Goal: Information Seeking & Learning: Learn about a topic

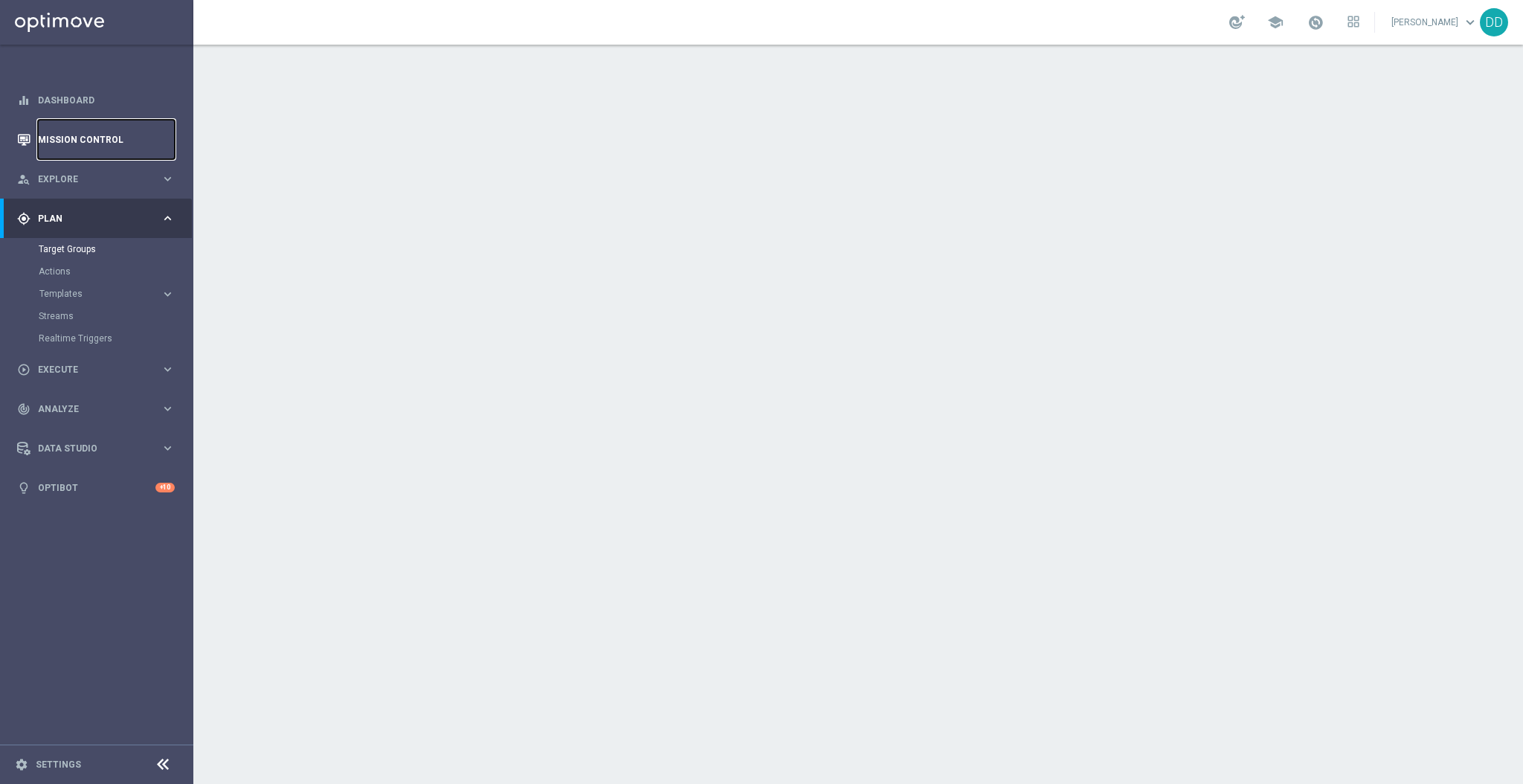
click at [116, 150] on link "Mission Control" at bounding box center [107, 139] width 137 height 39
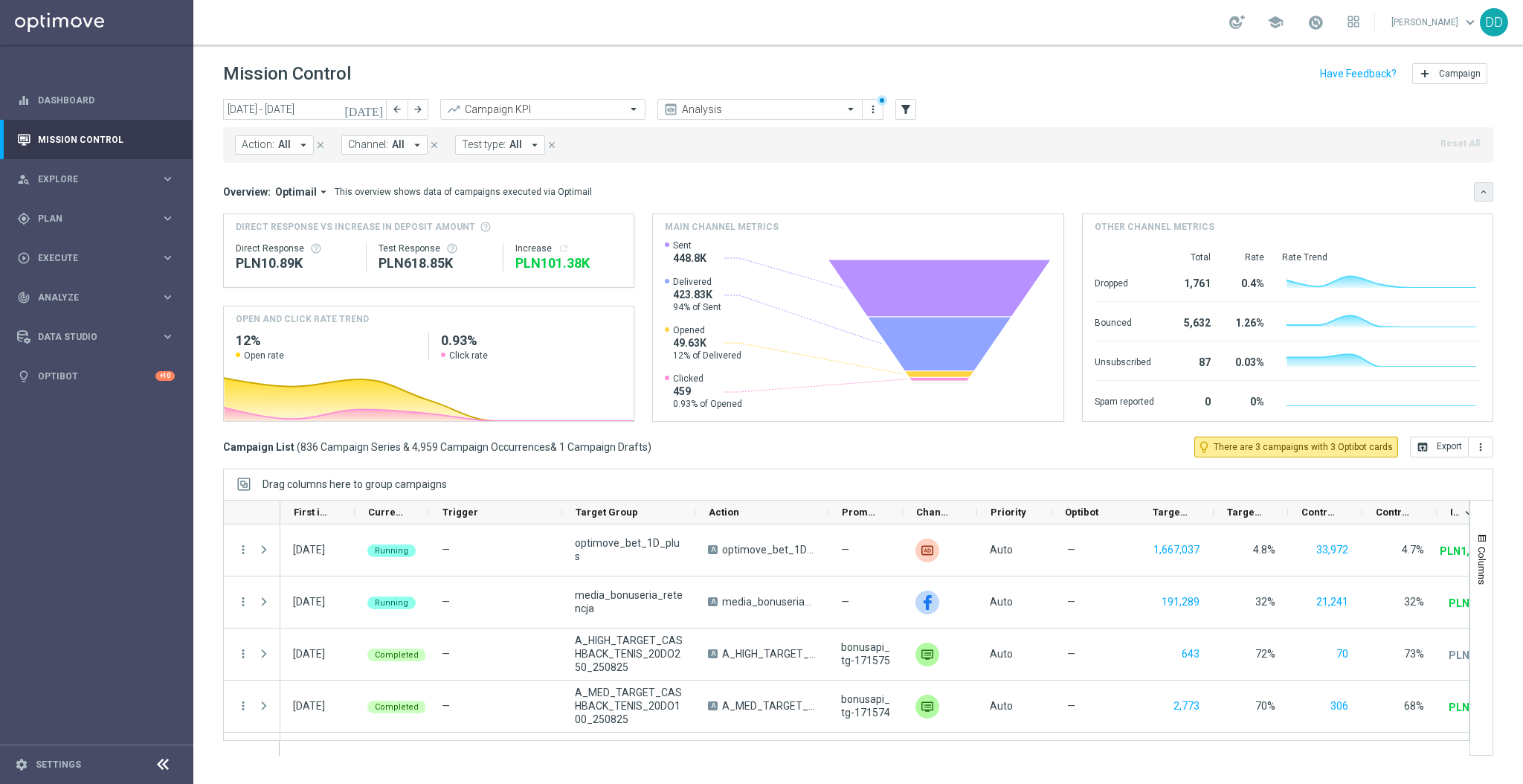
click at [1488, 190] on icon "keyboard_arrow_down" at bounding box center [1483, 191] width 11 height 11
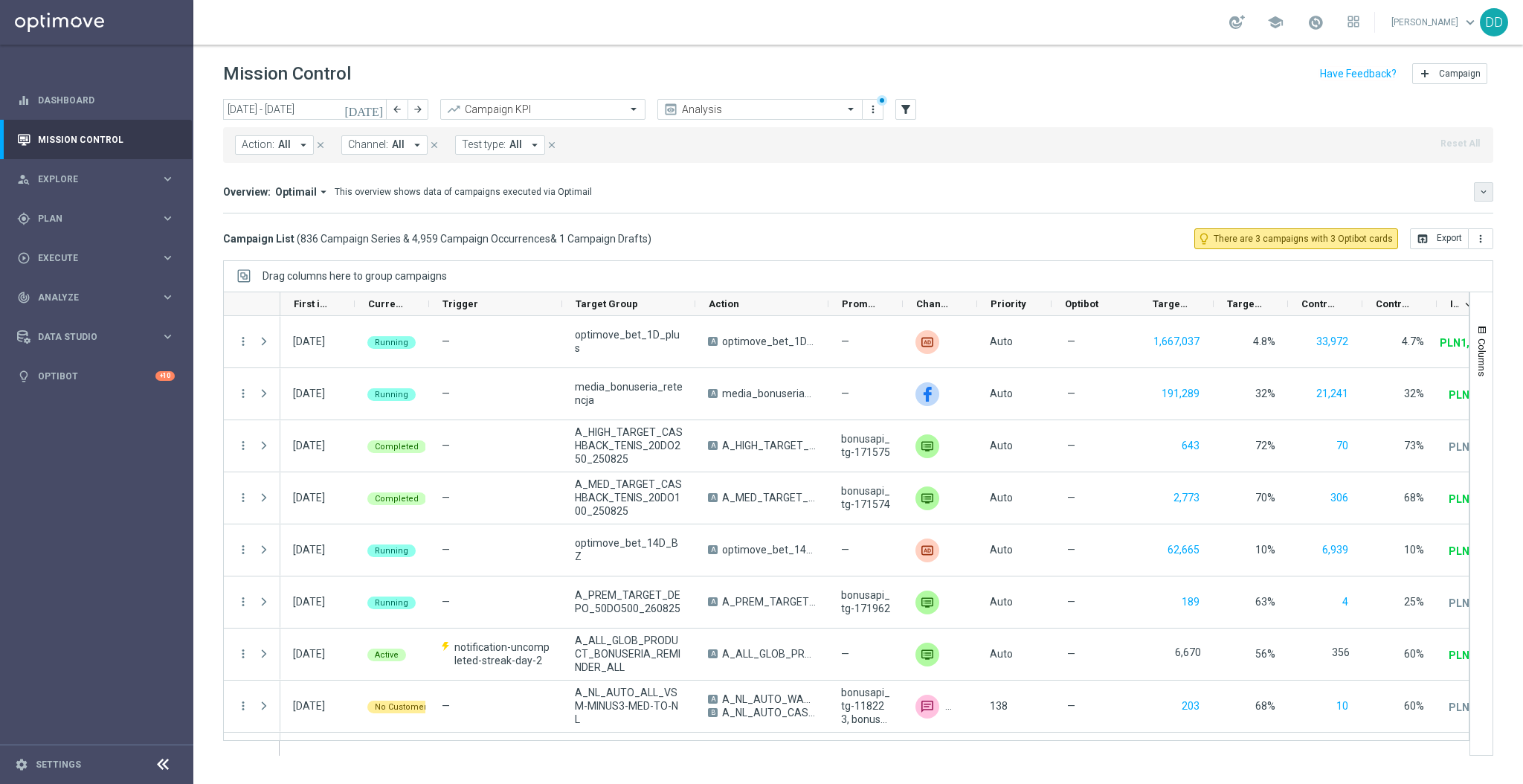
click at [1488, 190] on button "keyboard_arrow_down" at bounding box center [1484, 192] width 19 height 19
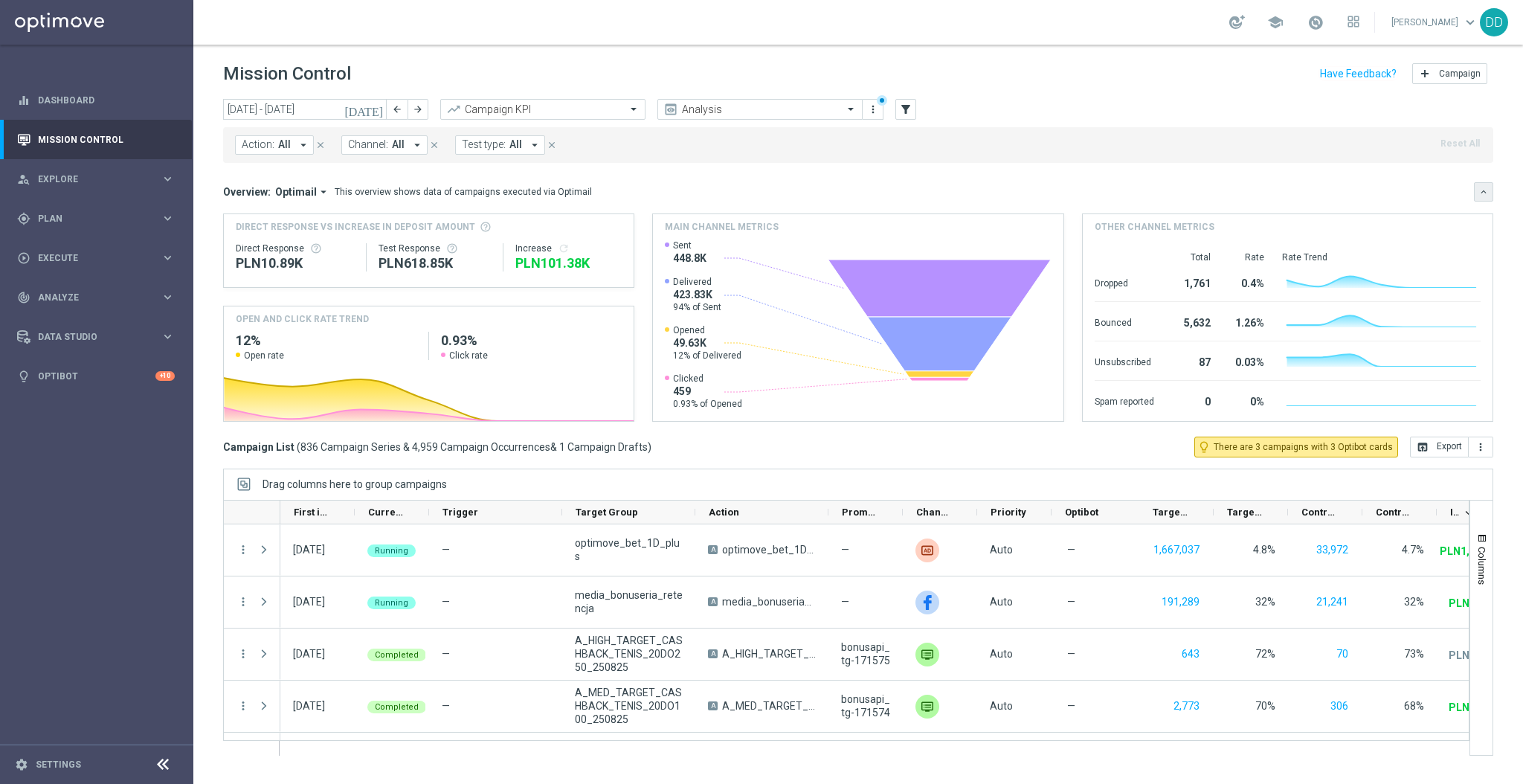
click at [1488, 190] on icon "keyboard_arrow_down" at bounding box center [1483, 191] width 11 height 11
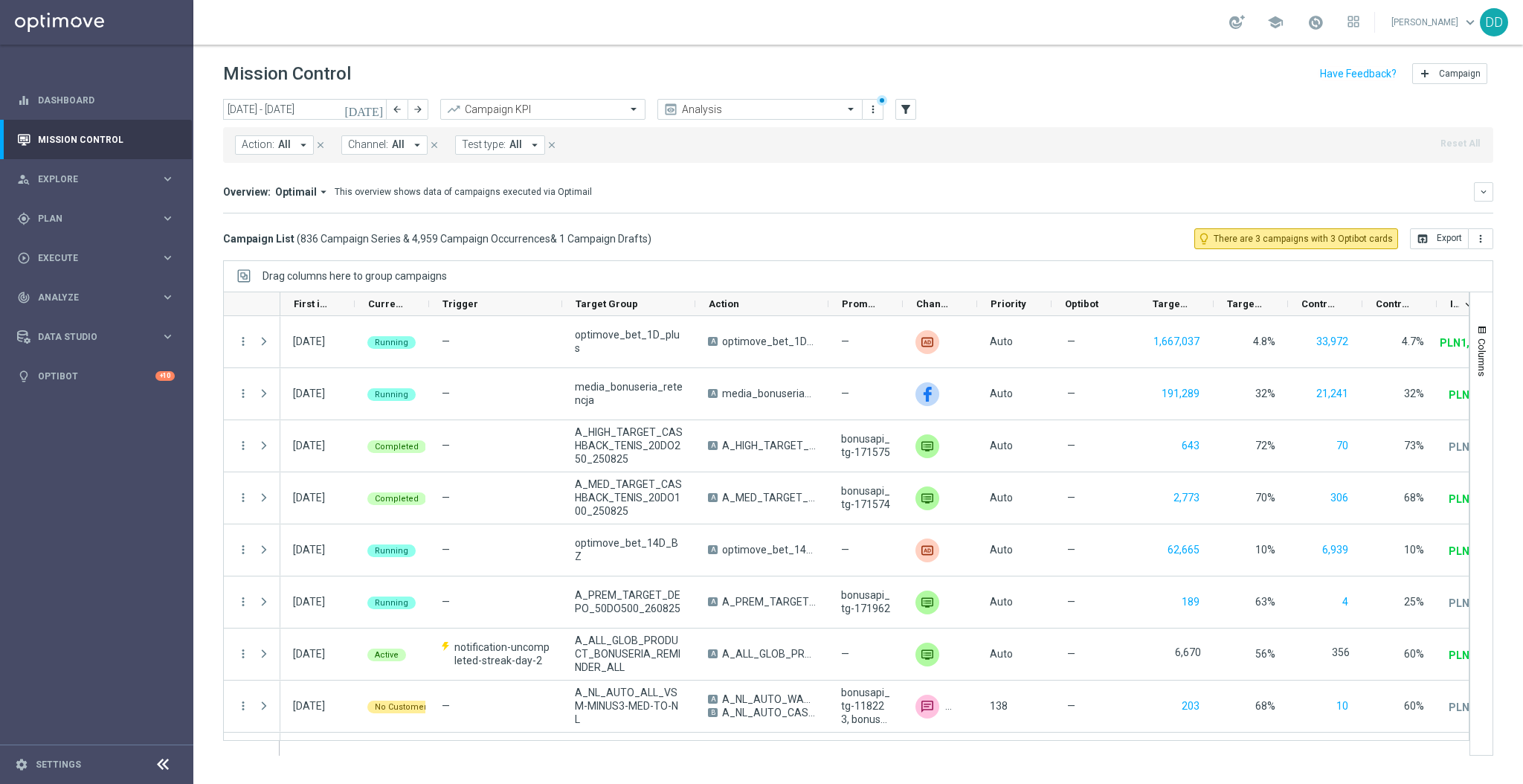
click at [291, 144] on button "Action: All arrow_drop_down" at bounding box center [274, 145] width 79 height 19
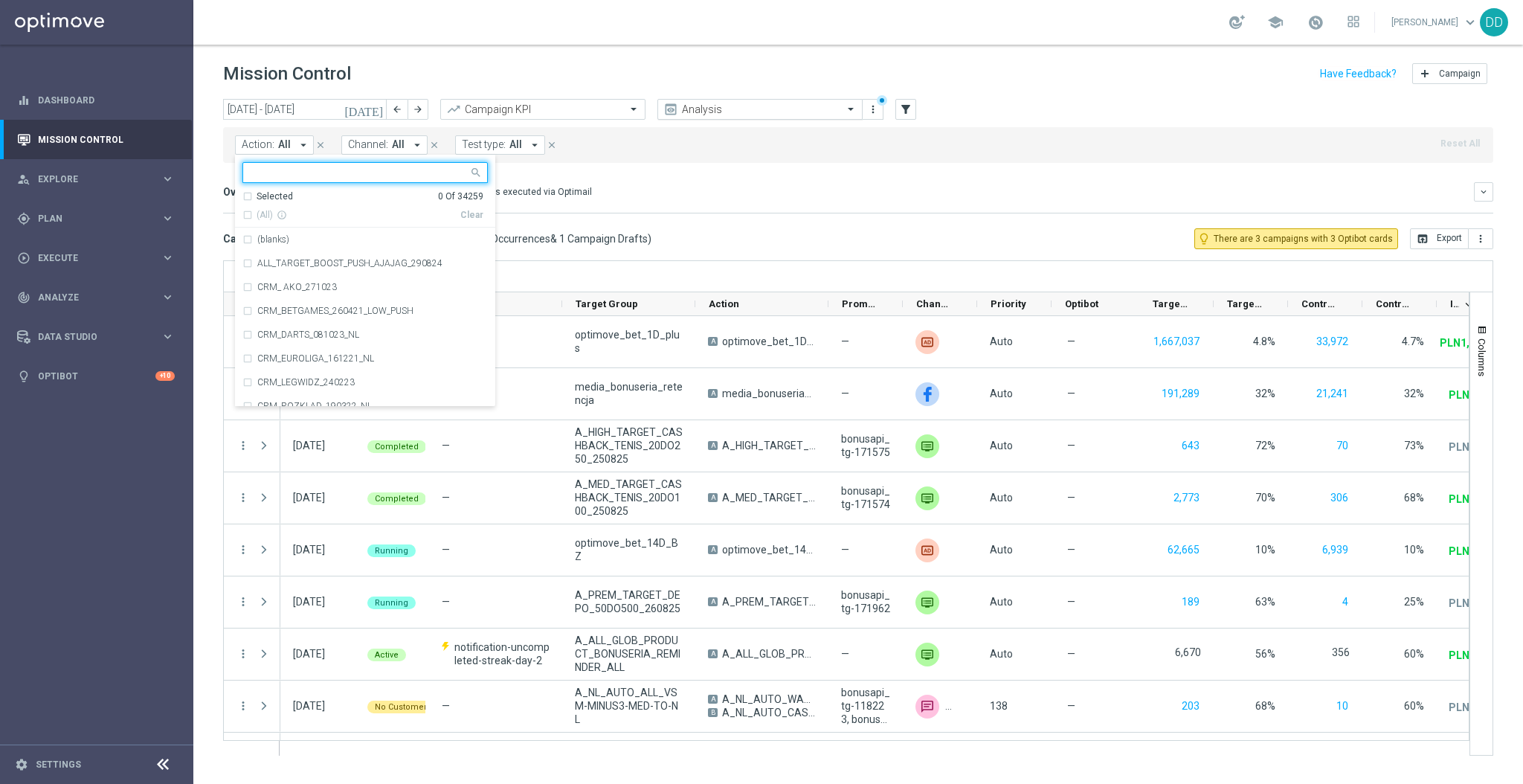
click at [745, 116] on div "Analysis" at bounding box center [760, 109] width 205 height 21
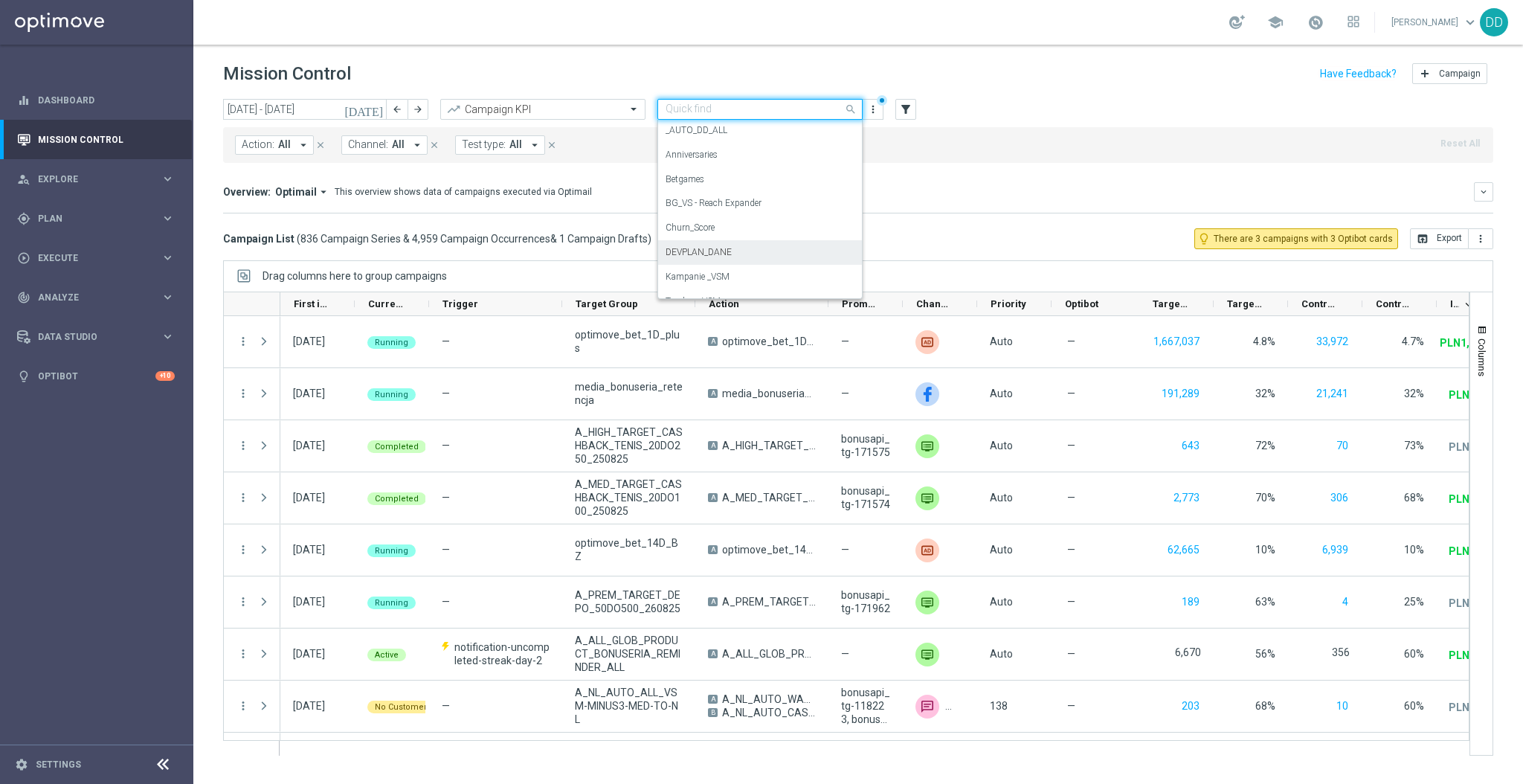
scroll to position [140, 0]
click at [743, 165] on label "BG_VS - Reach Expander" at bounding box center [713, 162] width 96 height 12
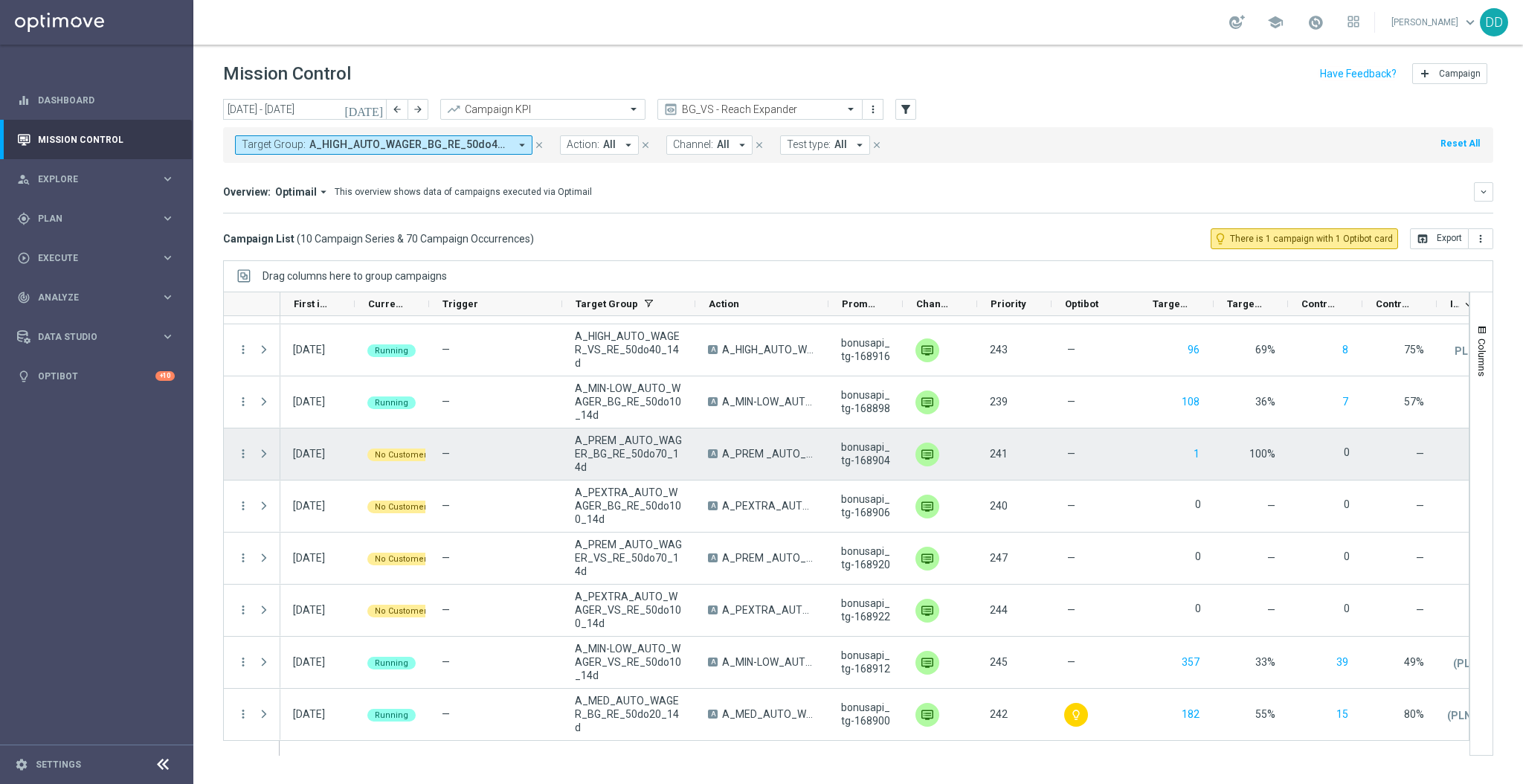
scroll to position [0, 0]
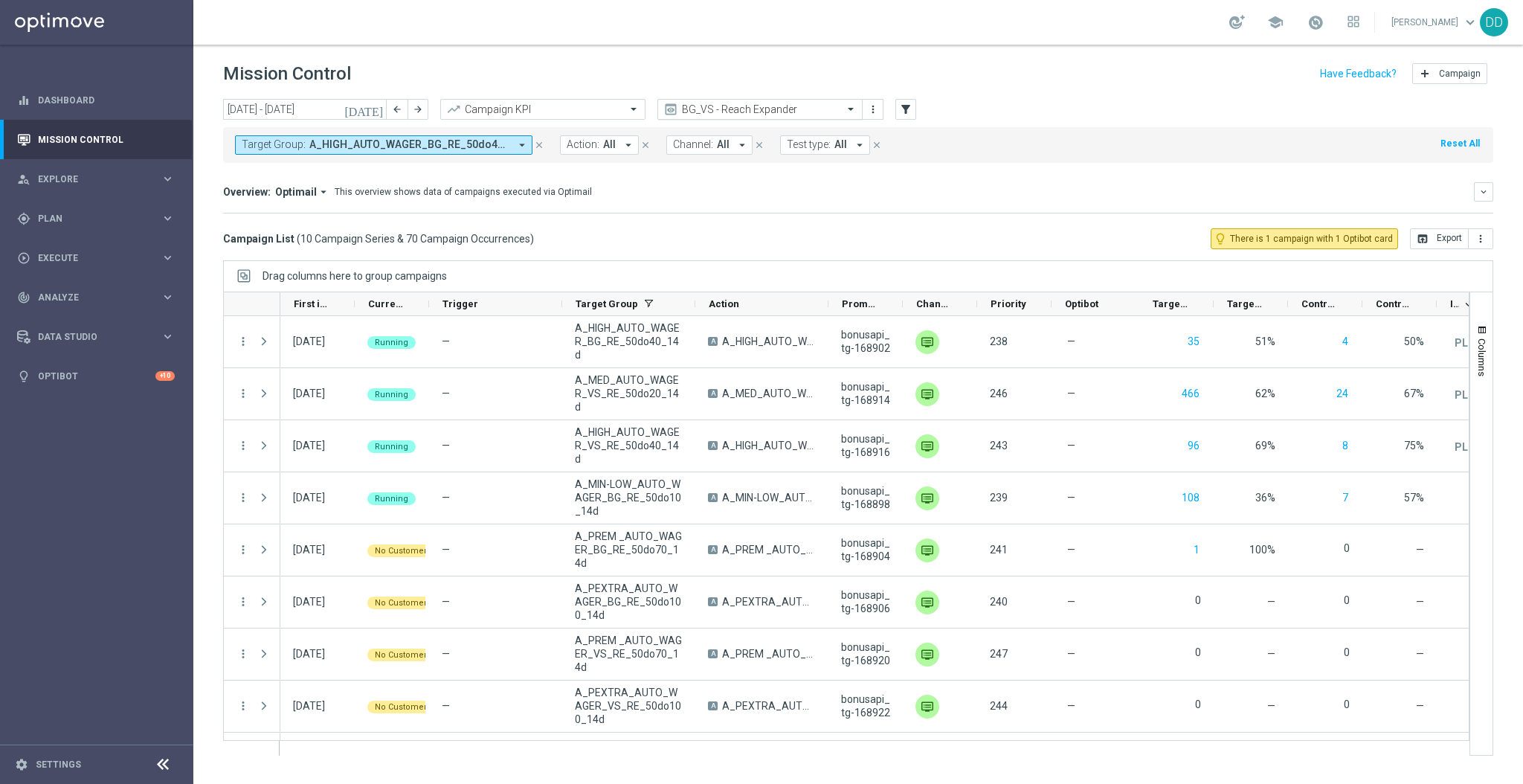
click at [731, 108] on input "text" at bounding box center [745, 109] width 159 height 12
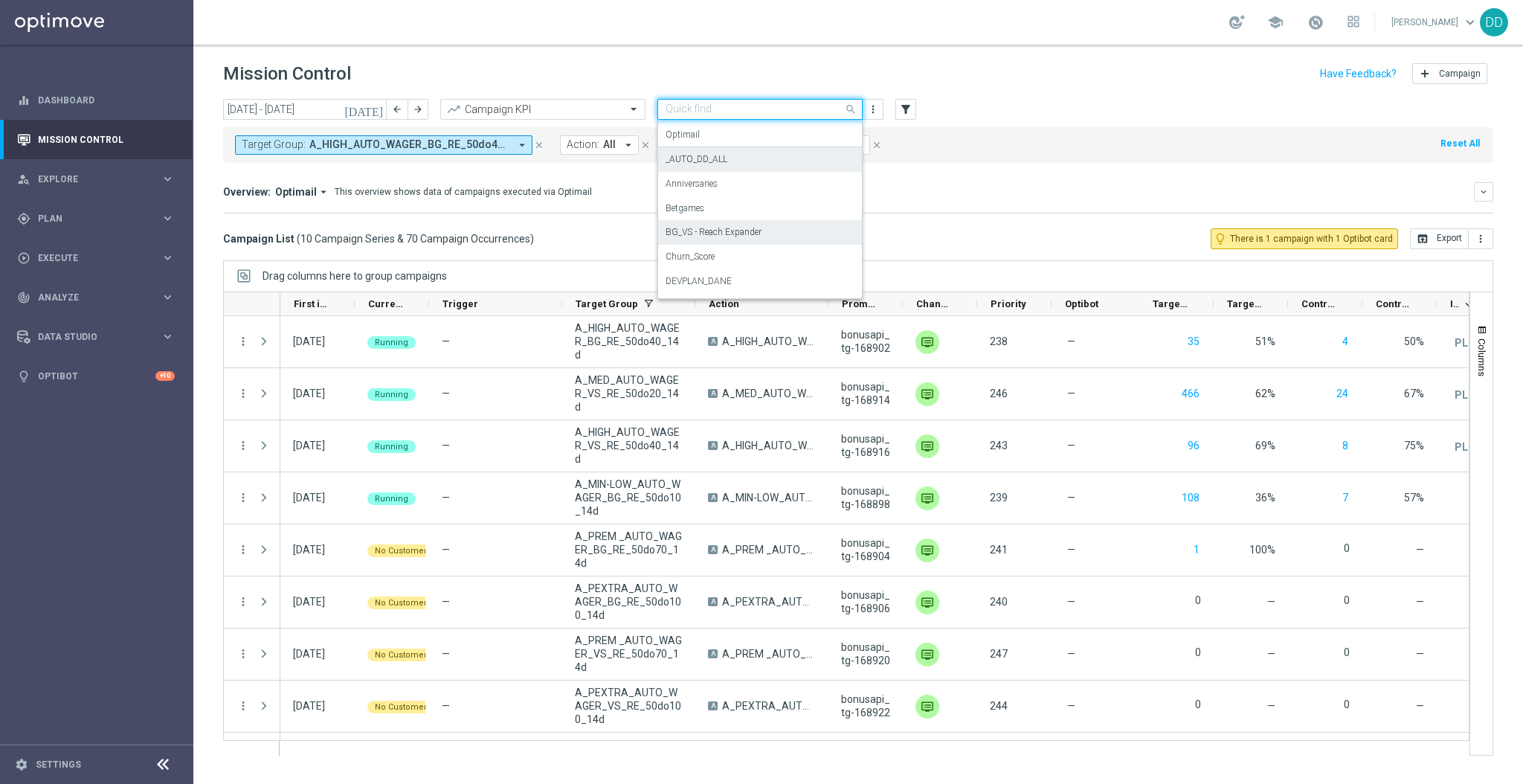
scroll to position [99, 0]
click at [717, 178] on div "Betgames" at bounding box center [759, 179] width 189 height 25
click at [726, 122] on div "Target Group: A_HIGH_AUTO_WAGER_BG_RE_50do40_14d, A_HIGH_AUTO_WAGER_VS_RE_50do4…" at bounding box center [857, 141] width 1270 height 41
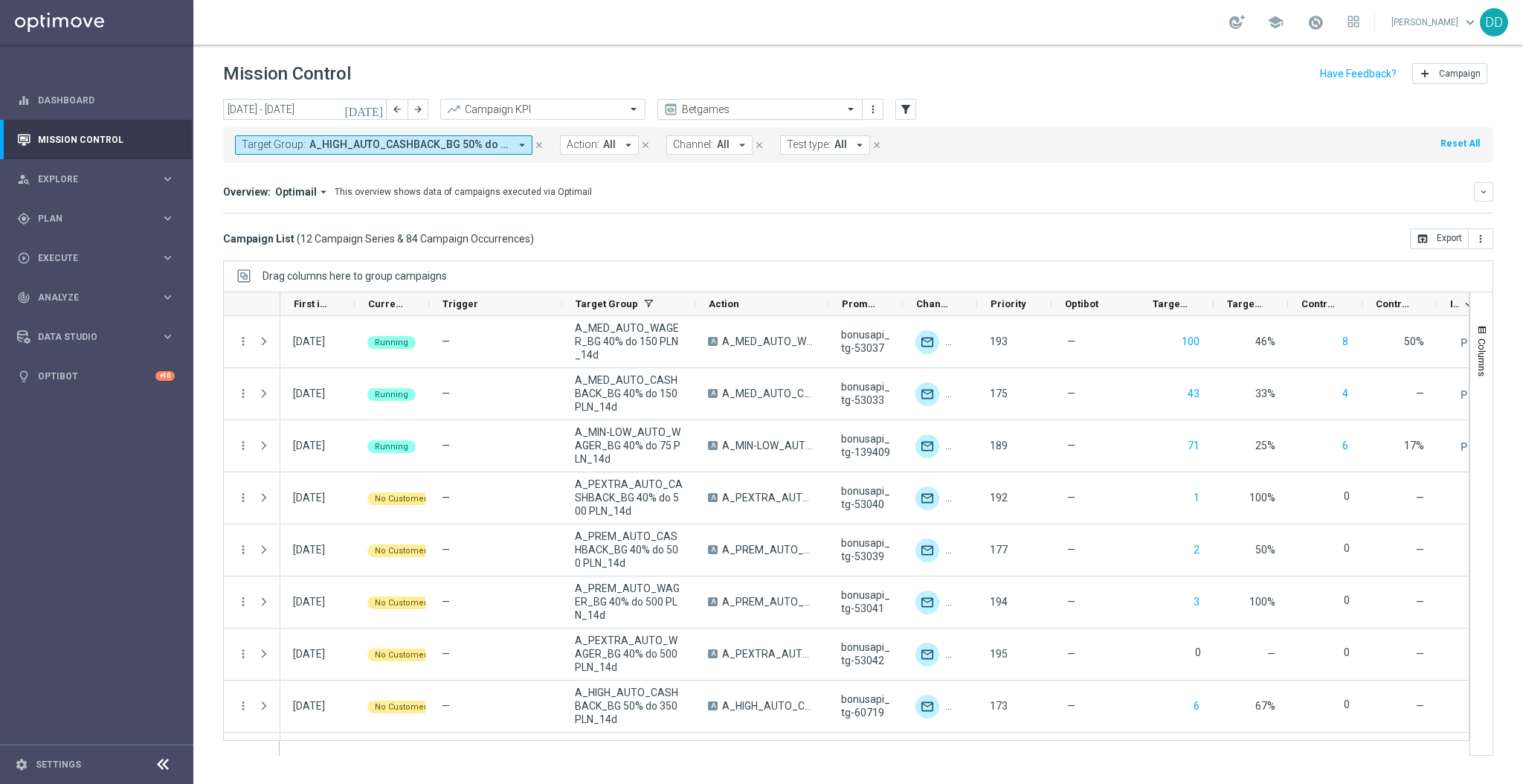
click at [725, 114] on input "text" at bounding box center [745, 109] width 159 height 12
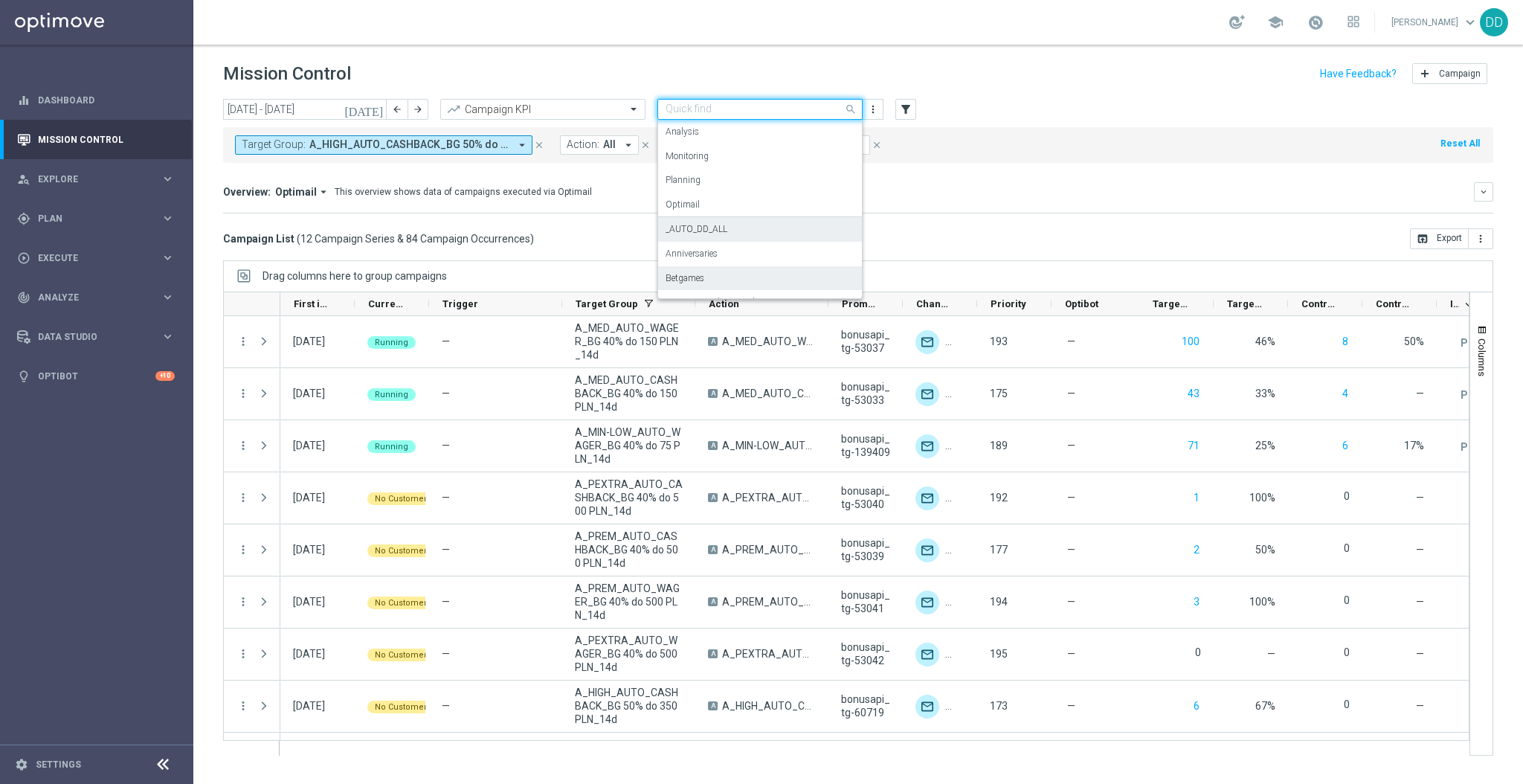
click at [742, 226] on div "_AUTO_DD_ALL" at bounding box center [759, 229] width 189 height 25
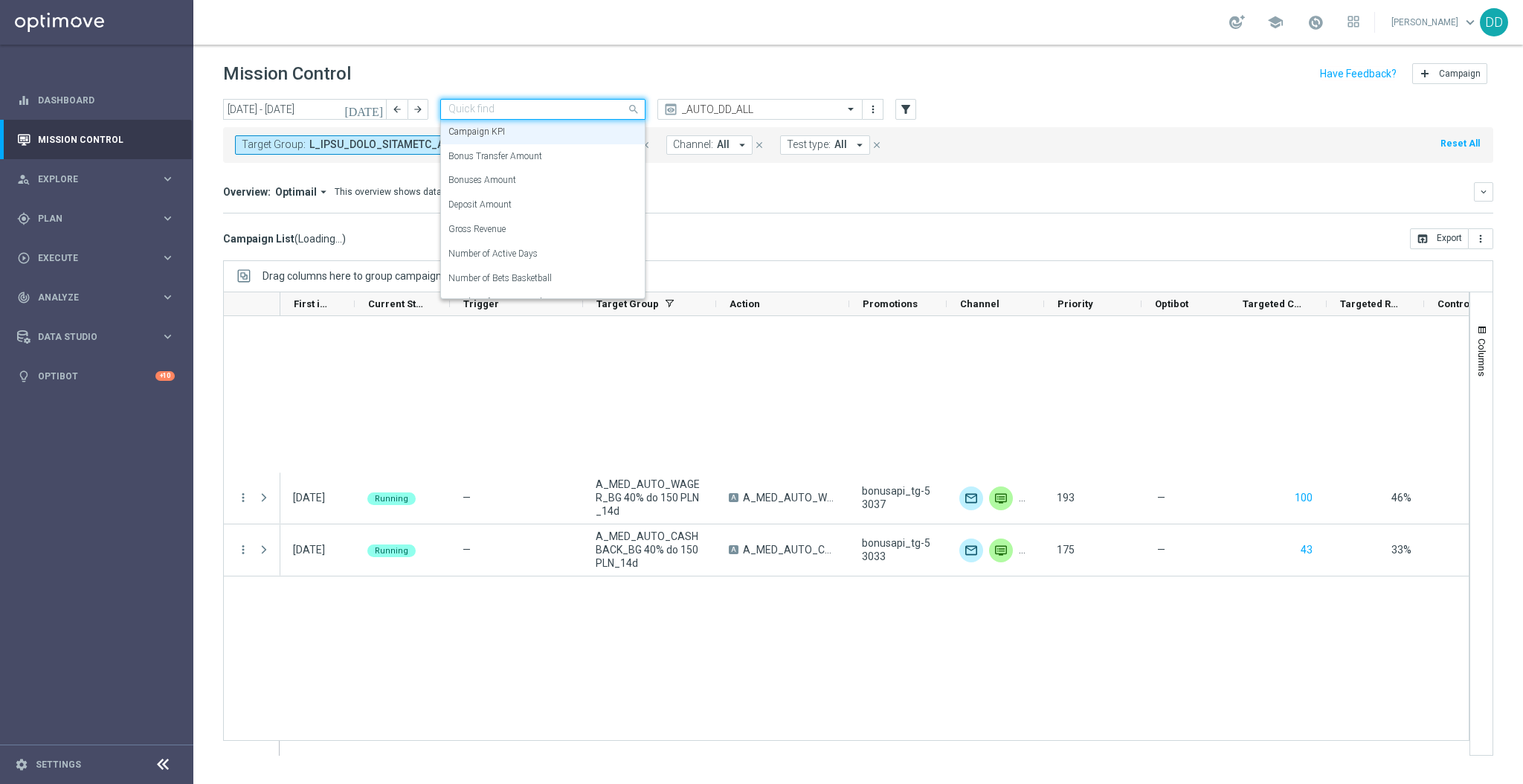
click at [589, 110] on input "text" at bounding box center [528, 109] width 159 height 12
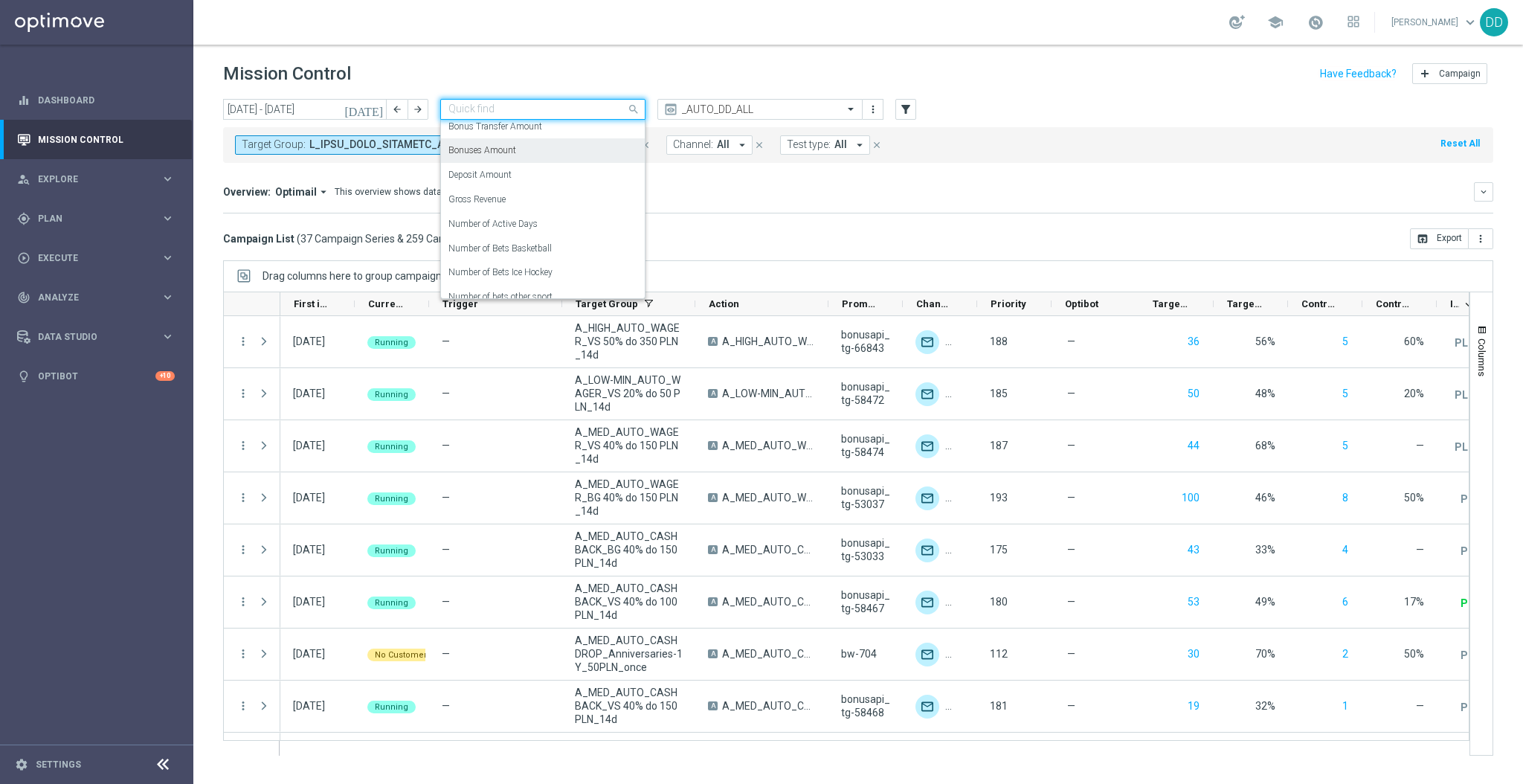
scroll to position [0, 0]
click at [530, 199] on div "Deposit Amount" at bounding box center [542, 205] width 189 height 25
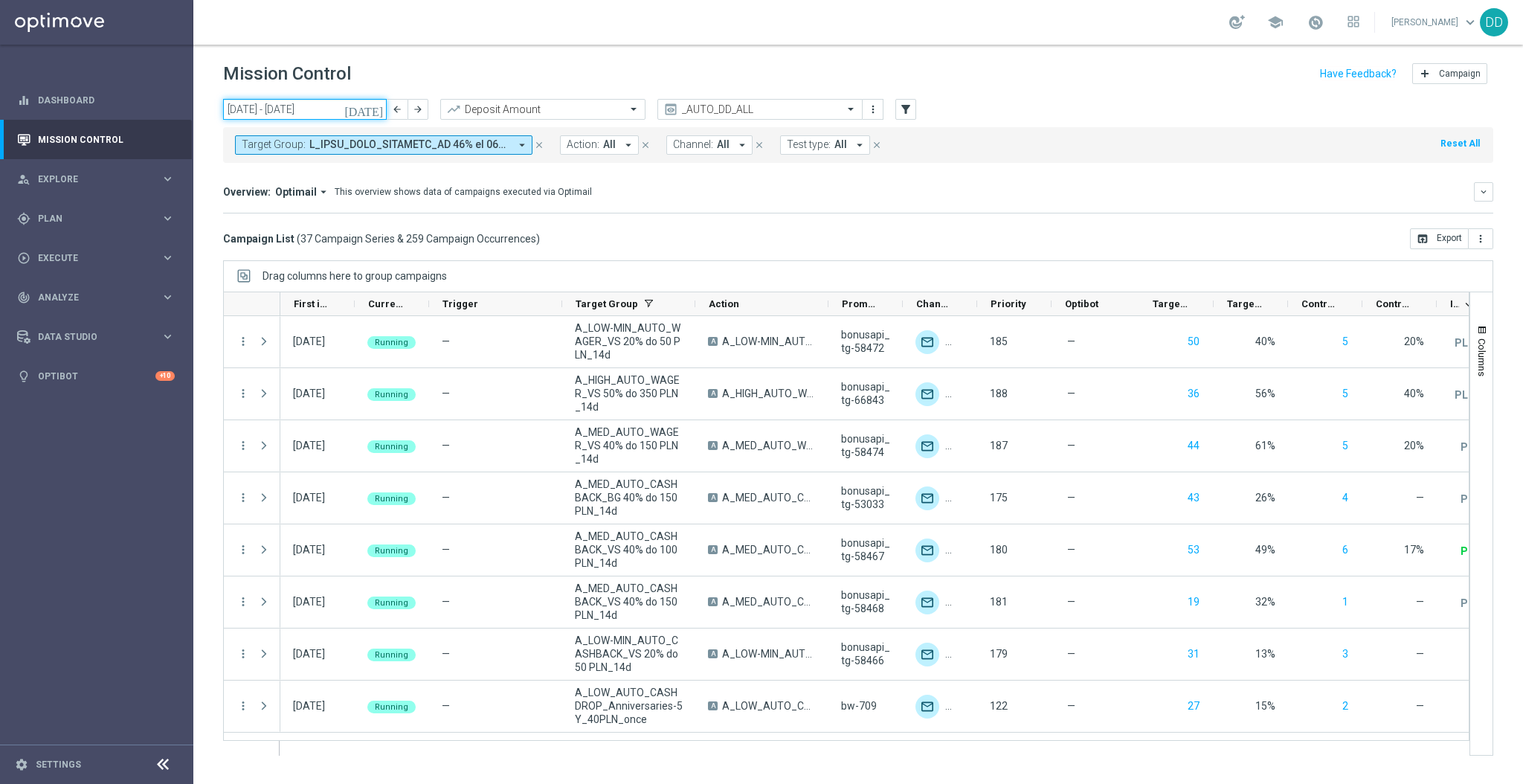
click at [281, 114] on input "25 Aug 2025 - 31 Aug 2025" at bounding box center [304, 109] width 163 height 21
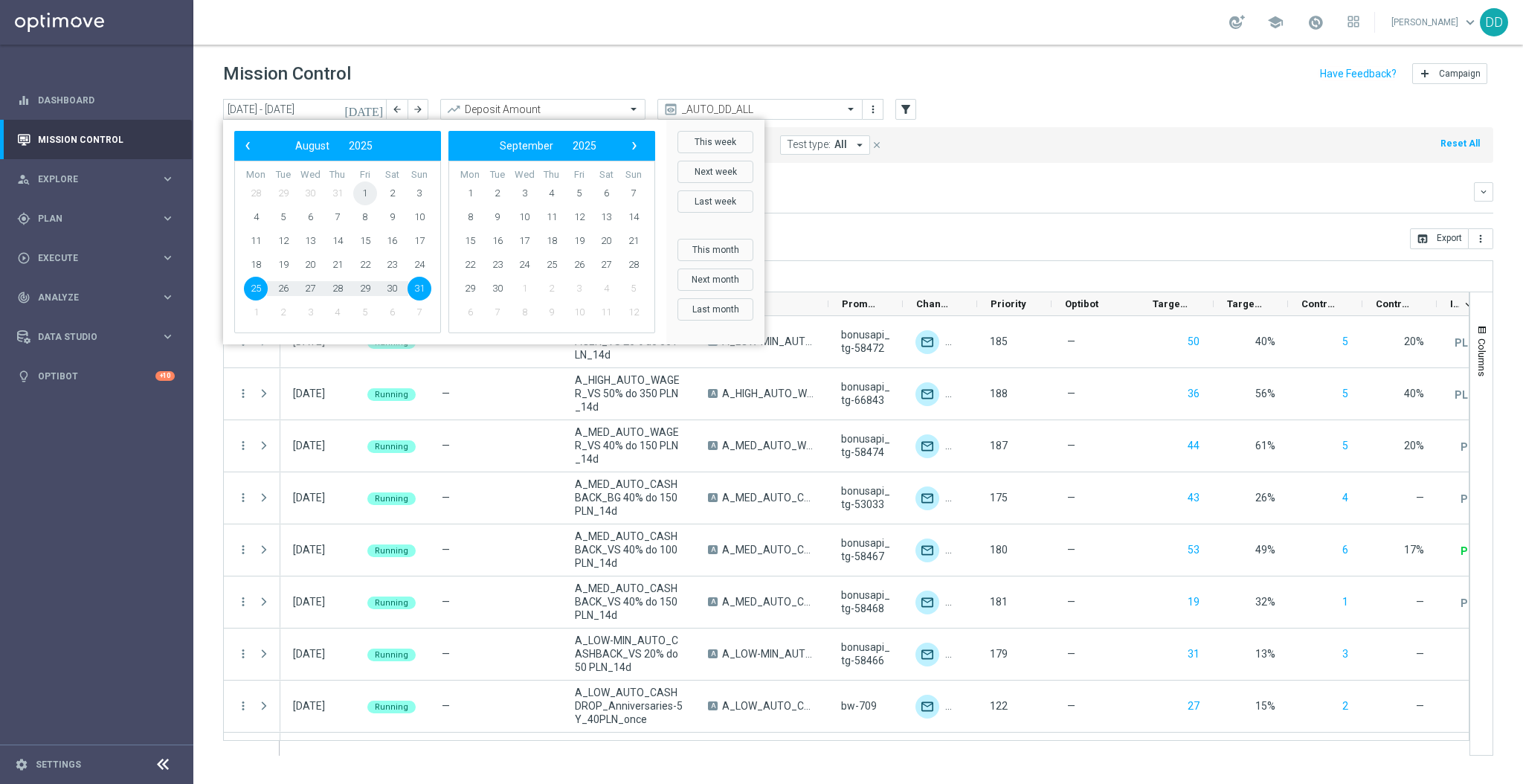
click at [366, 186] on span "1" at bounding box center [365, 193] width 24 height 24
click at [418, 293] on span "31" at bounding box center [419, 288] width 24 height 24
type input "01 Aug 2025 - 31 Aug 2025"
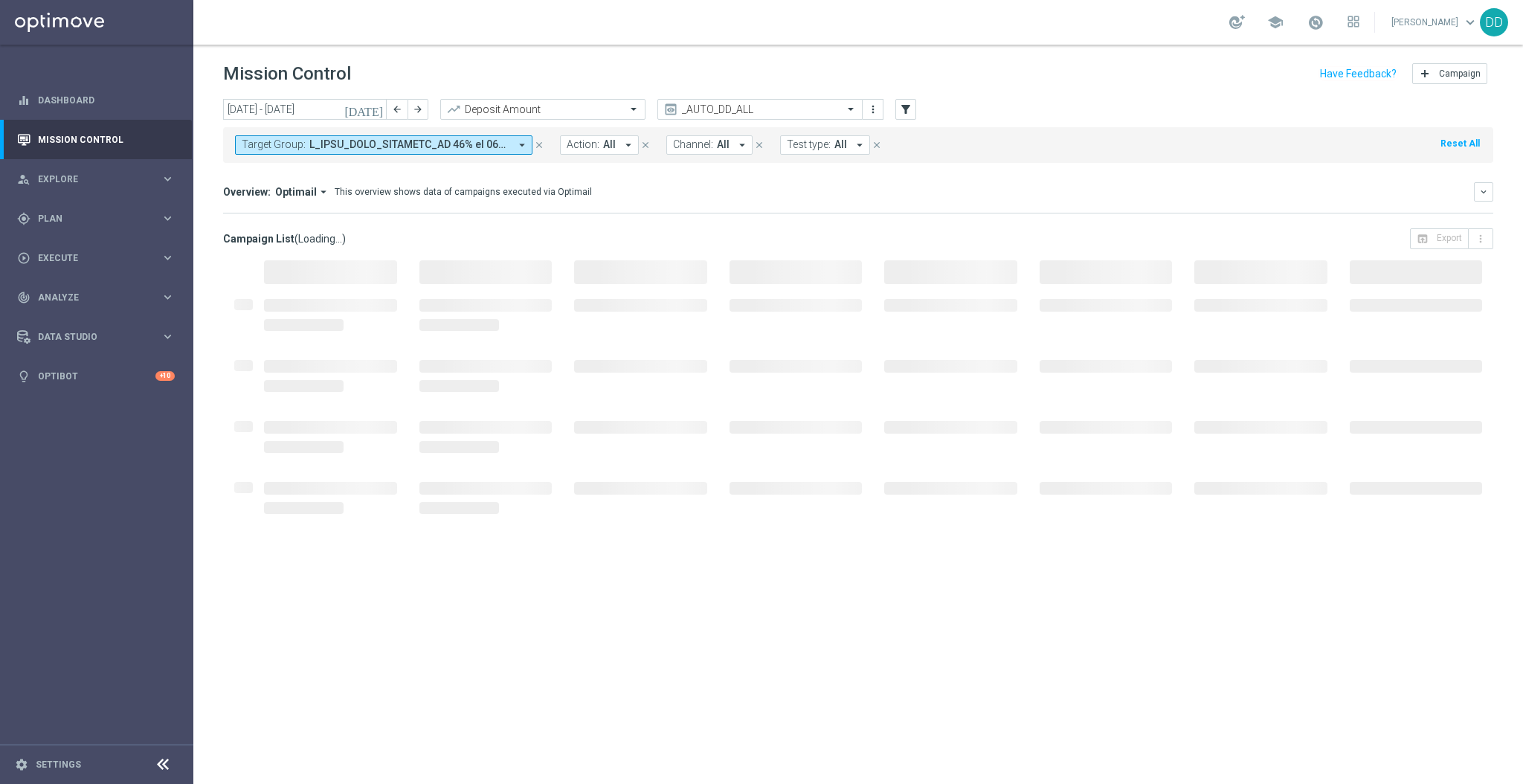
click at [278, 187] on span "Optimail" at bounding box center [296, 192] width 41 height 13
click at [284, 214] on div "Analysis" at bounding box center [289, 215] width 89 height 21
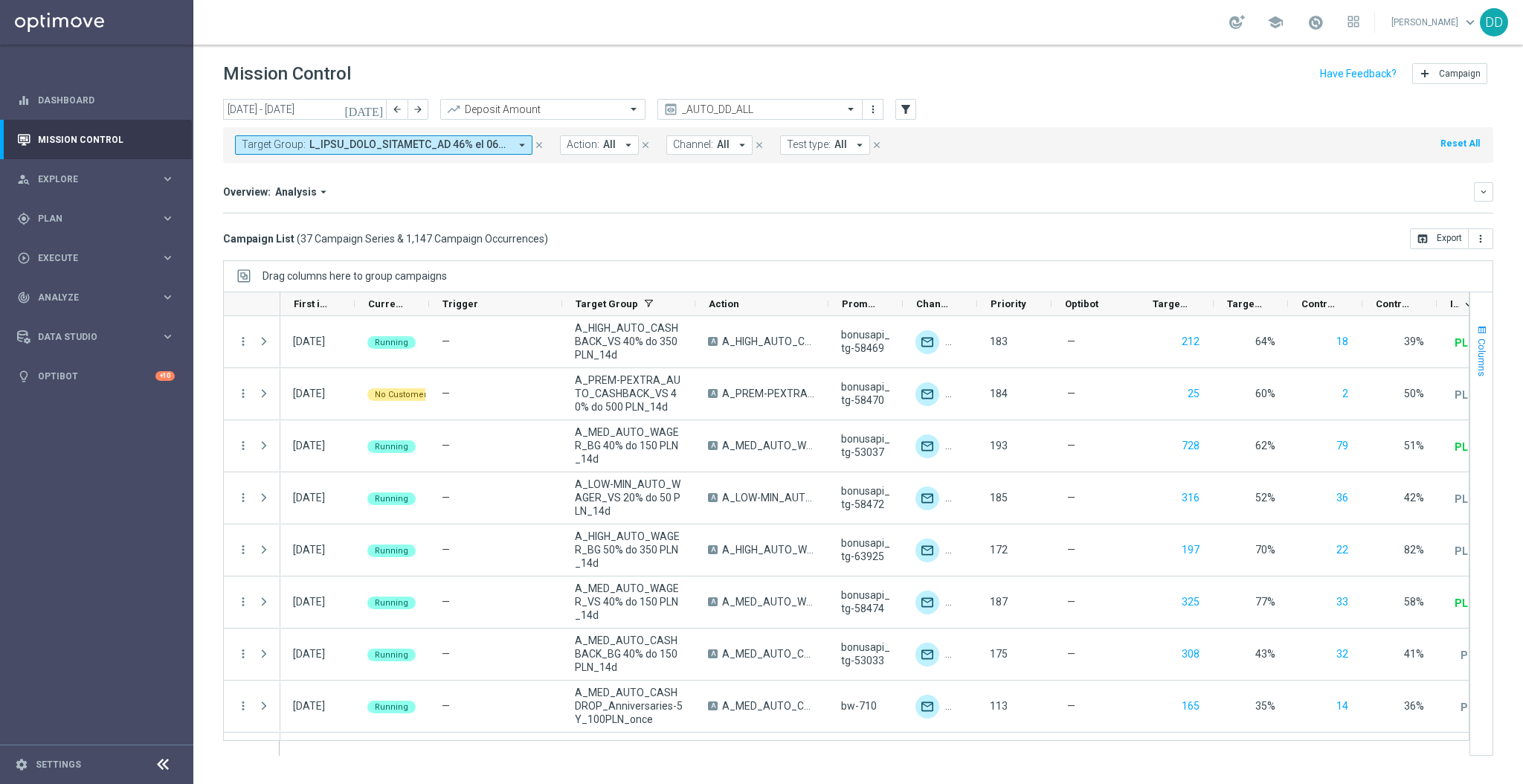
click at [1470, 361] on button "Columns" at bounding box center [1481, 350] width 22 height 81
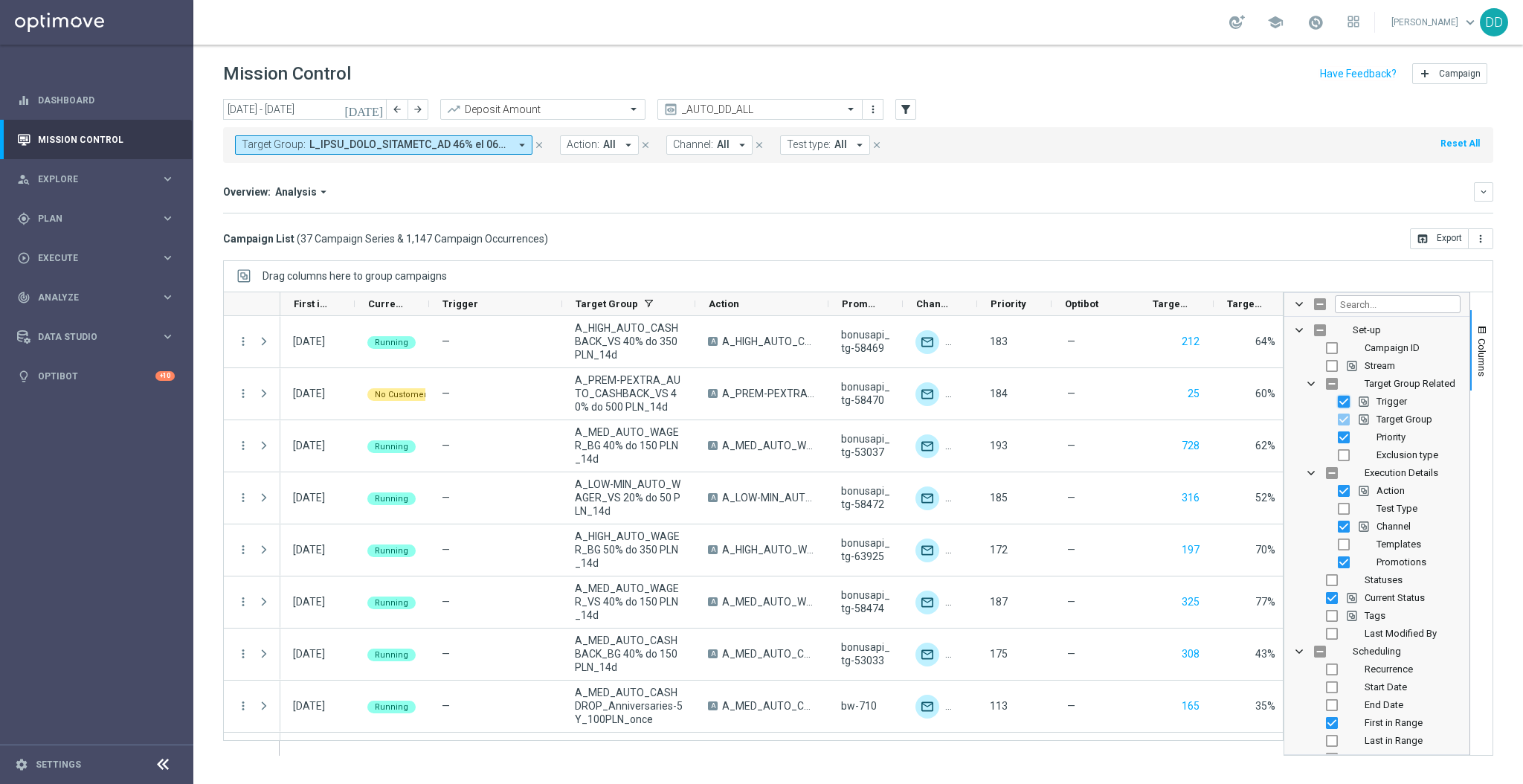
click at [1346, 400] on input "Press SPACE to toggle visibility (visible)" at bounding box center [1344, 401] width 12 height 12
checkbox input "false"
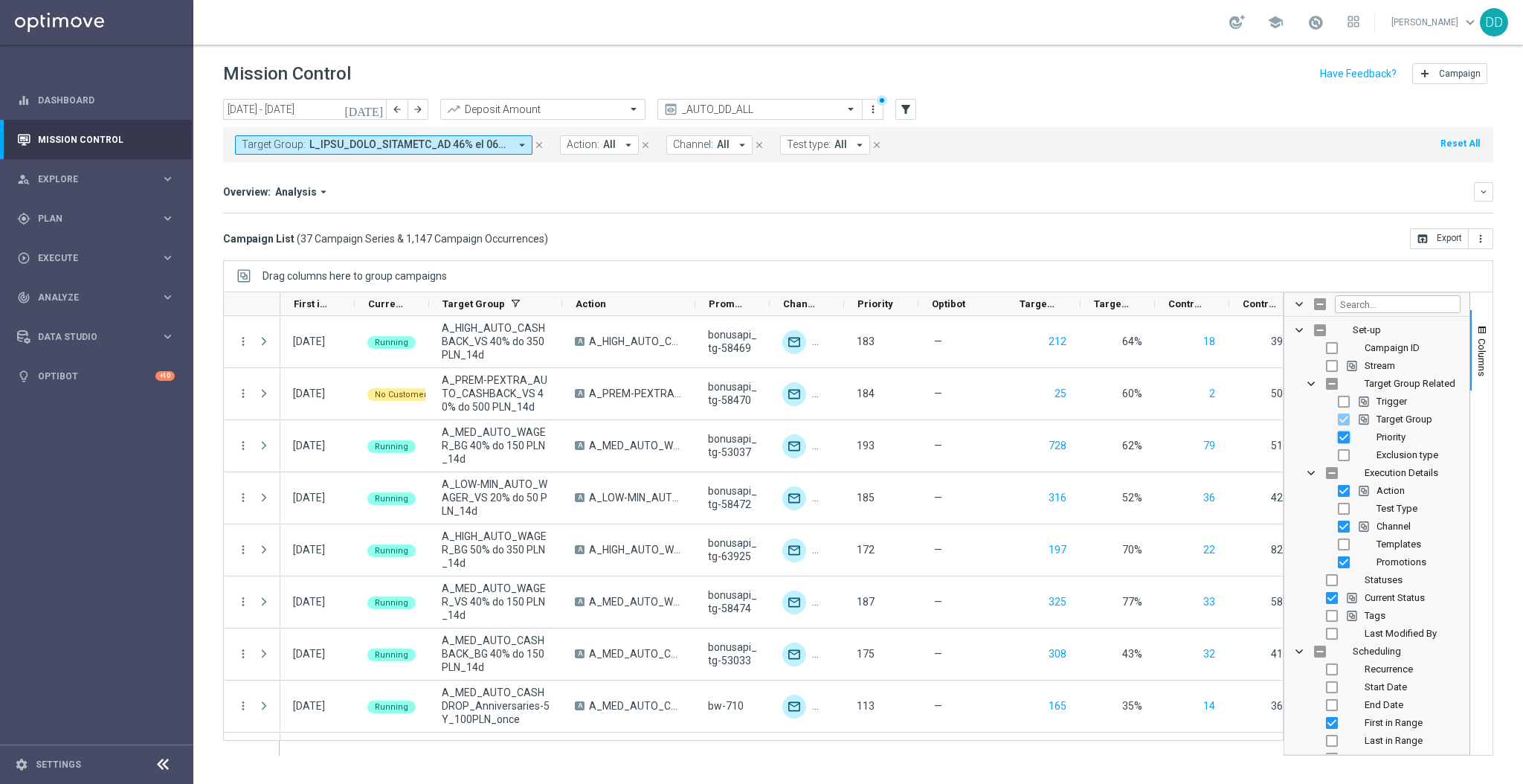
click at [1345, 440] on input "Press SPACE to toggle visibility (visible)" at bounding box center [1344, 437] width 12 height 12
checkbox input "false"
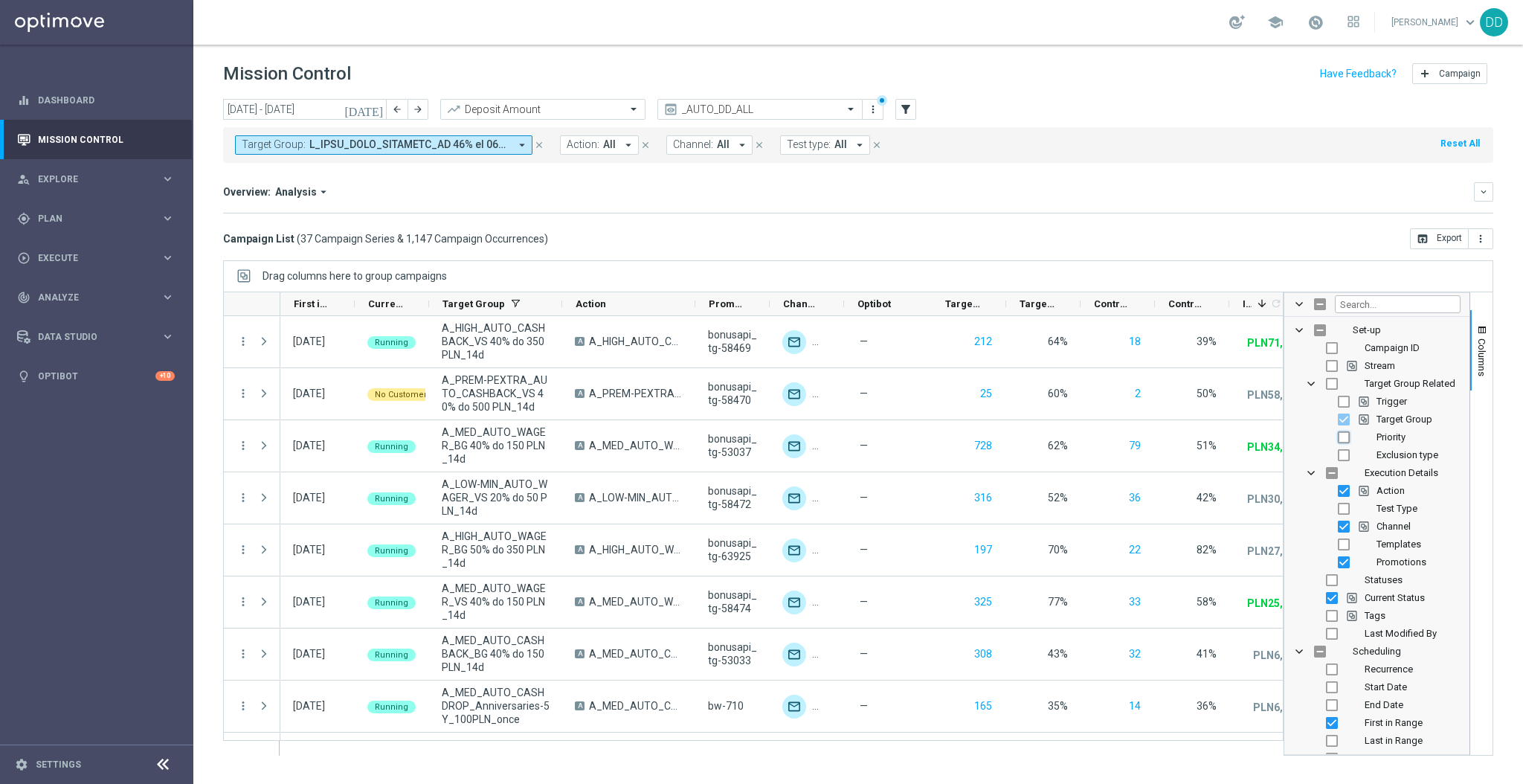
click at [1345, 440] on input "Press SPACE to toggle visibility (hidden)" at bounding box center [1344, 437] width 12 height 12
checkbox input "true"
checkbox input "false"
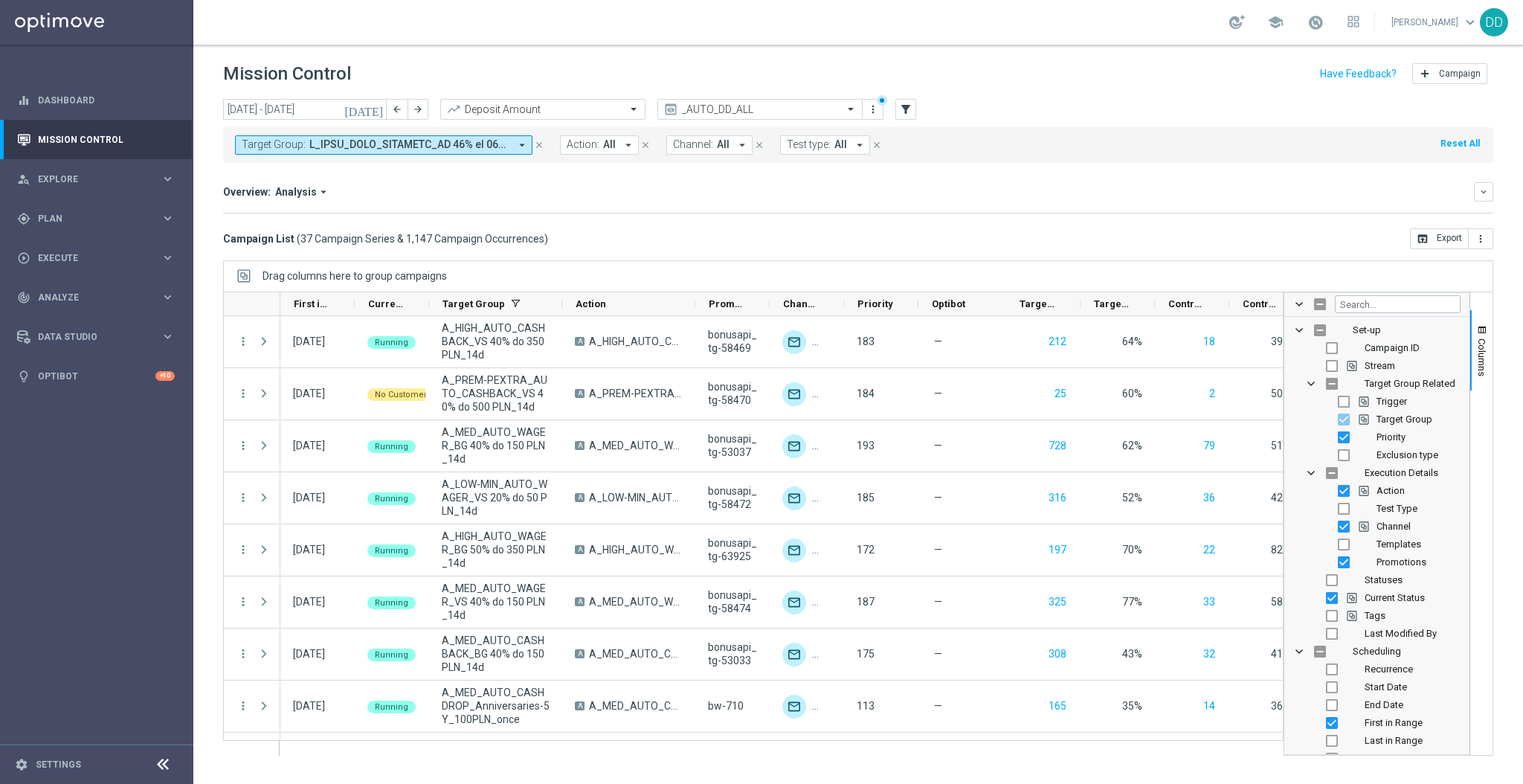
click at [1345, 440] on input "Press SPACE to toggle visibility (visible)" at bounding box center [1344, 437] width 12 height 12
checkbox input "false"
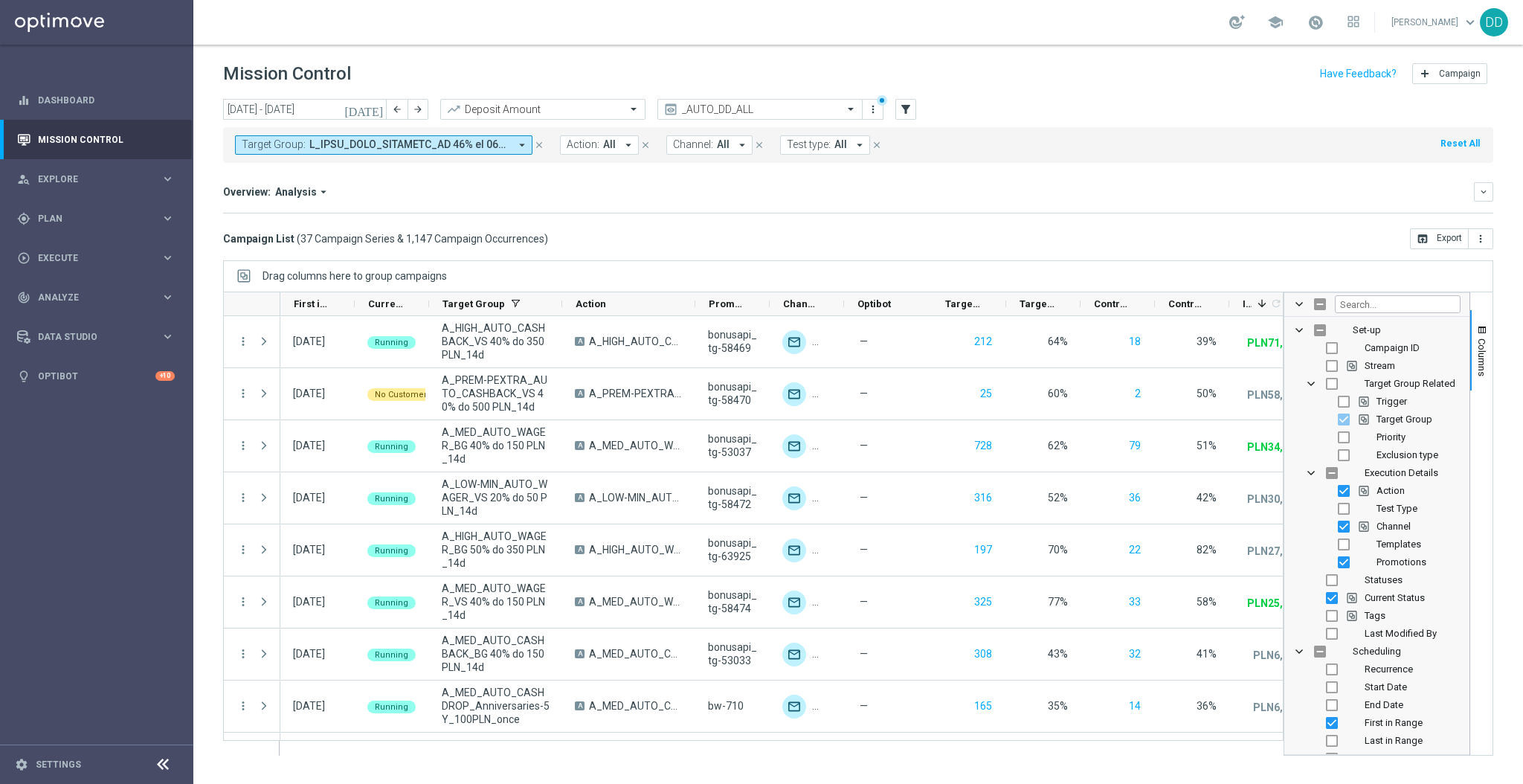
click at [1341, 444] on div "Priority" at bounding box center [1387, 437] width 147 height 18
click at [1340, 437] on input "Press SPACE to toggle visibility (hidden)" at bounding box center [1344, 437] width 12 height 12
checkbox input "true"
checkbox input "false"
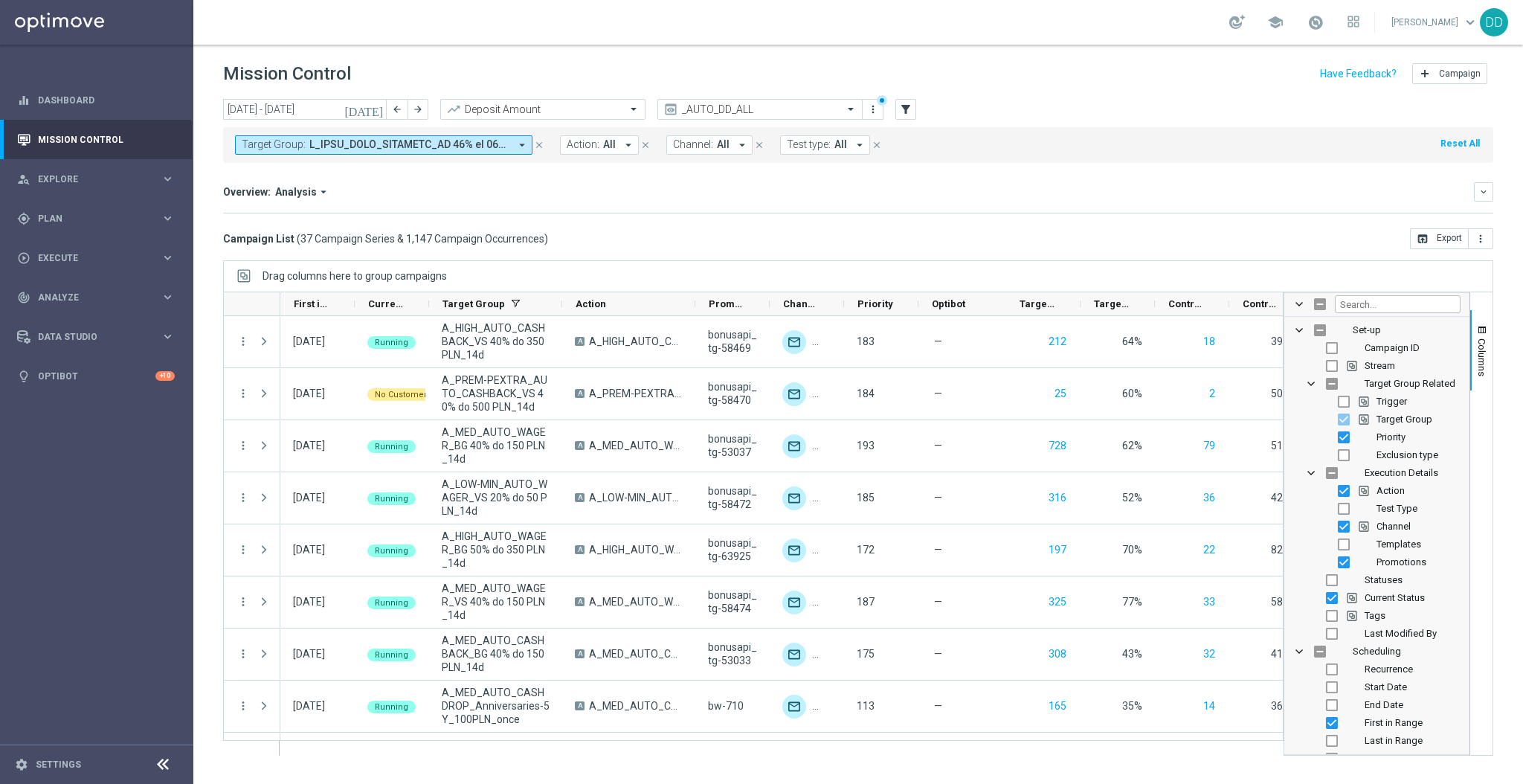
click at [1339, 493] on input "Press SPACE to toggle visibility (visible)" at bounding box center [1344, 490] width 12 height 12
checkbox input "false"
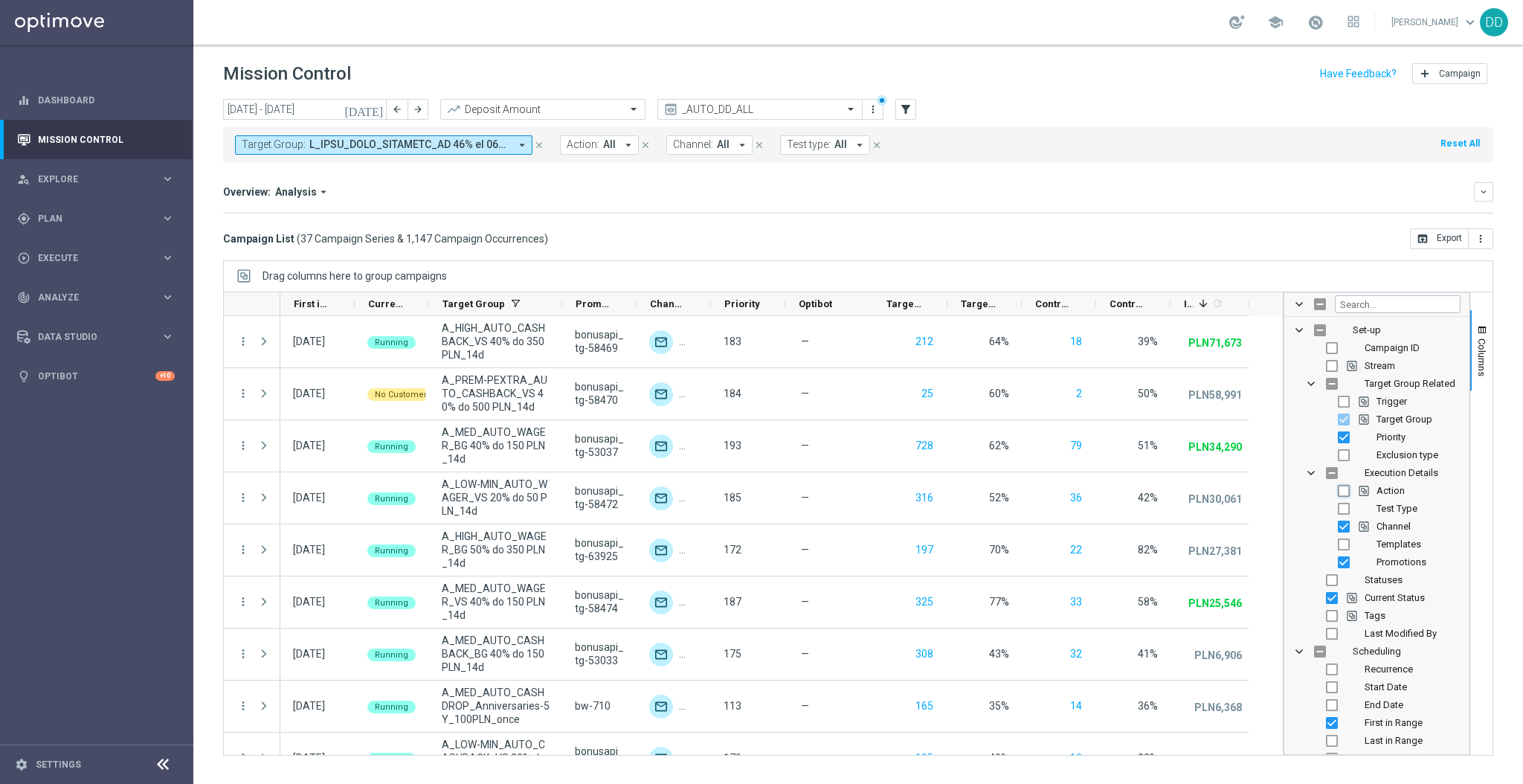
click at [1339, 493] on input "Press SPACE to toggle visibility (hidden)" at bounding box center [1344, 490] width 12 height 12
checkbox input "true"
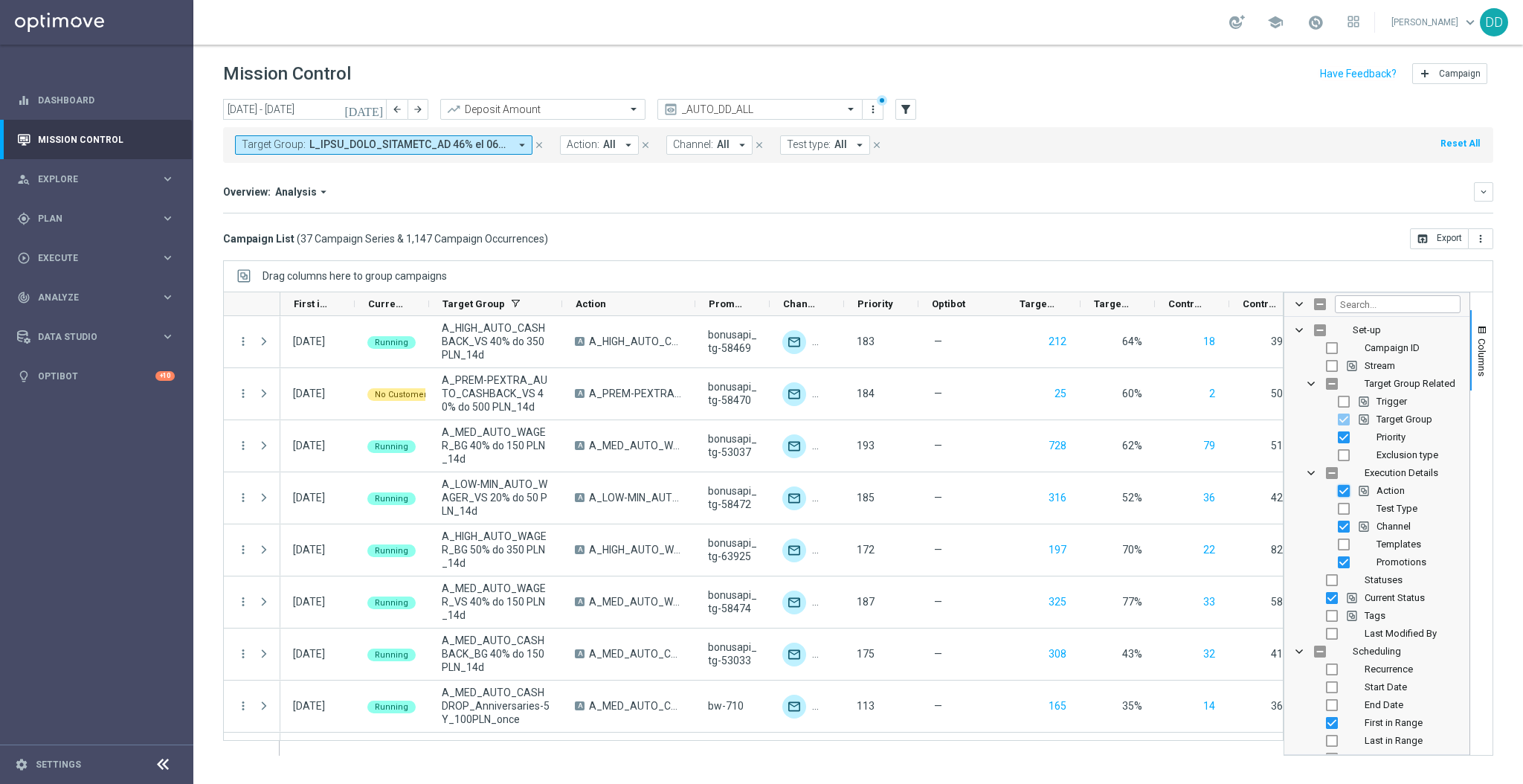
click at [1339, 493] on input "Press SPACE to toggle visibility (visible)" at bounding box center [1344, 490] width 12 height 12
checkbox input "false"
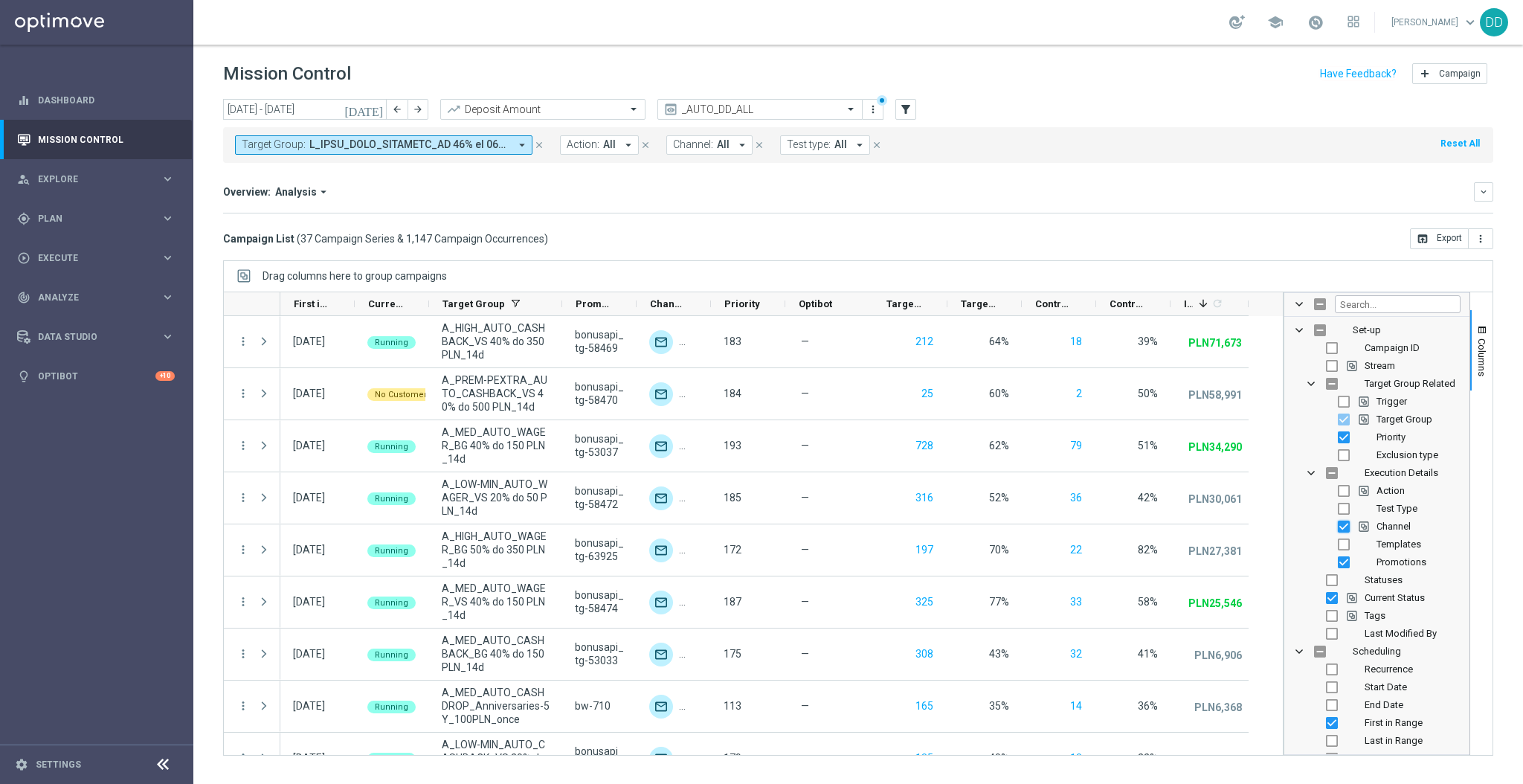
click at [1345, 529] on input "Press SPACE to toggle visibility (visible)" at bounding box center [1344, 526] width 12 height 12
checkbox input "false"
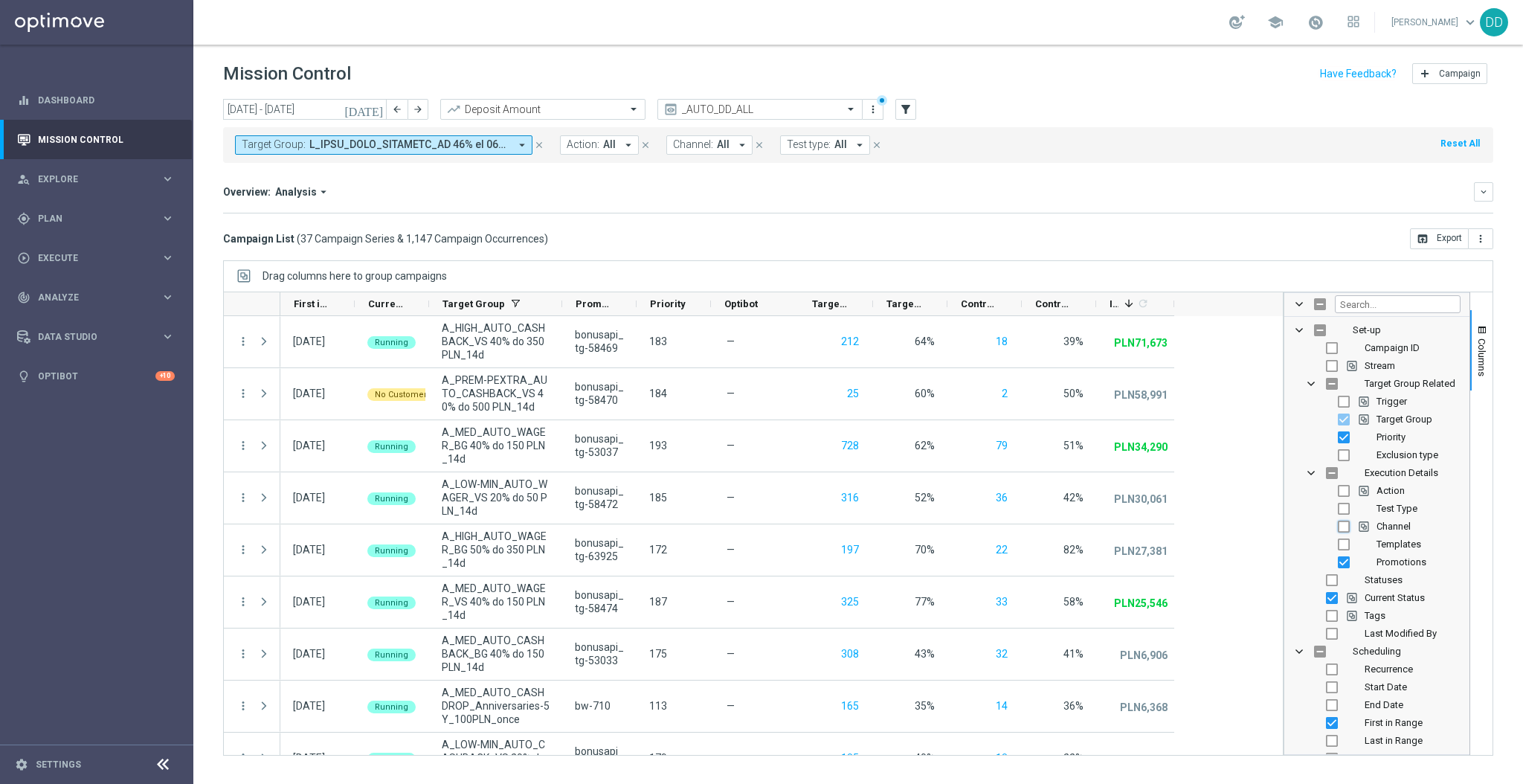
click at [1345, 529] on input "Press SPACE to toggle visibility (hidden)" at bounding box center [1344, 526] width 12 height 12
checkbox input "true"
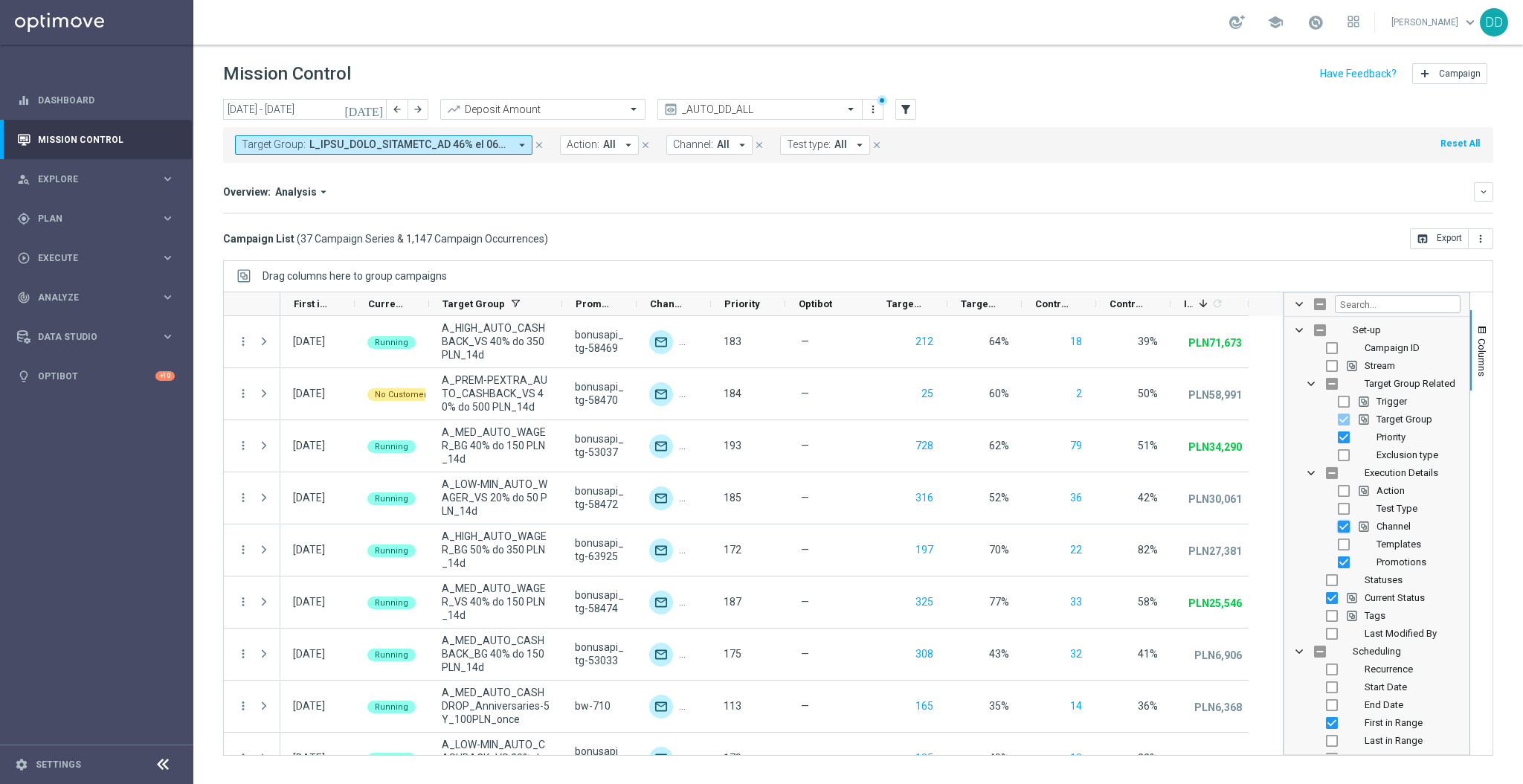
click at [1345, 529] on input "Press SPACE to toggle visibility (visible)" at bounding box center [1344, 526] width 12 height 12
checkbox input "false"
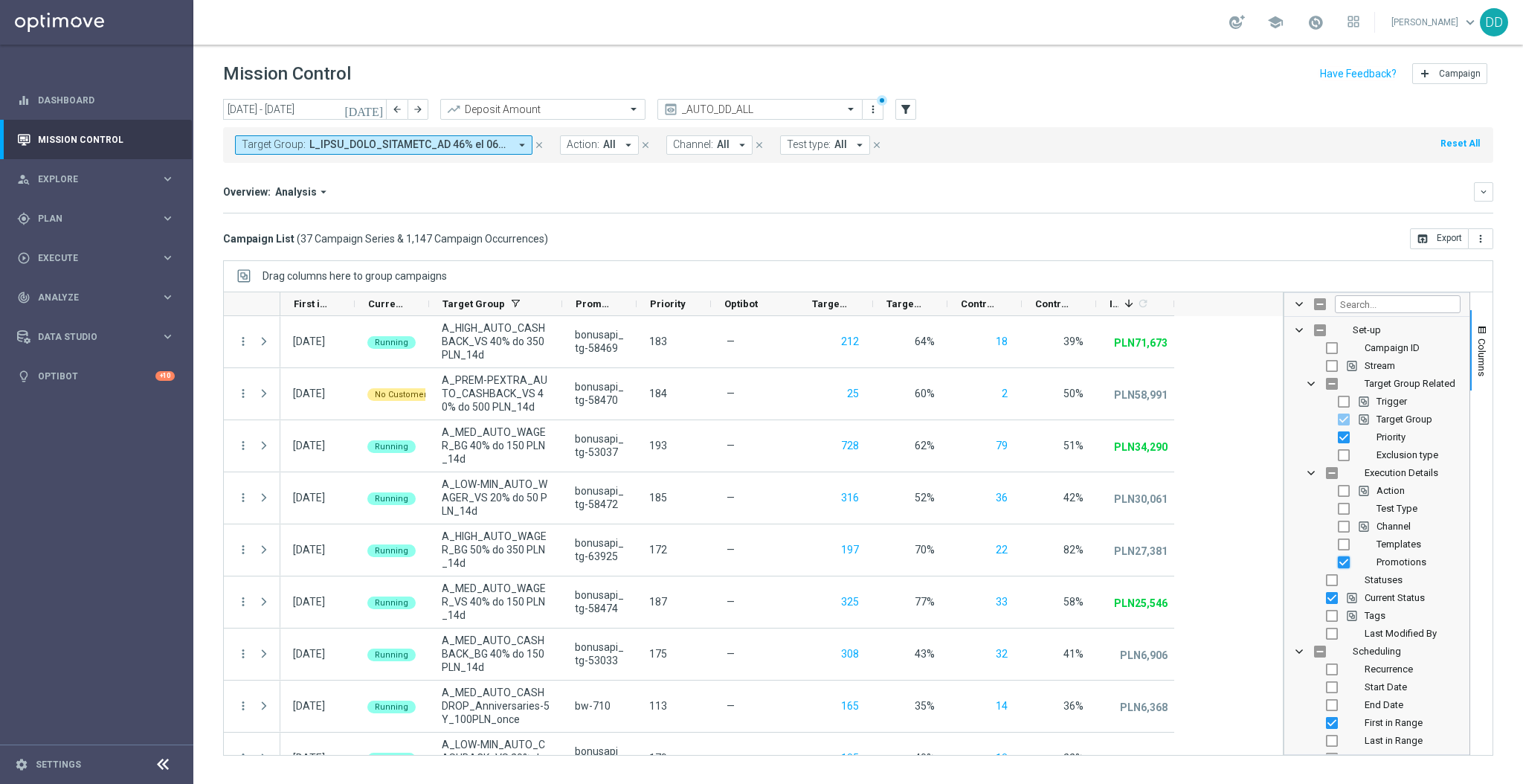
click at [1342, 563] on input "Press SPACE to toggle visibility (visible)" at bounding box center [1344, 562] width 12 height 12
checkbox input "false"
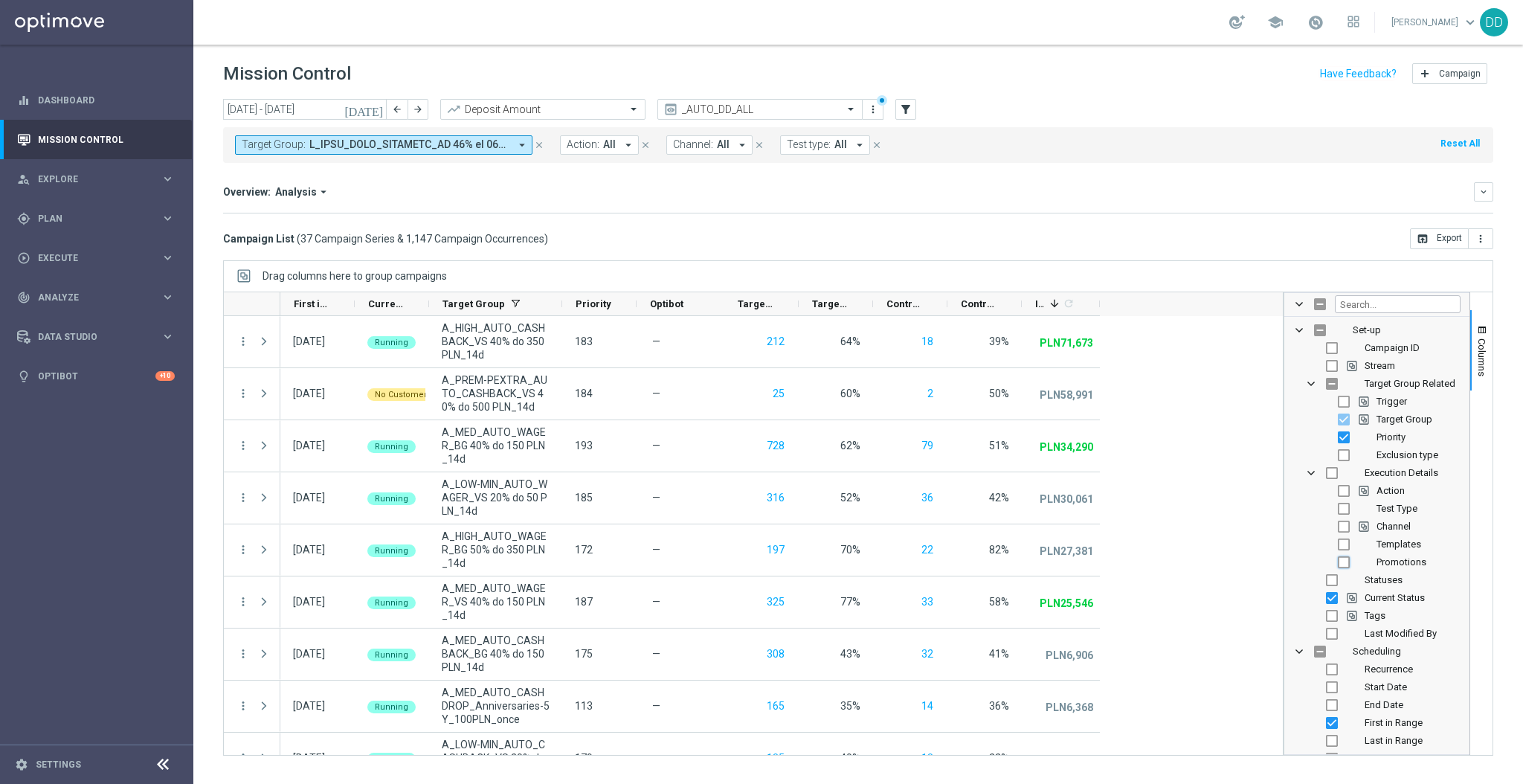
click at [1342, 563] on input "Press SPACE to toggle visibility (hidden)" at bounding box center [1344, 562] width 12 height 12
checkbox input "true"
checkbox input "false"
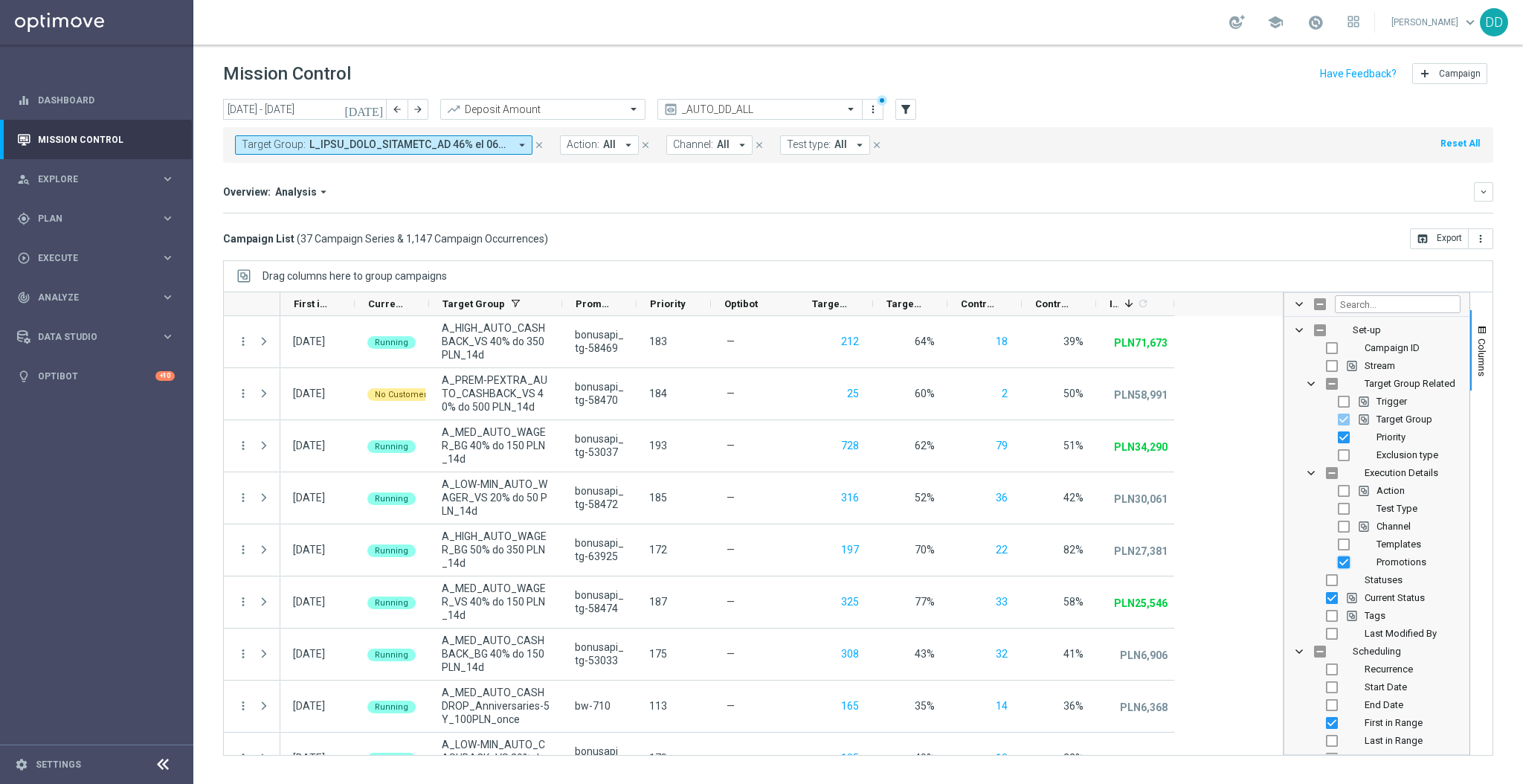
click at [1342, 563] on input "Press SPACE to toggle visibility (visible)" at bounding box center [1344, 562] width 12 height 12
checkbox input "false"
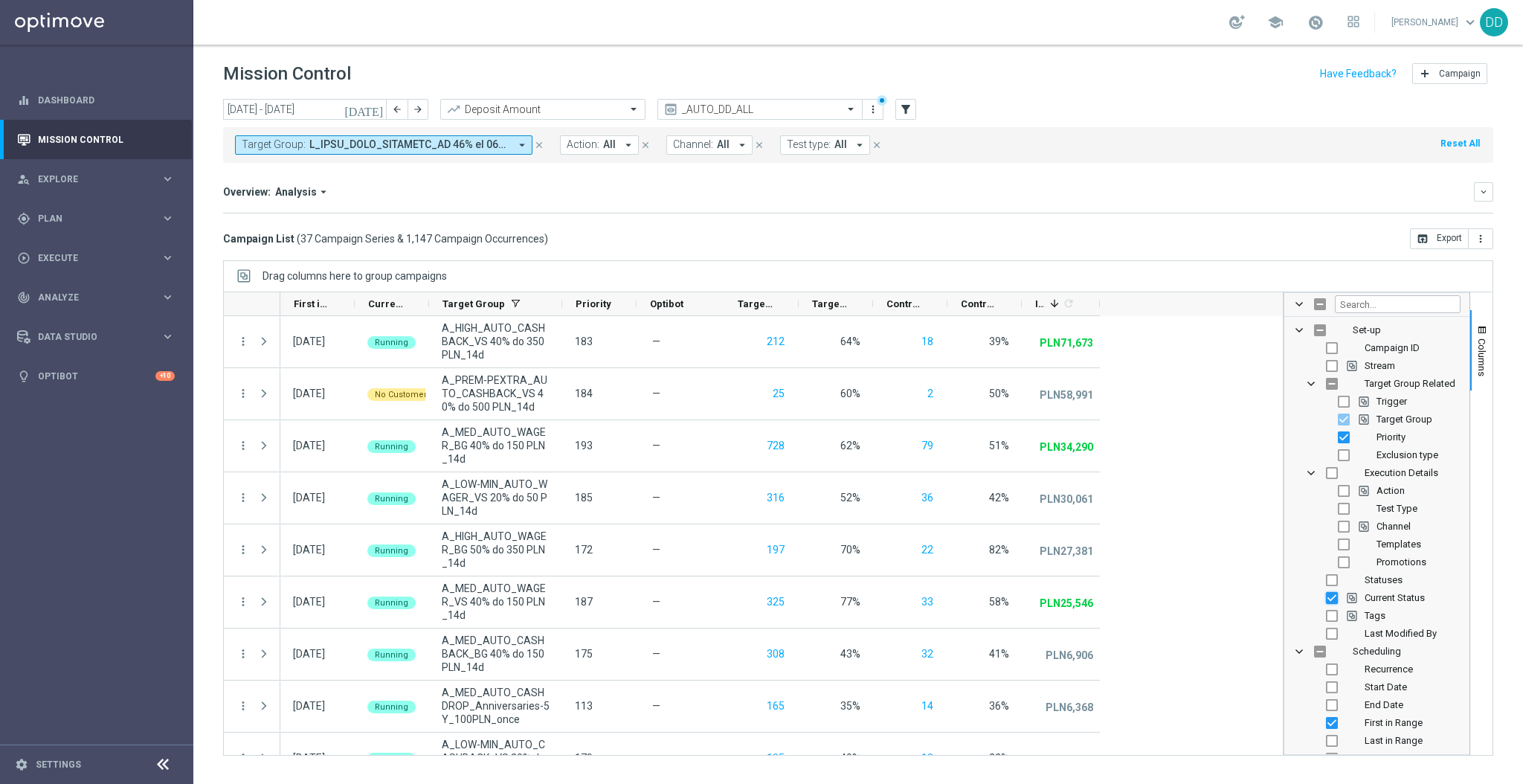
click at [1335, 592] on input "Press SPACE to toggle visibility (visible)" at bounding box center [1332, 598] width 12 height 12
checkbox input "false"
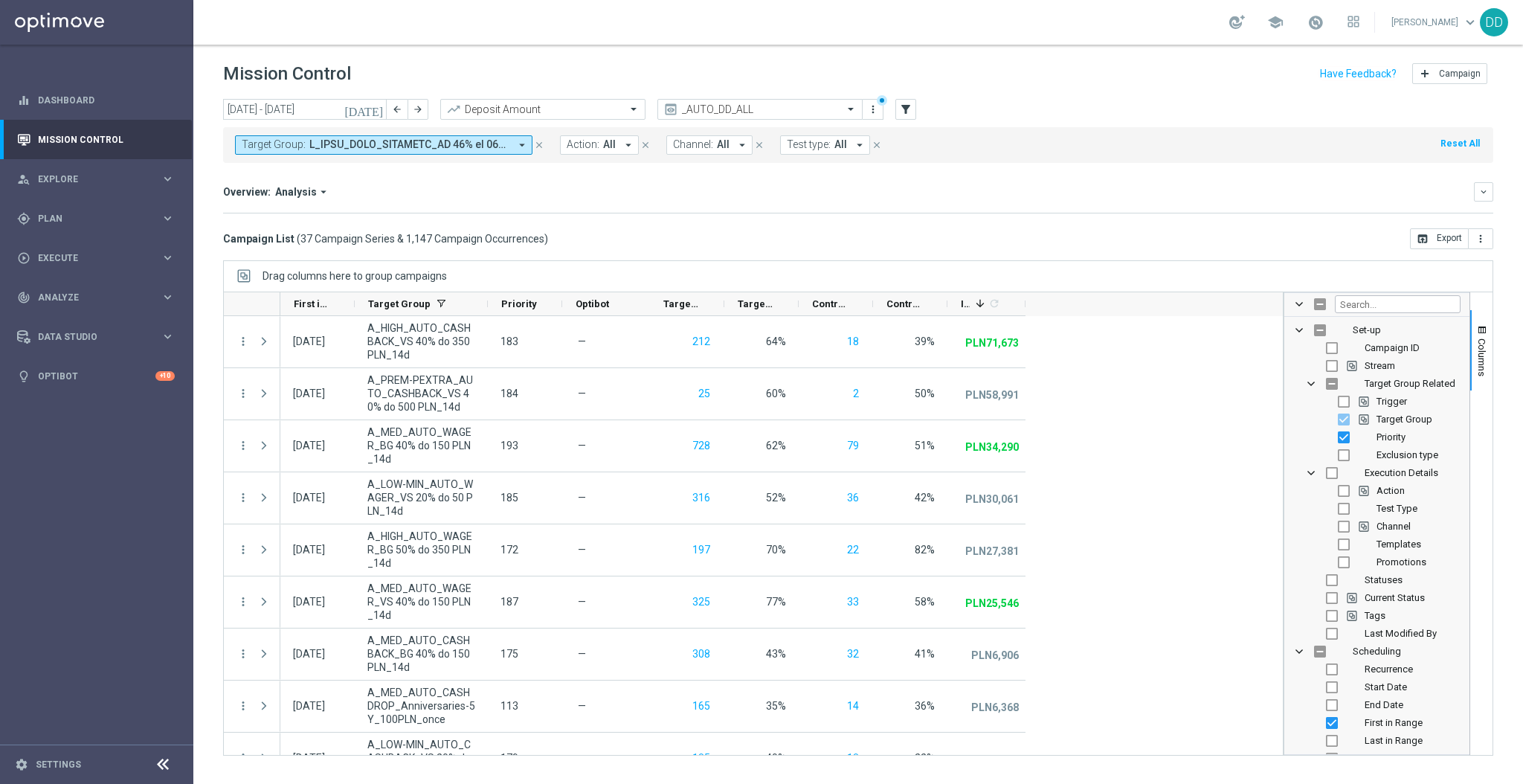
click at [1335, 596] on input "Press SPACE to toggle visibility (hidden)" at bounding box center [1332, 598] width 12 height 12
checkbox input "true"
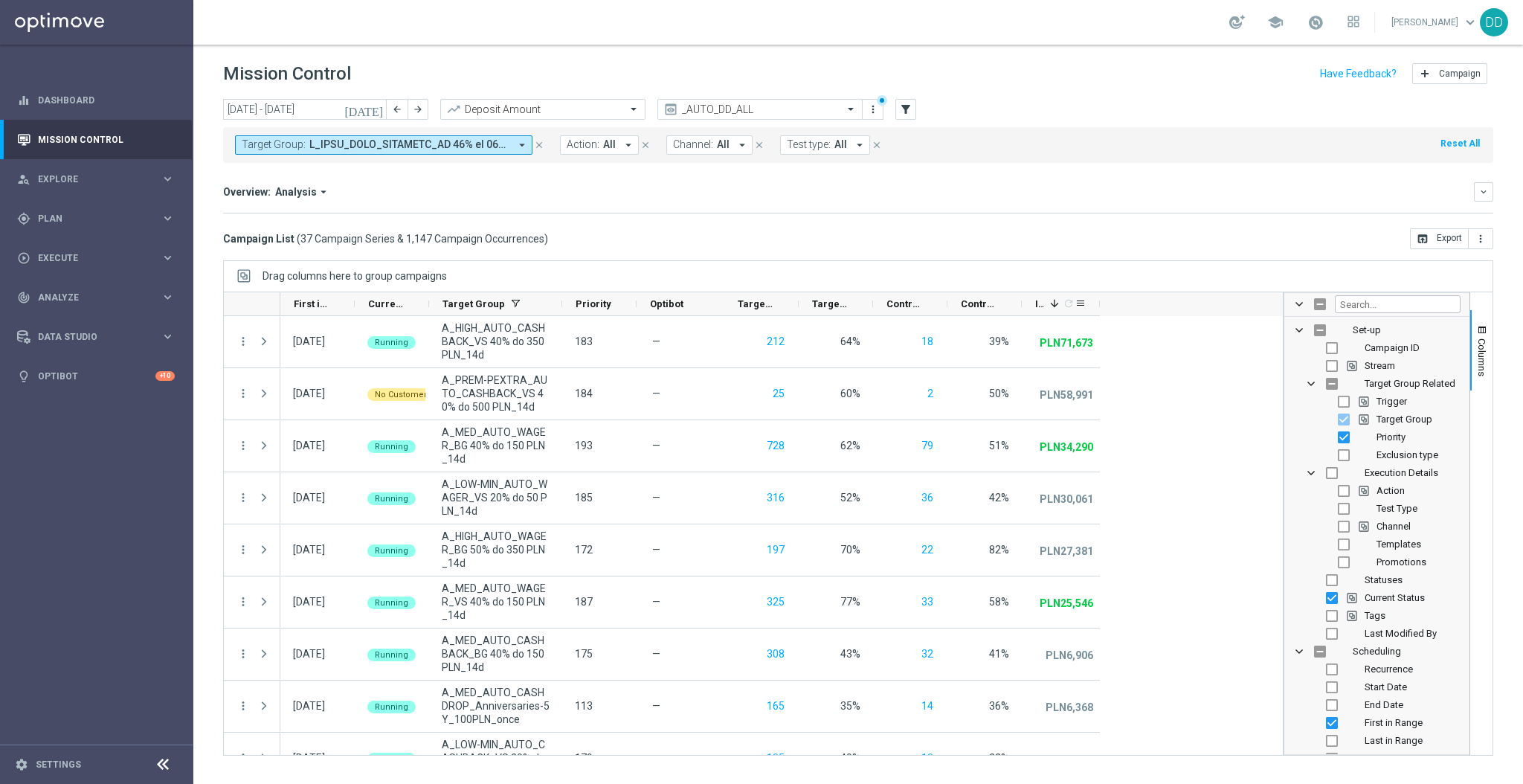
click at [1073, 298] on icon "refresh" at bounding box center [1068, 303] width 12 height 12
click at [1489, 348] on button "Columns" at bounding box center [1481, 350] width 22 height 81
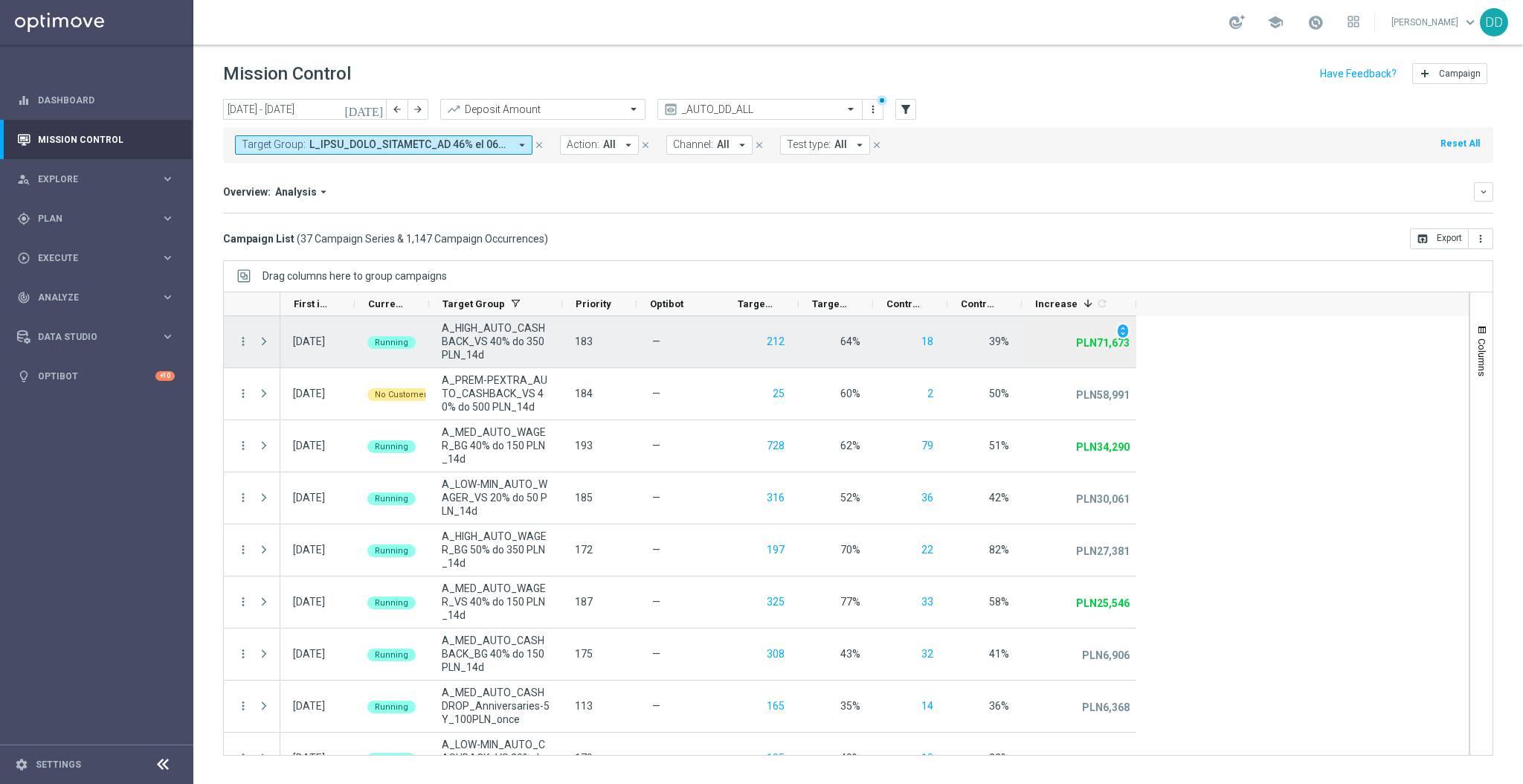
drag, startPoint x: 1098, startPoint y: 304, endPoint x: 1134, endPoint y: 322, distance: 40.2
click at [1134, 322] on div at bounding box center [845, 524] width 1247 height 464
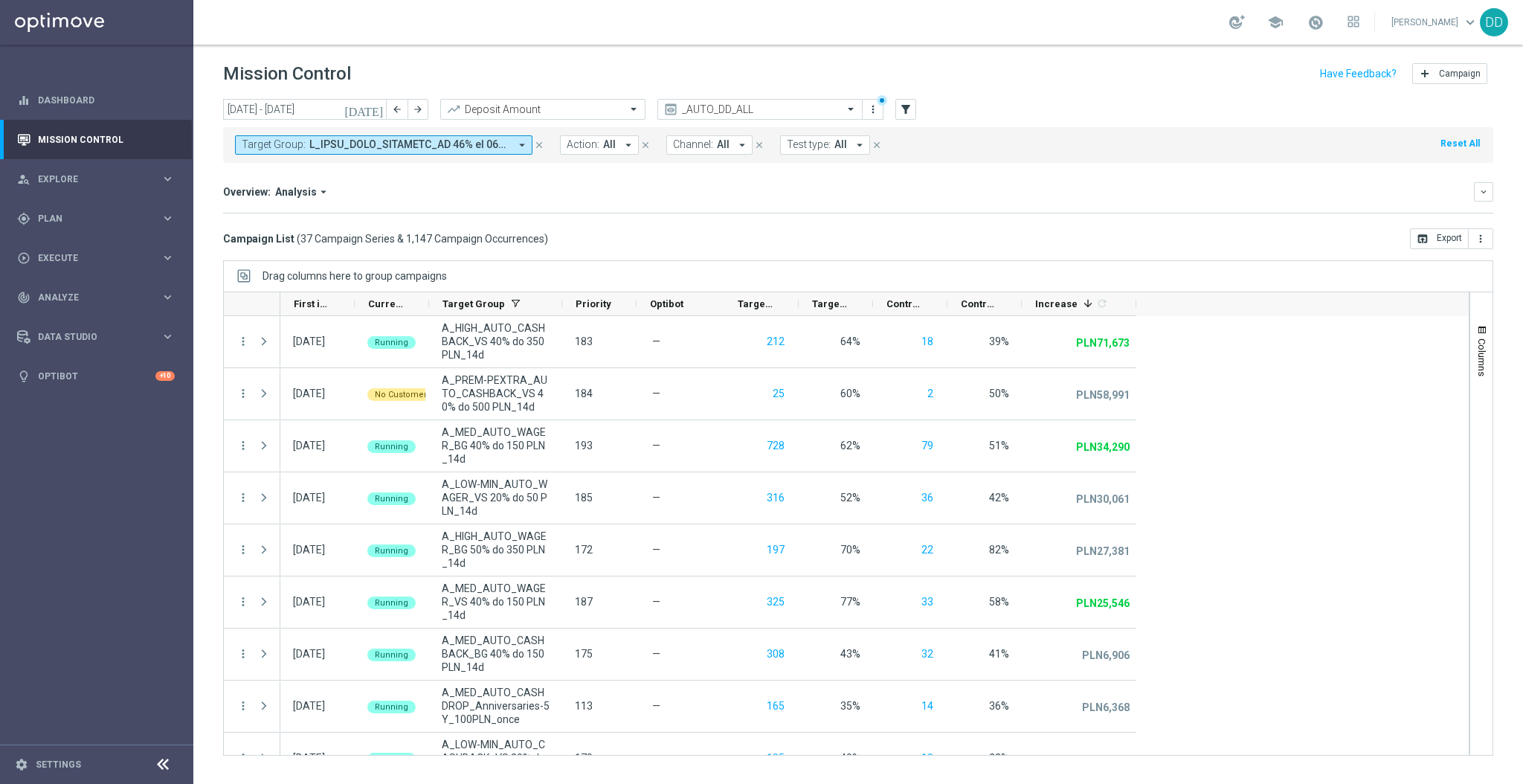
click at [1016, 262] on div "Drag columns here to group campaigns" at bounding box center [857, 275] width 1270 height 32
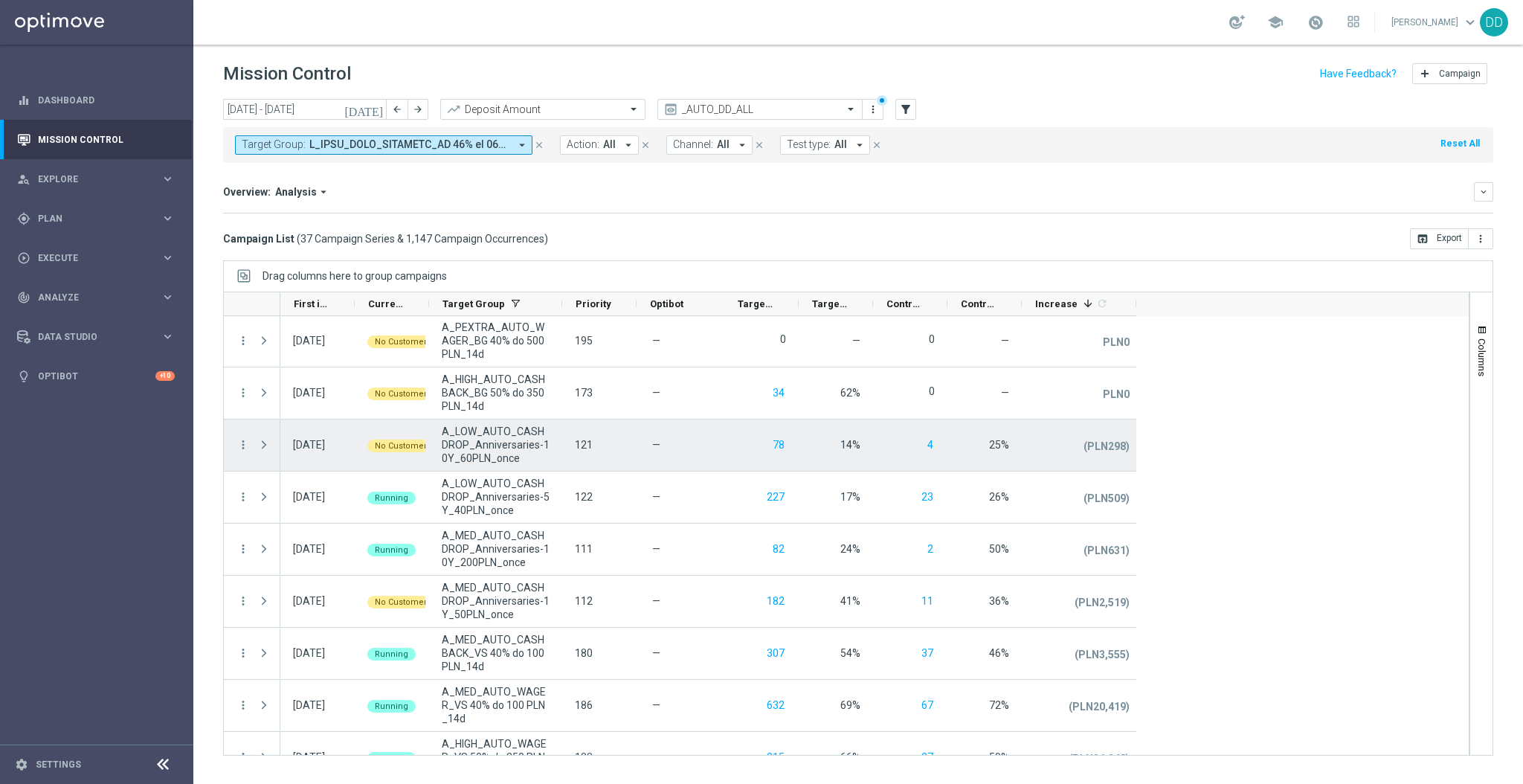
scroll to position [1387, 0]
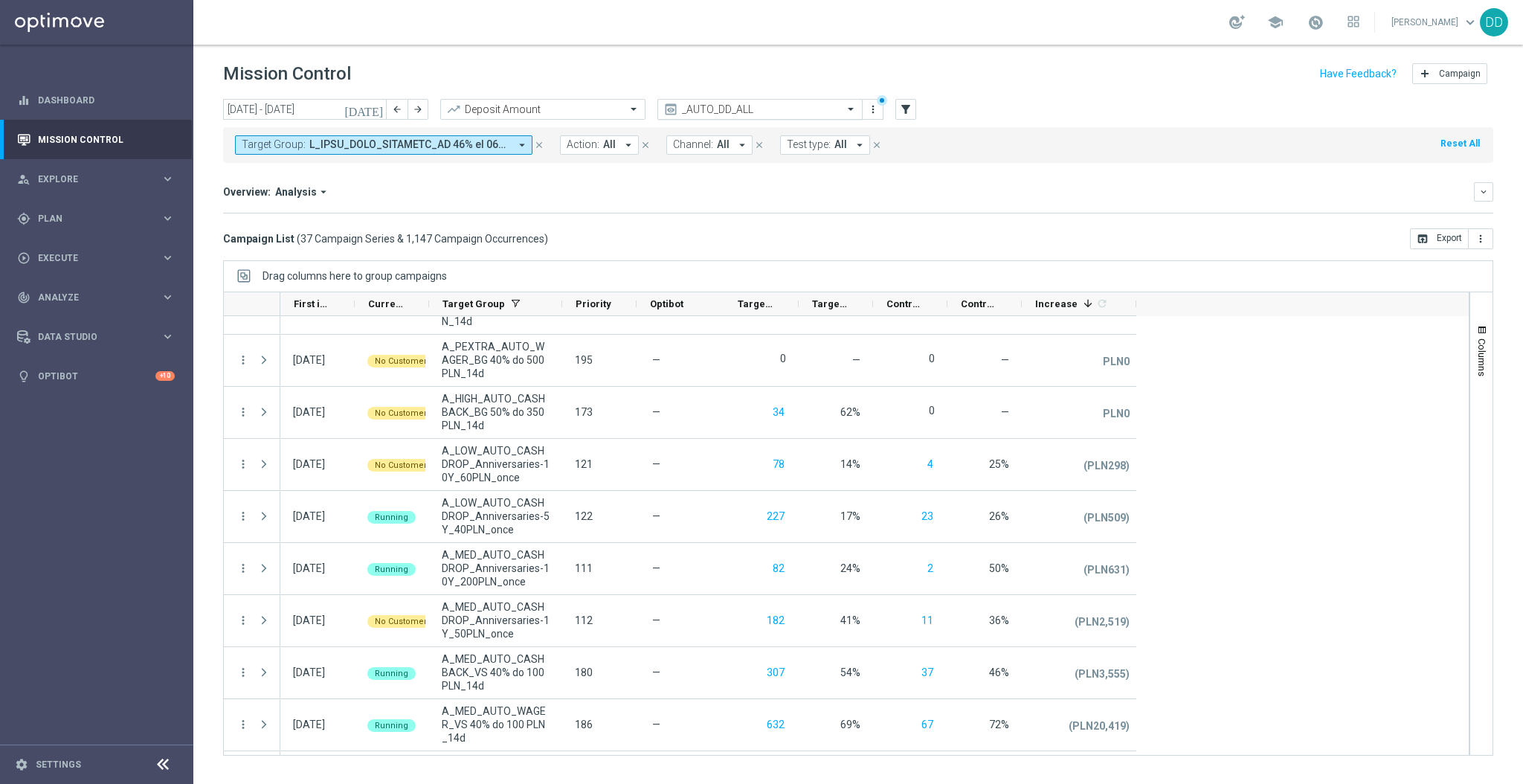
click at [784, 114] on input "text" at bounding box center [745, 109] width 159 height 12
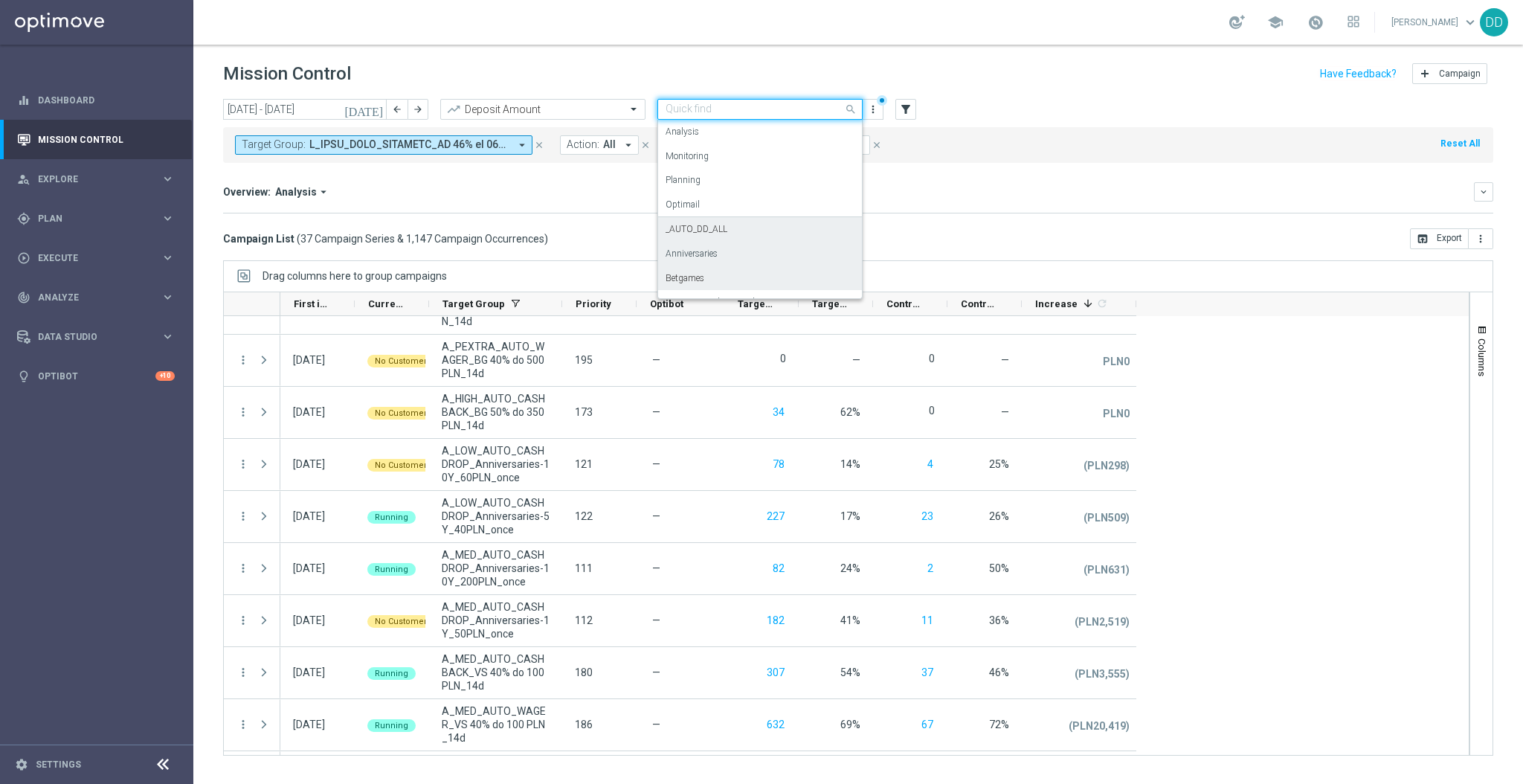
scroll to position [99, 0]
click at [730, 255] on label "DEVPLAN_DANE" at bounding box center [698, 251] width 66 height 12
click at [730, 255] on div "today 01 Aug 2025 - 31 Aug 2025 arrow_back arrow_forward Deposit Amount trendin…" at bounding box center [857, 435] width 1329 height 672
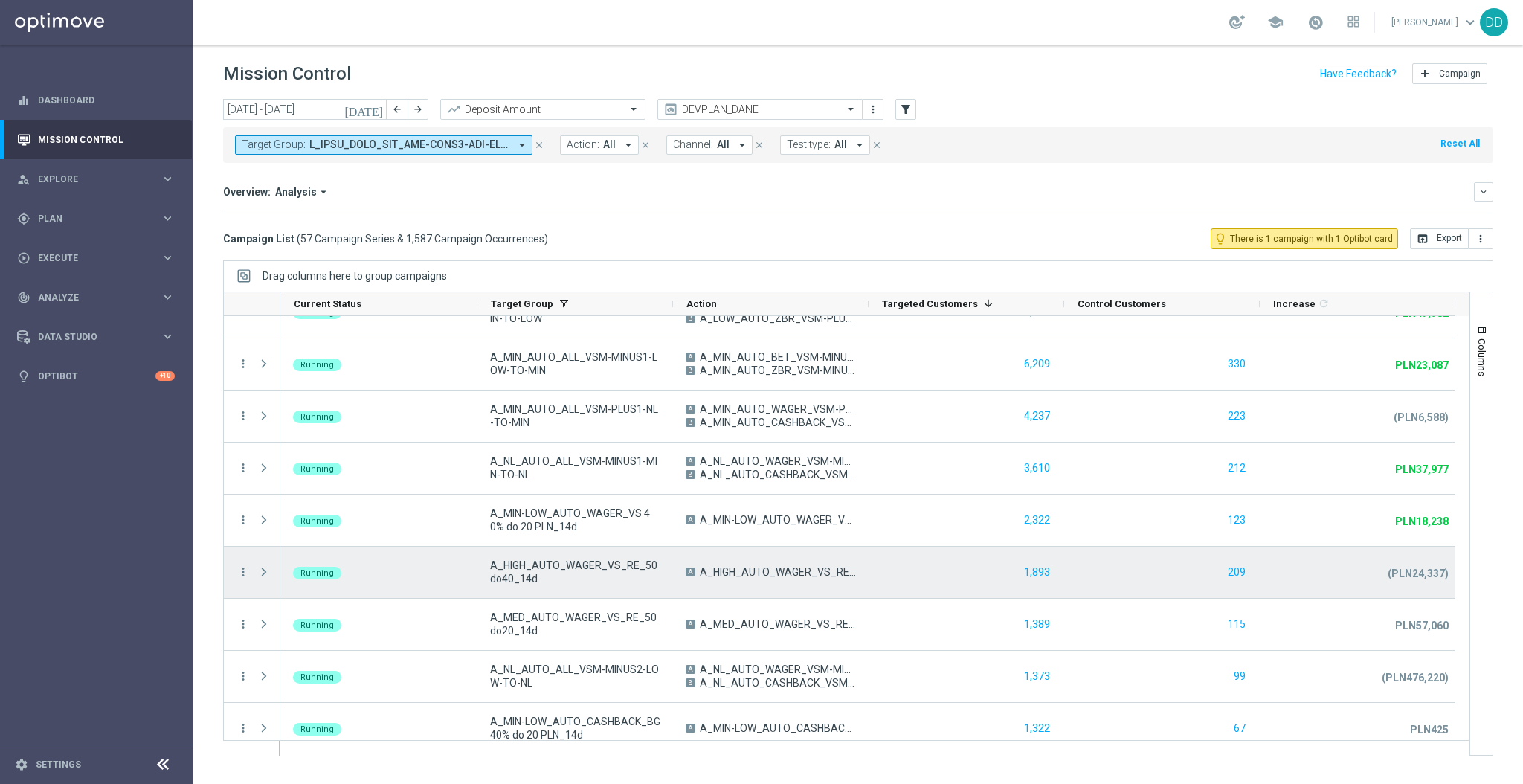
scroll to position [0, 0]
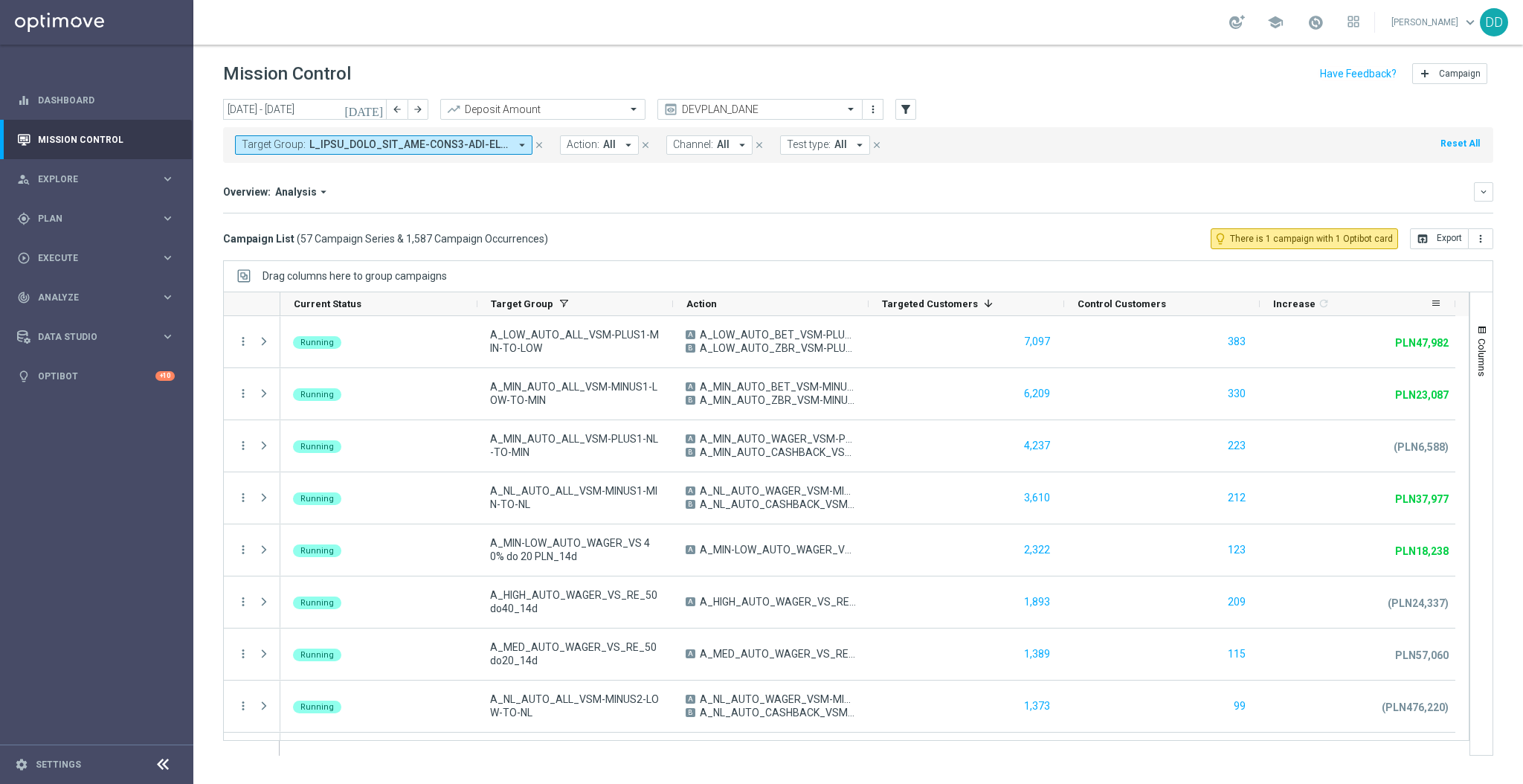
click at [1386, 303] on div "Increase 1 refresh" at bounding box center [1351, 304] width 156 height 23
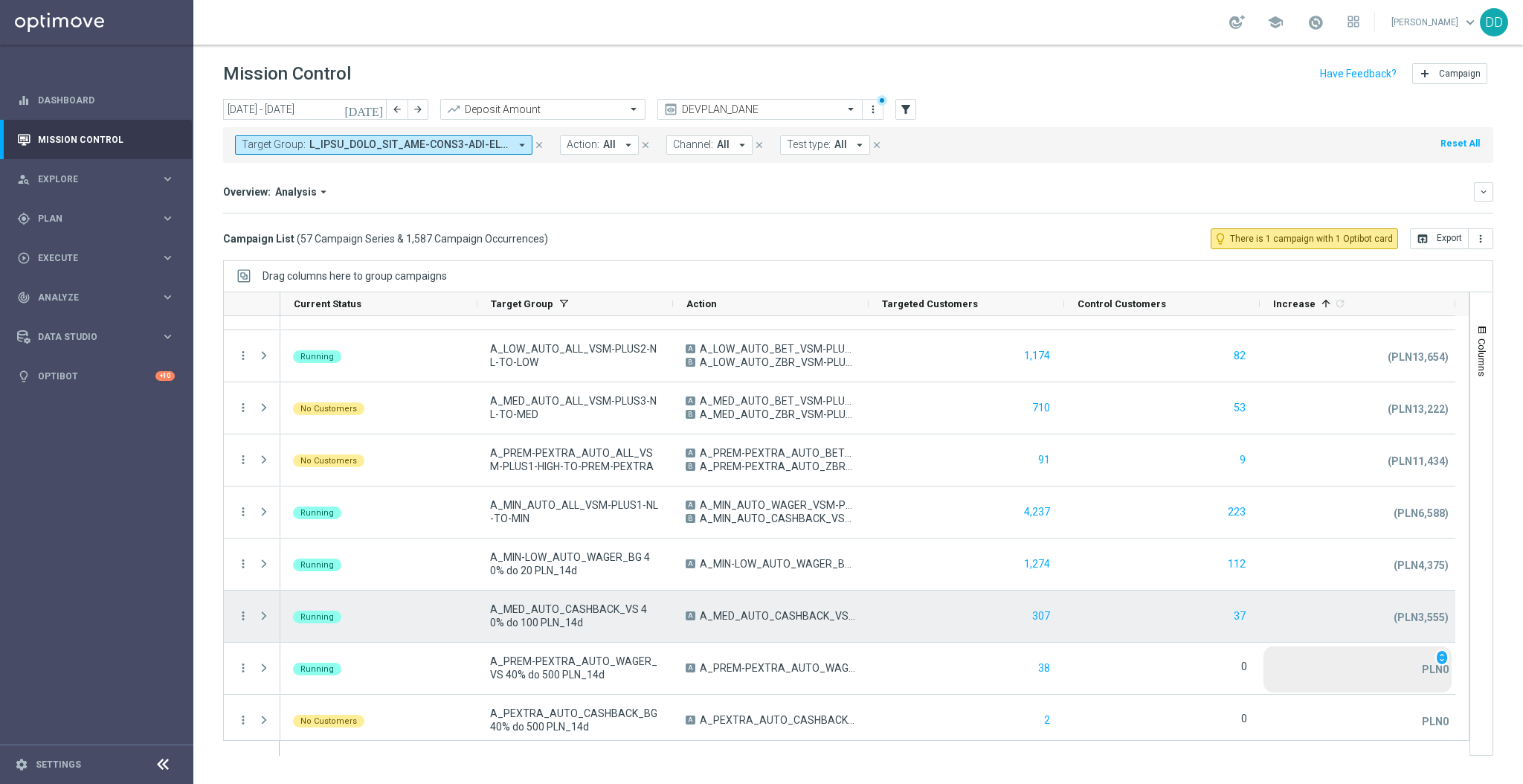
scroll to position [396, 0]
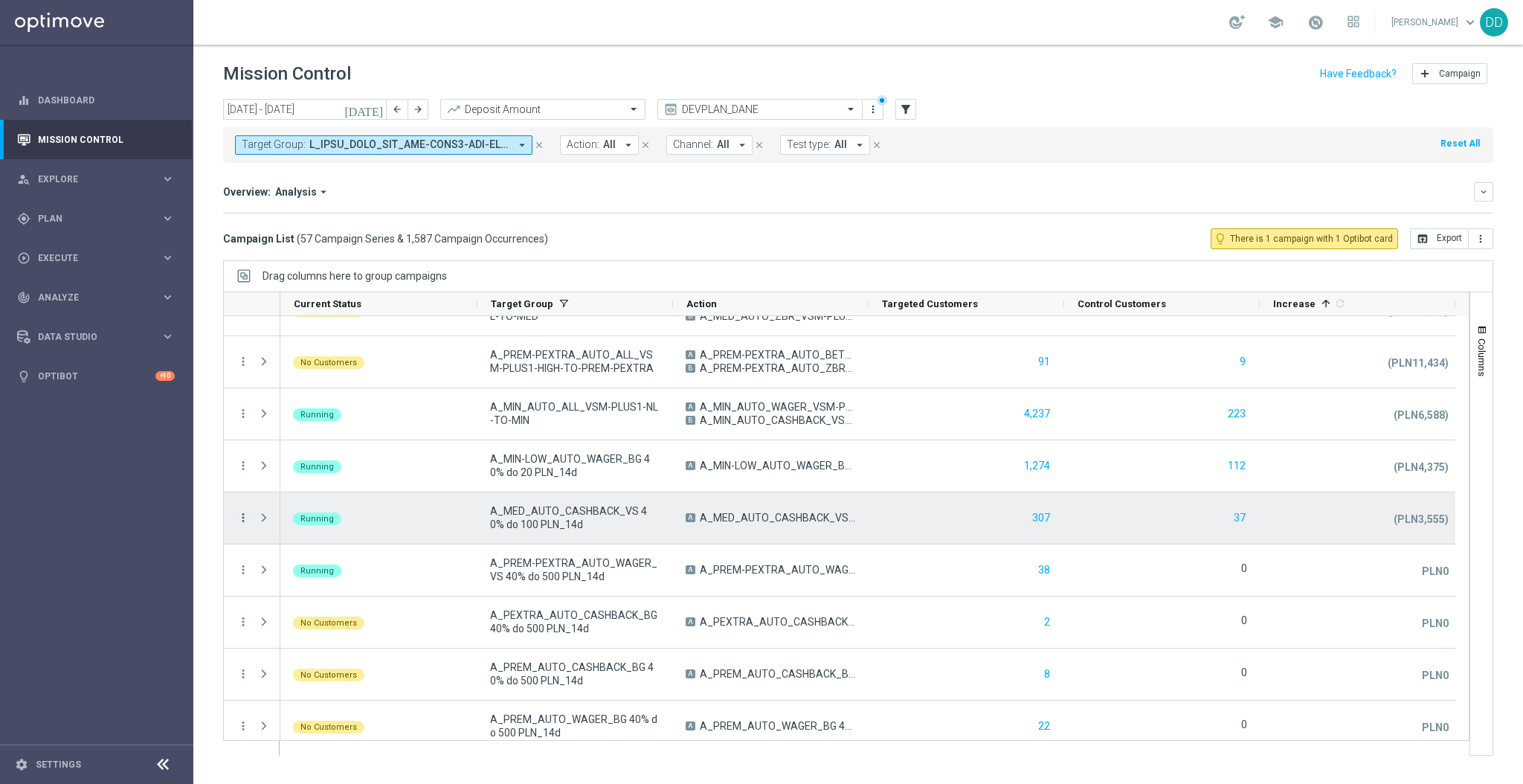
click at [243, 518] on icon "more_vert" at bounding box center [243, 517] width 13 height 13
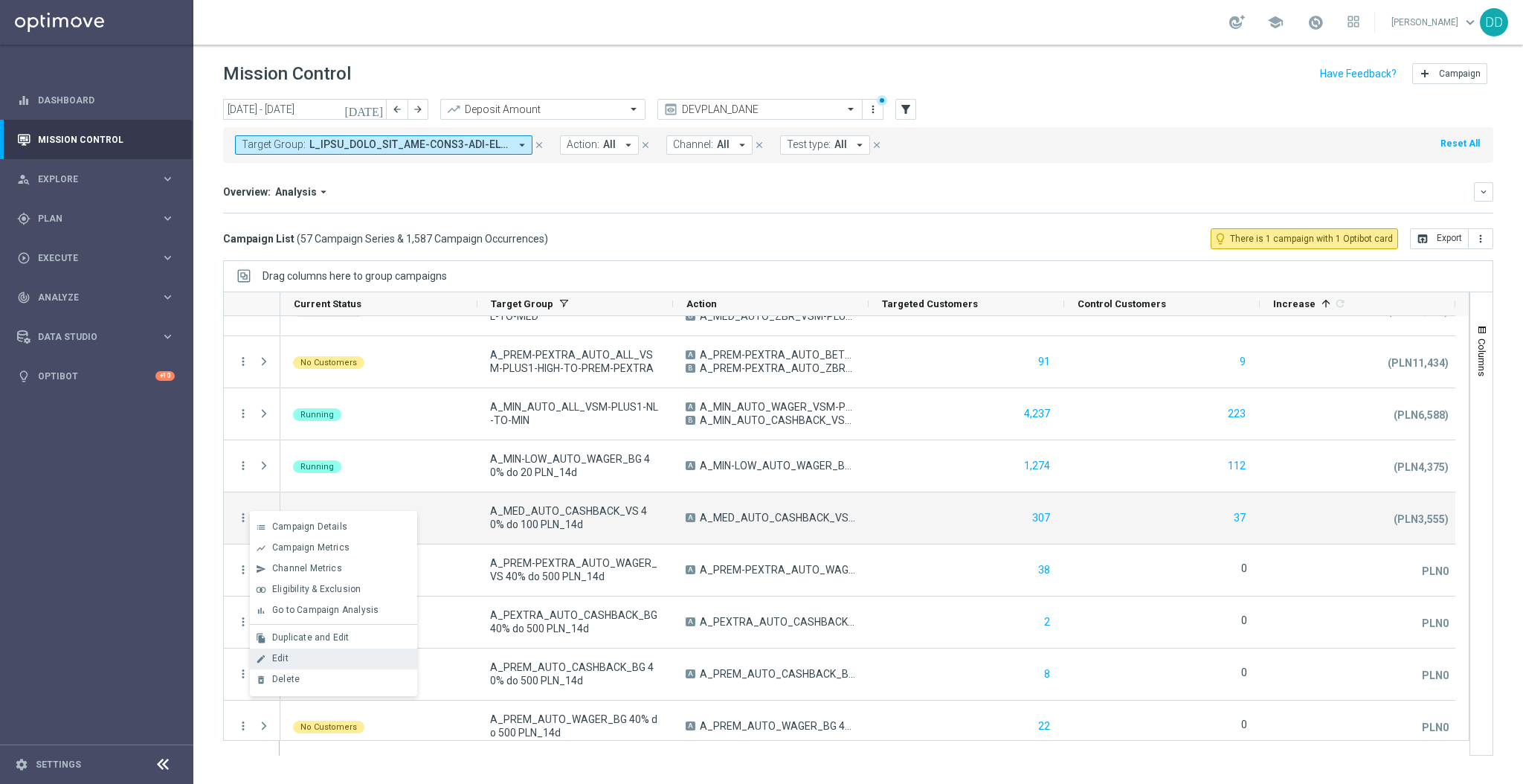
click at [308, 658] on div "Edit" at bounding box center [342, 657] width 138 height 11
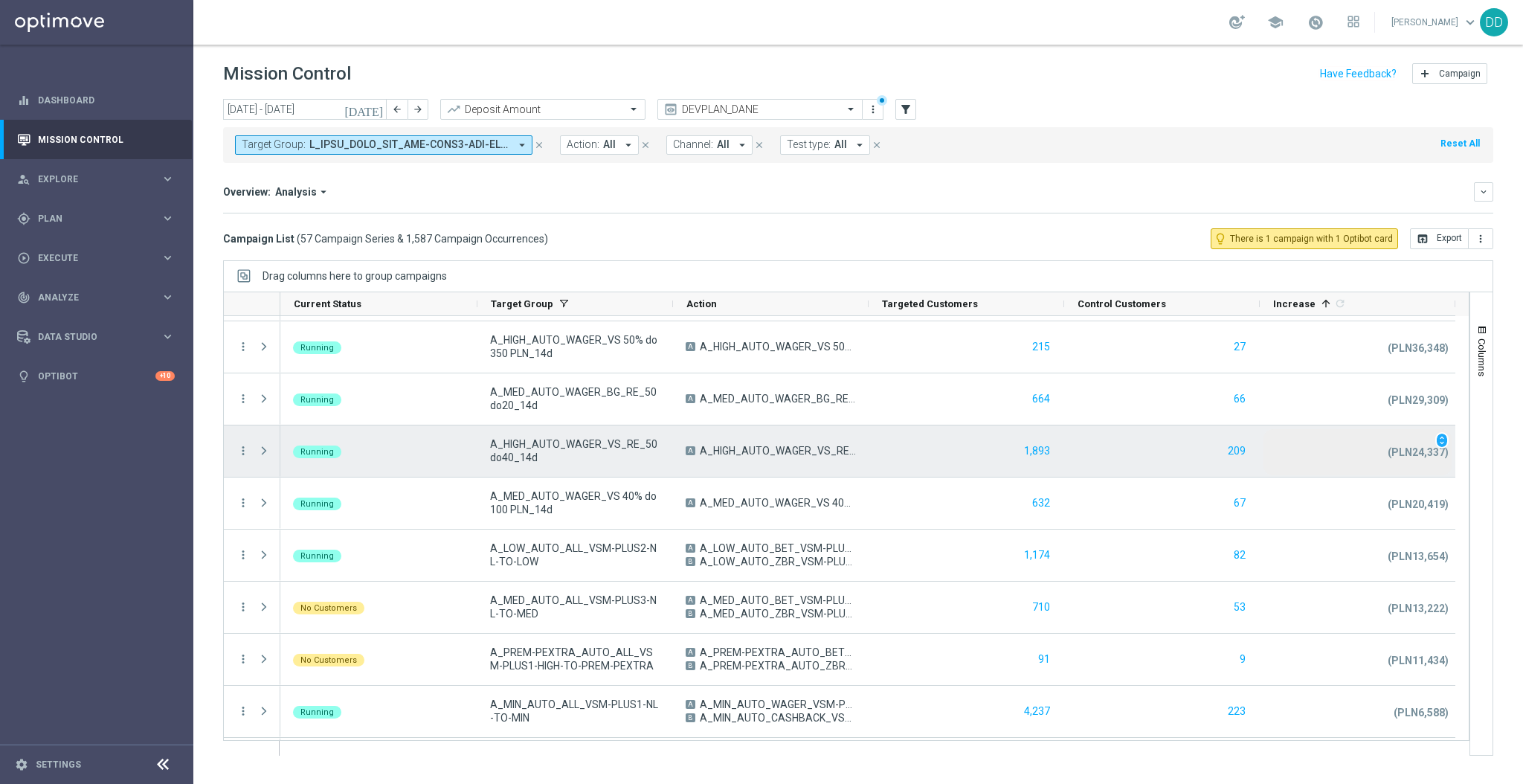
scroll to position [0, 0]
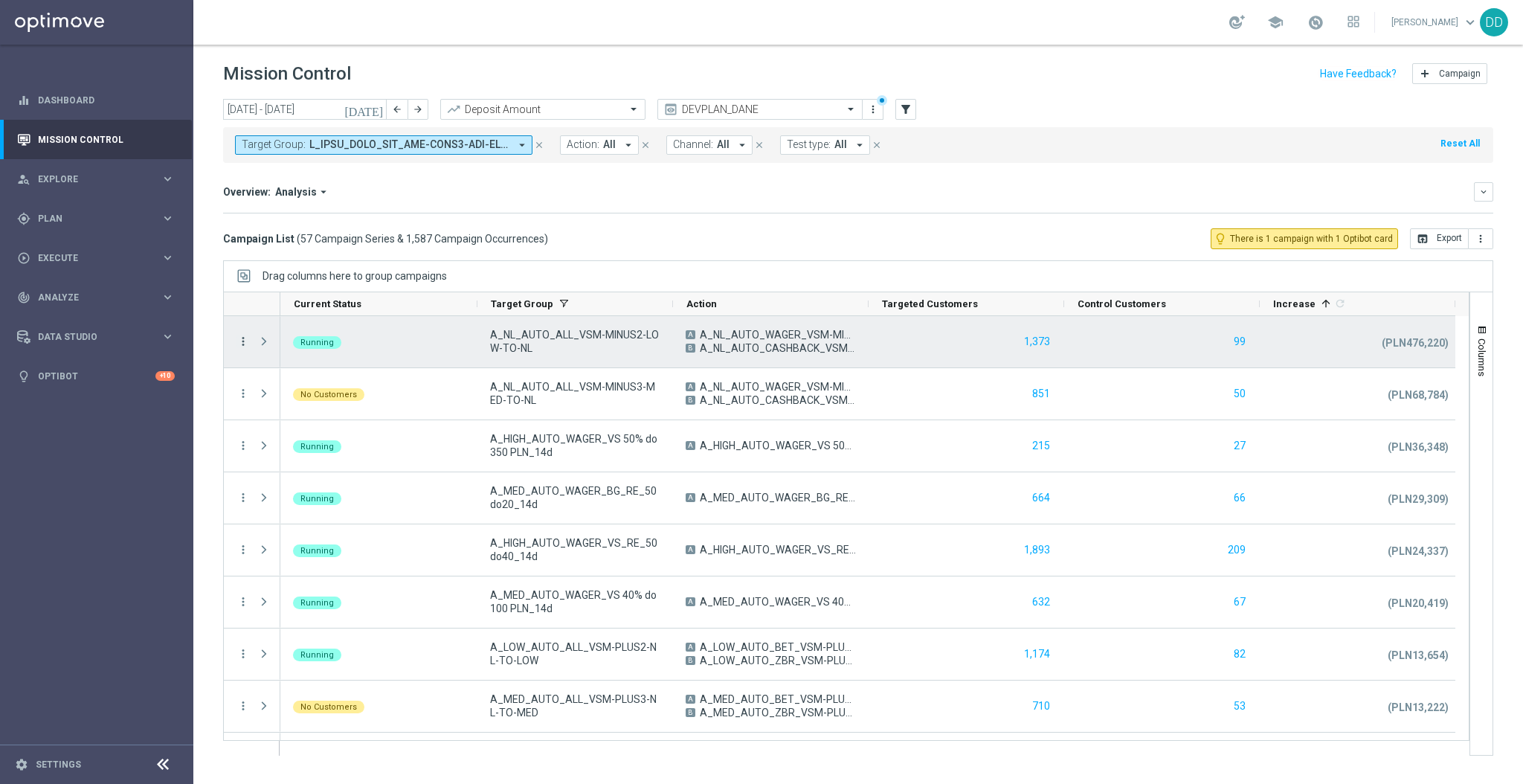
click at [242, 342] on icon "more_vert" at bounding box center [243, 342] width 13 height 13
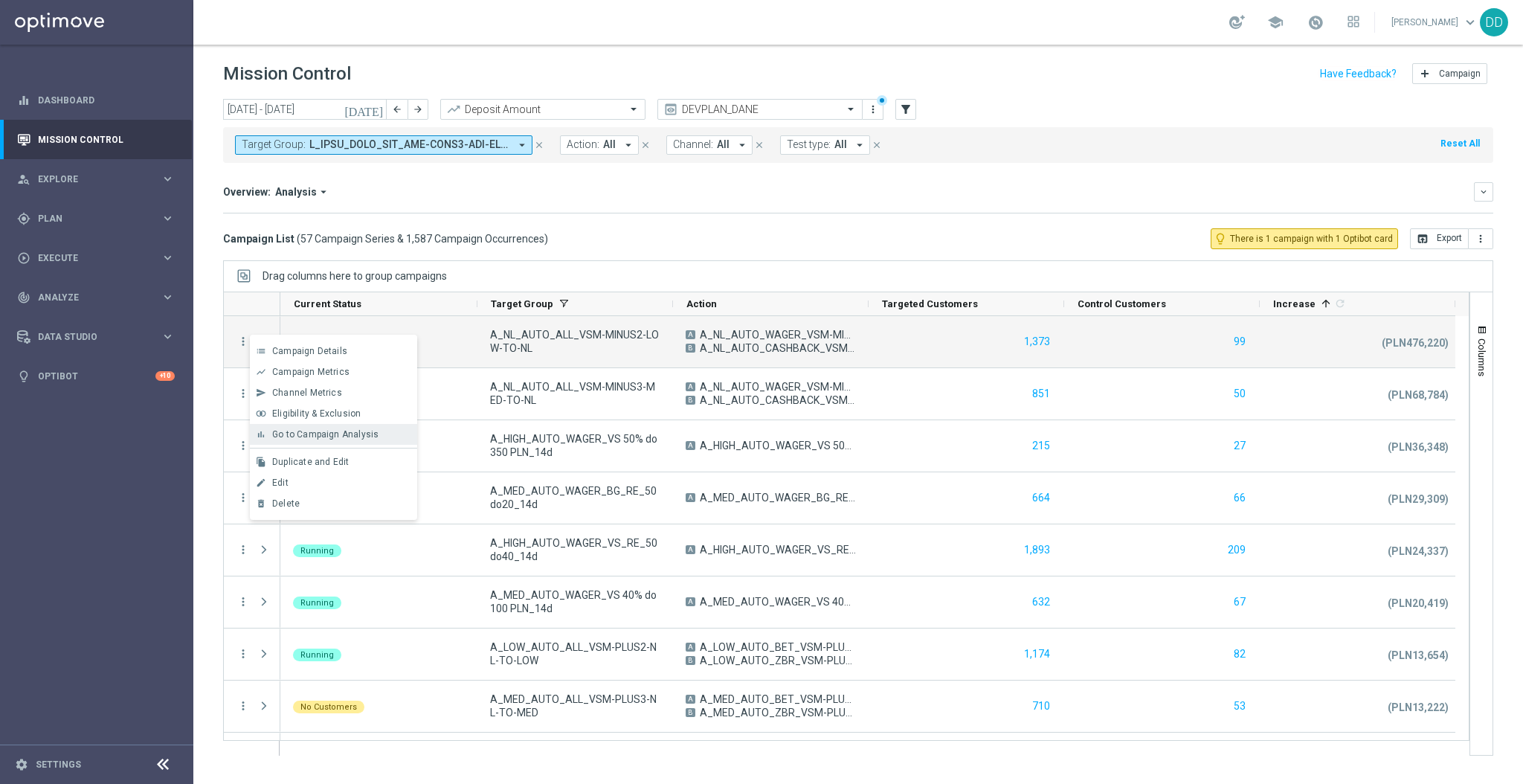
click at [350, 437] on span "Go to Campaign Analysis" at bounding box center [325, 434] width 107 height 11
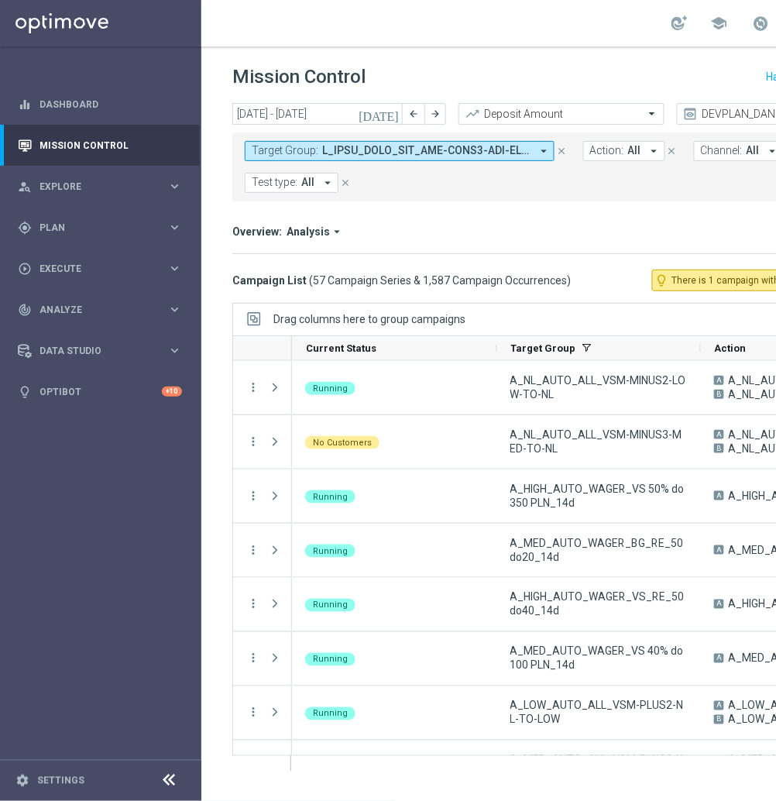
click at [175, 790] on icon at bounding box center [169, 781] width 19 height 19
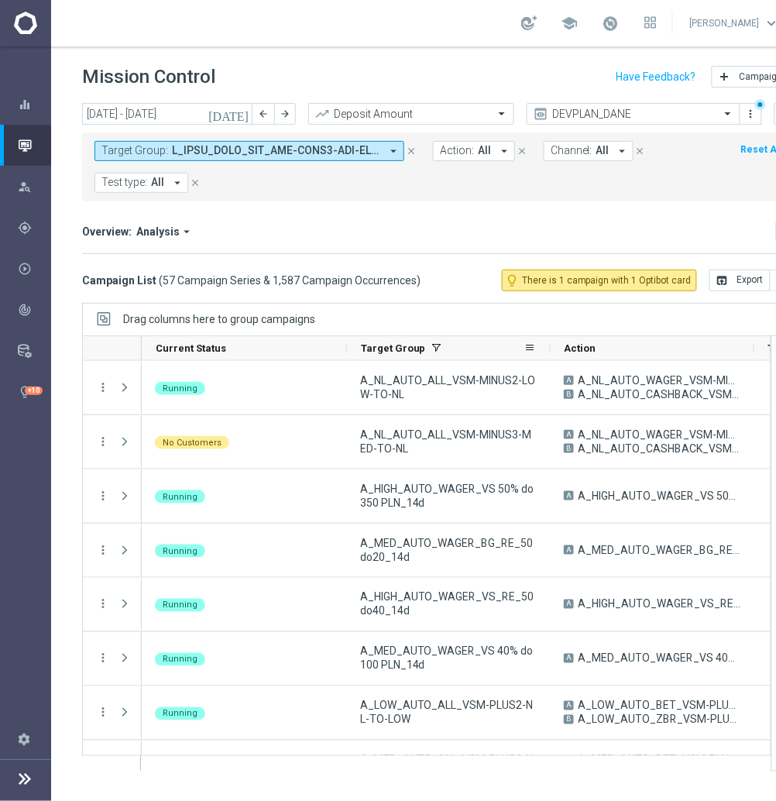
click at [347, 348] on div "Target Group" at bounding box center [449, 348] width 204 height 25
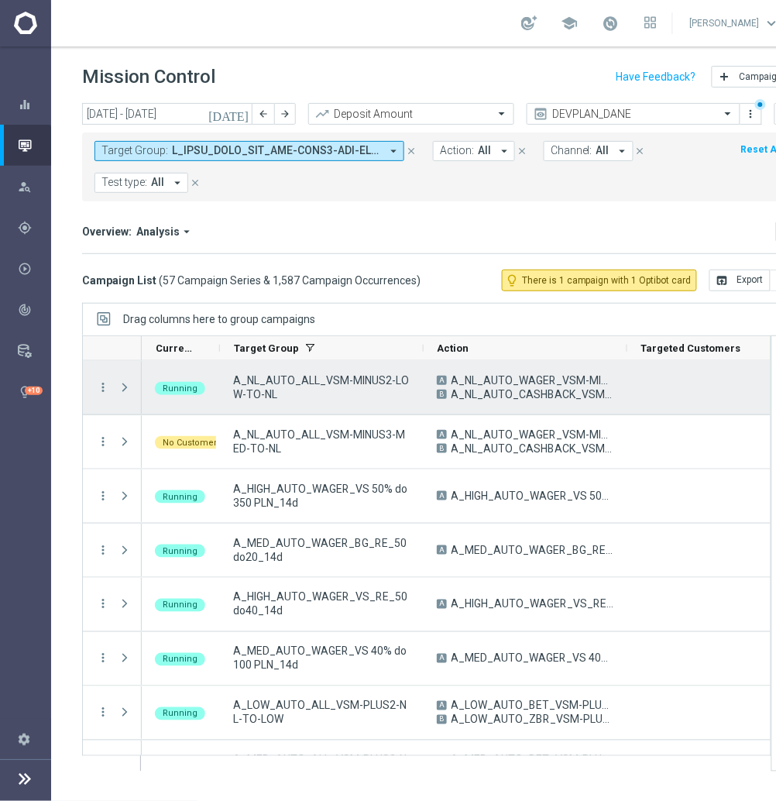
click at [180, 367] on div "Running" at bounding box center [181, 387] width 78 height 53
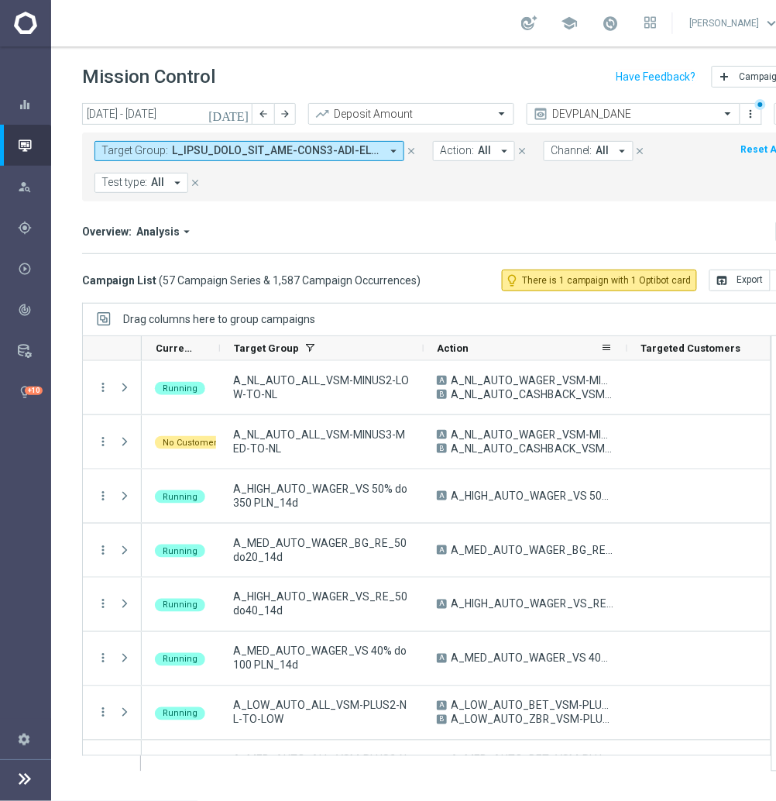
click at [627, 348] on div at bounding box center [628, 348] width 6 height 24
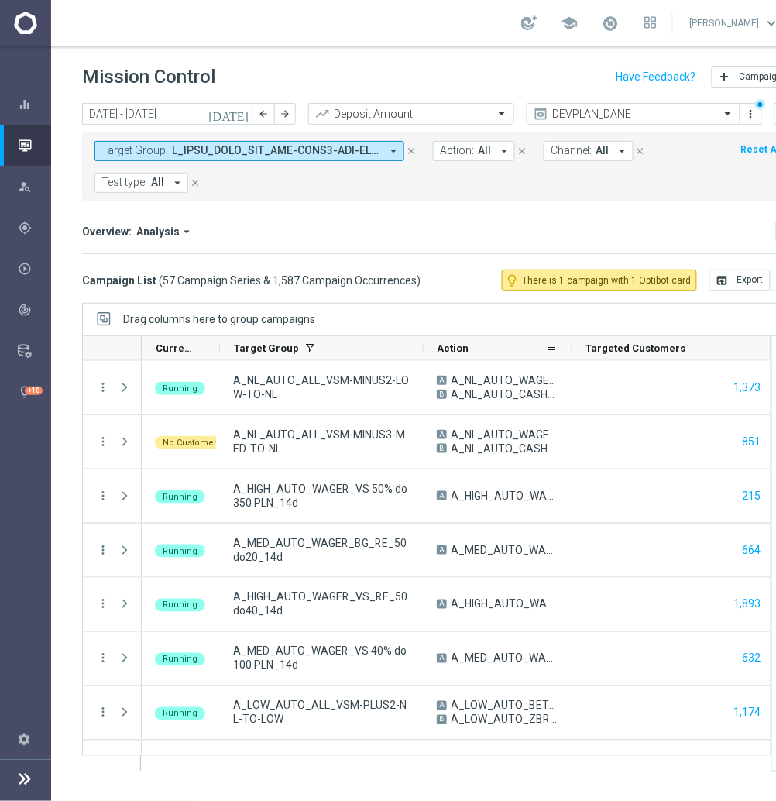
drag, startPoint x: 627, startPoint y: 351, endPoint x: 480, endPoint y: 353, distance: 147.2
click at [480, 353] on div "Action" at bounding box center [498, 348] width 149 height 25
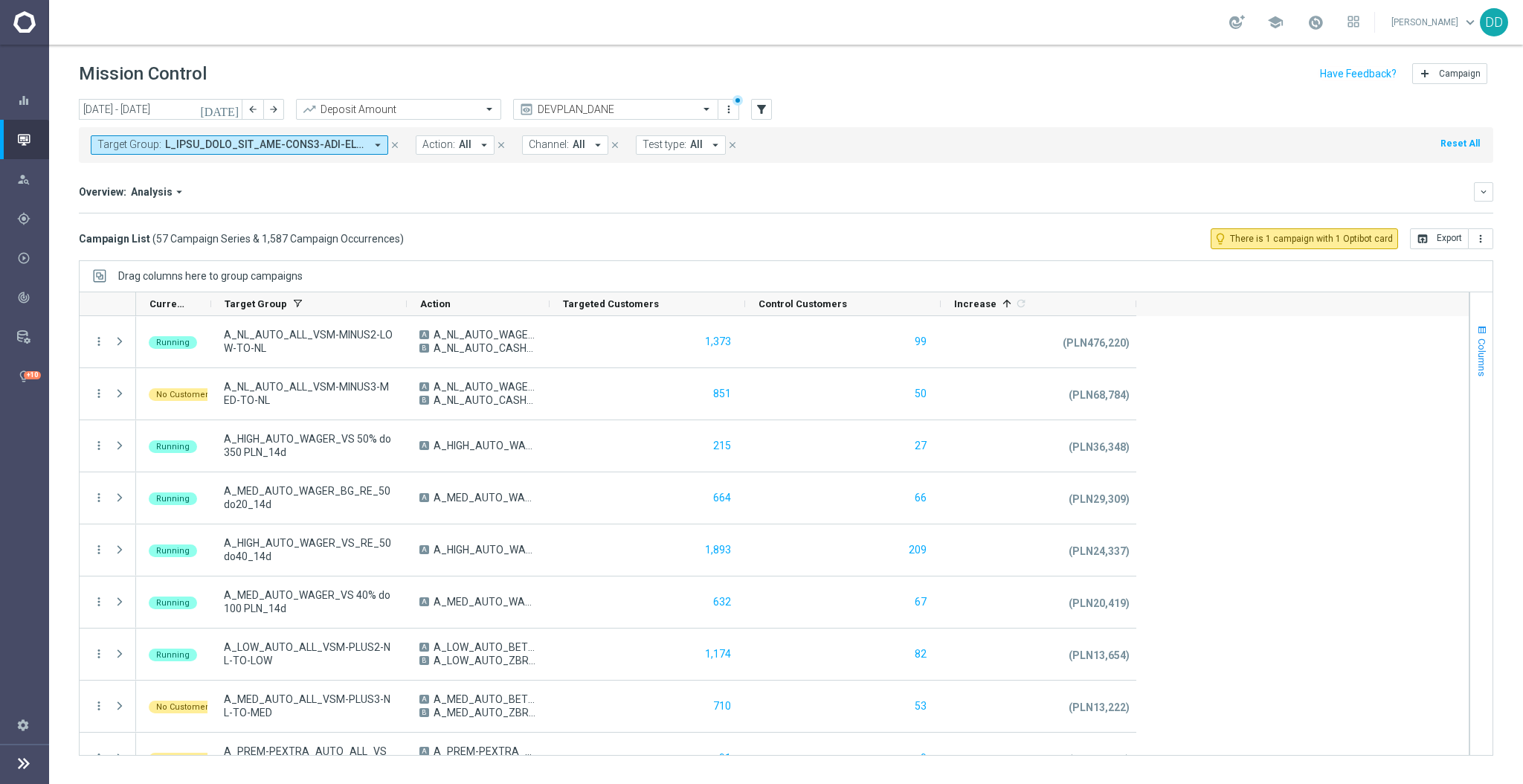
click at [1479, 358] on span "Columns" at bounding box center [1482, 358] width 12 height 38
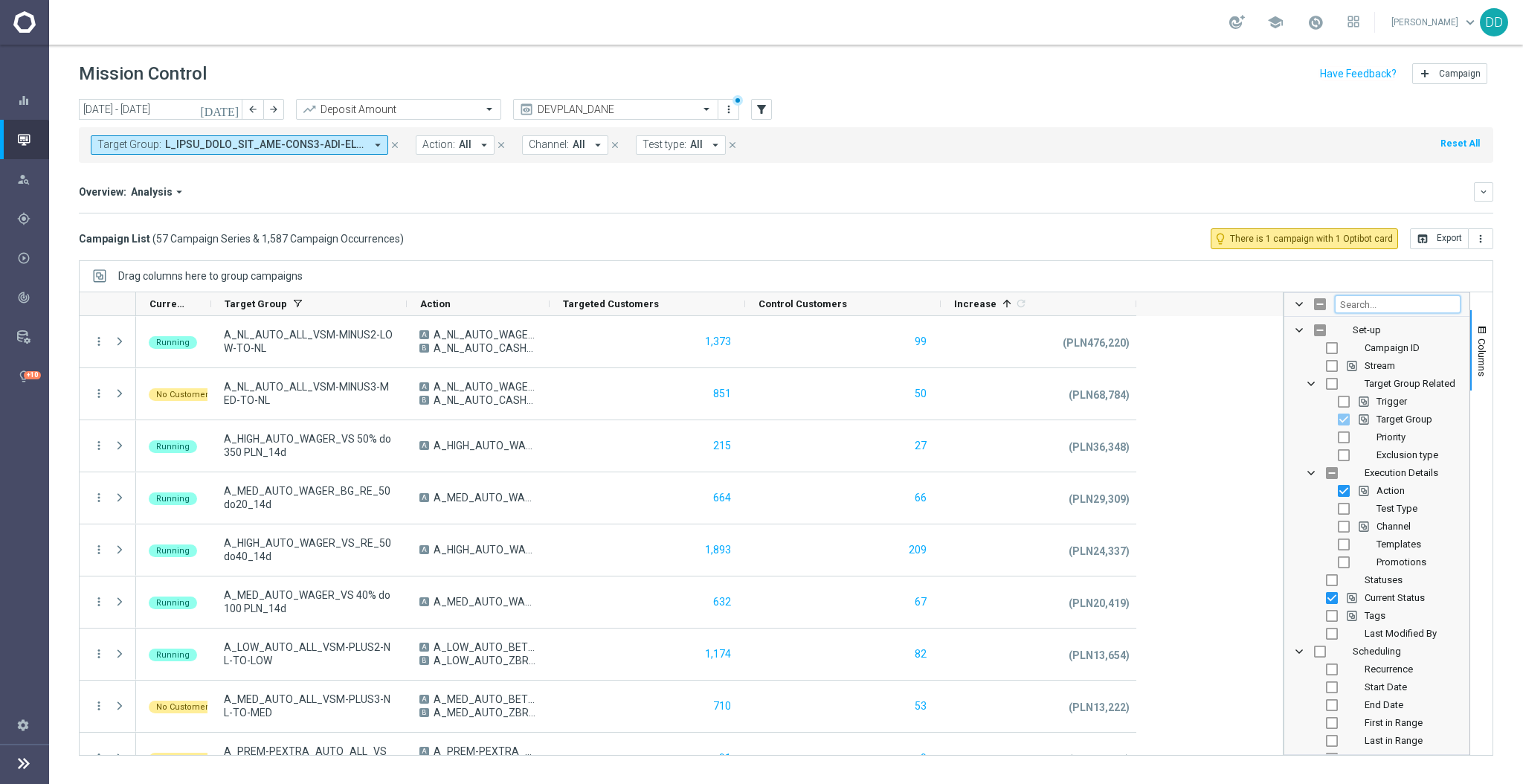
click at [1399, 307] on input "Filter Columns Input" at bounding box center [1397, 304] width 126 height 18
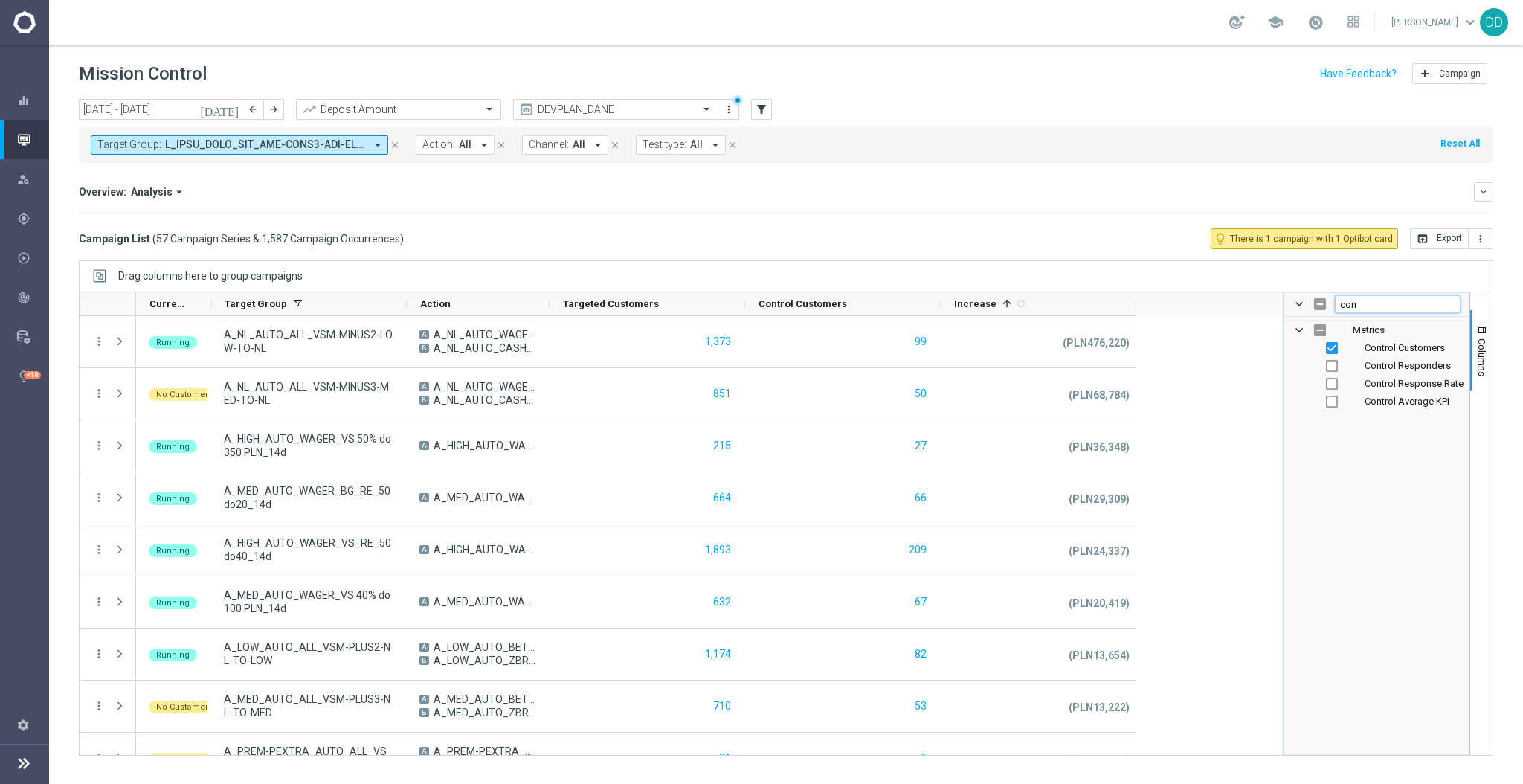
type input "con"
click at [1333, 348] on input "Press SPACE to toggle visibility (visible)" at bounding box center [1332, 347] width 12 height 12
checkbox input "false"
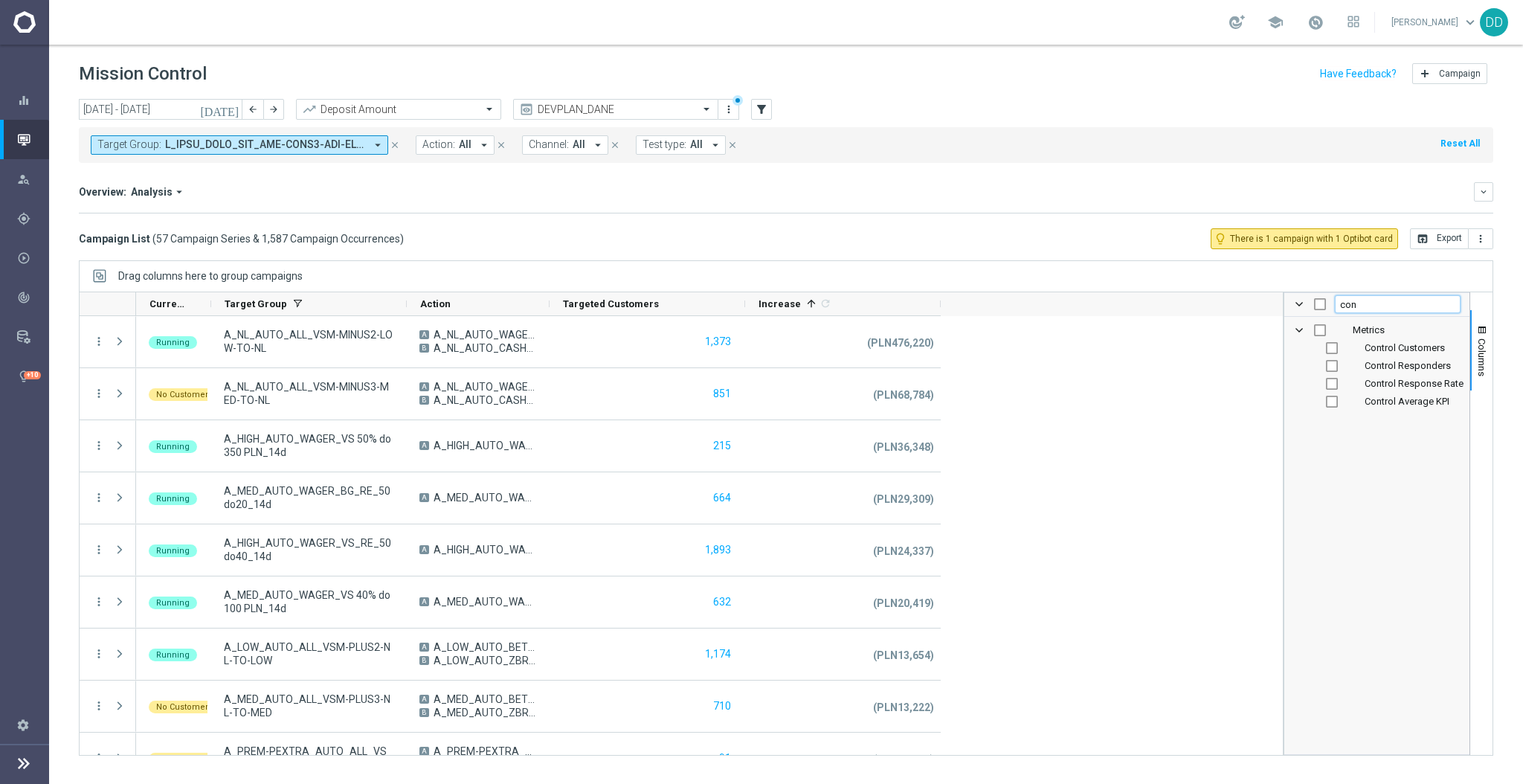
click at [1368, 304] on input "con" at bounding box center [1397, 304] width 126 height 18
type input "c"
checkbox input "false"
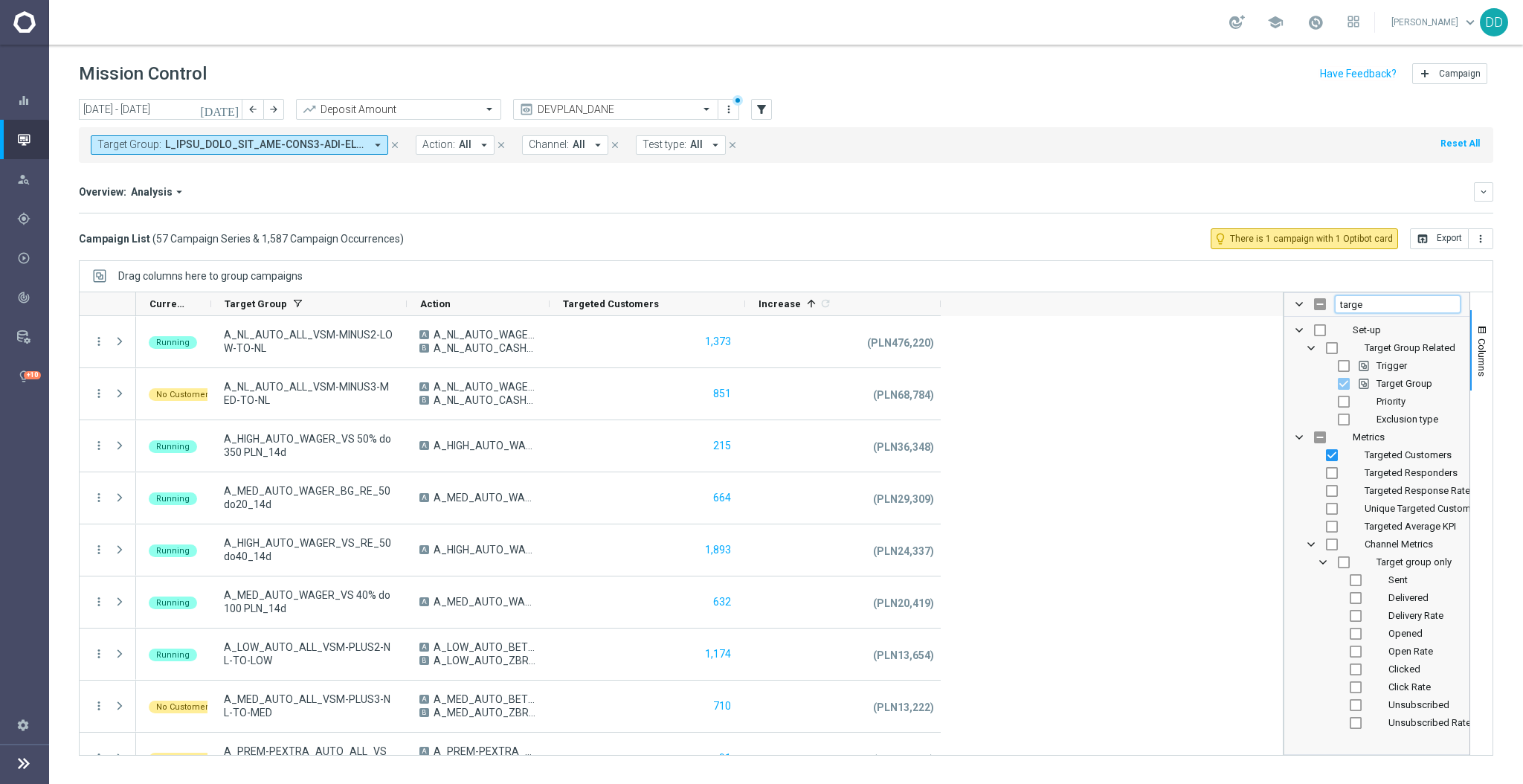
type input "targe"
click at [1329, 454] on input "Press SPACE to toggle visibility (visible)" at bounding box center [1332, 455] width 12 height 12
checkbox input "false"
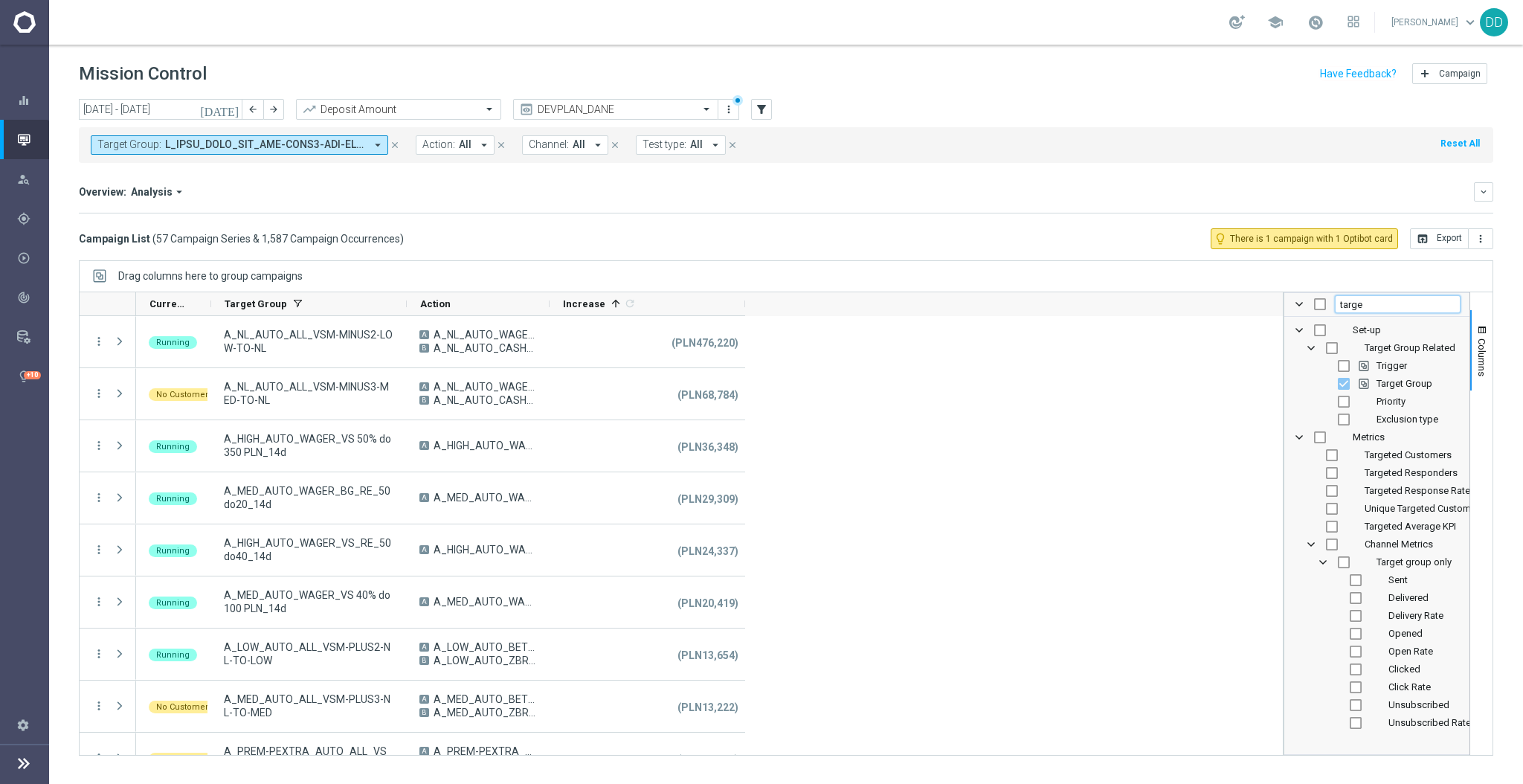
drag, startPoint x: 1383, startPoint y: 298, endPoint x: 1312, endPoint y: 309, distance: 71.8
click at [1312, 309] on div "targe" at bounding box center [1376, 304] width 185 height 24
type input "a"
checkbox input "false"
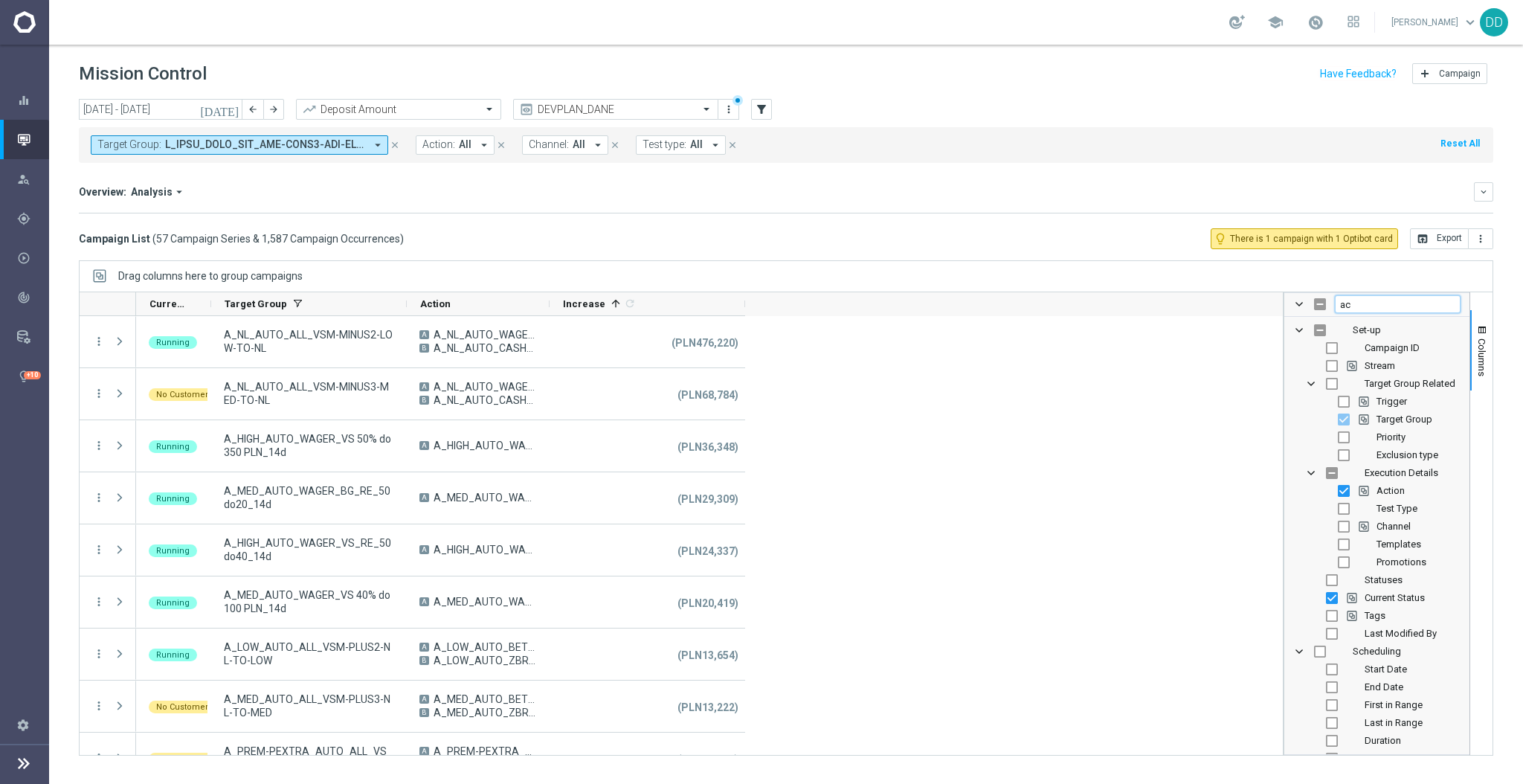
type input "act"
checkbox input "true"
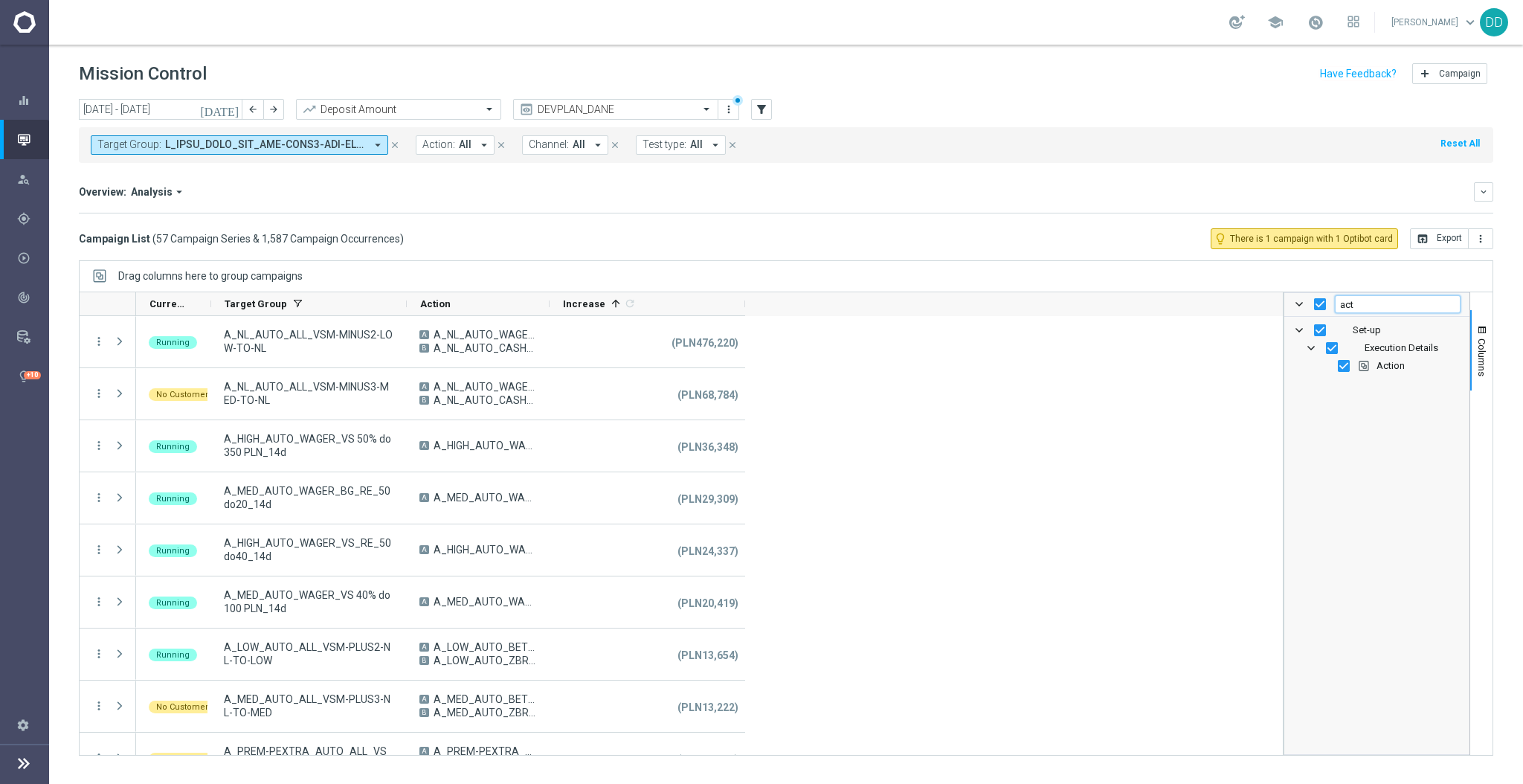
type input "act"
click at [1342, 368] on input "Press SPACE to toggle visibility (visible)" at bounding box center [1344, 366] width 12 height 12
checkbox input "false"
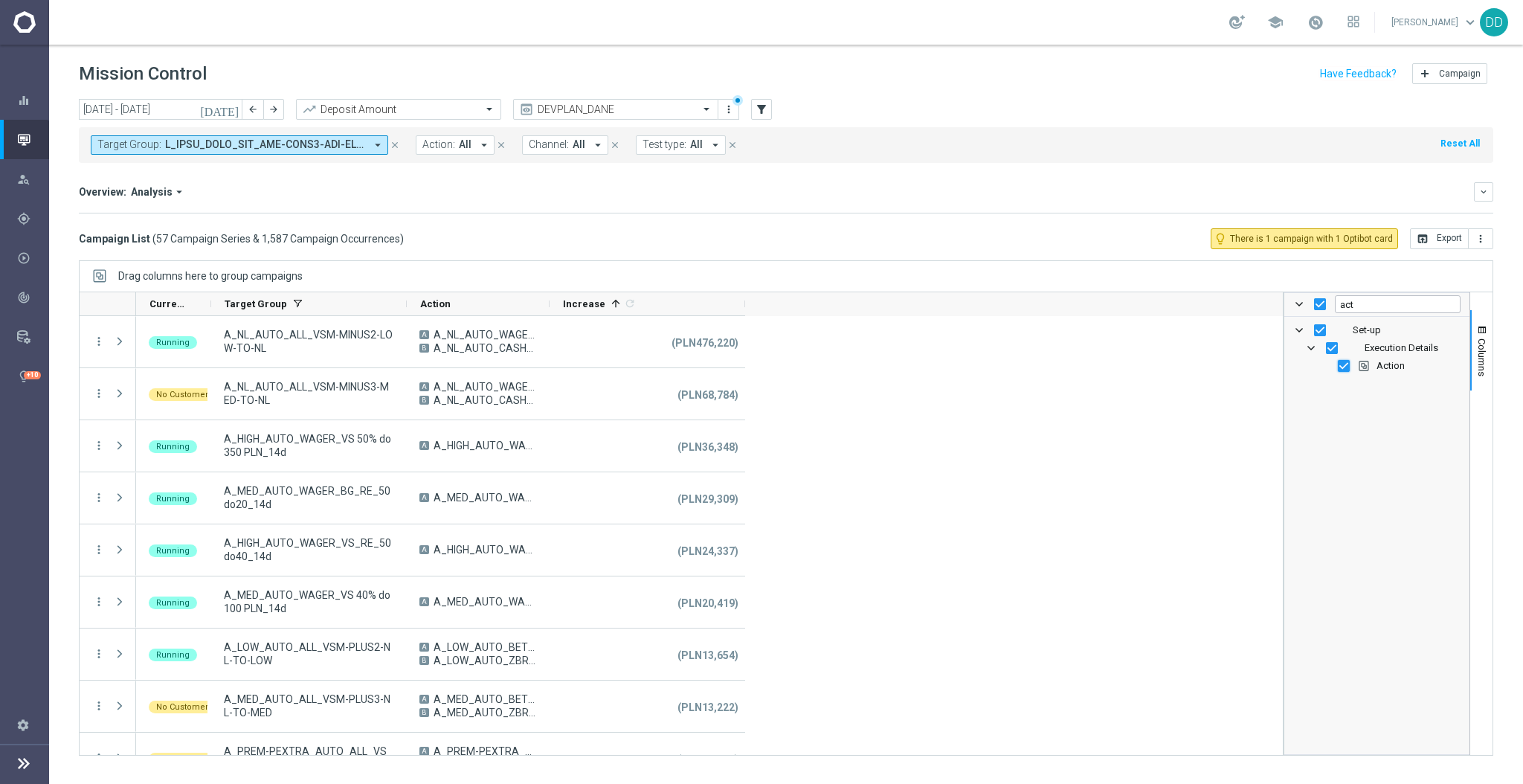
checkbox input "false"
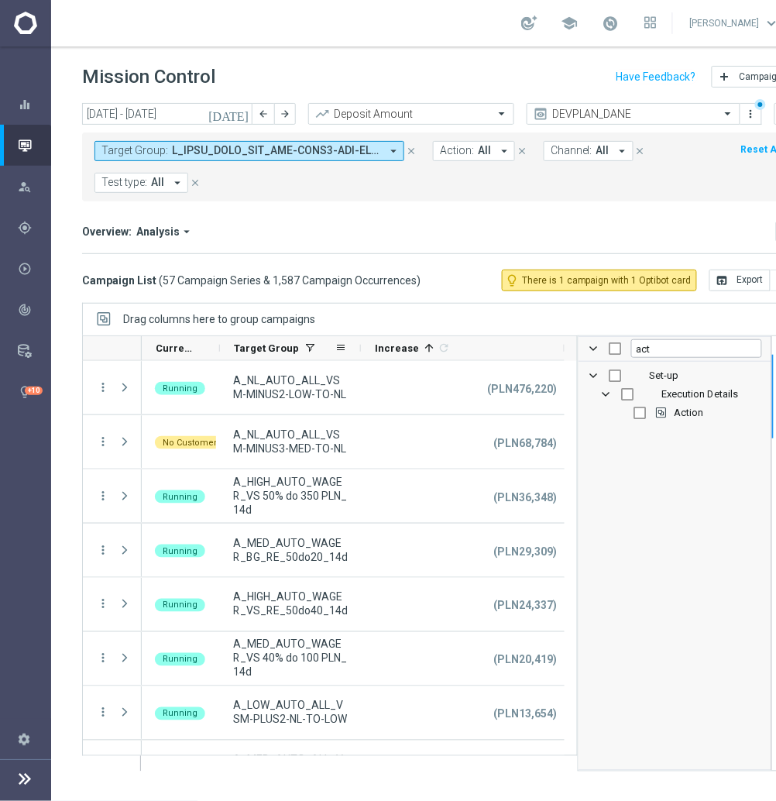
drag, startPoint x: 420, startPoint y: 349, endPoint x: 329, endPoint y: 340, distance: 91.1
click at [329, 340] on div "Target Group" at bounding box center [290, 348] width 141 height 25
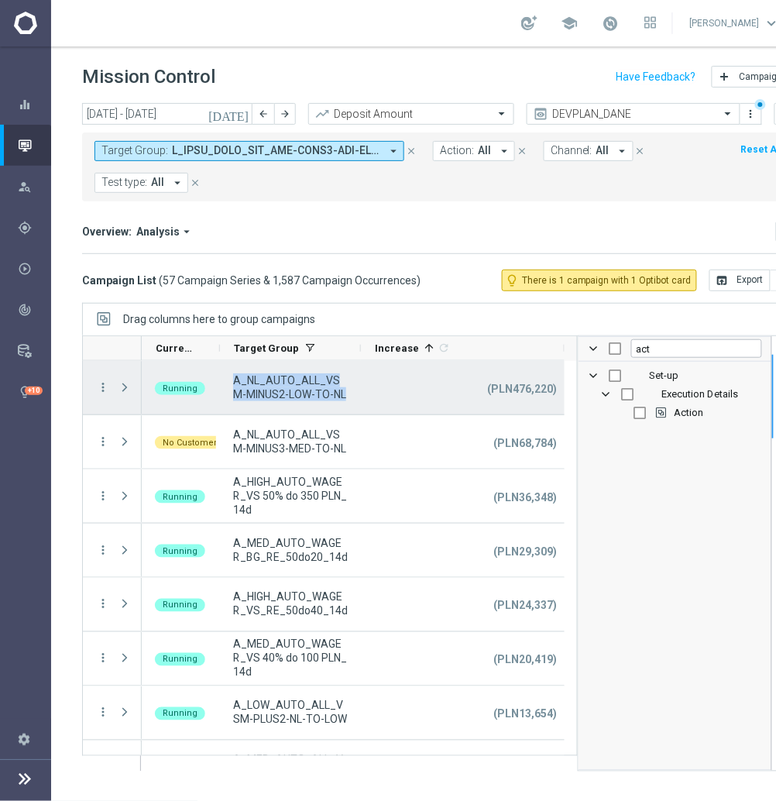
drag, startPoint x: 335, startPoint y: 394, endPoint x: 227, endPoint y: 377, distance: 109.0
click at [227, 382] on div "A_NL_AUTO_ALL_VSM-MINUS2-LOW-TO-NL" at bounding box center [290, 387] width 141 height 53
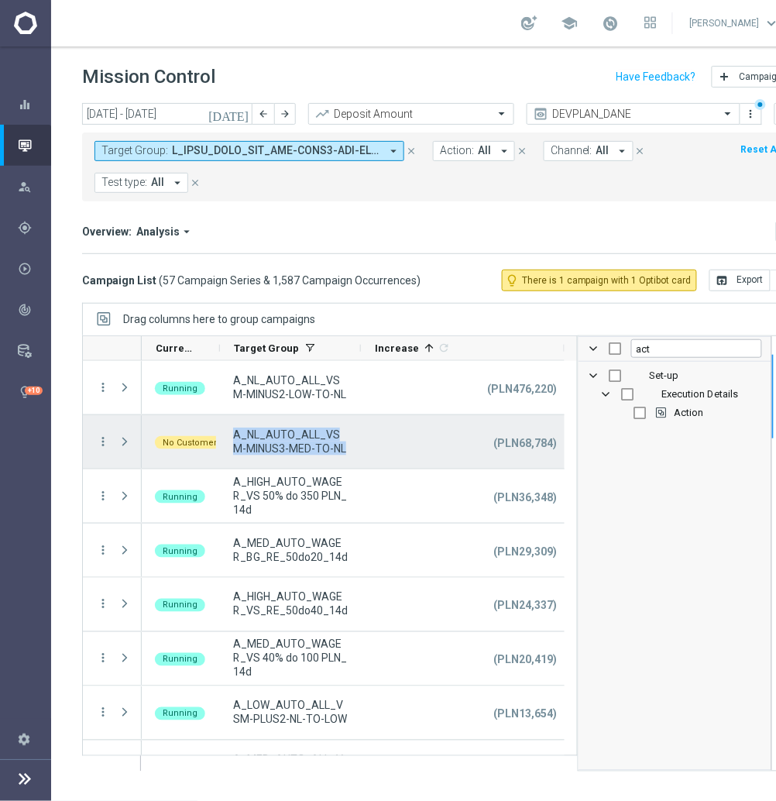
drag, startPoint x: 355, startPoint y: 456, endPoint x: 233, endPoint y: 438, distance: 122.9
click at [233, 438] on div "A_NL_AUTO_ALL_VSM-MINUS3-MED-TO-NL" at bounding box center [290, 441] width 141 height 53
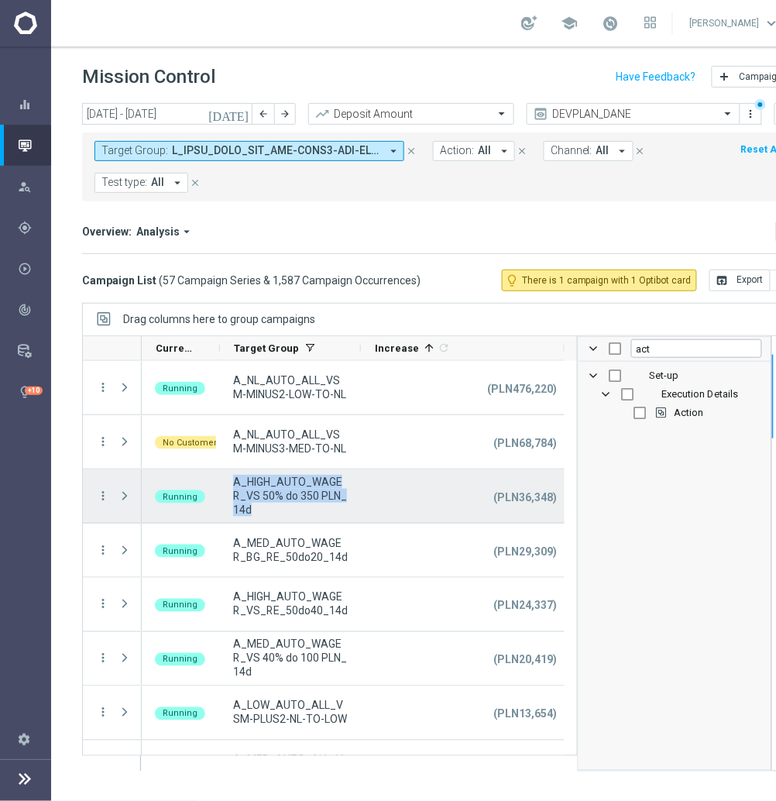
drag, startPoint x: 258, startPoint y: 508, endPoint x: 232, endPoint y: 485, distance: 34.0
click at [233, 485] on span "A_HIGH_AUTO_WAGER_VS 50% do 350 PLN_14d" at bounding box center [290, 496] width 115 height 42
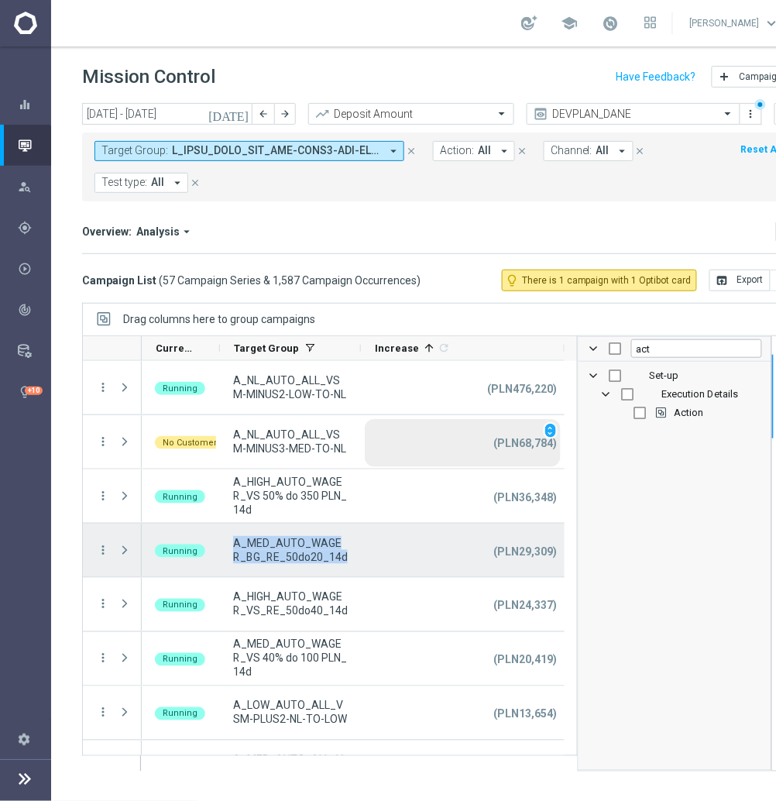
drag, startPoint x: 332, startPoint y: 556, endPoint x: 397, endPoint y: 446, distance: 126.8
click at [231, 545] on div "A_MED_AUTO_WAGER_BG_RE_50do20_14d" at bounding box center [290, 550] width 141 height 53
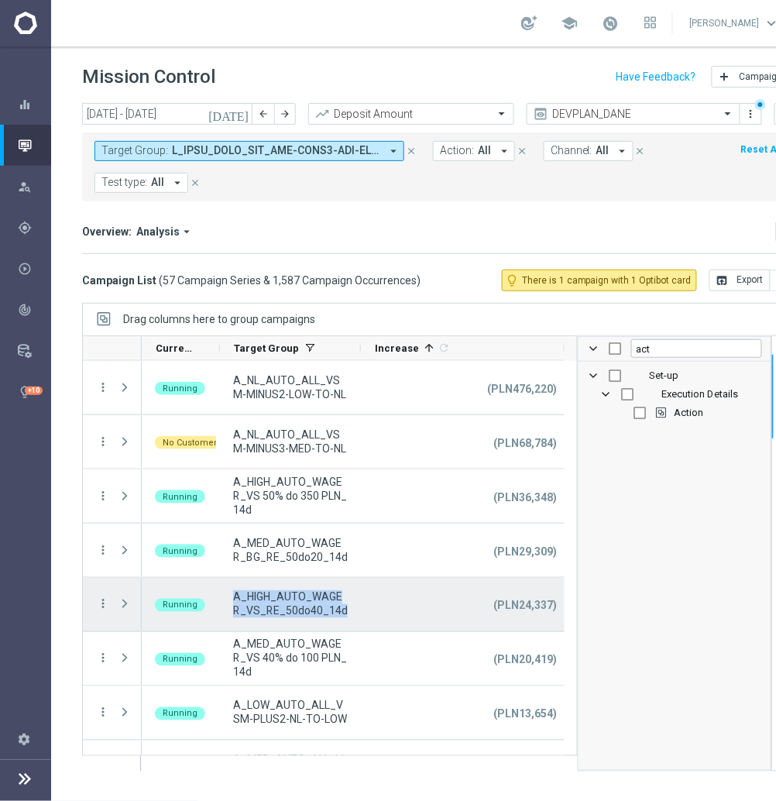
drag, startPoint x: 349, startPoint y: 618, endPoint x: 230, endPoint y: 596, distance: 120.5
click at [230, 596] on div "A_HIGH_AUTO_WAGER_VS_RE_50do40_14d" at bounding box center [290, 604] width 141 height 53
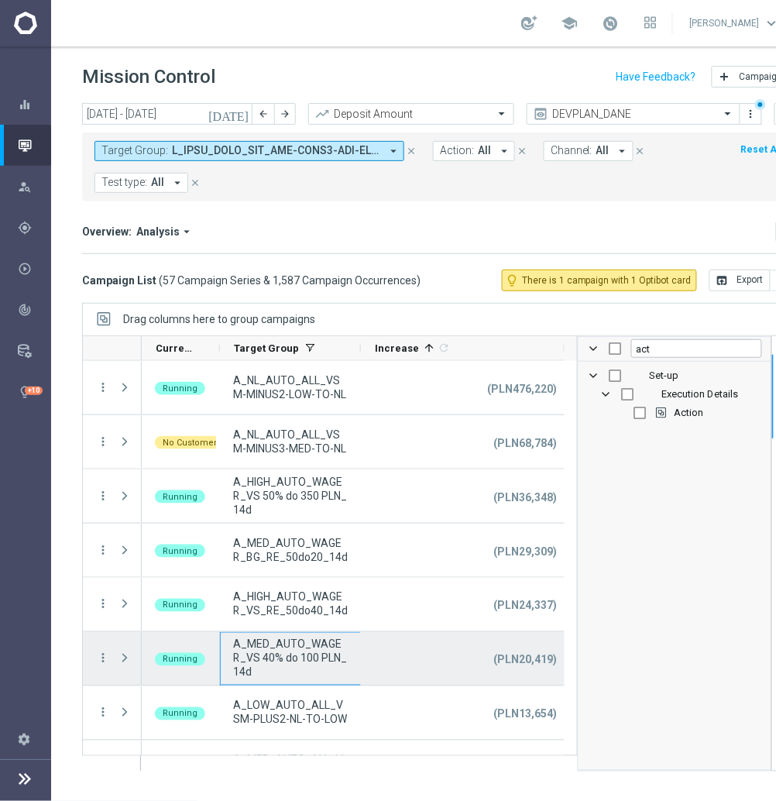
drag, startPoint x: 369, startPoint y: 663, endPoint x: 236, endPoint y: 657, distance: 132.6
click at [236, 657] on div "A_MED_AUTO_WAGER_VS 40% do 100 PLN_14d Running (PLN20,419) unfold_more" at bounding box center [353, 659] width 423 height 54
drag, startPoint x: 243, startPoint y: 677, endPoint x: 229, endPoint y: 646, distance: 34.0
click at [229, 646] on div "A_MED_AUTO_WAGER_VS 40% do 100 PLN_14d" at bounding box center [290, 658] width 141 height 53
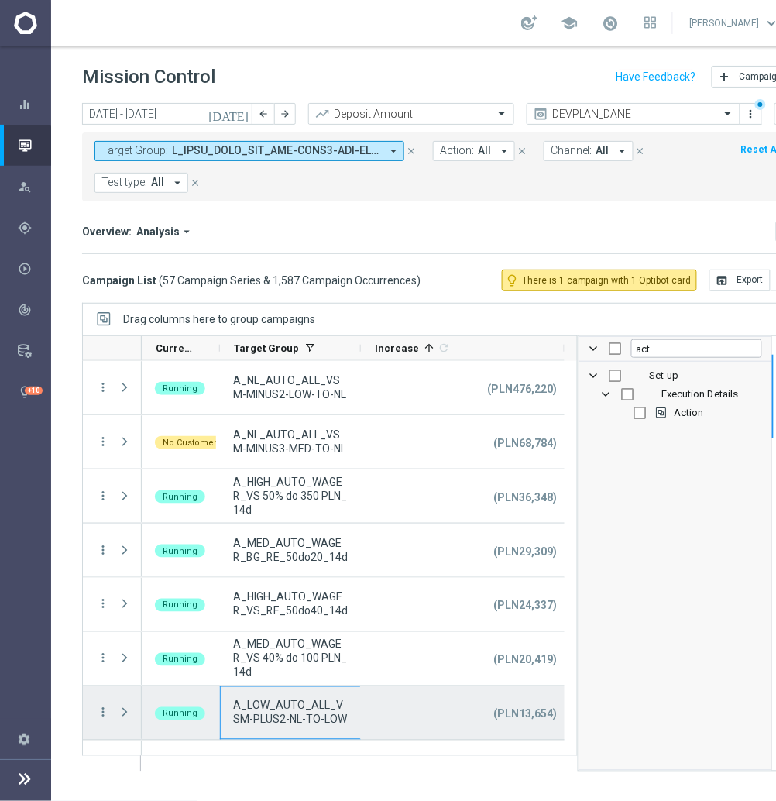
drag, startPoint x: 349, startPoint y: 711, endPoint x: 238, endPoint y: 703, distance: 111.1
click at [238, 703] on div "A_LOW_AUTO_ALL_VSM-PLUS2-NL-TO-LOW Running (PLN13,654) unfold_more" at bounding box center [353, 714] width 423 height 54
drag, startPoint x: 351, startPoint y: 721, endPoint x: 230, endPoint y: 704, distance: 122.0
click at [230, 704] on div "A_LOW_AUTO_ALL_VSM-PLUS2-NL-TO-LOW" at bounding box center [290, 713] width 141 height 53
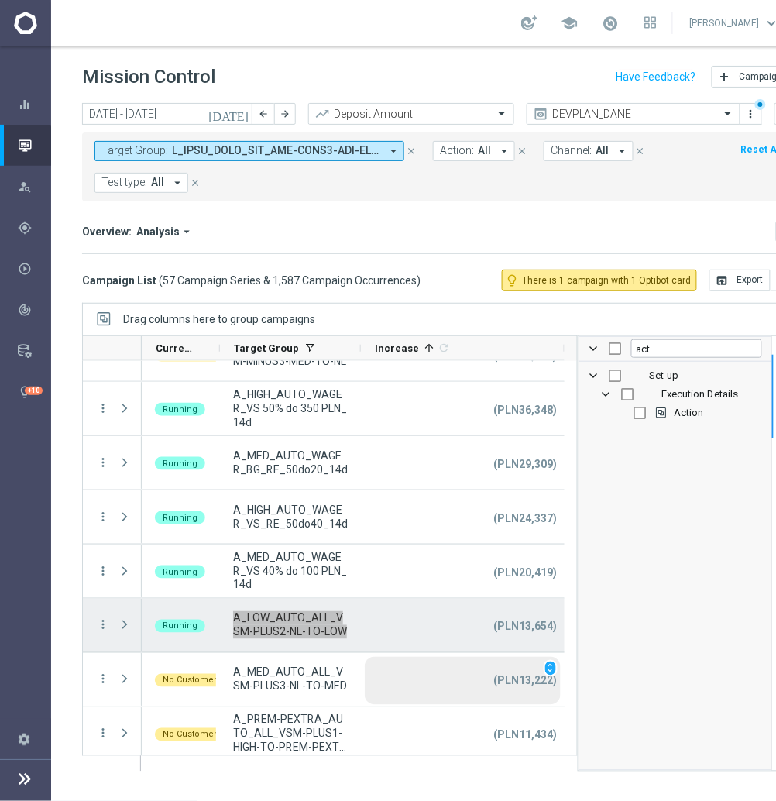
scroll to position [103, 0]
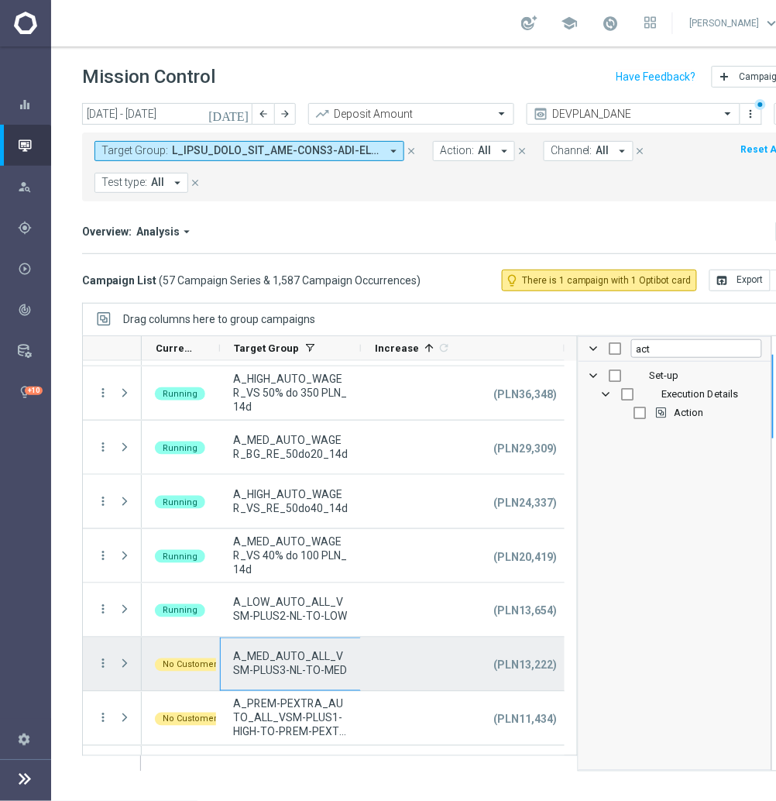
drag, startPoint x: 364, startPoint y: 670, endPoint x: 229, endPoint y: 656, distance: 136.4
click at [229, 656] on div "A_MED_AUTO_ALL_VSM-PLUS3-NL-TO-MED No Customers (PLN13,222) unfold_more" at bounding box center [353, 665] width 423 height 54
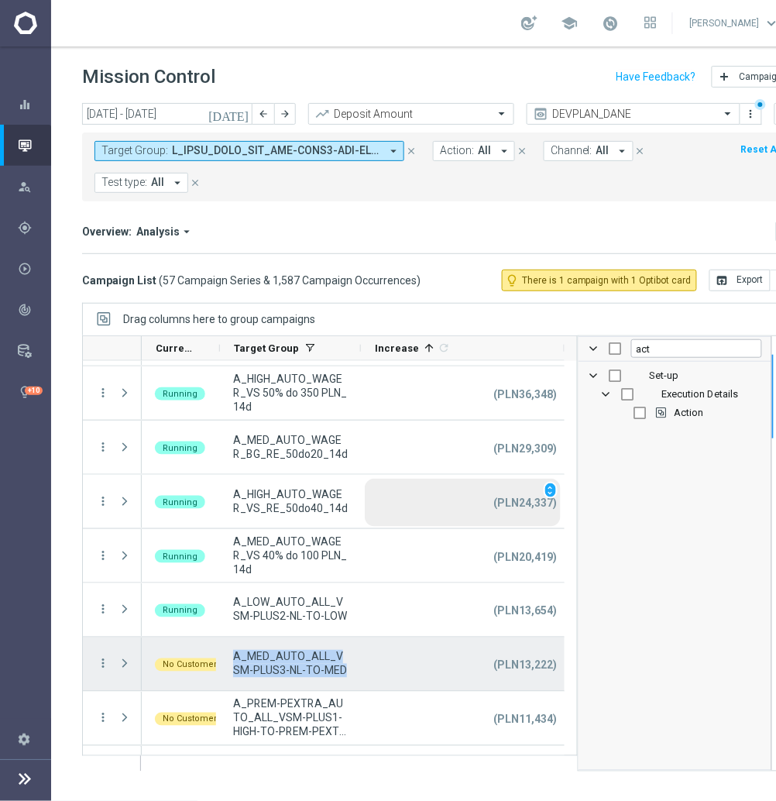
drag, startPoint x: 233, startPoint y: 656, endPoint x: 519, endPoint y: 497, distance: 326.7
click at [340, 676] on span "A_MED_AUTO_ALL_VSM-PLUS3-NL-TO-MED" at bounding box center [290, 664] width 115 height 28
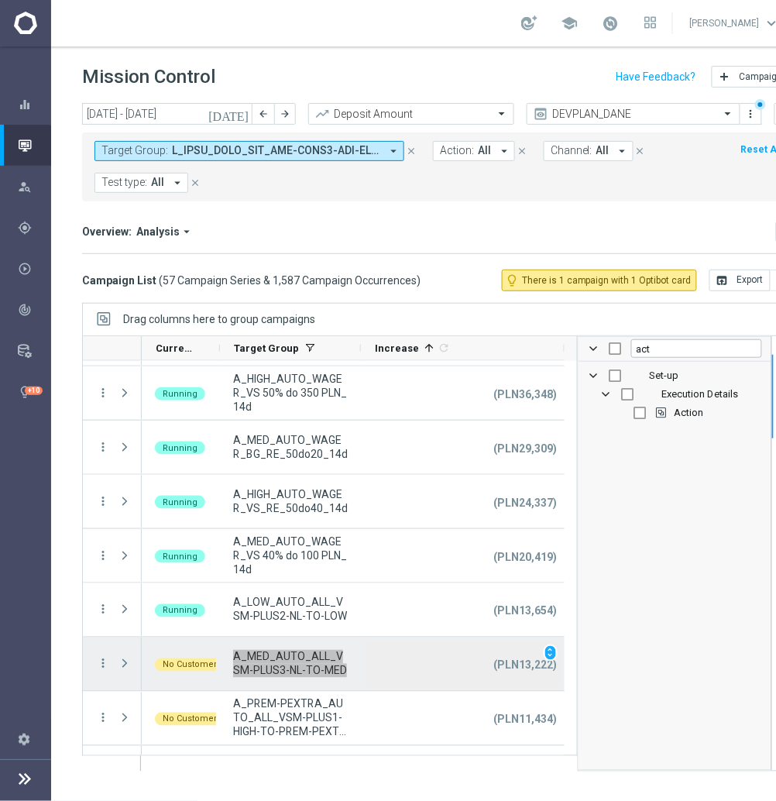
scroll to position [206, 0]
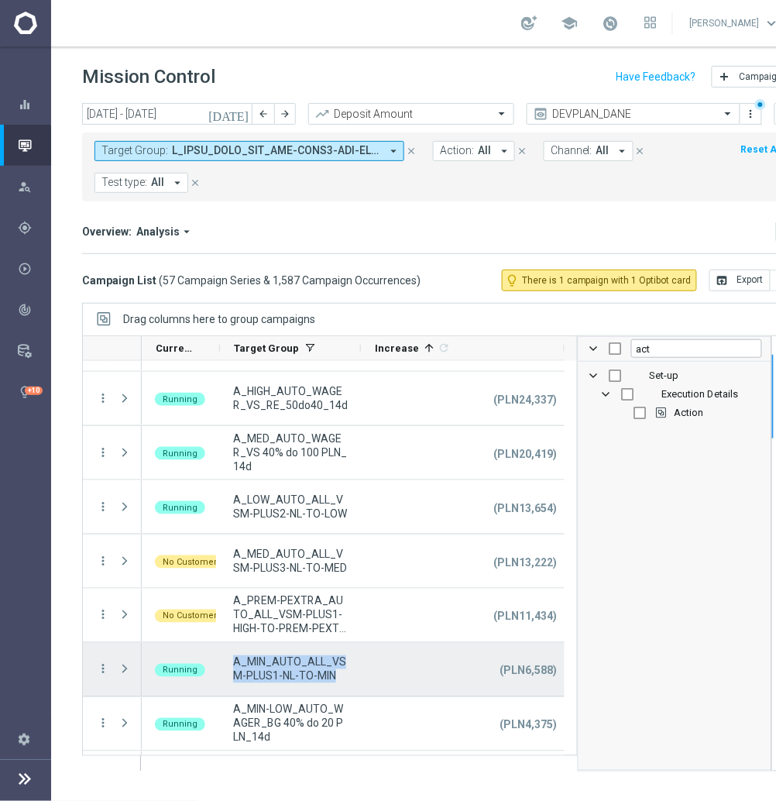
drag, startPoint x: 348, startPoint y: 673, endPoint x: 234, endPoint y: 657, distance: 115.0
click at [229, 662] on div "A_MIN_AUTO_ALL_VSM-PLUS1-NL-TO-MIN" at bounding box center [290, 669] width 141 height 53
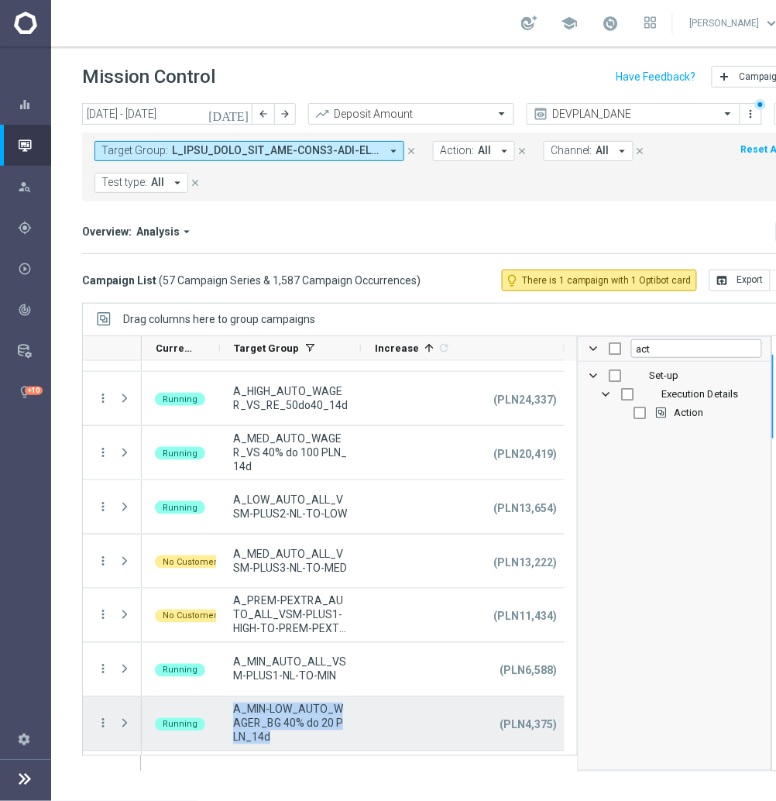
drag, startPoint x: 303, startPoint y: 741, endPoint x: 232, endPoint y: 712, distance: 76.1
click at [233, 712] on span "A_MIN-LOW_AUTO_WAGER_BG 40% do 20 PLN_14d" at bounding box center [290, 724] width 115 height 42
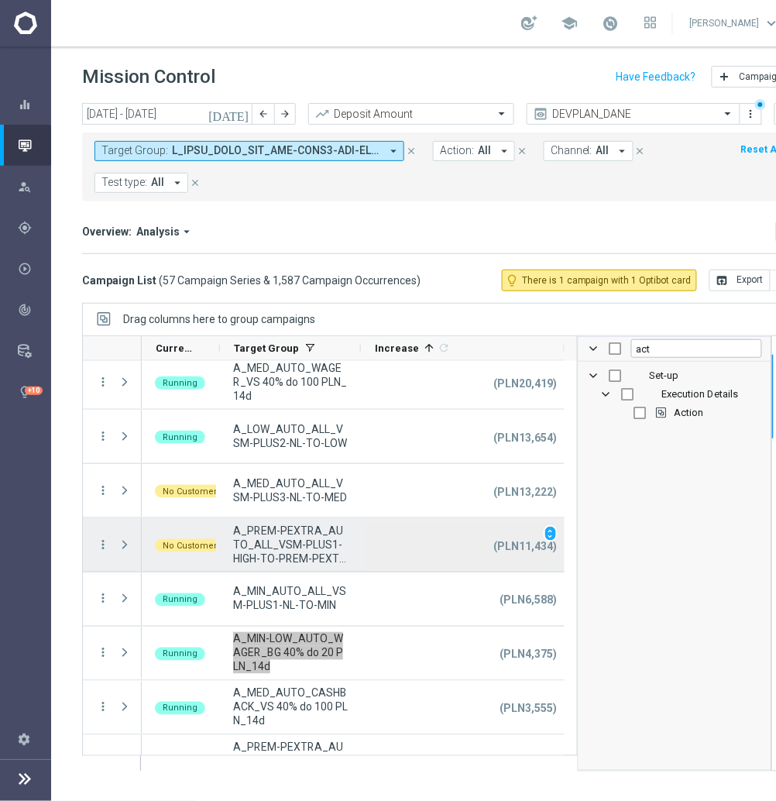
scroll to position [310, 0]
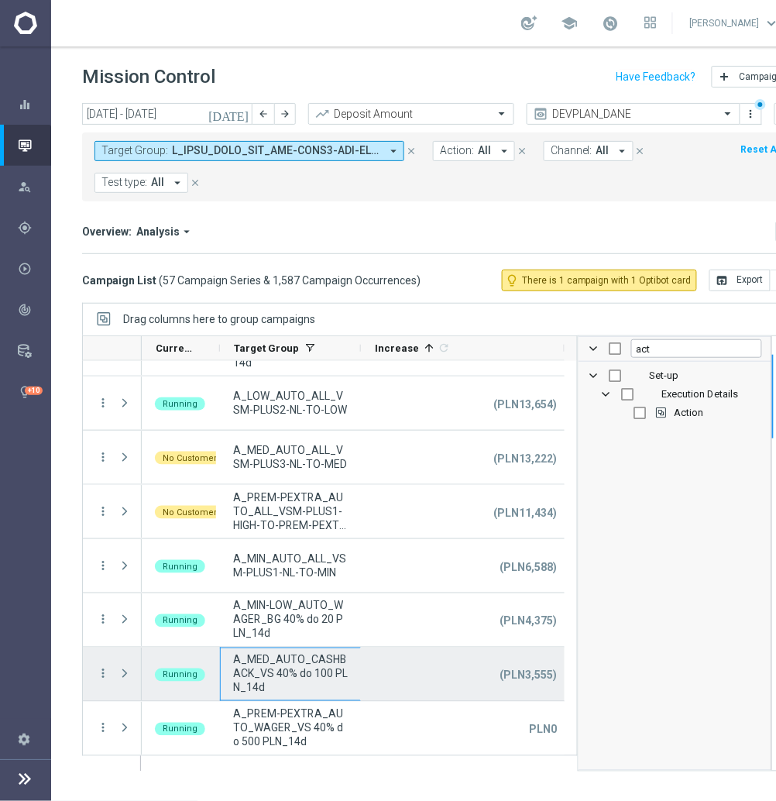
drag, startPoint x: 320, startPoint y: 687, endPoint x: 256, endPoint y: 683, distance: 63.7
click at [240, 667] on div "A_MED_AUTO_CASHBACK_VS 40% do 100 PLN_14d Running (PLN3,555) unfold_more" at bounding box center [353, 675] width 423 height 54
drag, startPoint x: 259, startPoint y: 688, endPoint x: 229, endPoint y: 663, distance: 38.5
click at [229, 663] on div "A_MED_AUTO_CASHBACK_VS 40% do 100 PLN_14d" at bounding box center [290, 674] width 141 height 53
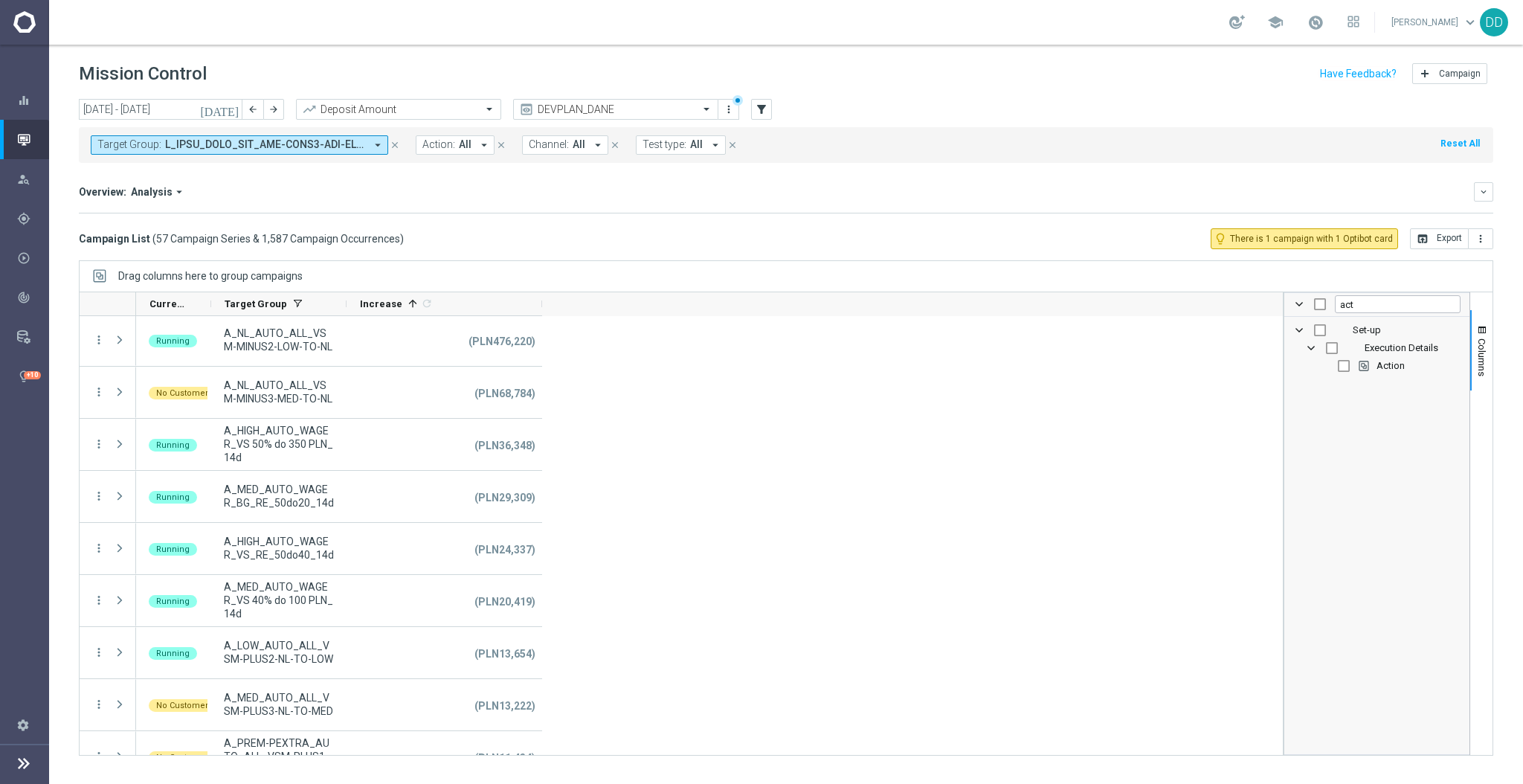
scroll to position [0, 0]
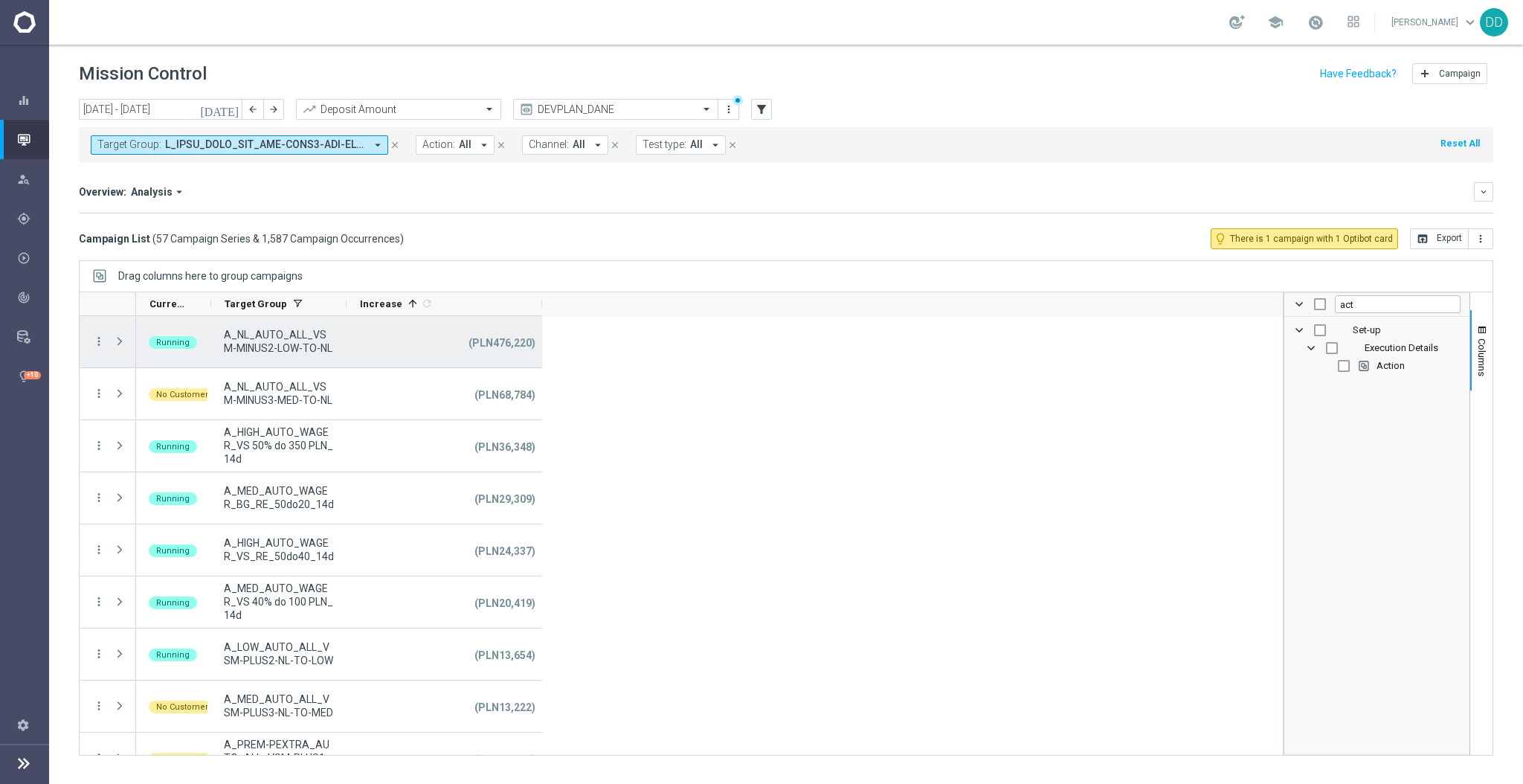
click at [121, 342] on span at bounding box center [120, 341] width 13 height 12
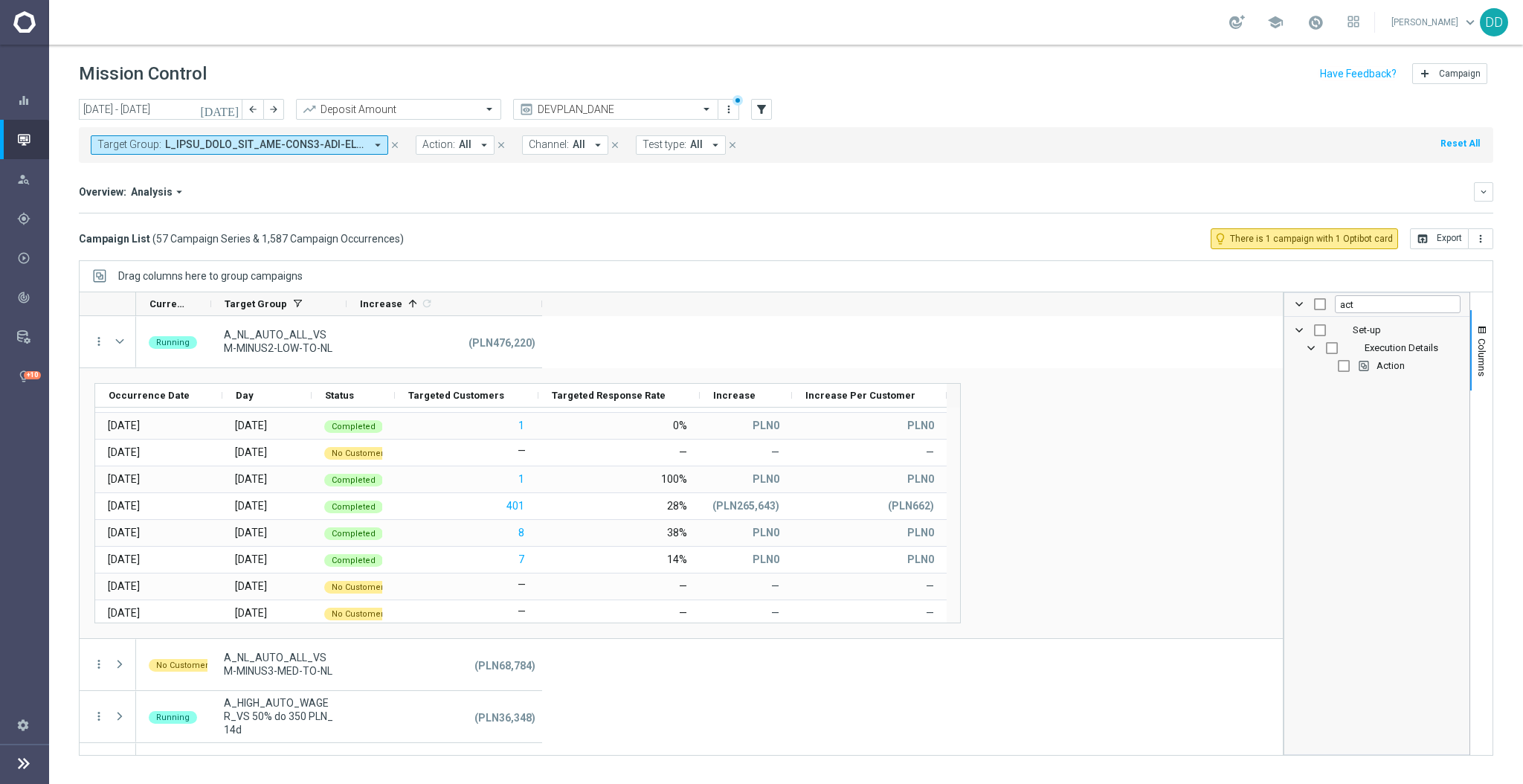
scroll to position [595, 0]
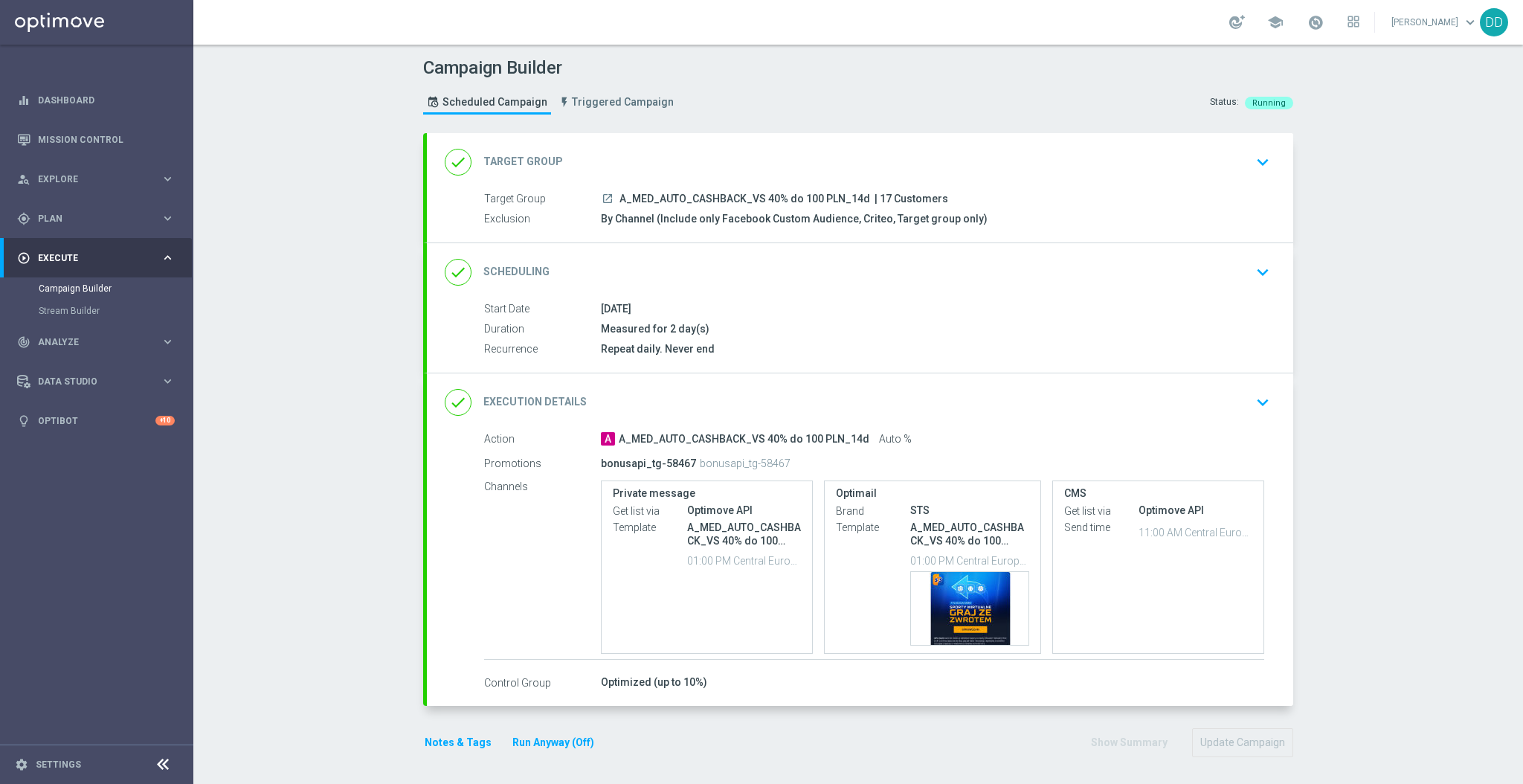
click at [602, 199] on icon "launch" at bounding box center [607, 199] width 12 height 12
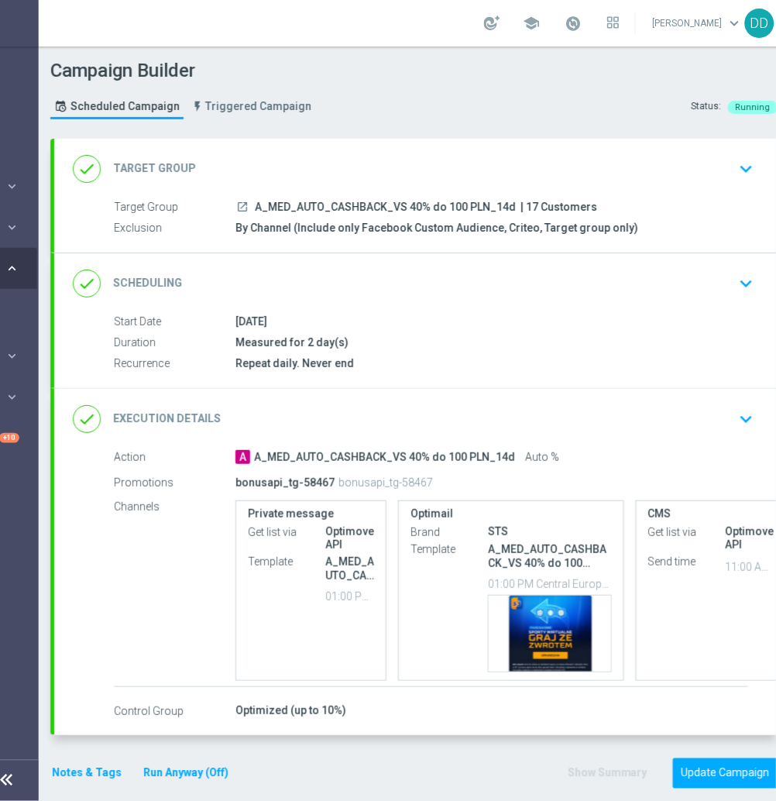
scroll to position [0, 191]
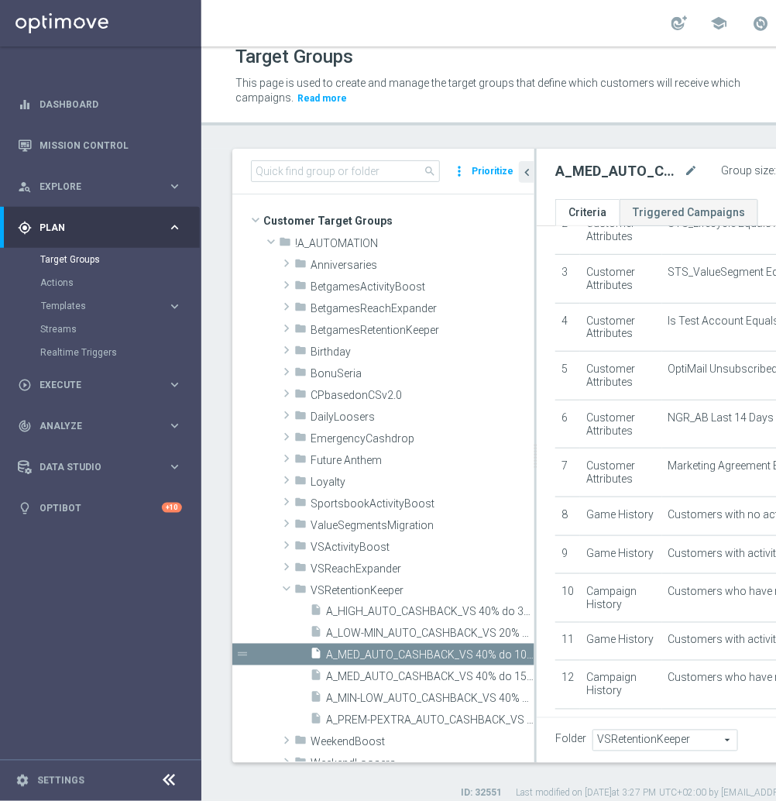
scroll to position [169, 0]
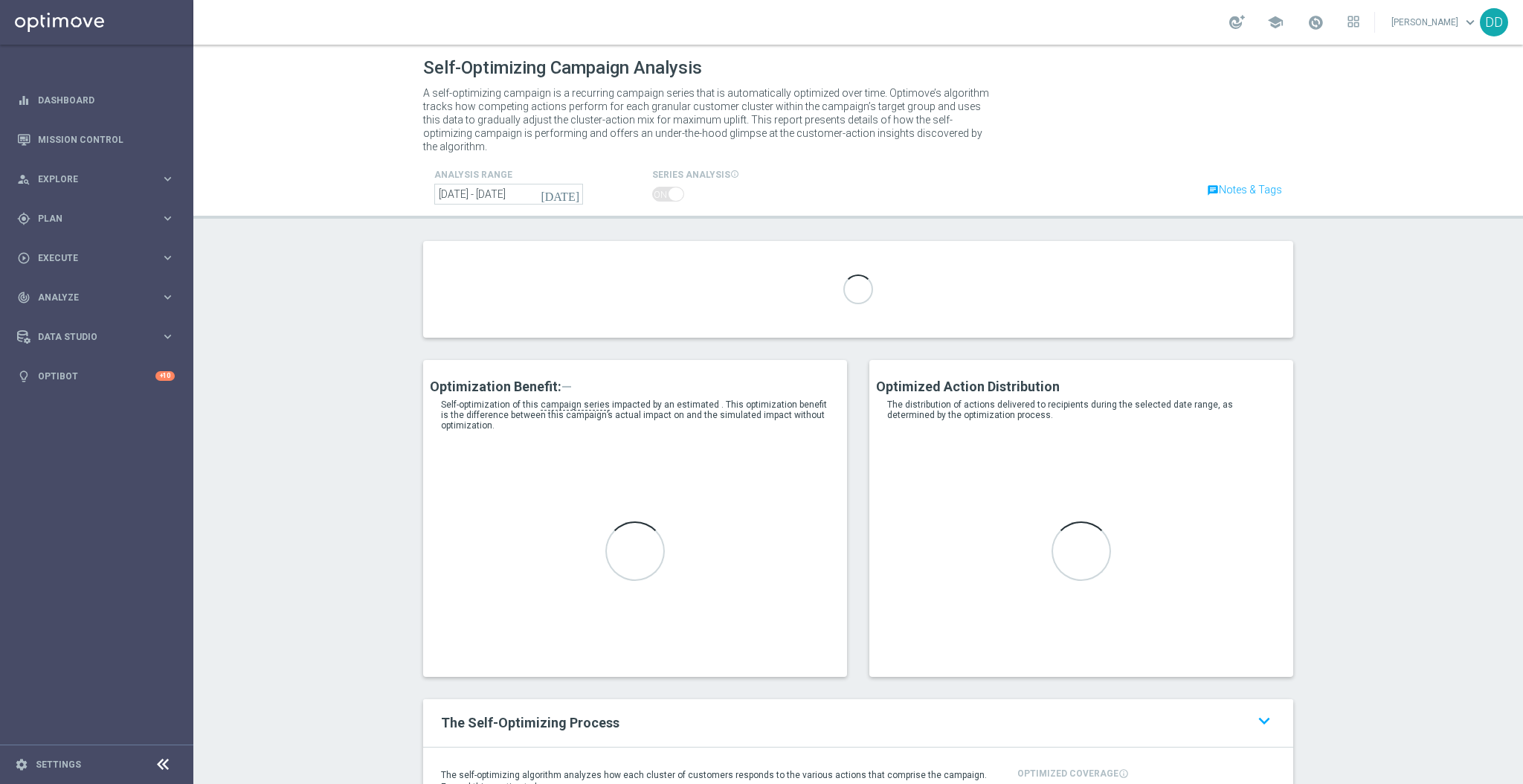
type input "A_NL_AUTO_WAGER_VSM-MINUS2-LOW-TO-NL_50do75_8d"
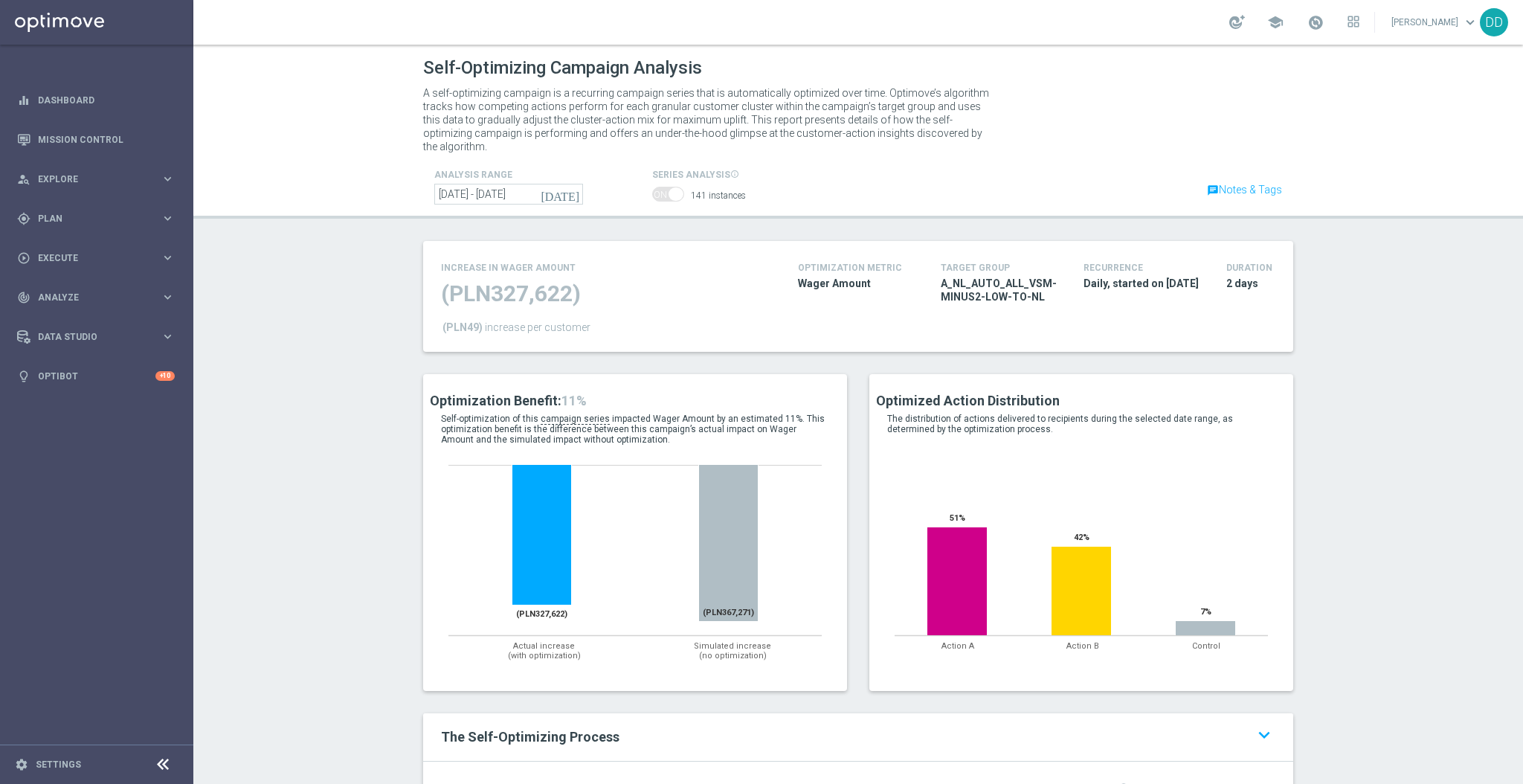
click at [658, 188] on span "ON" at bounding box center [660, 188] width 16 height 0
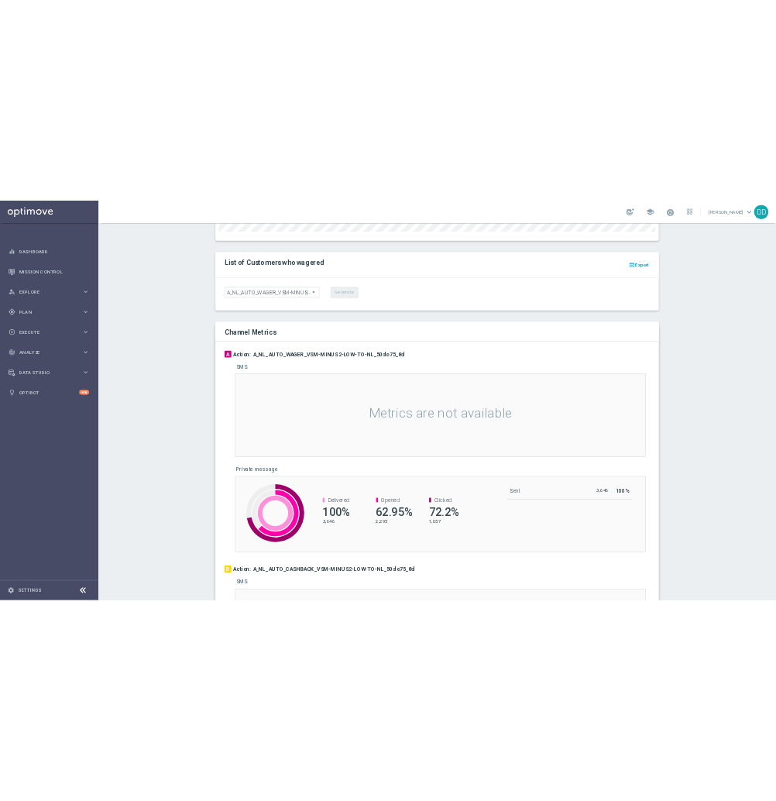
scroll to position [1623, 0]
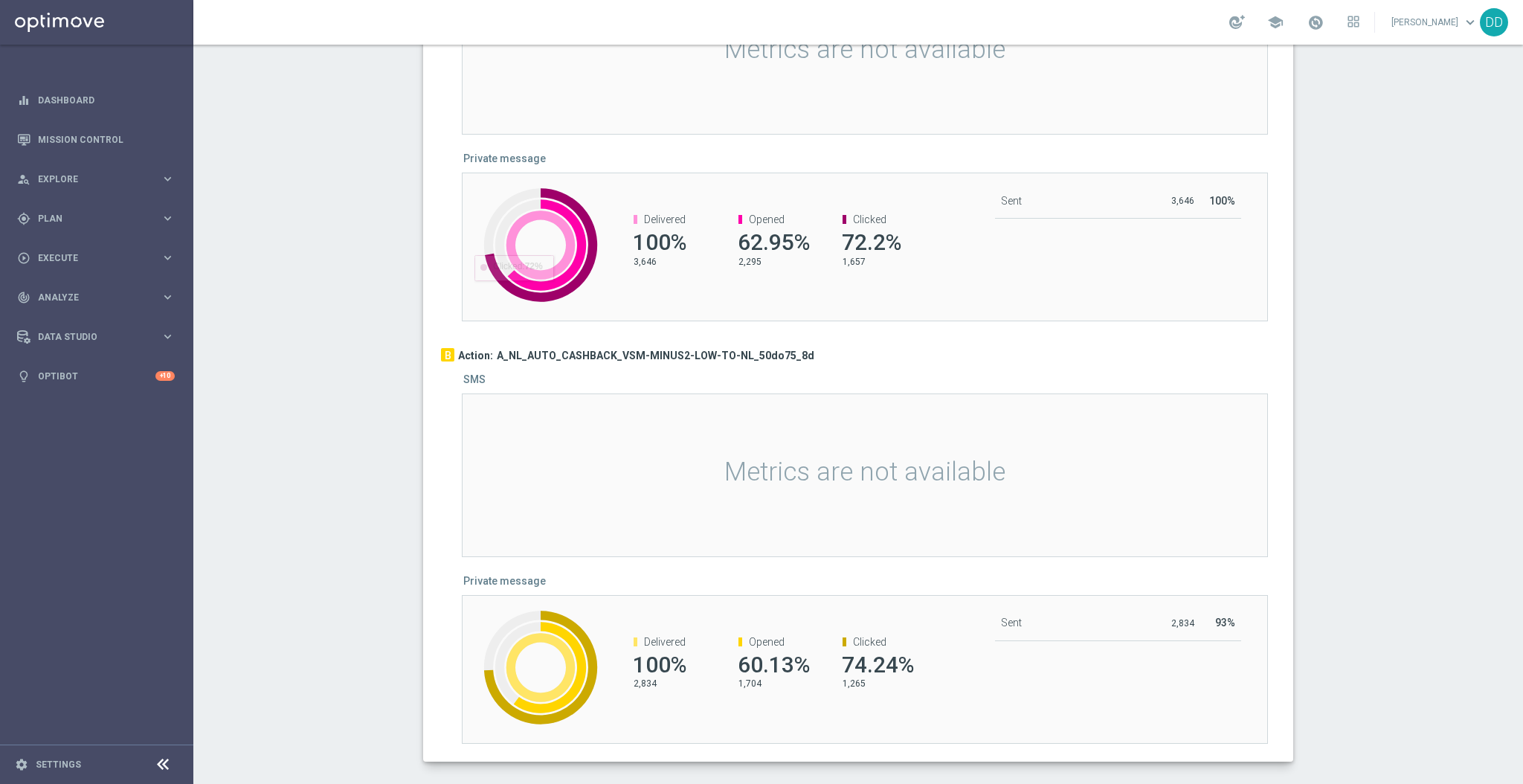
drag, startPoint x: 553, startPoint y: 324, endPoint x: 804, endPoint y: 627, distance: 393.5
drag, startPoint x: 1491, startPoint y: 655, endPoint x: 1521, endPoint y: 831, distance: 178.5
click at [1521, 783] on html "equalizer Dashboard Mission Control" at bounding box center [761, 392] width 1523 height 784
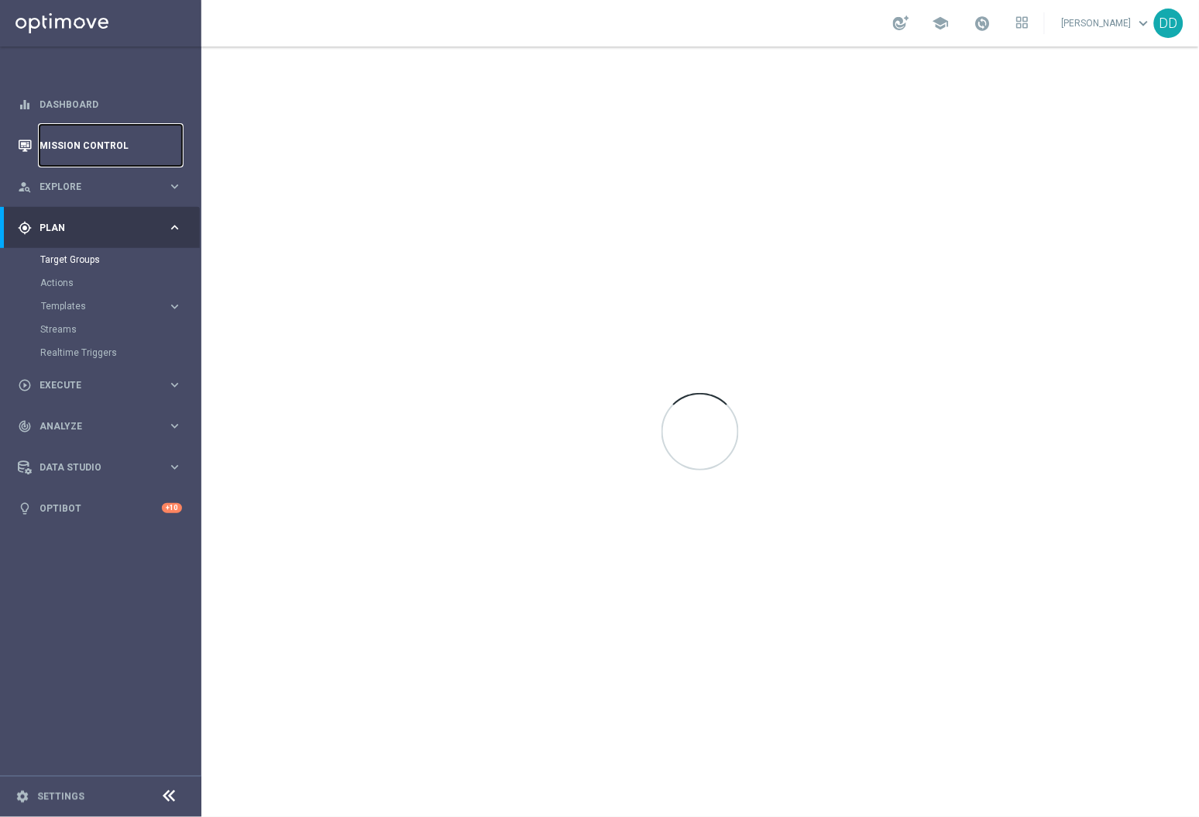
click at [88, 130] on link "Mission Control" at bounding box center [111, 145] width 143 height 41
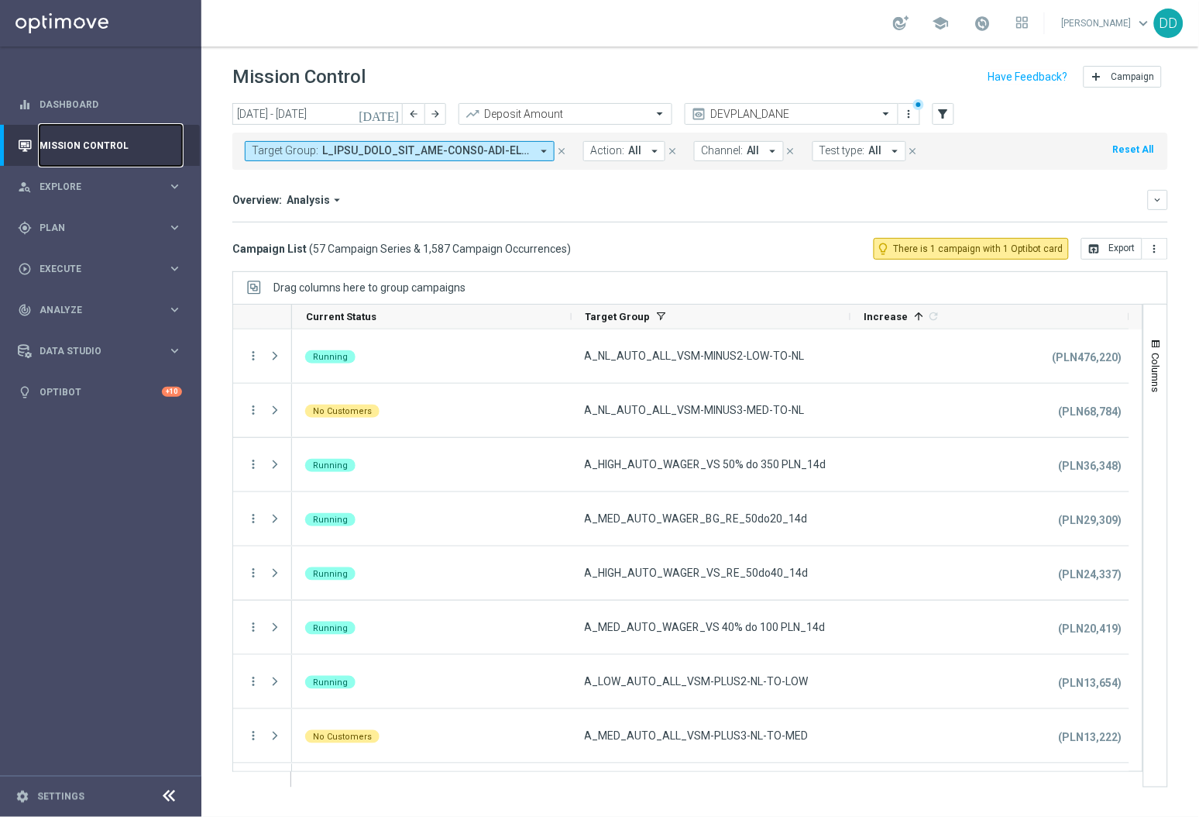
scroll to position [310, 0]
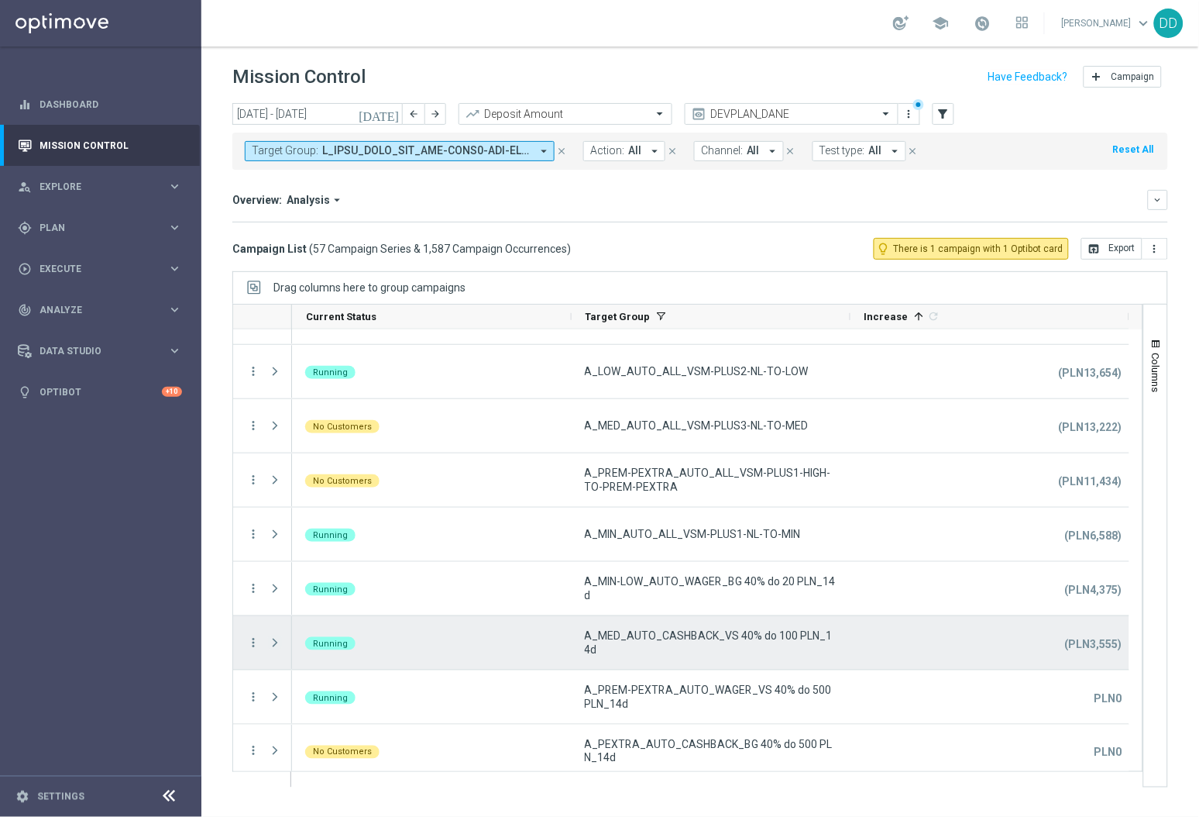
click at [274, 642] on span "Press SPACE to select this row." at bounding box center [275, 642] width 14 height 12
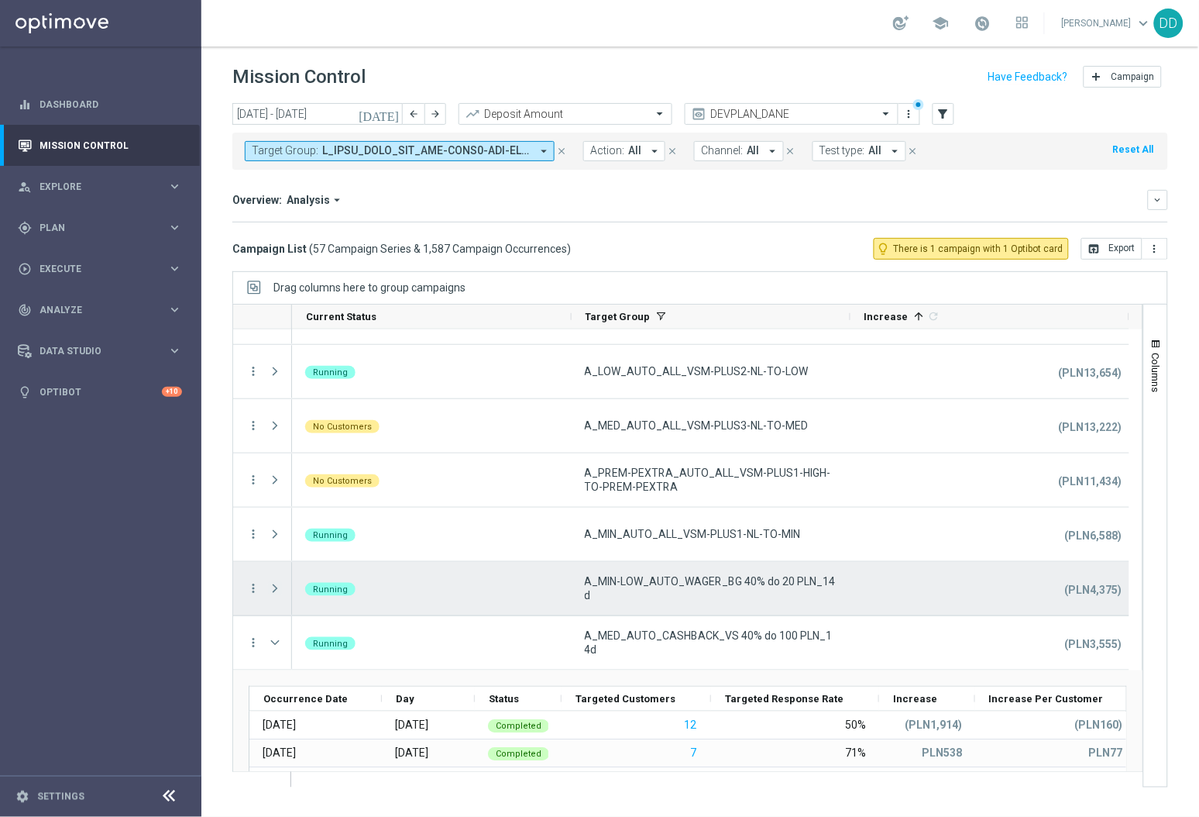
click at [268, 590] on span at bounding box center [275, 588] width 14 height 12
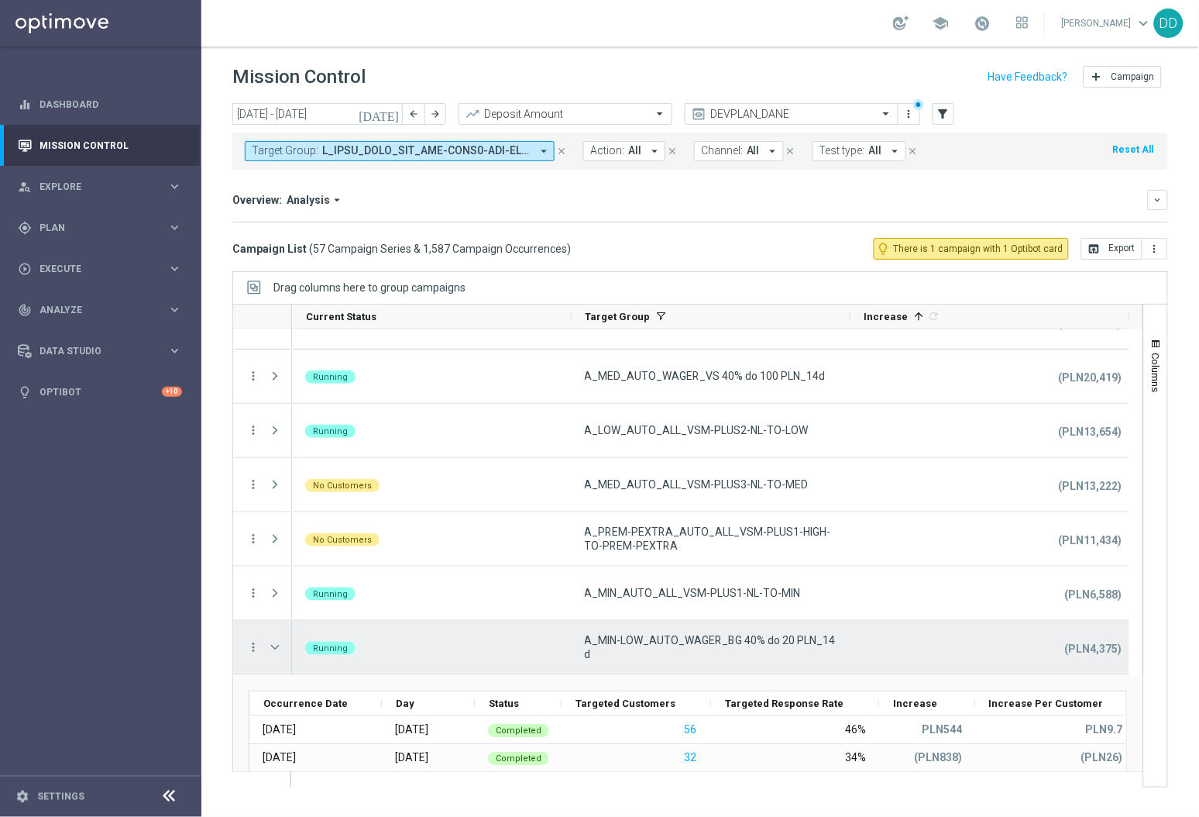
scroll to position [354, 0]
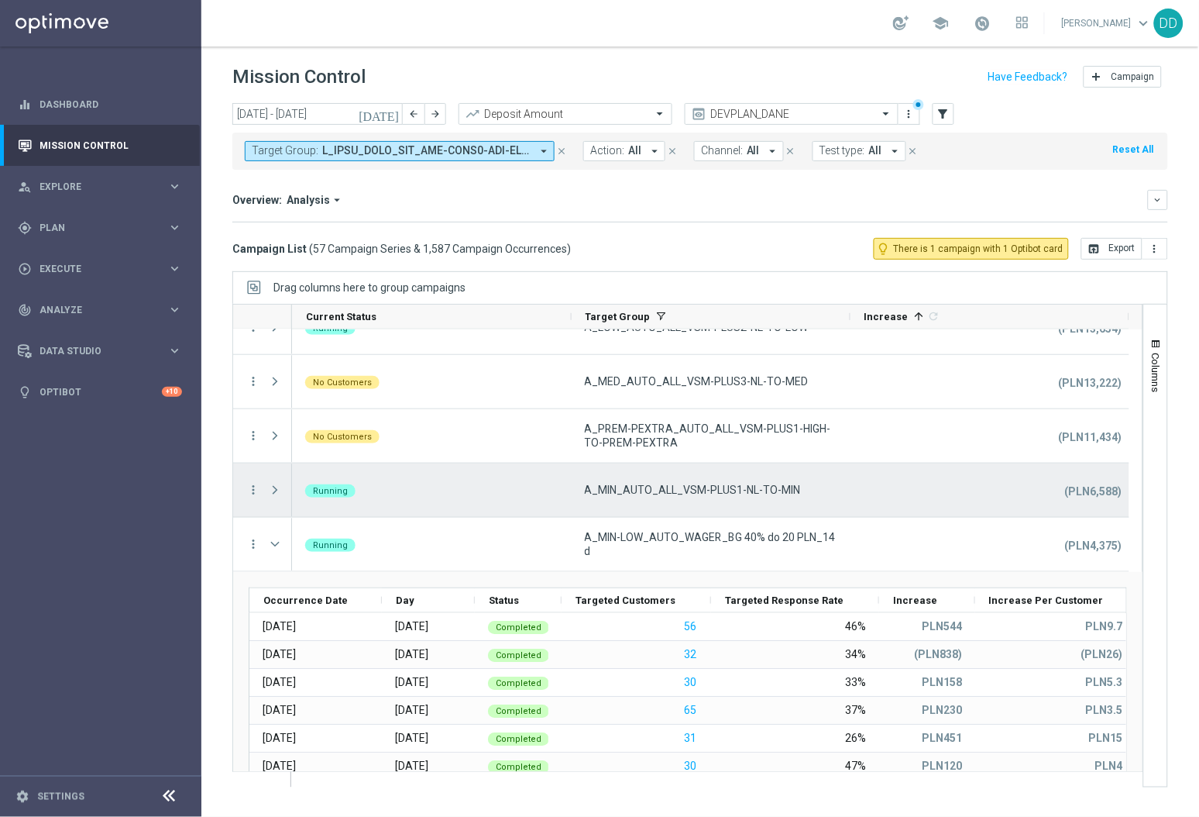
click at [274, 485] on span at bounding box center [275, 490] width 14 height 12
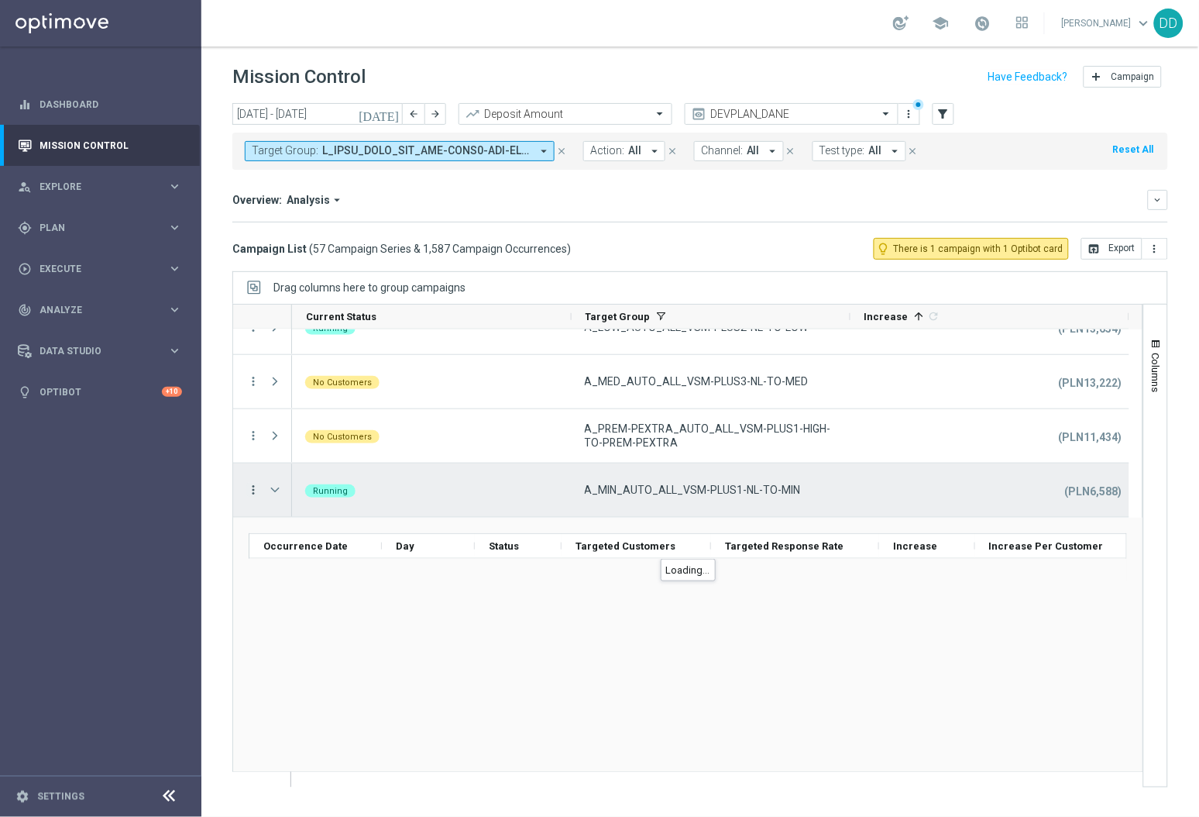
click at [253, 489] on icon "more_vert" at bounding box center [253, 490] width 14 height 14
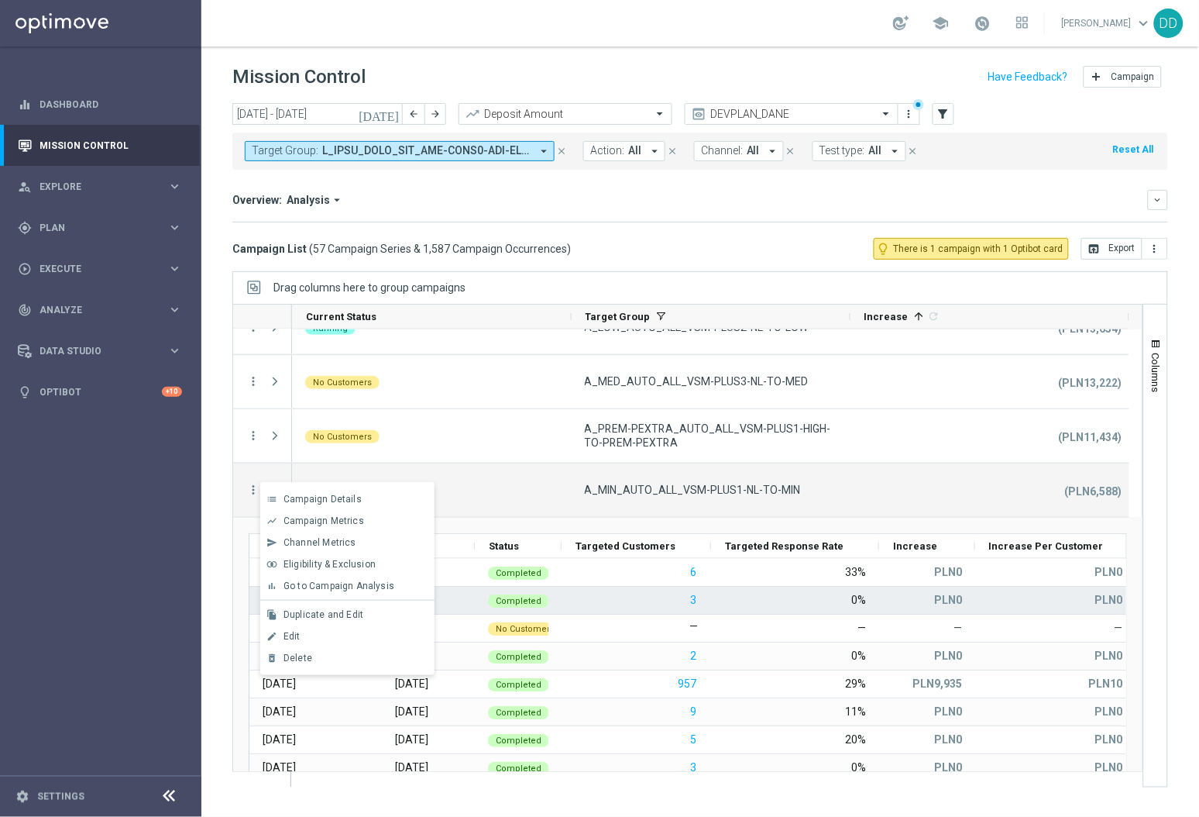
click at [890, 596] on div "PLN0" at bounding box center [927, 600] width 96 height 27
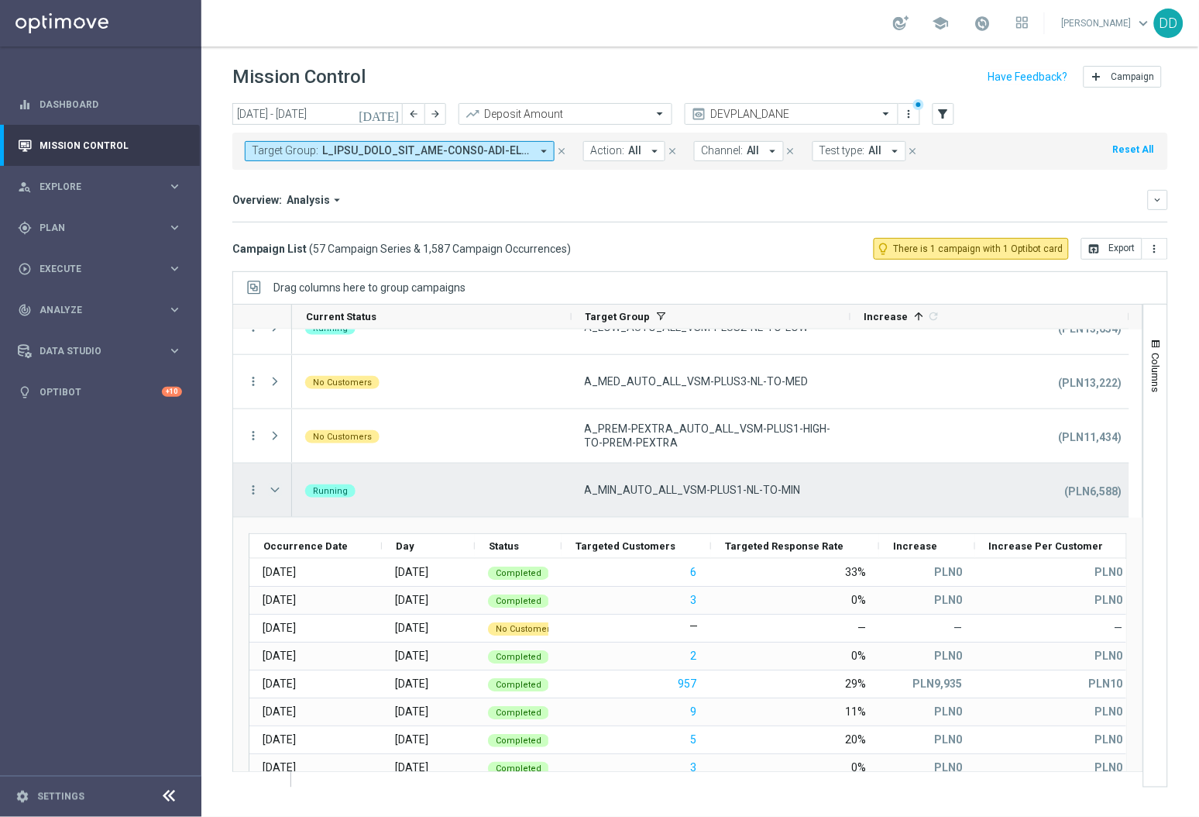
click at [278, 489] on span "Press SPACE to select this row." at bounding box center [275, 490] width 14 height 12
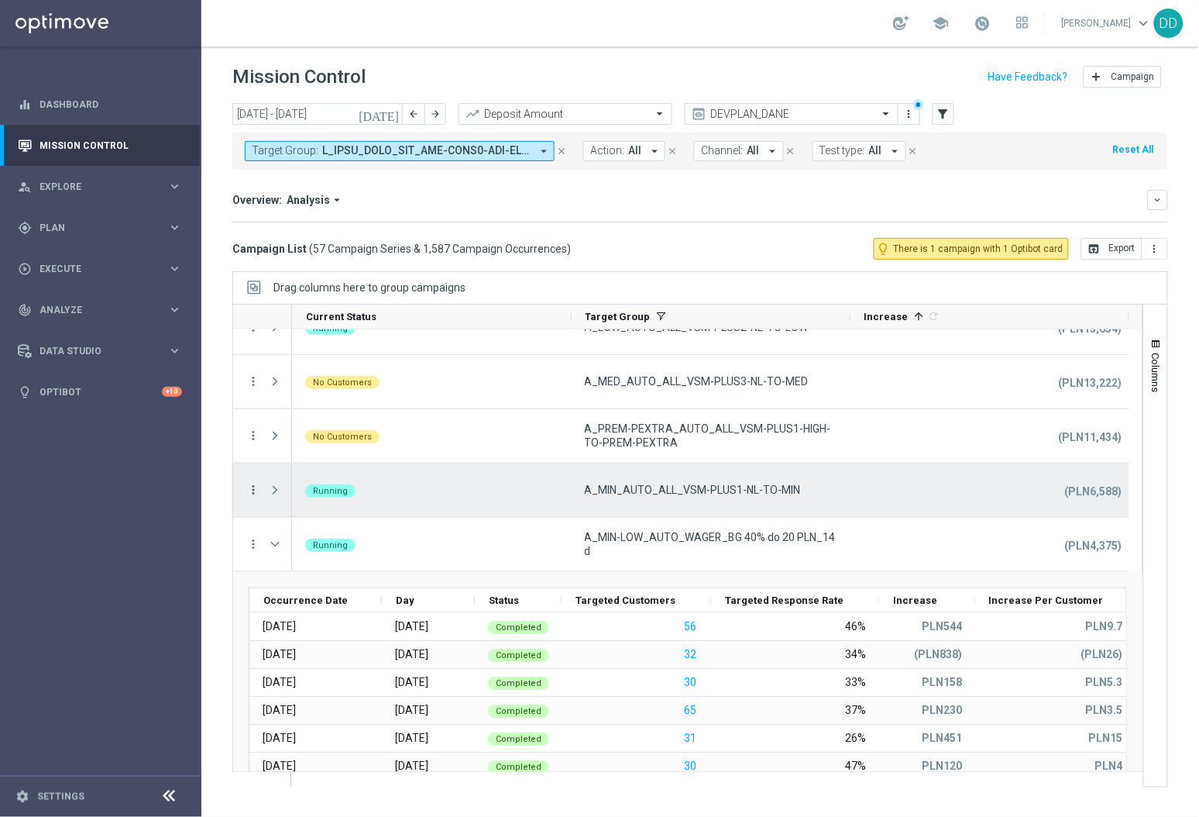
click at [270, 488] on span "Press SPACE to select this row." at bounding box center [275, 490] width 14 height 12
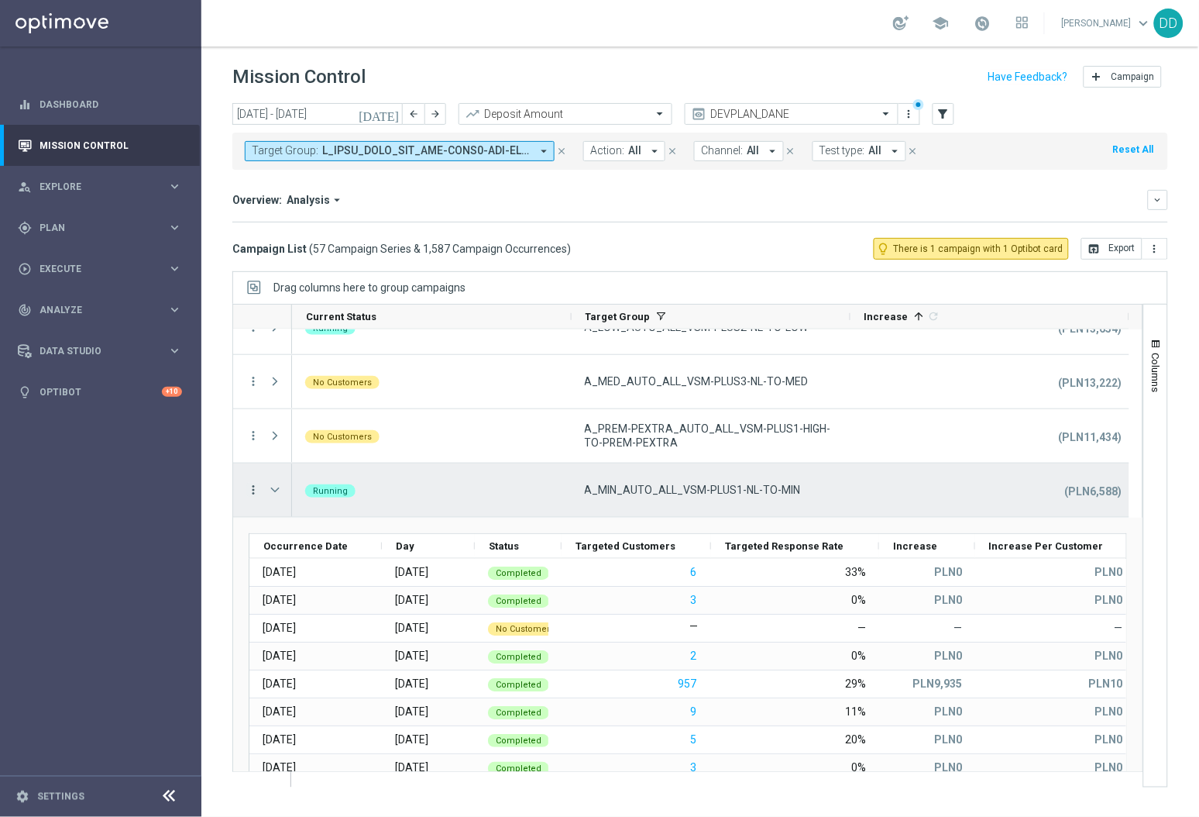
click at [253, 484] on icon "more_vert" at bounding box center [253, 490] width 14 height 14
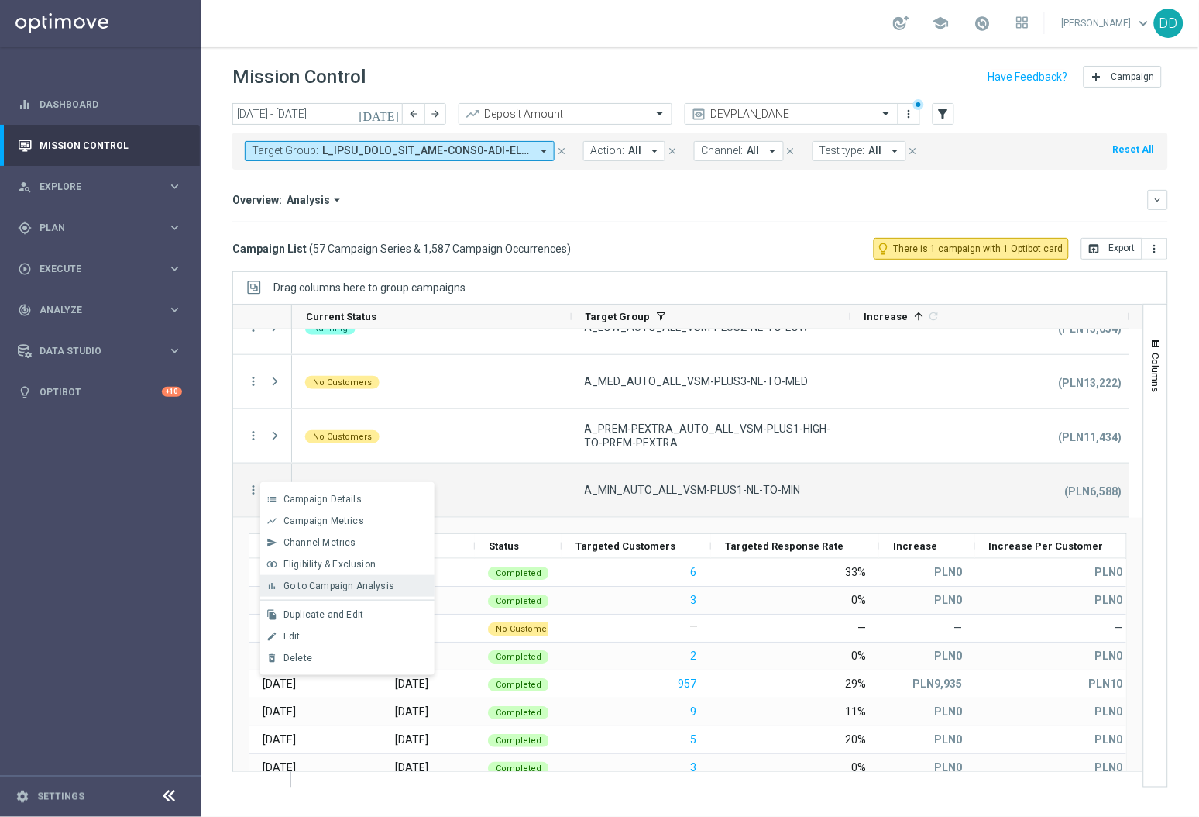
click at [329, 590] on span "Go to Campaign Analysis" at bounding box center [339, 585] width 111 height 11
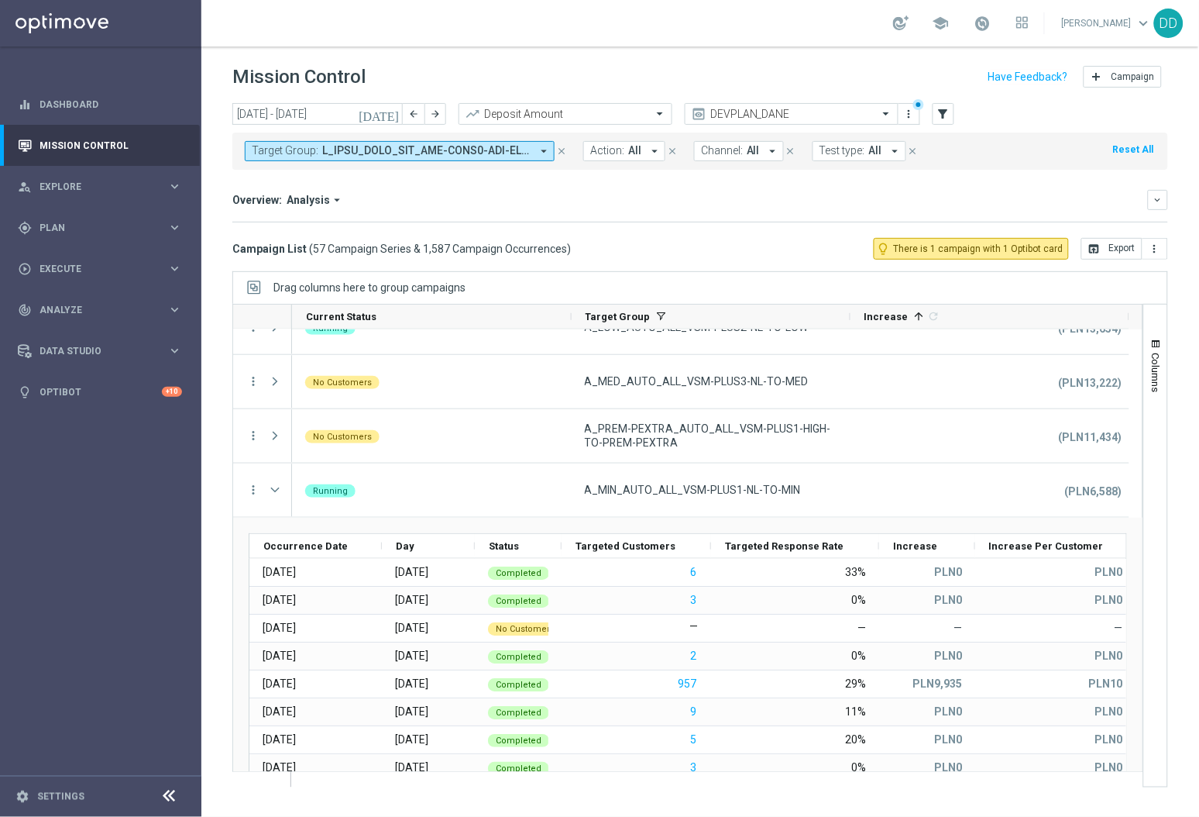
click at [653, 126] on div "Target Group: arrow_drop_down close Action: All arrow_drop_down close Channel: …" at bounding box center [700, 147] width 936 height 43
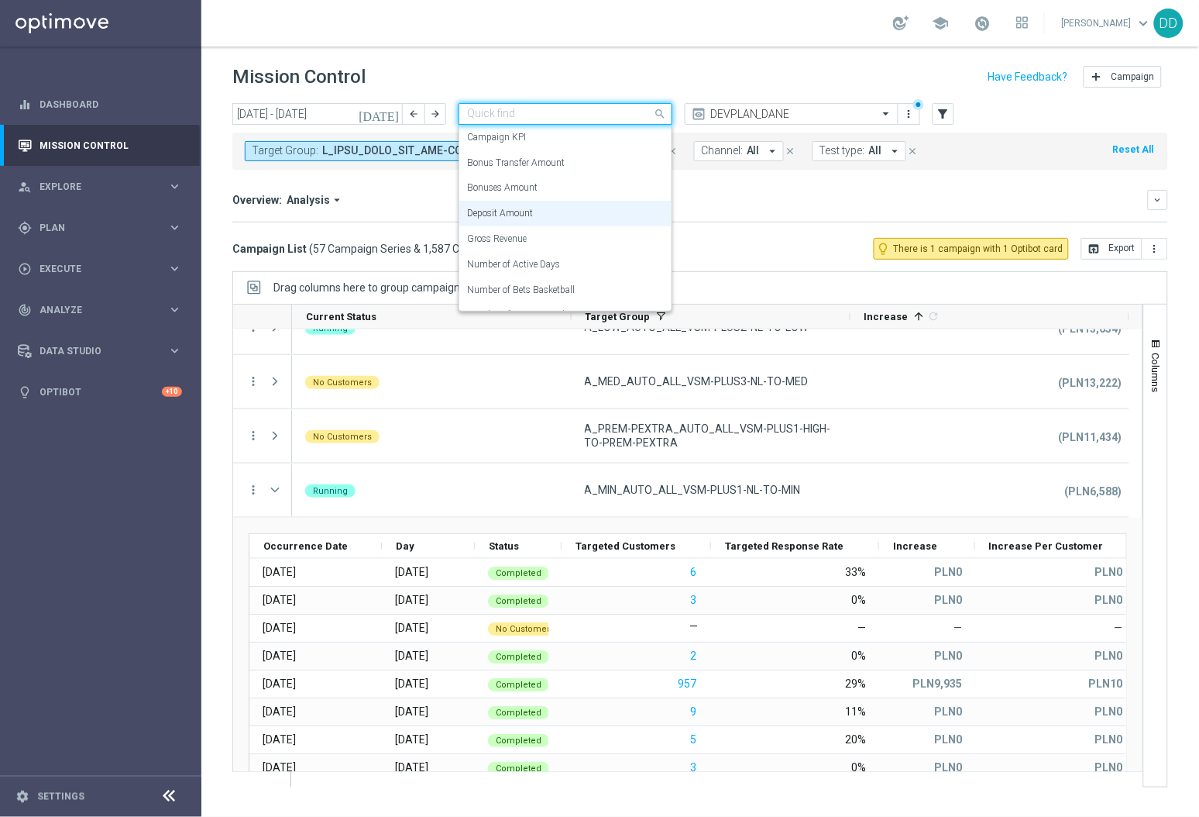
click at [640, 116] on div at bounding box center [565, 114] width 212 height 13
click at [746, 205] on div "Overview: Analysis arrow_drop_down" at bounding box center [690, 200] width 916 height 14
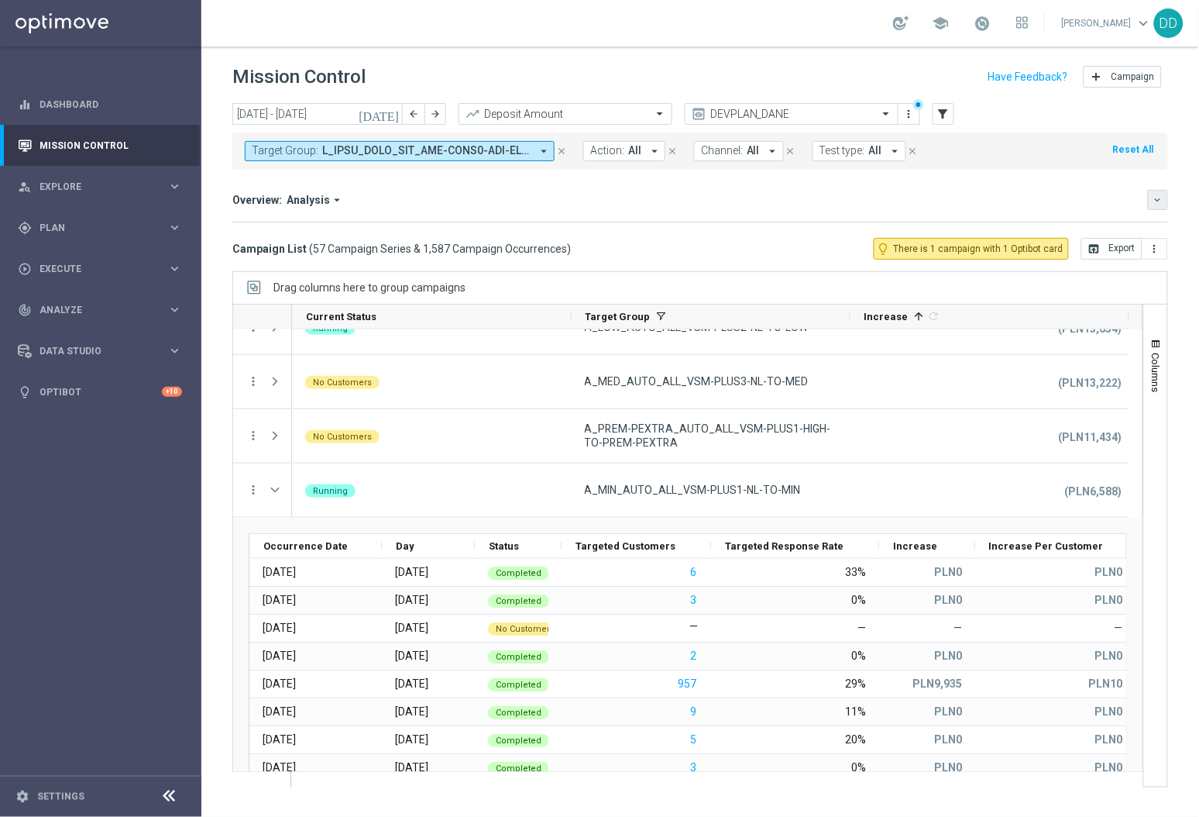
click at [1154, 208] on div "Overview: Analysis arrow_drop_down keyboard_arrow_down Increase In Deposit Amou…" at bounding box center [700, 206] width 936 height 33
click at [1154, 208] on button "keyboard_arrow_down" at bounding box center [1158, 200] width 20 height 20
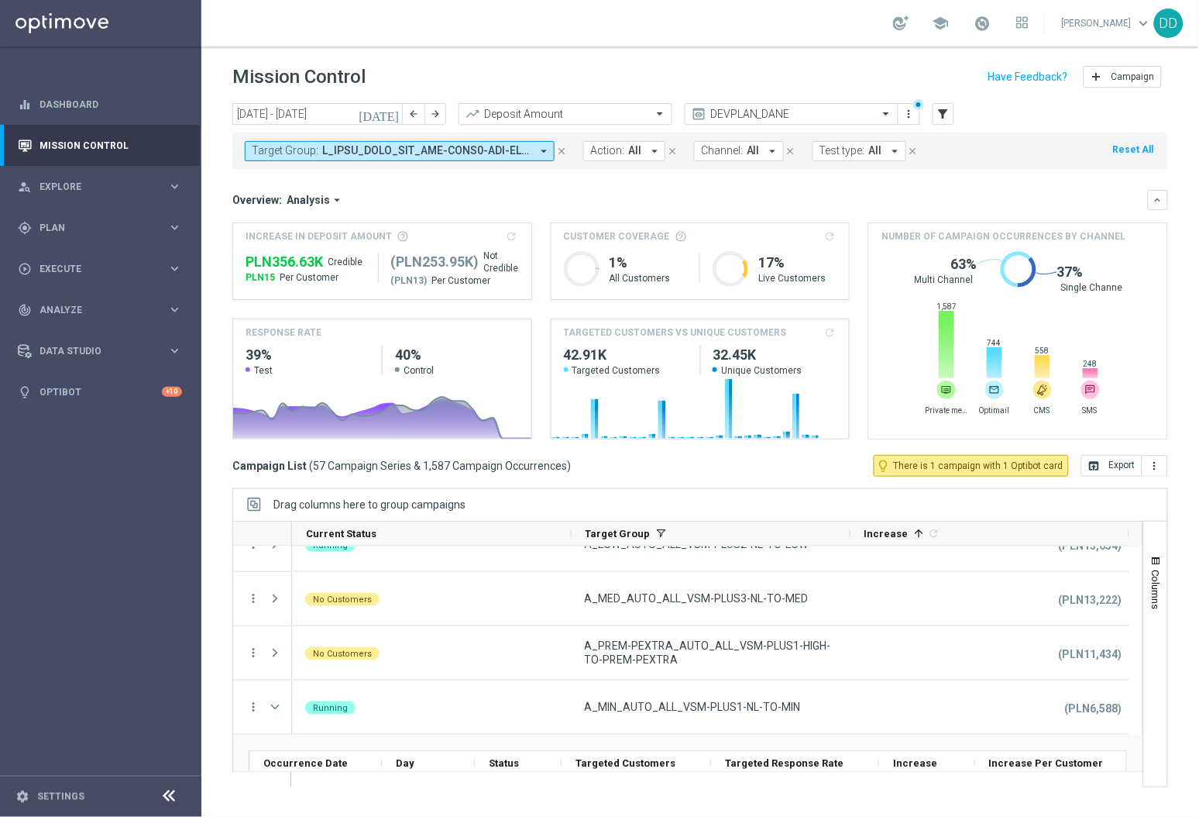
click at [809, 208] on div "Overview: Analysis arrow_drop_down keyboard_arrow_down" at bounding box center [700, 200] width 936 height 20
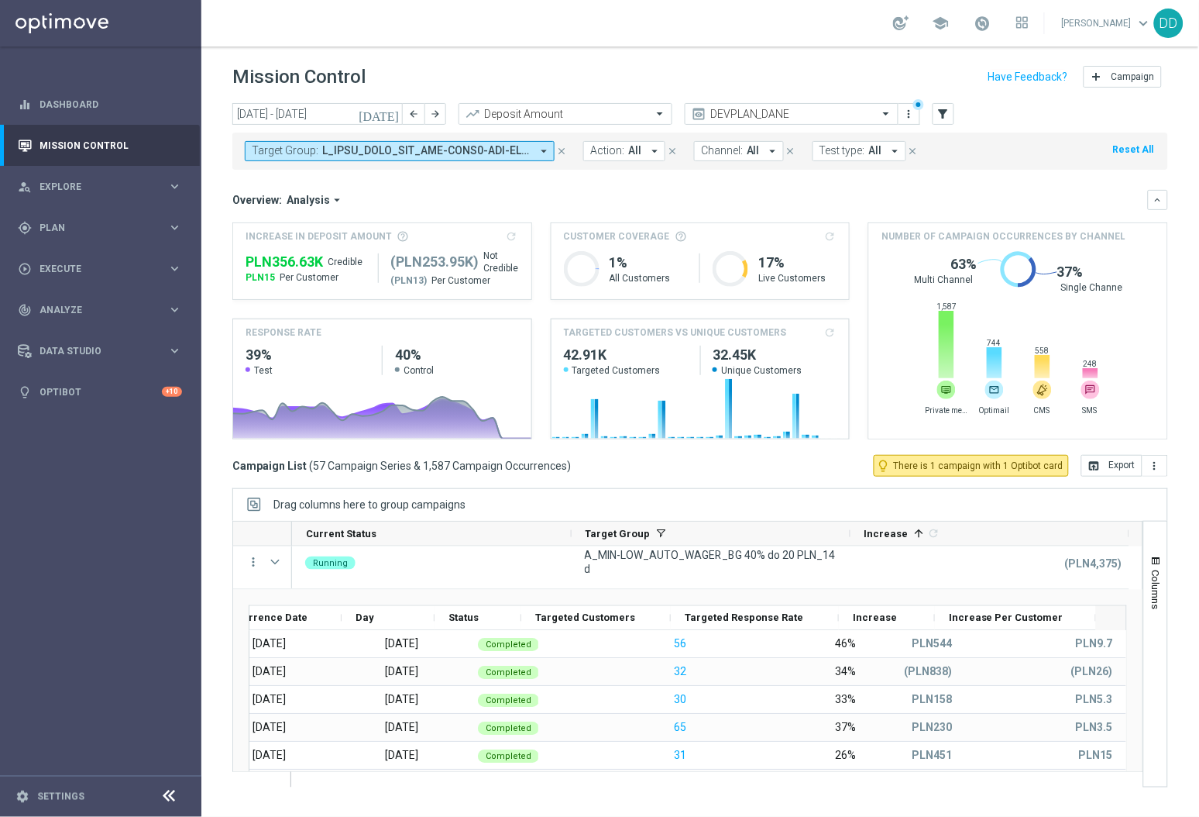
scroll to position [573, 0]
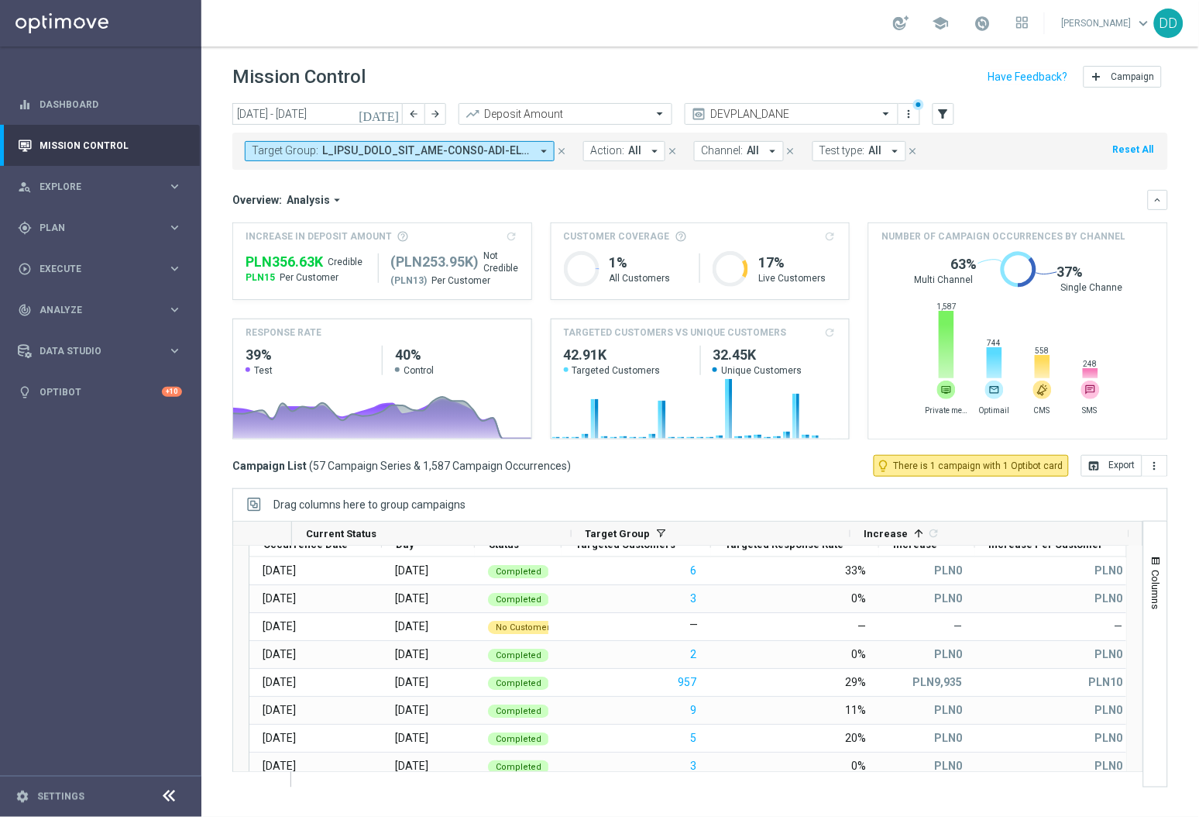
click at [528, 153] on span at bounding box center [426, 150] width 208 height 13
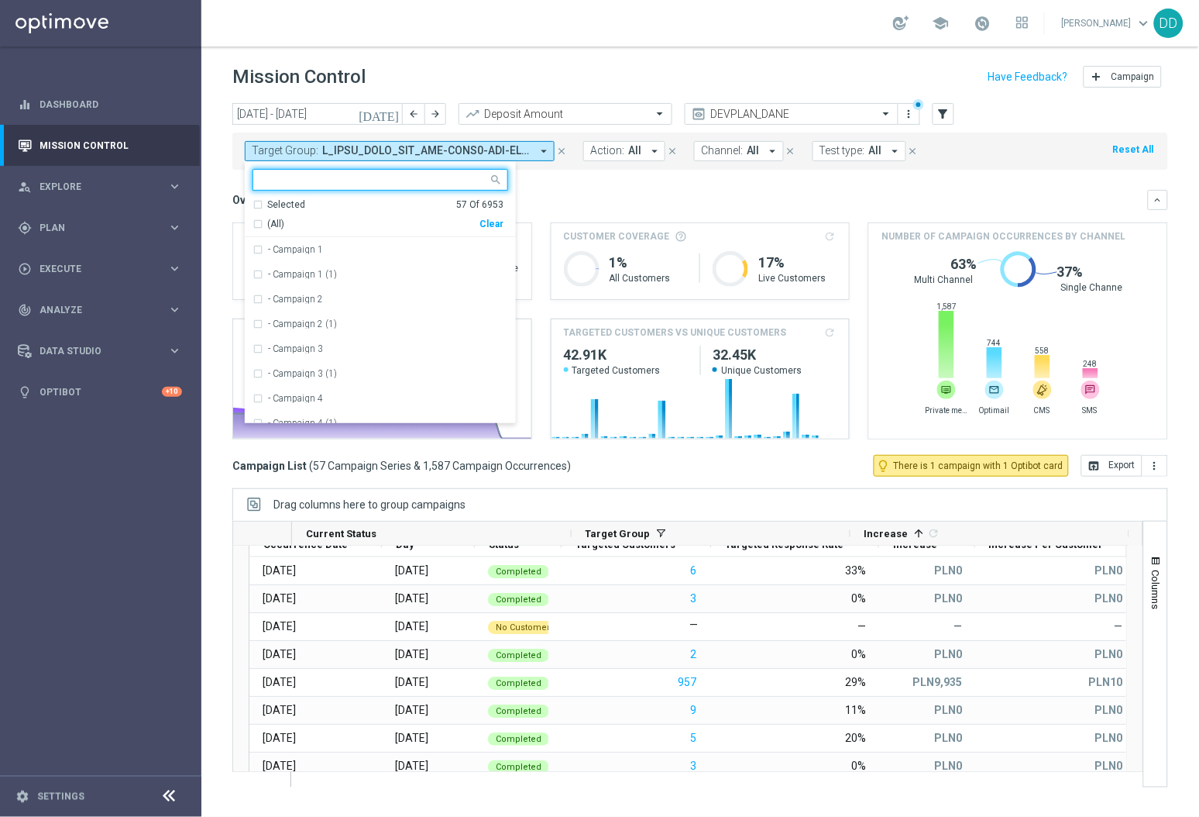
click at [528, 153] on span at bounding box center [426, 150] width 208 height 13
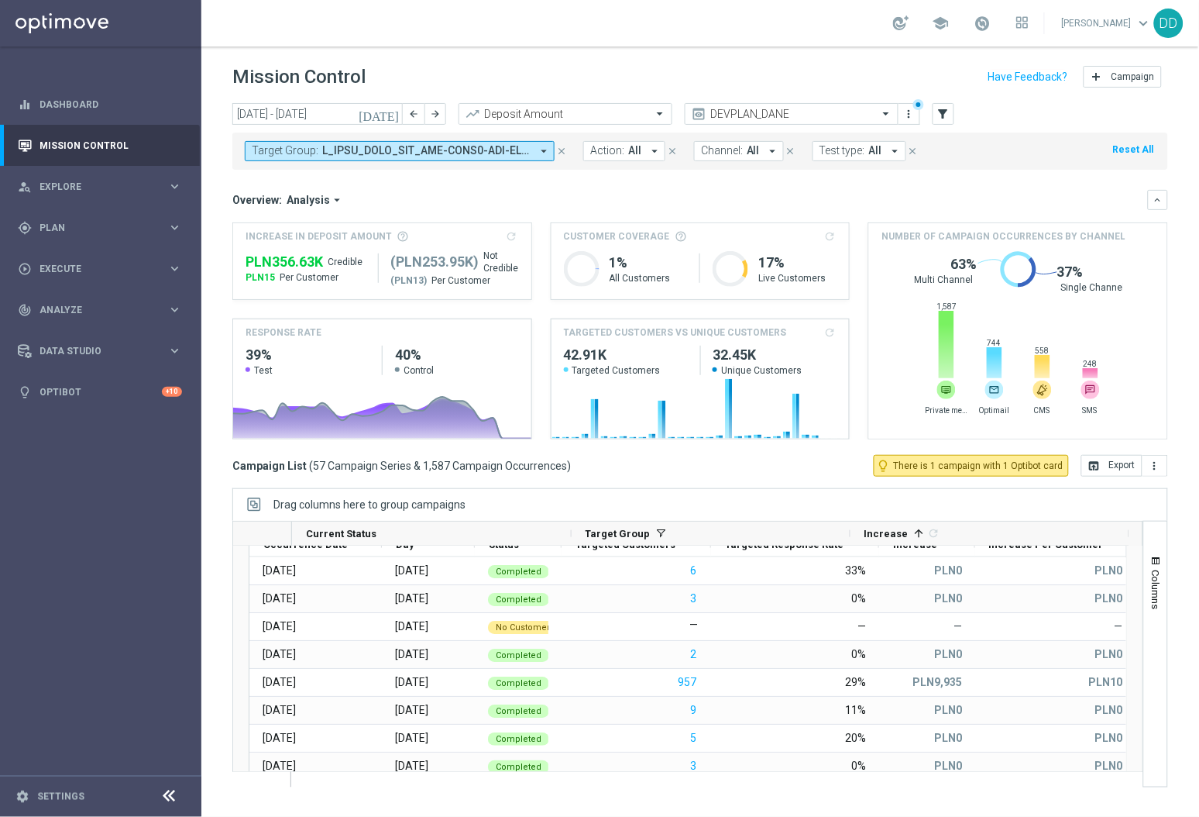
click at [528, 153] on span at bounding box center [426, 150] width 208 height 13
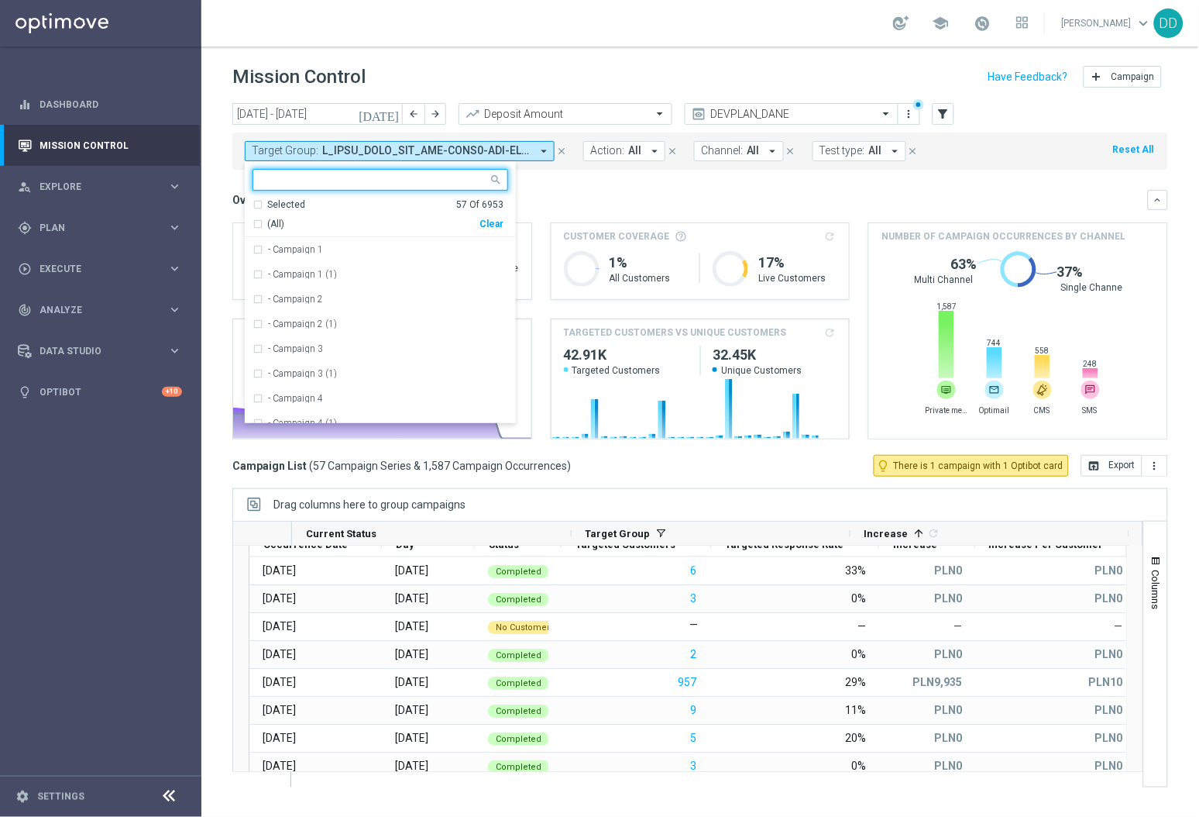
click at [254, 202] on div "Selected 57 Of 6953" at bounding box center [378, 204] width 251 height 13
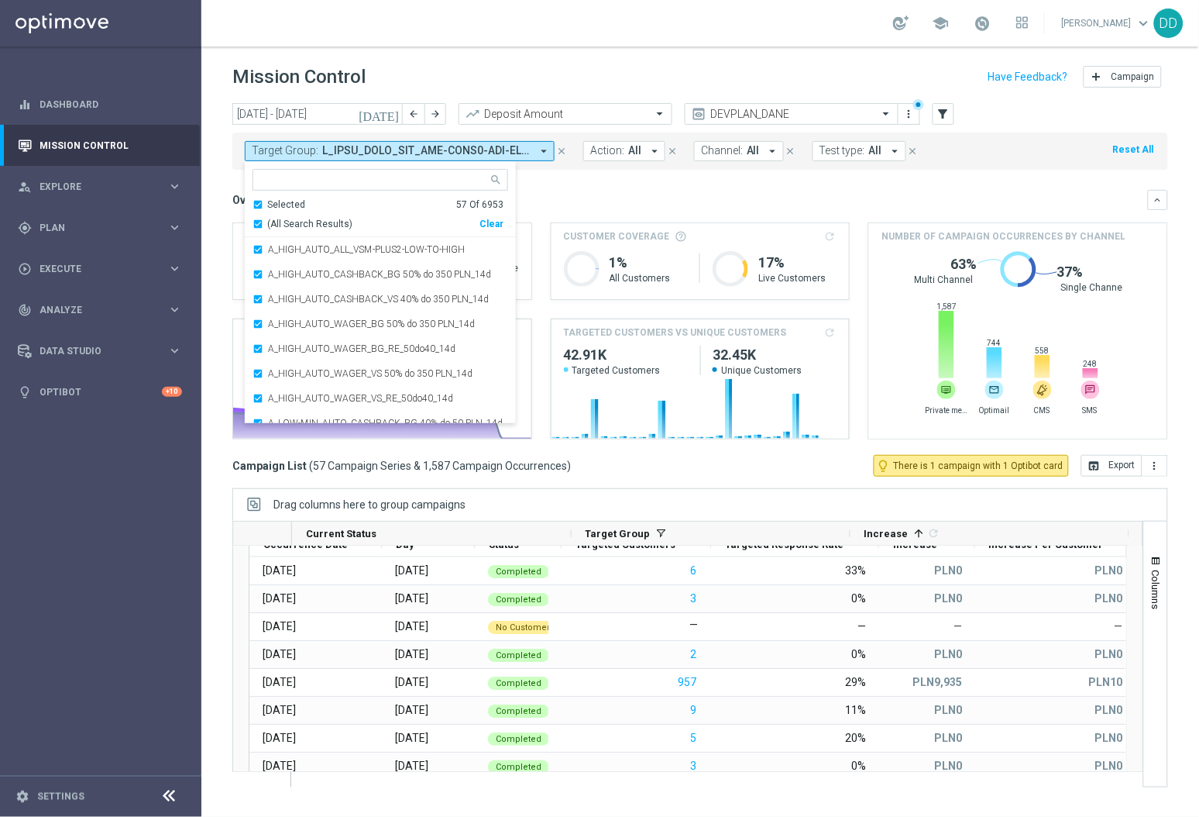
click at [637, 188] on mini-dashboard "Overview: Analysis arrow_drop_down keyboard_arrow_down Increase In Deposit Amou…" at bounding box center [700, 312] width 936 height 285
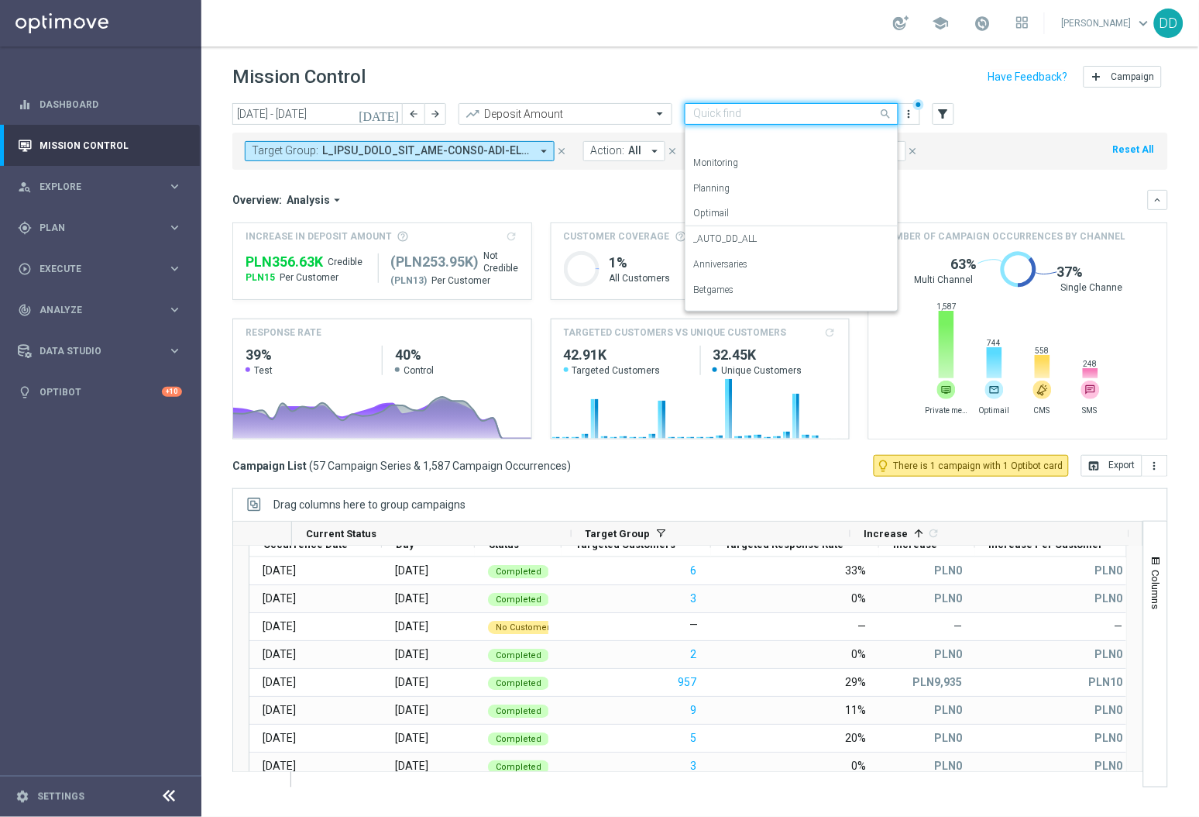
scroll to position [146, 0]
click at [776, 108] on input "text" at bounding box center [776, 114] width 166 height 13
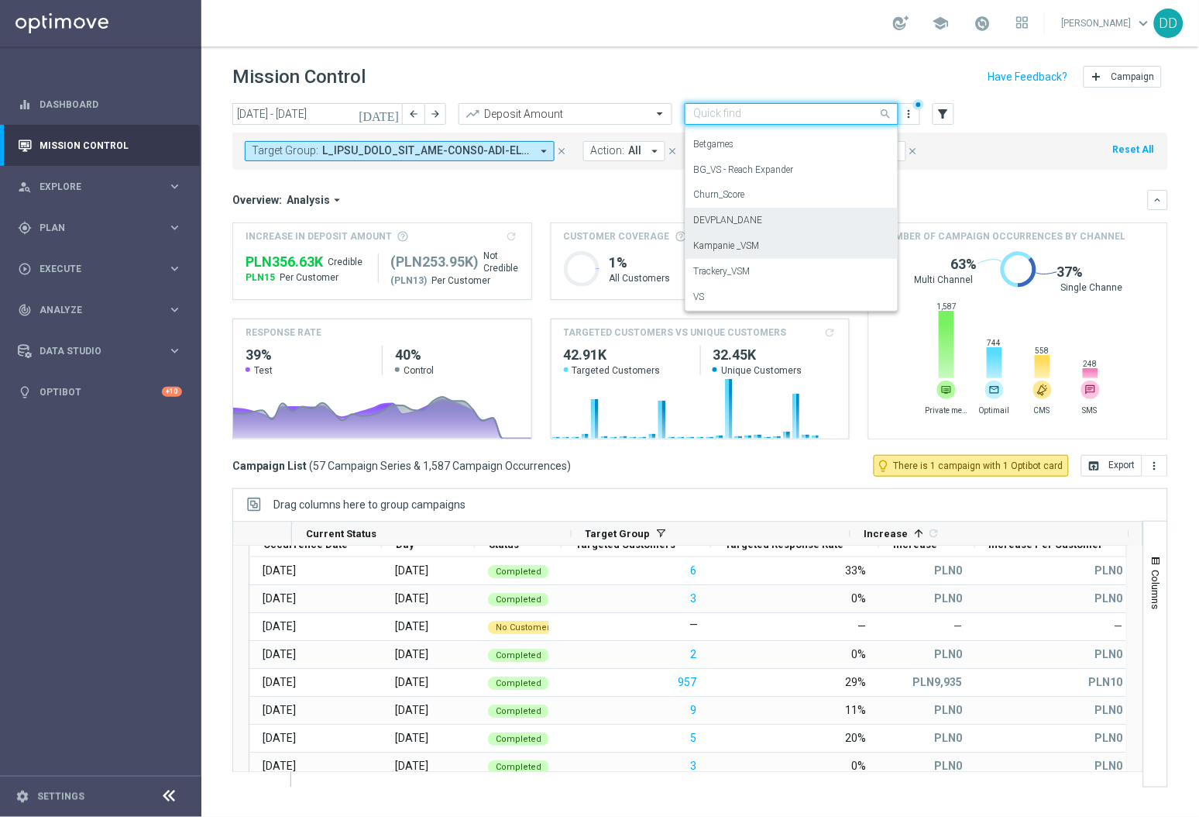
click at [789, 252] on div "Kampanie _VSM" at bounding box center [791, 246] width 197 height 26
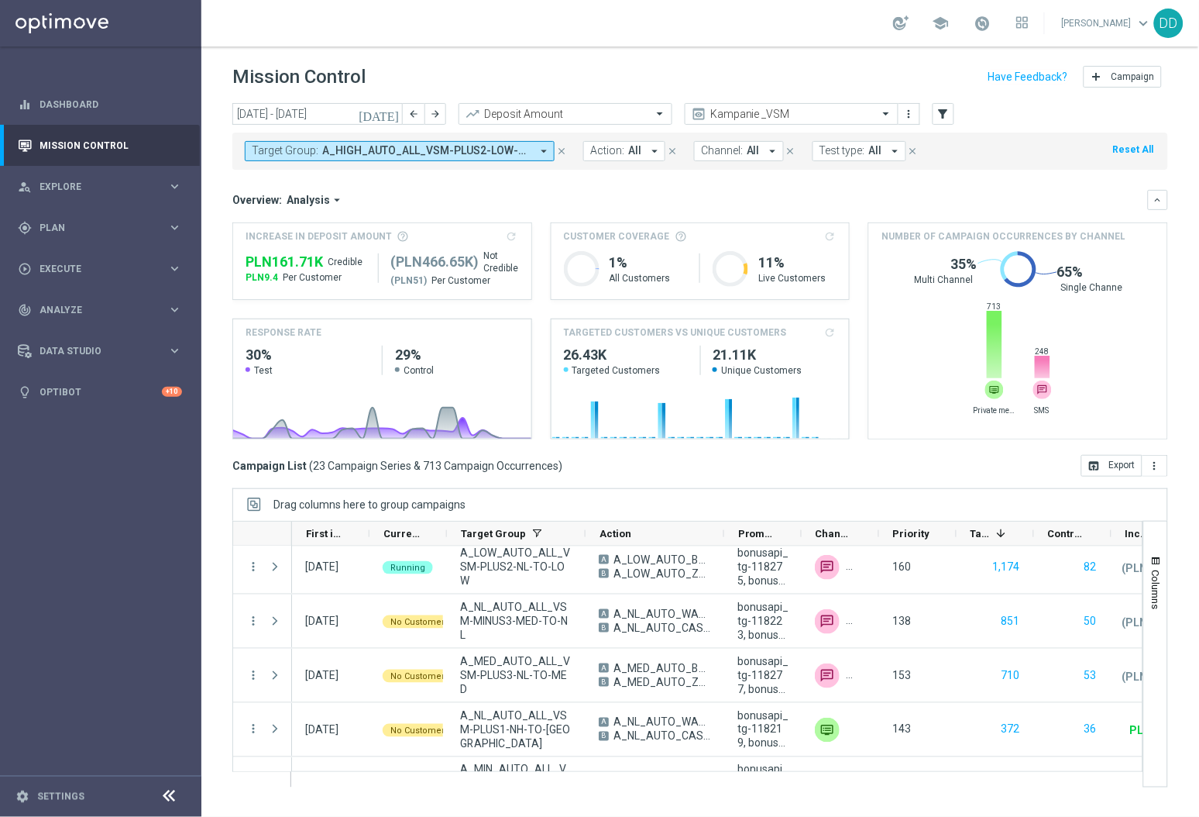
click at [875, 152] on span "All" at bounding box center [875, 150] width 13 height 13
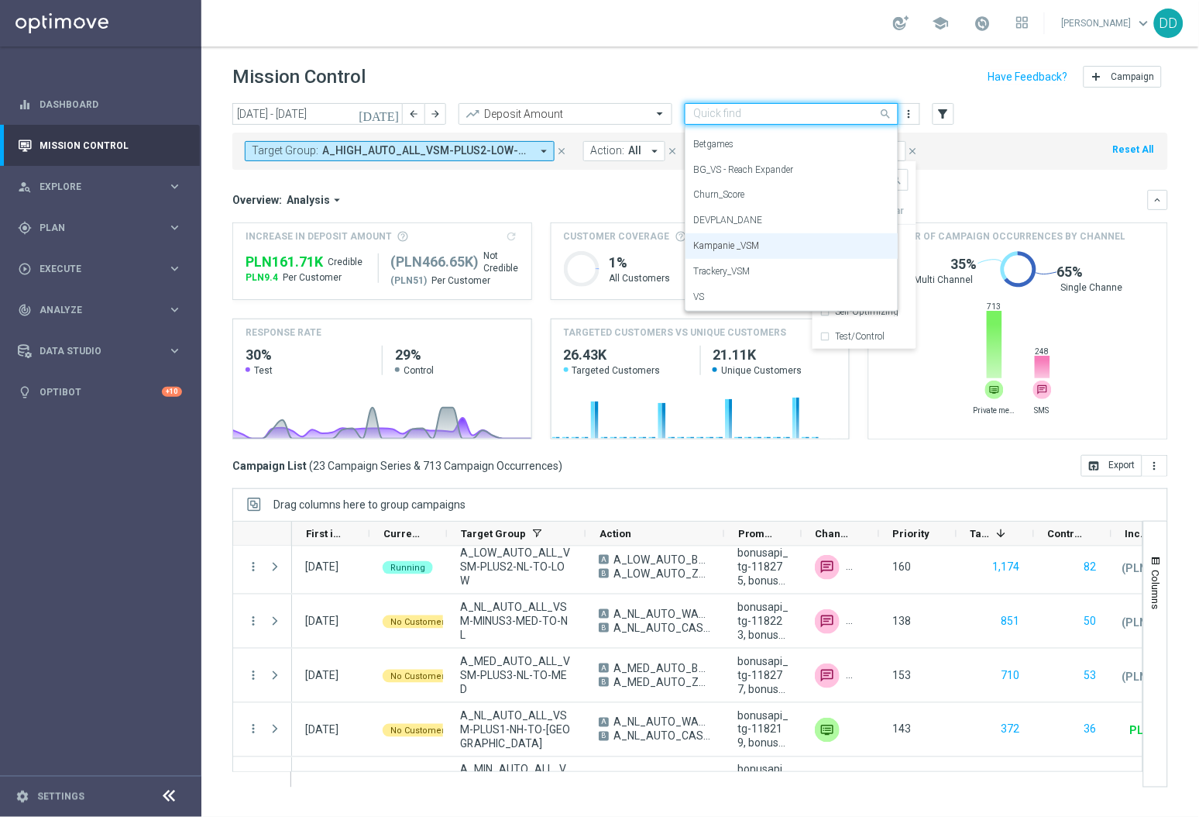
click at [797, 122] on div "Quick find Kampanie _VSM" at bounding box center [792, 114] width 214 height 22
click at [739, 291] on div "VS" at bounding box center [791, 297] width 197 height 26
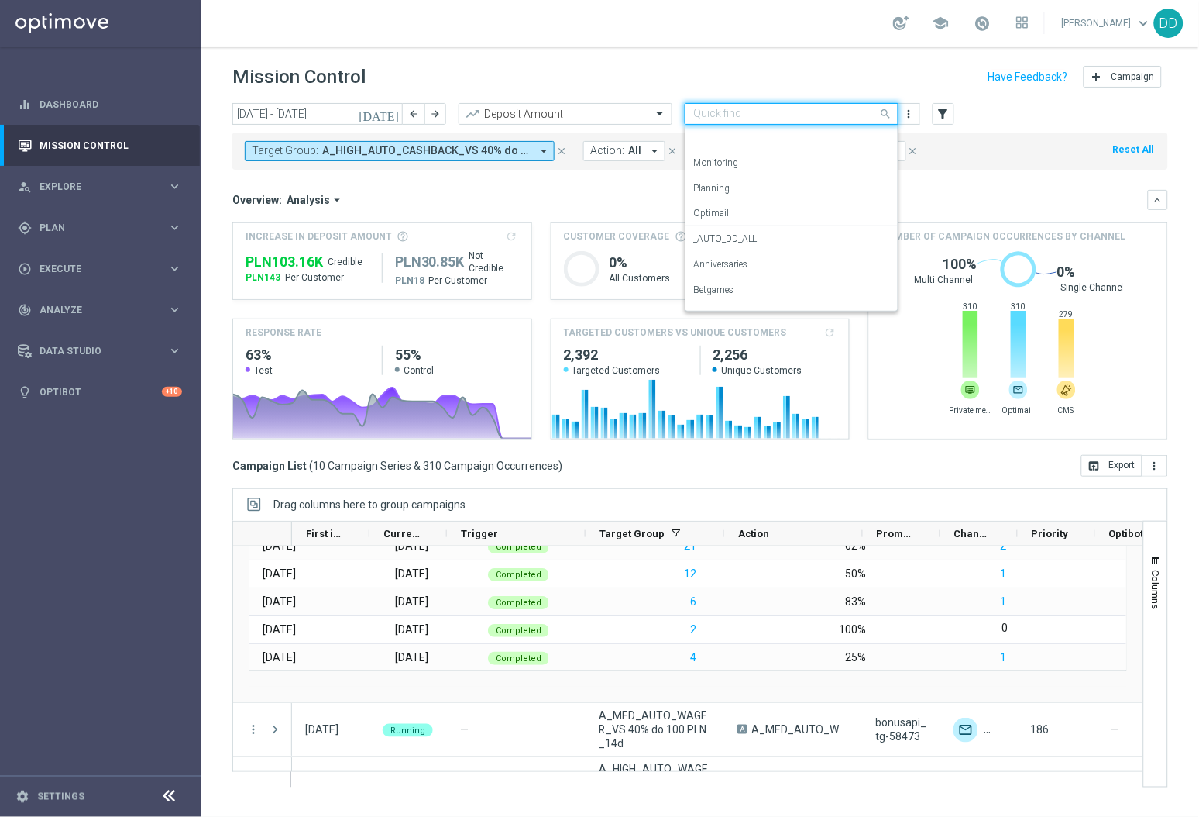
click at [789, 115] on input "text" at bounding box center [776, 114] width 166 height 13
click at [752, 294] on div "Betgames" at bounding box center [791, 290] width 197 height 26
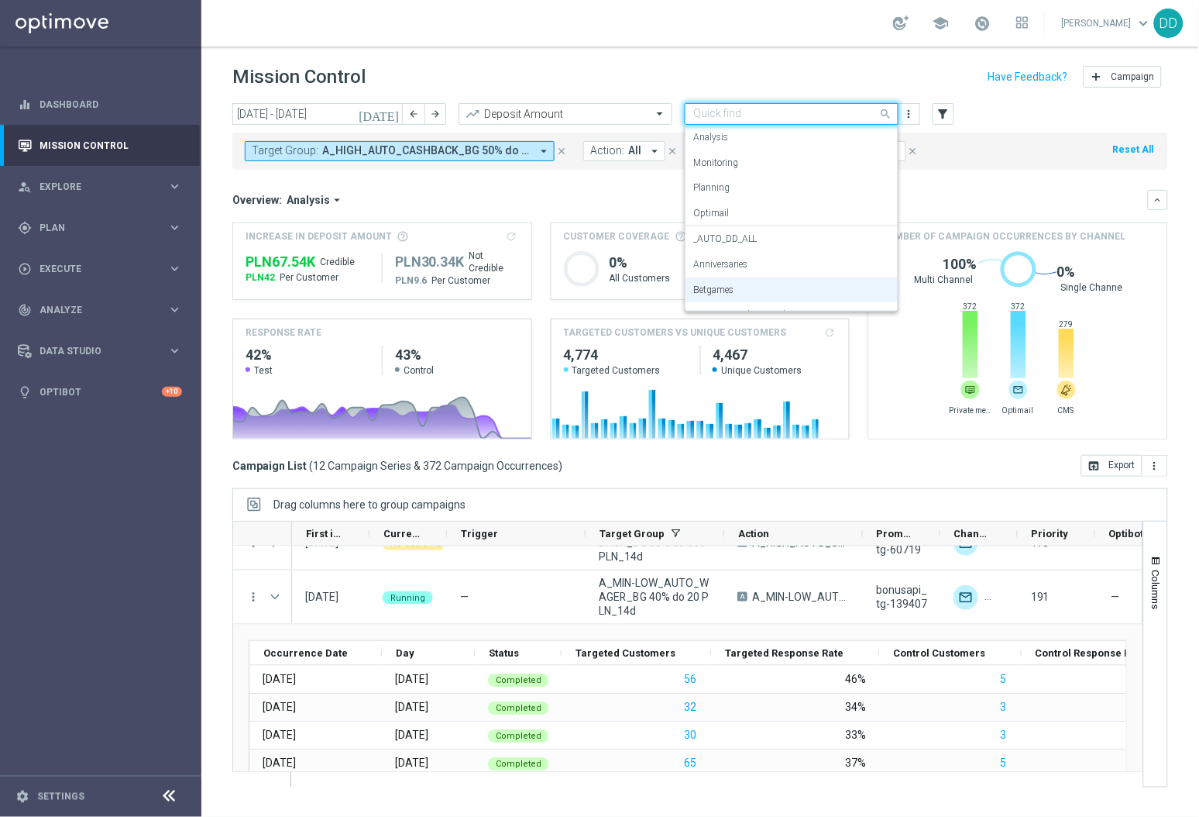
click at [863, 111] on div at bounding box center [792, 114] width 212 height 13
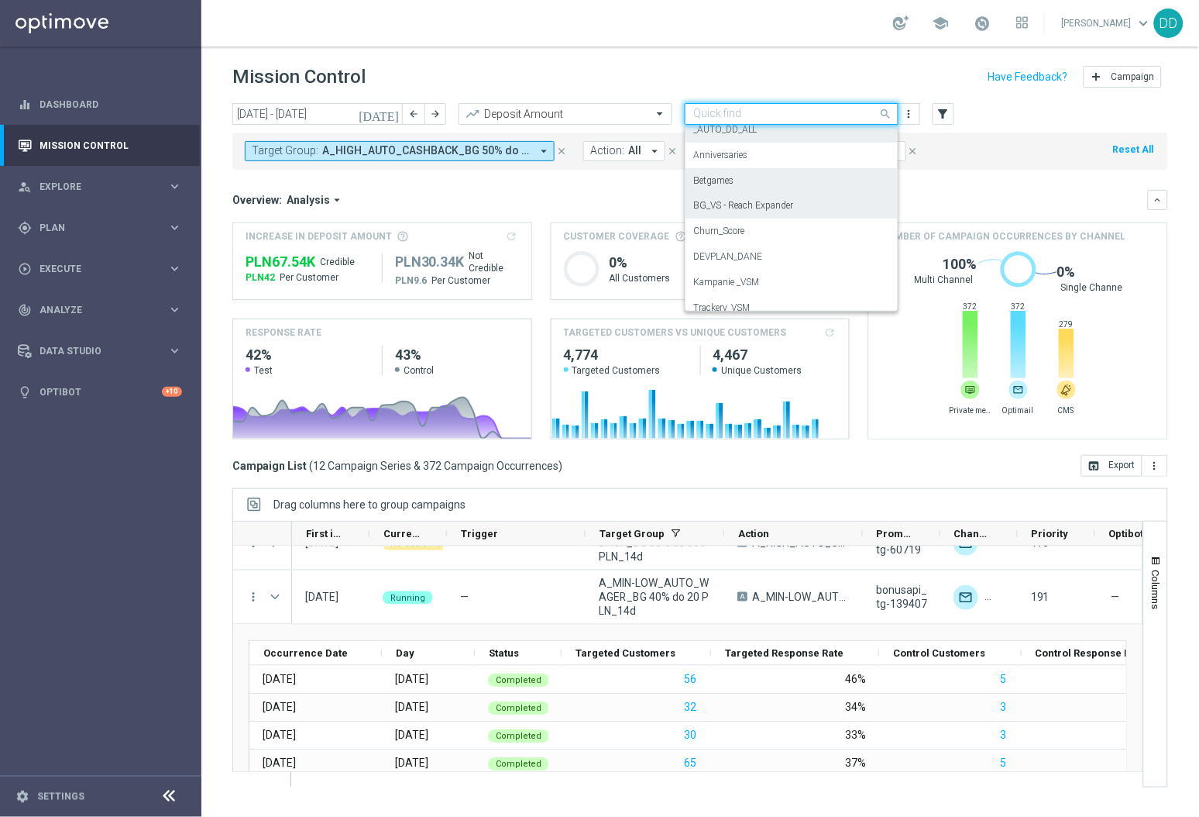
scroll to position [122, 0]
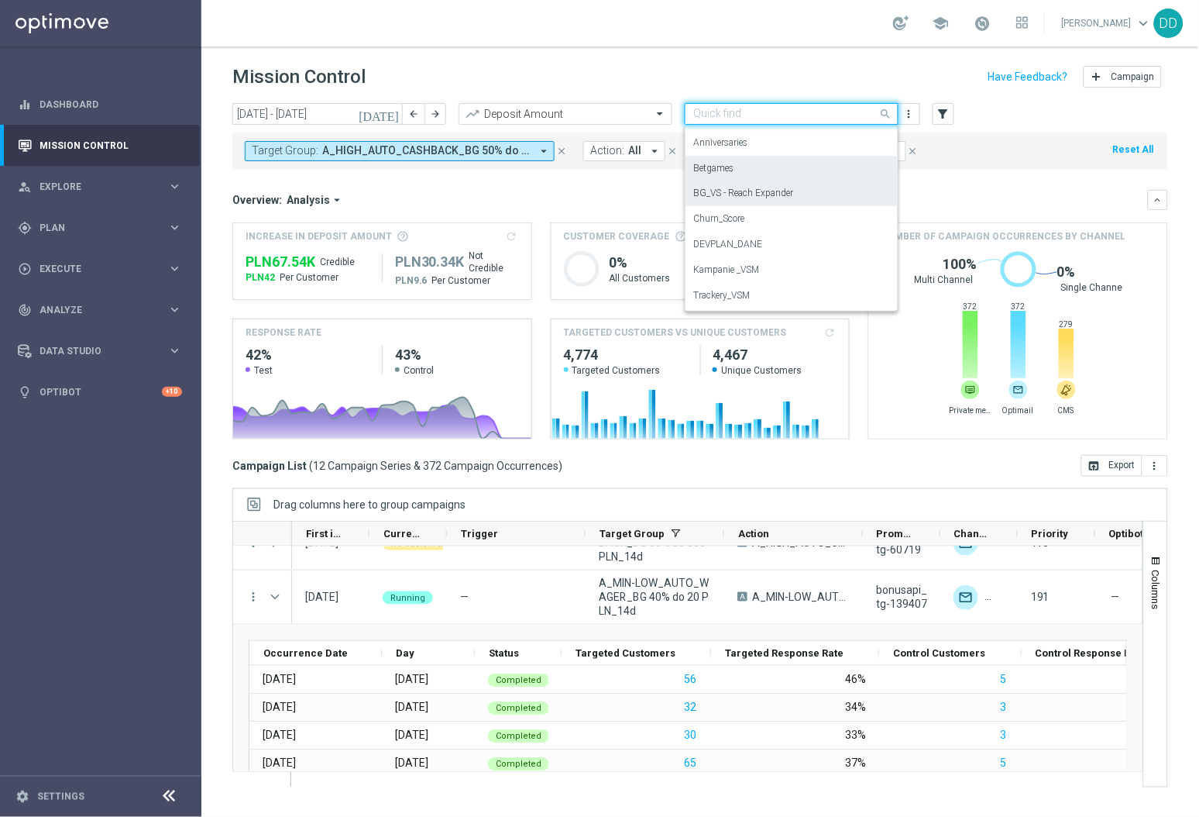
click at [792, 199] on div "BG_VS - Reach Expander" at bounding box center [791, 194] width 197 height 26
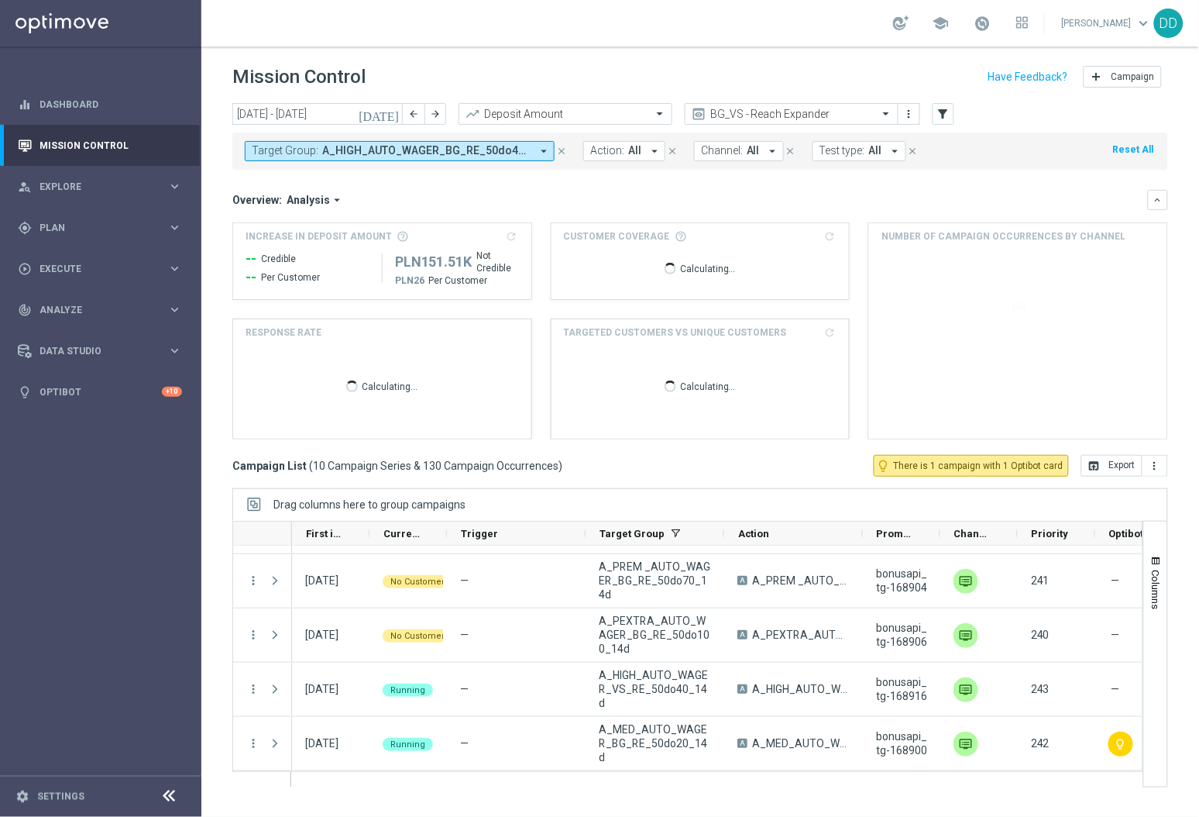
scroll to position [317, 0]
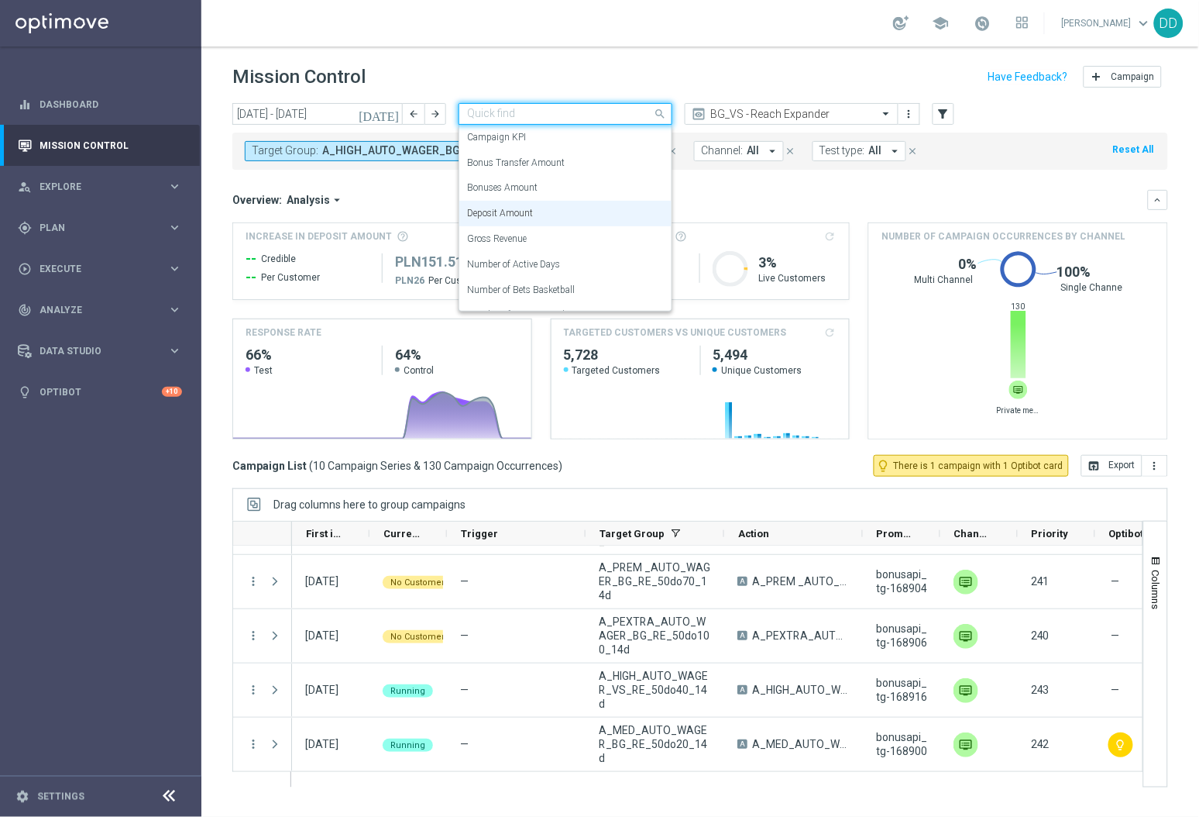
click at [646, 117] on div at bounding box center [565, 114] width 212 height 13
click at [573, 193] on div "Wager Amount" at bounding box center [565, 192] width 197 height 26
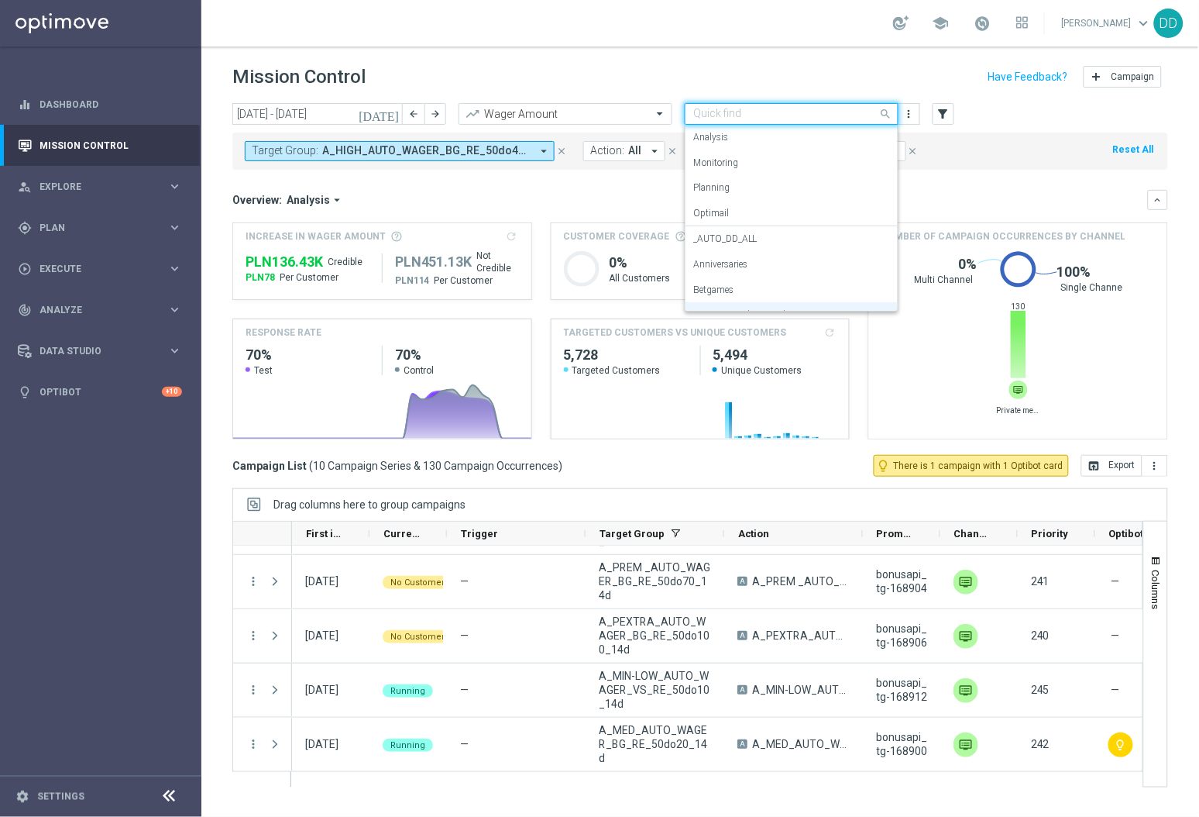
click at [799, 120] on input "text" at bounding box center [776, 114] width 166 height 13
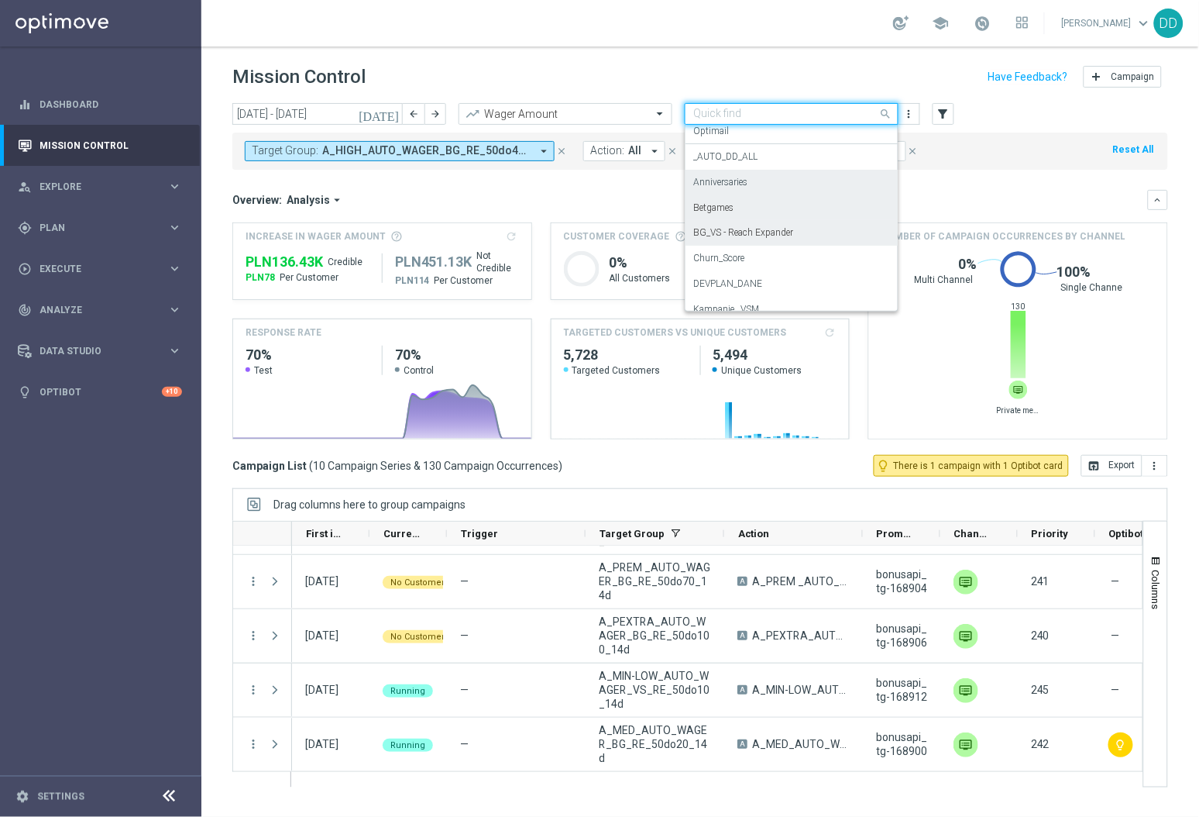
scroll to position [85, 0]
click at [787, 200] on div "Betgames" at bounding box center [791, 205] width 197 height 26
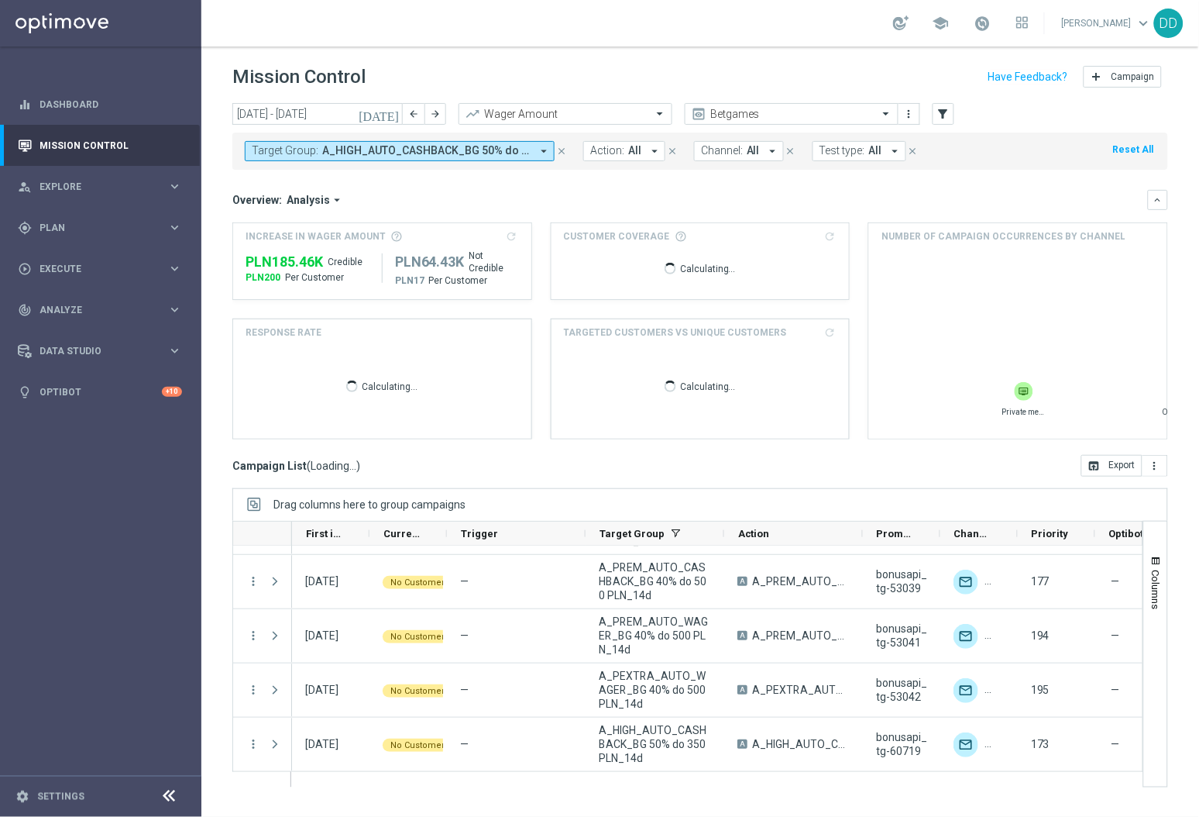
scroll to position [318, 0]
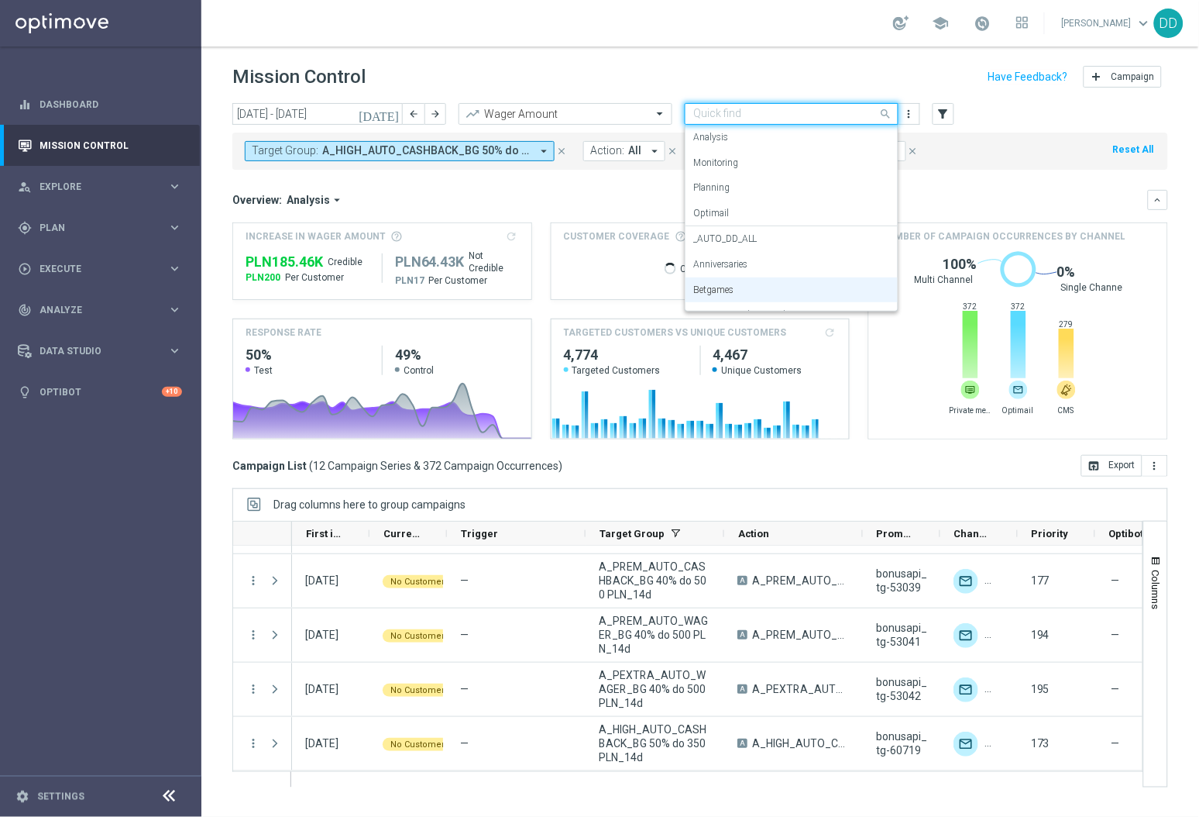
click at [827, 108] on input "text" at bounding box center [776, 114] width 166 height 13
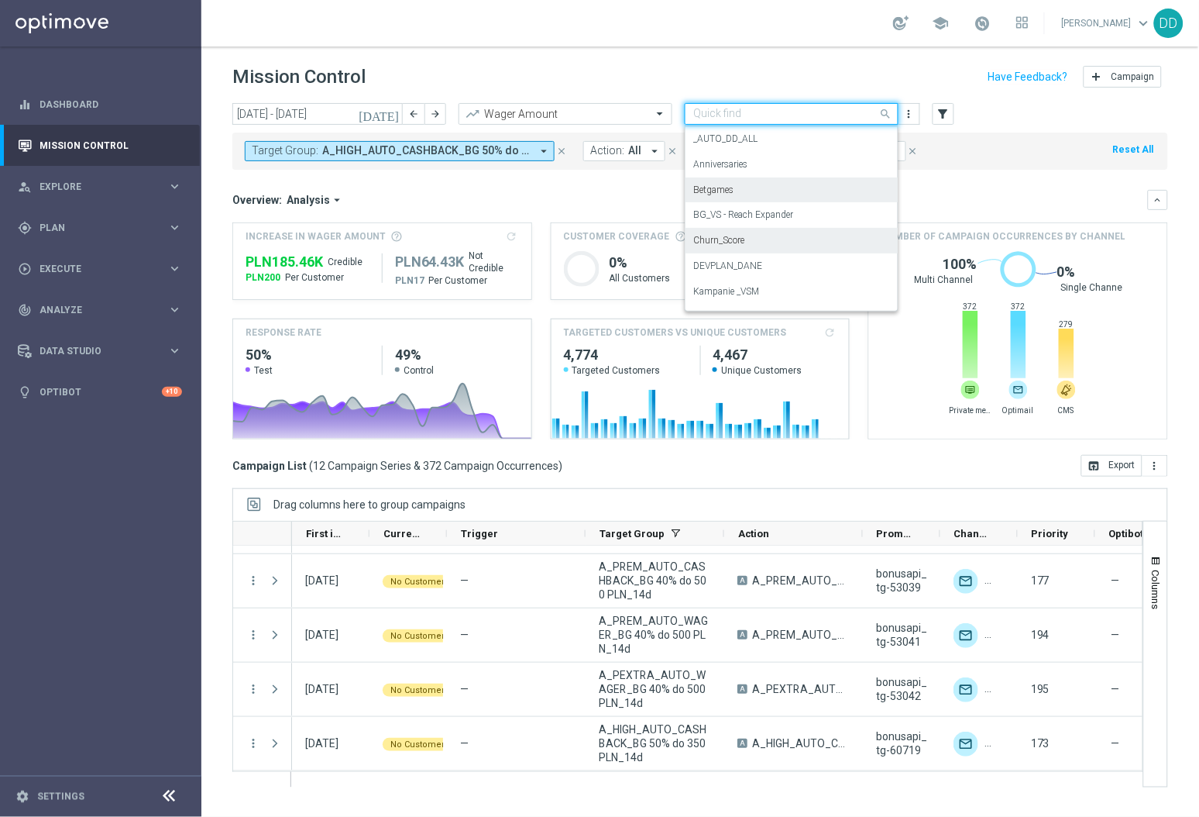
scroll to position [146, 0]
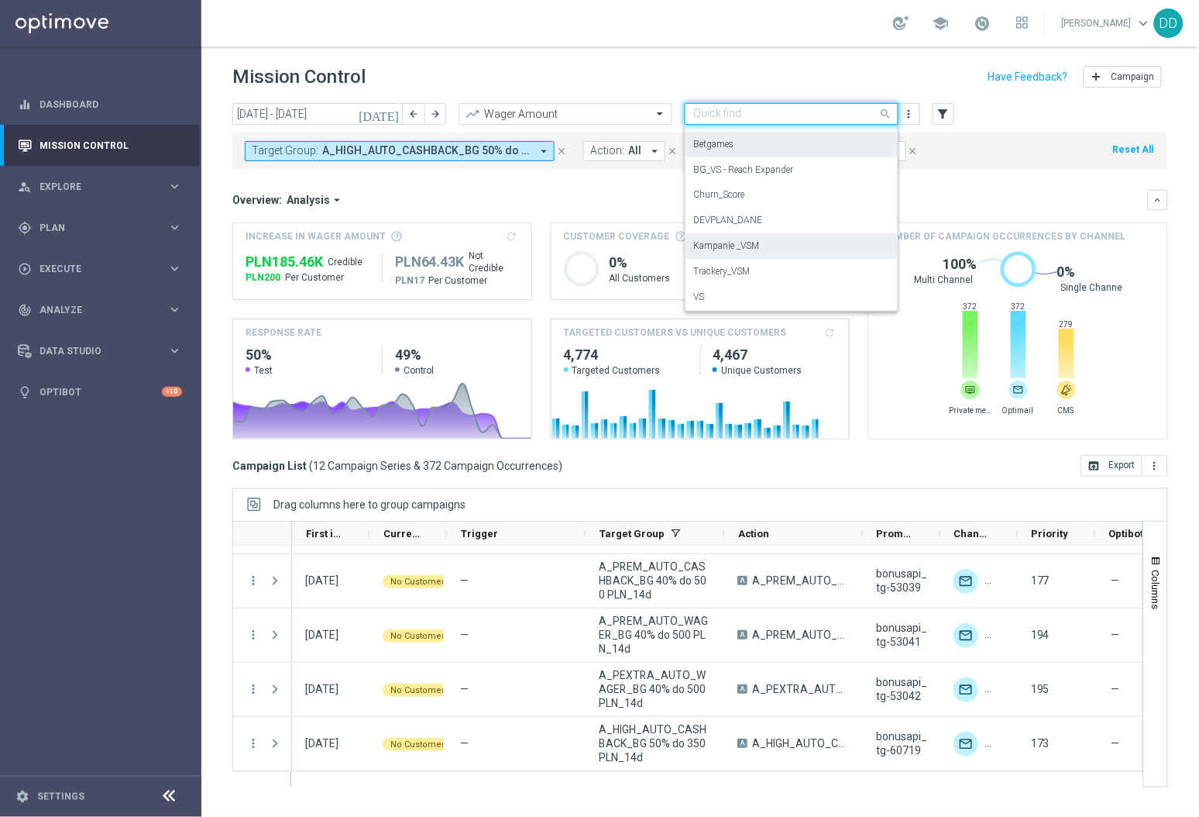
click at [793, 249] on div "Kampanie _VSM" at bounding box center [791, 246] width 197 height 26
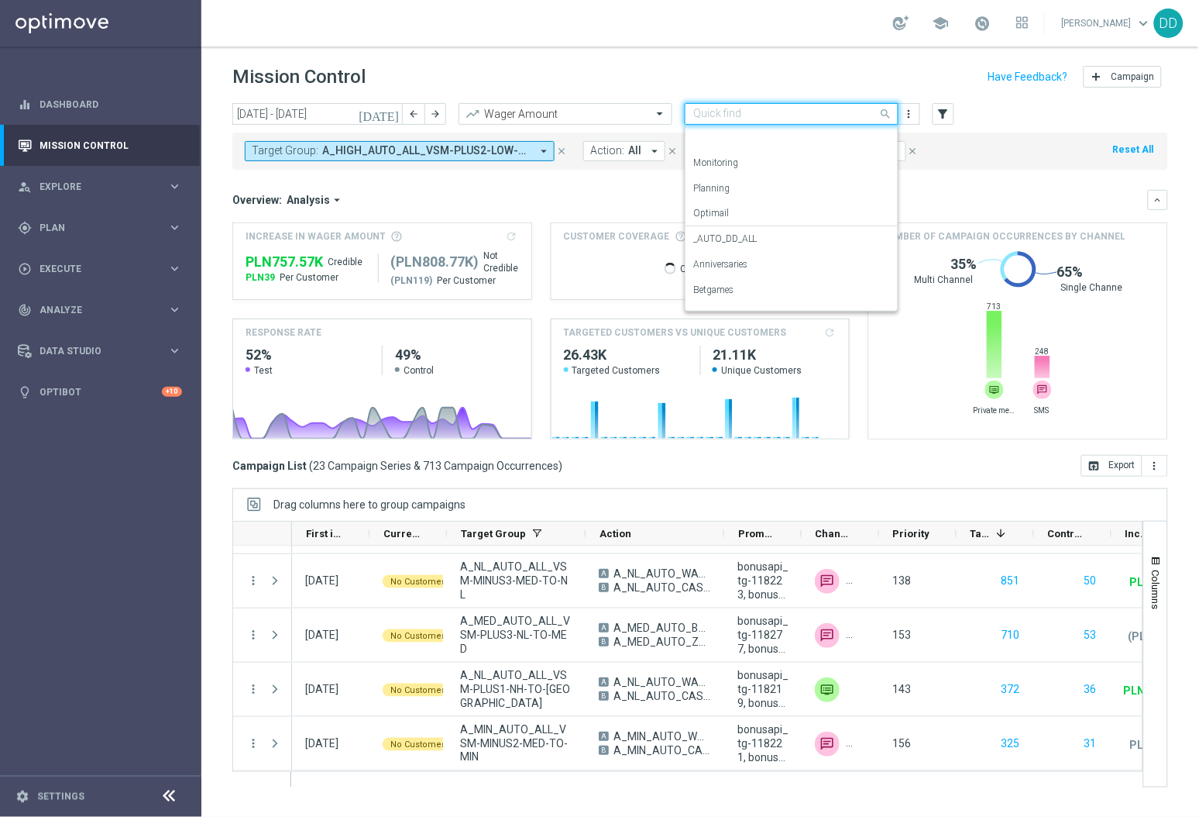
click at [834, 119] on input "text" at bounding box center [776, 114] width 166 height 13
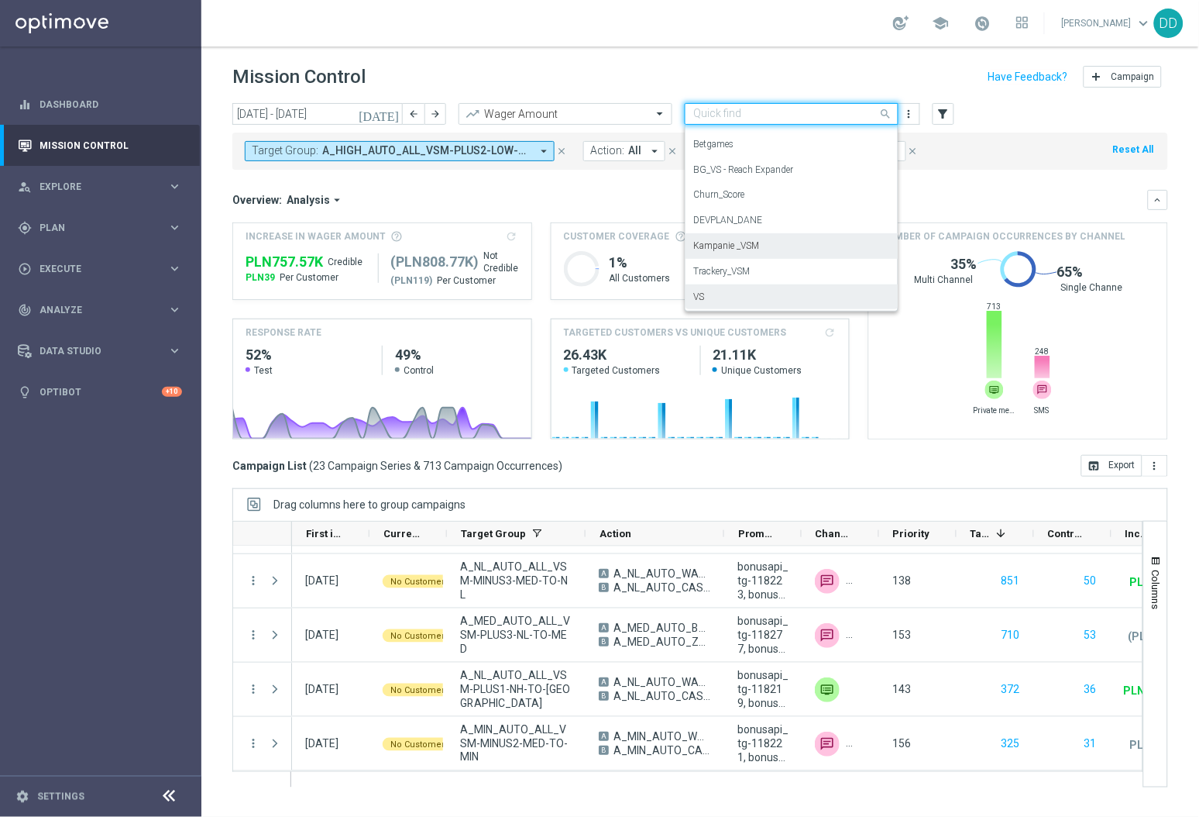
click at [778, 301] on div "VS" at bounding box center [791, 297] width 197 height 26
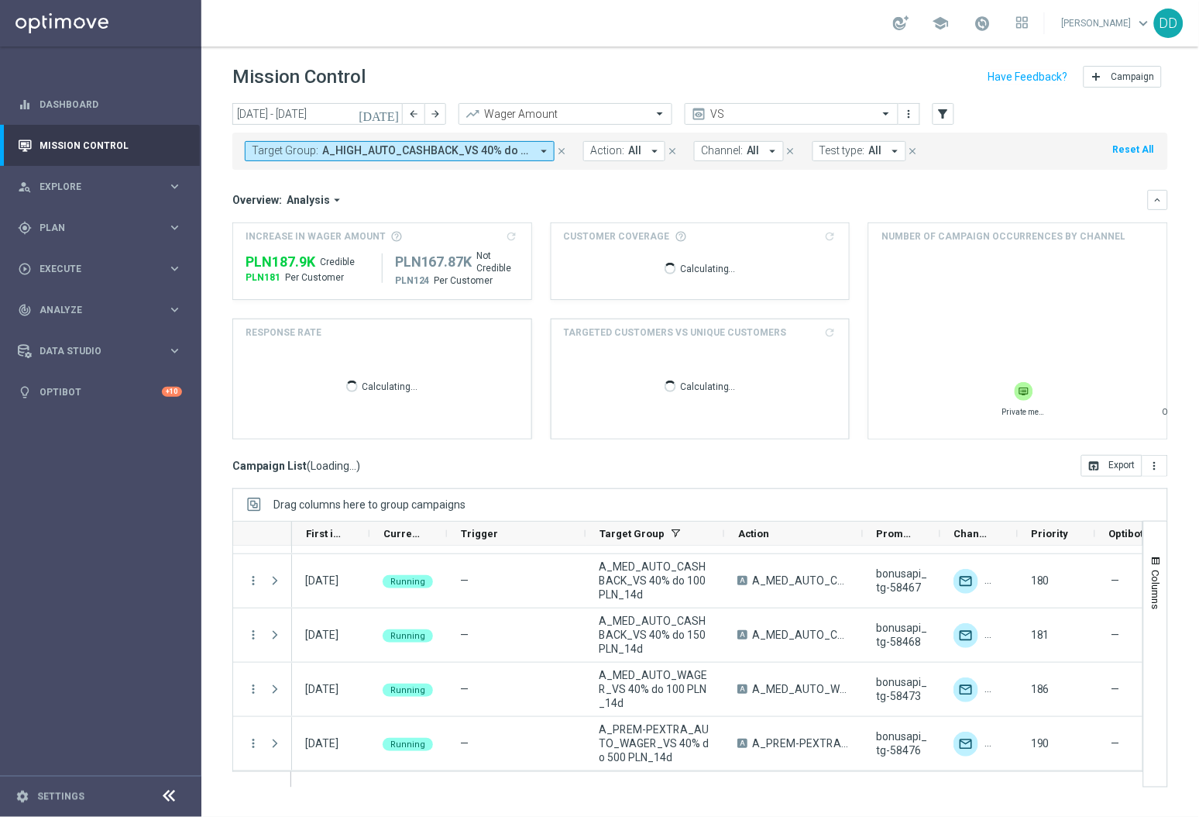
scroll to position [317, 0]
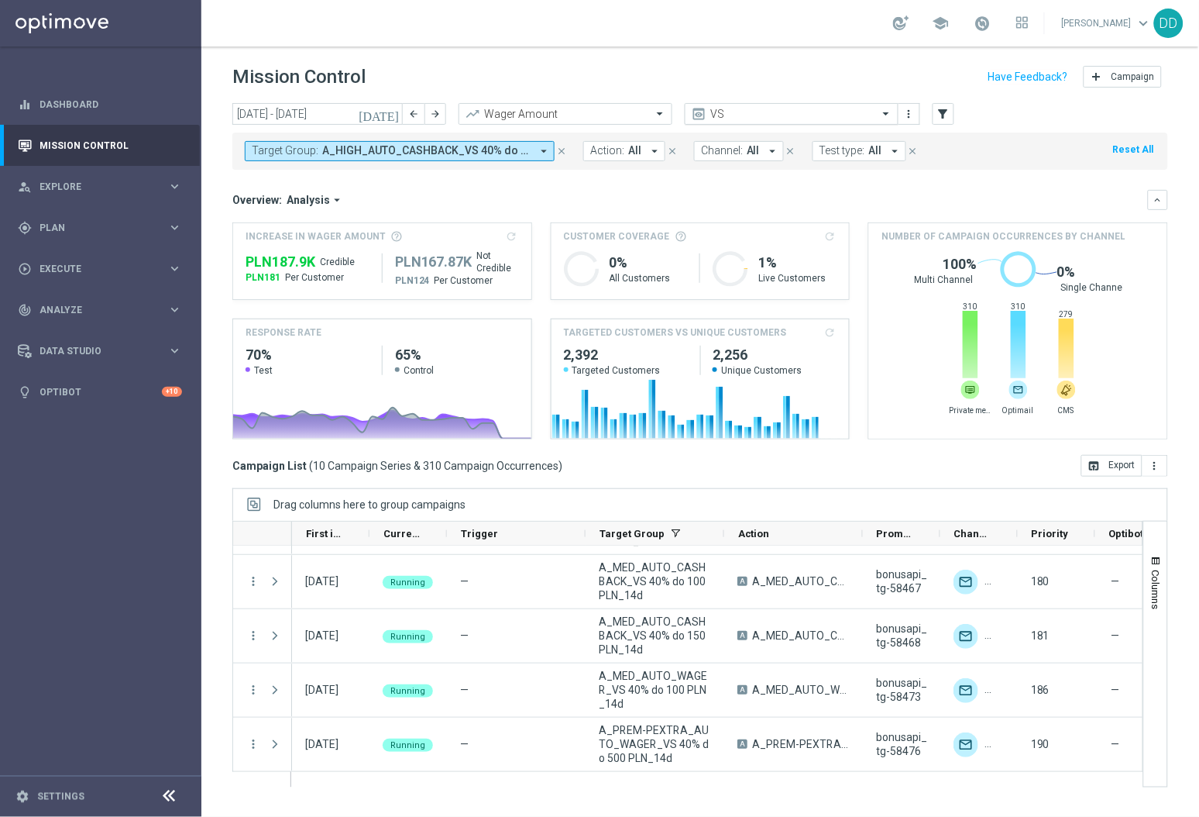
click at [862, 109] on div at bounding box center [792, 114] width 212 height 13
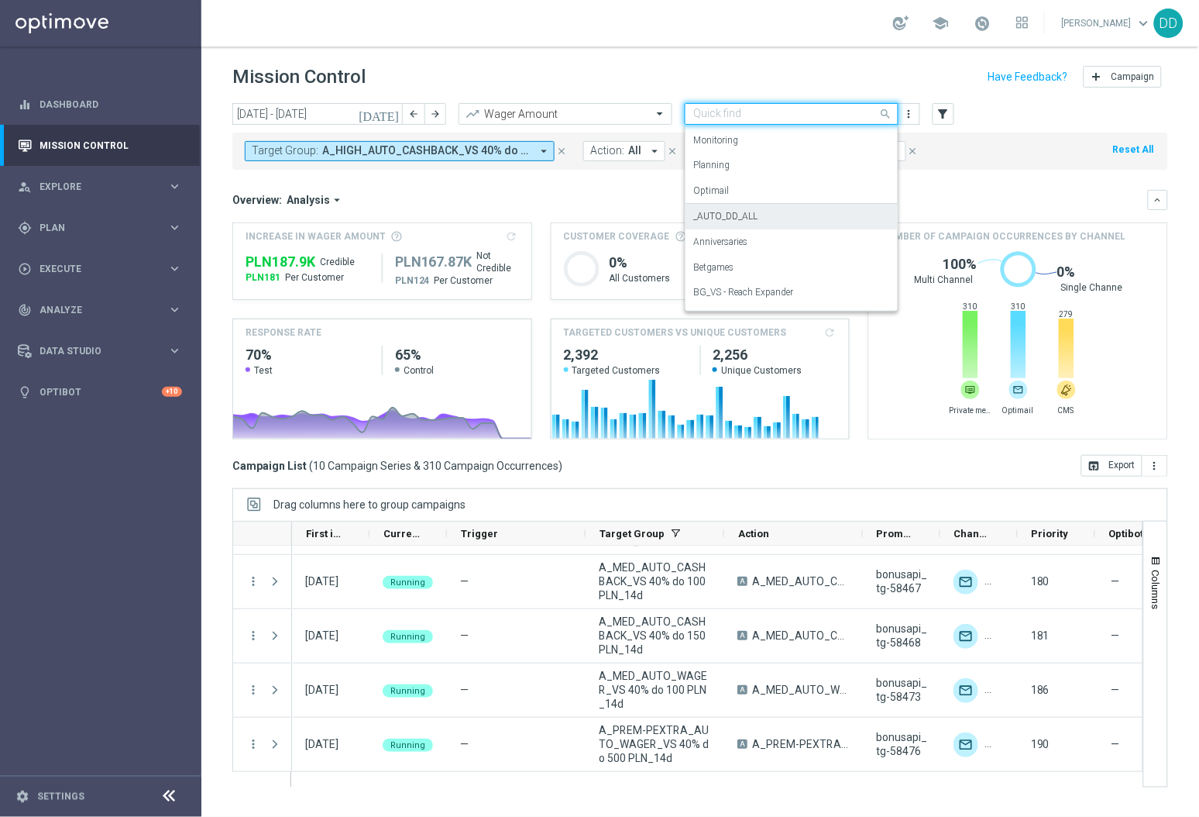
scroll to position [23, 0]
click at [783, 219] on div "_AUTO_DD_ALL" at bounding box center [791, 216] width 197 height 26
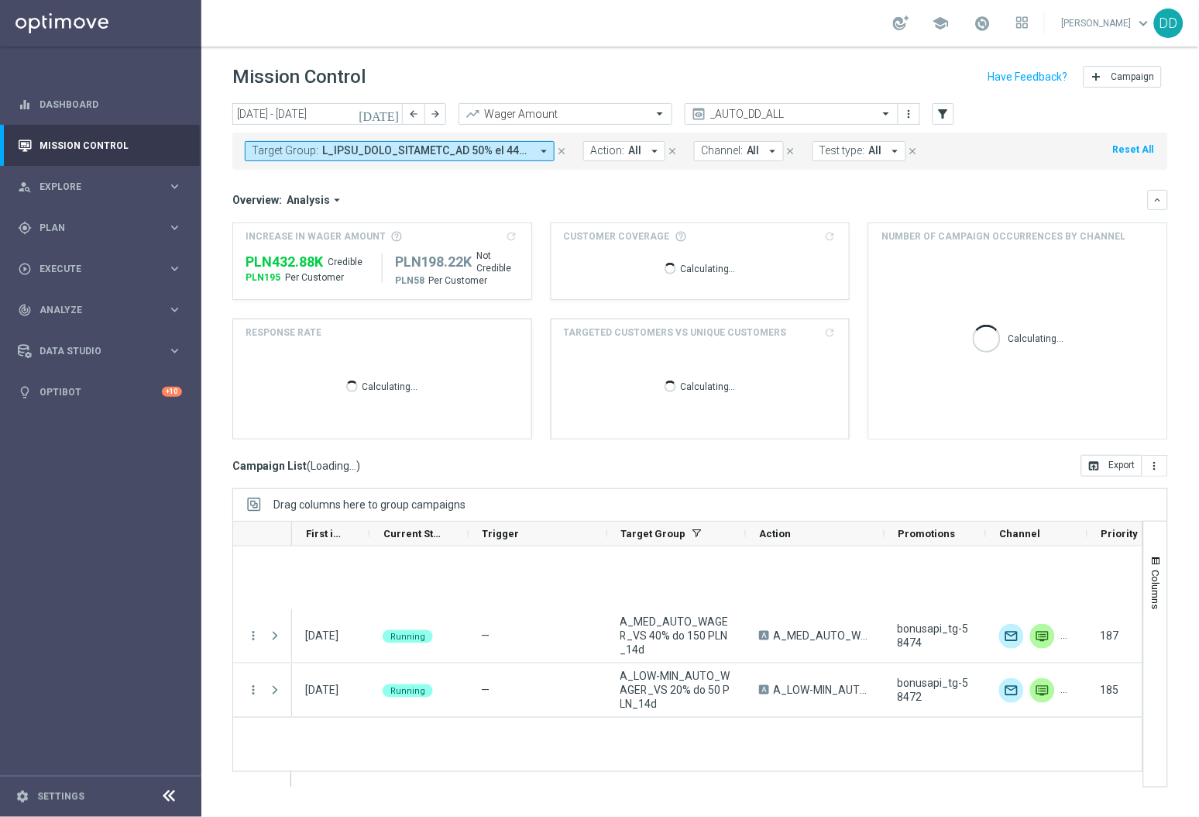
scroll to position [318, 0]
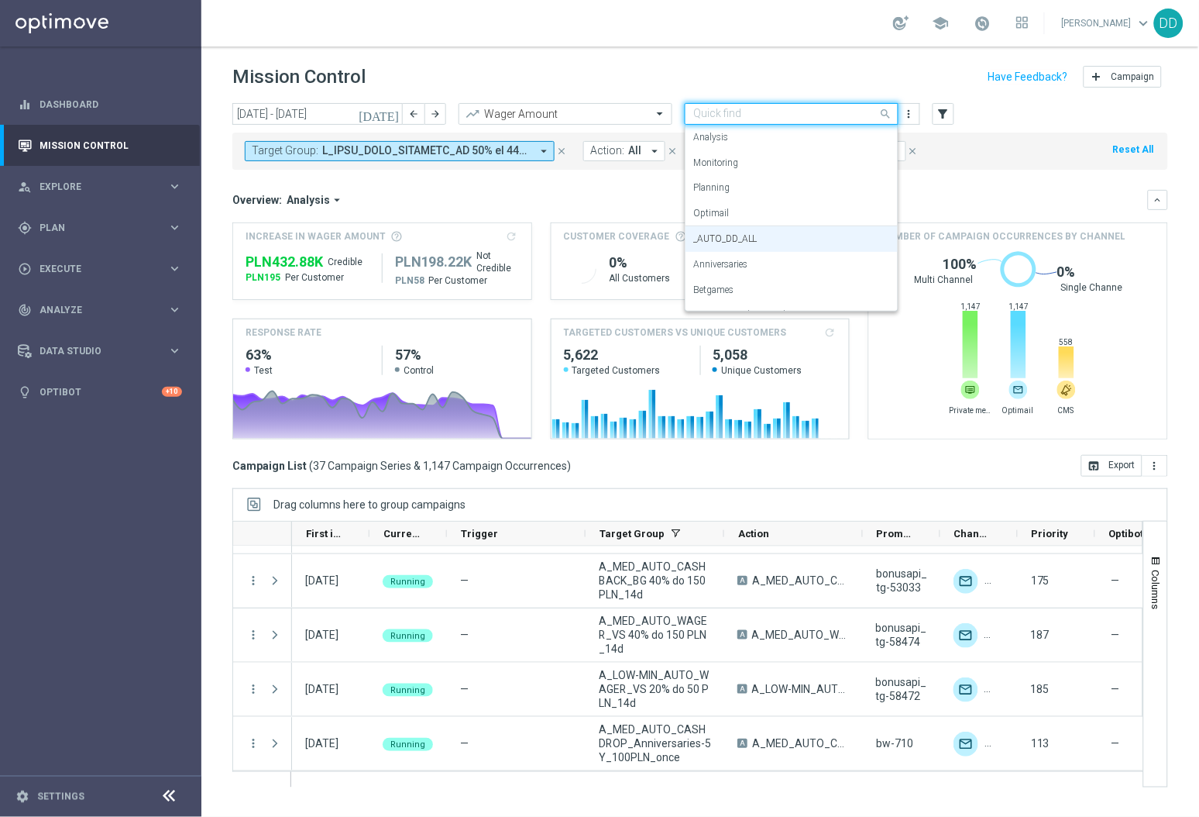
click at [855, 110] on input "text" at bounding box center [776, 114] width 166 height 13
click at [779, 260] on div "Anniversaries" at bounding box center [791, 265] width 197 height 26
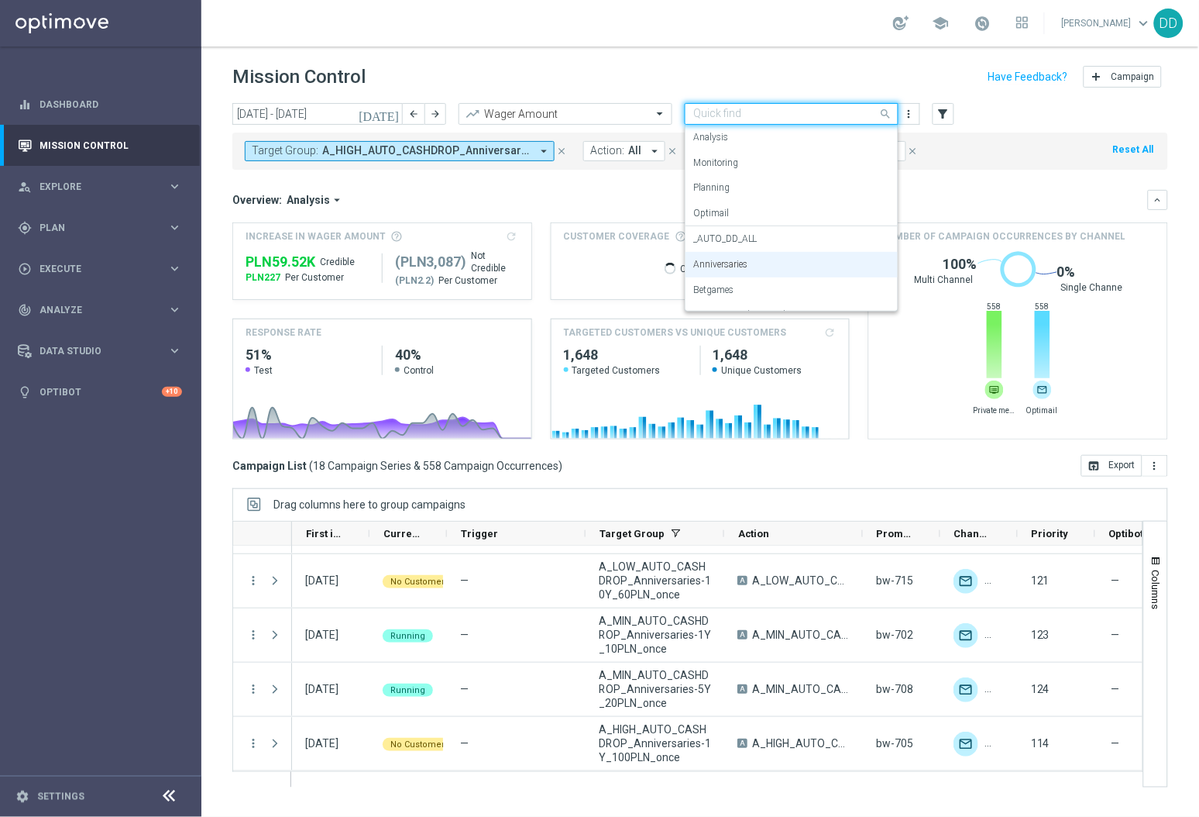
click at [848, 111] on input "text" at bounding box center [776, 114] width 166 height 13
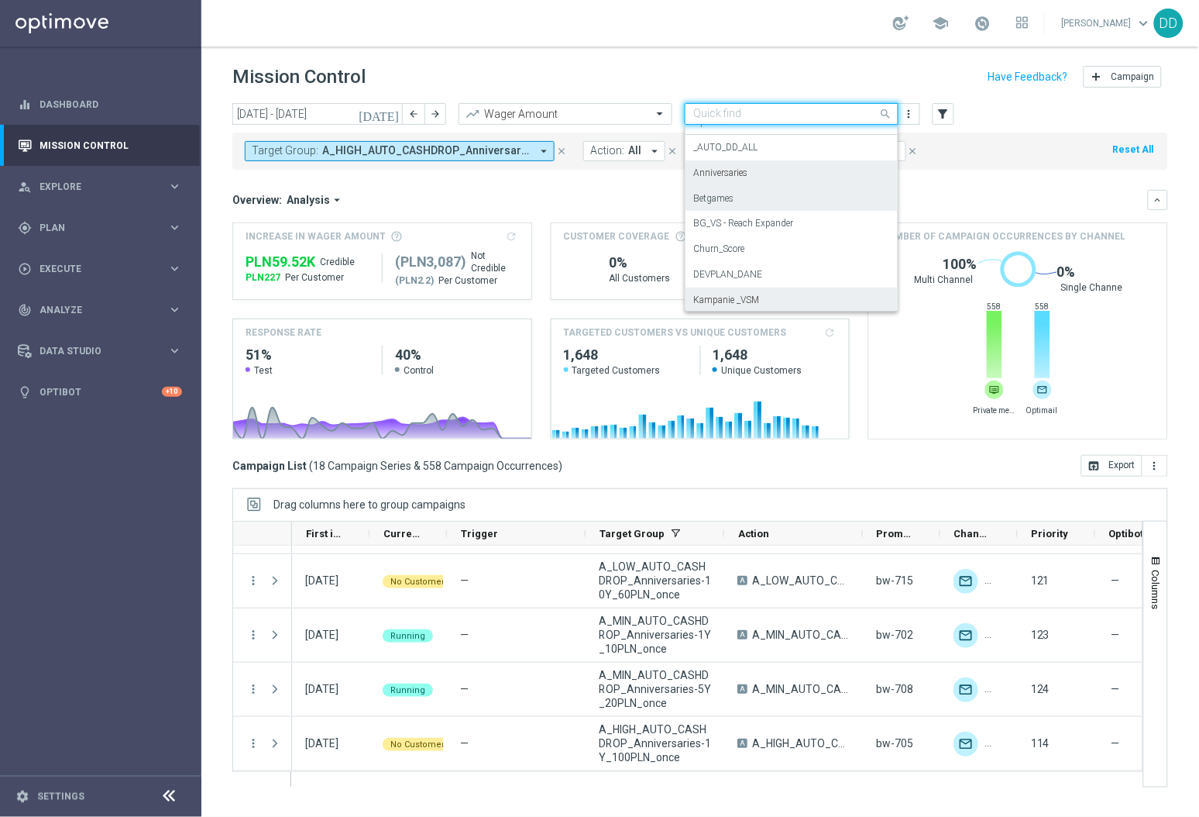
scroll to position [97, 0]
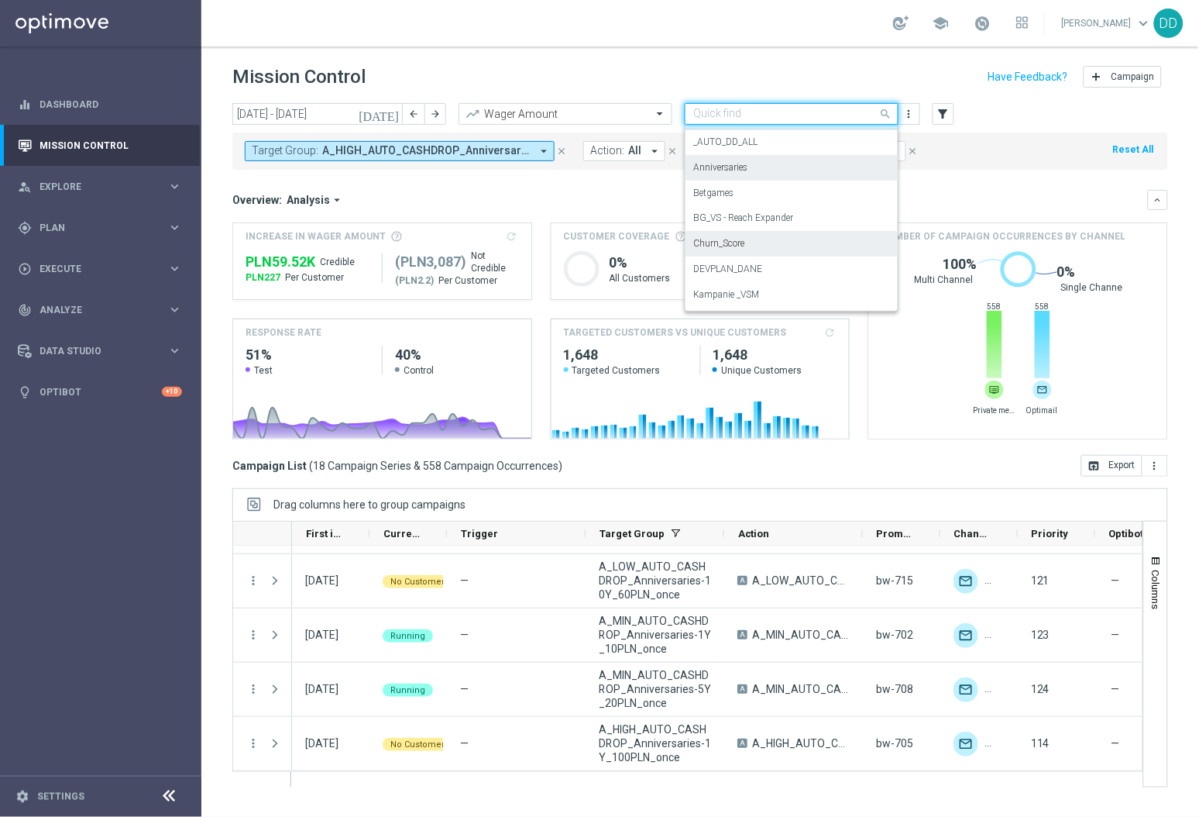
click at [802, 236] on div "Churn_Score" at bounding box center [791, 244] width 197 height 26
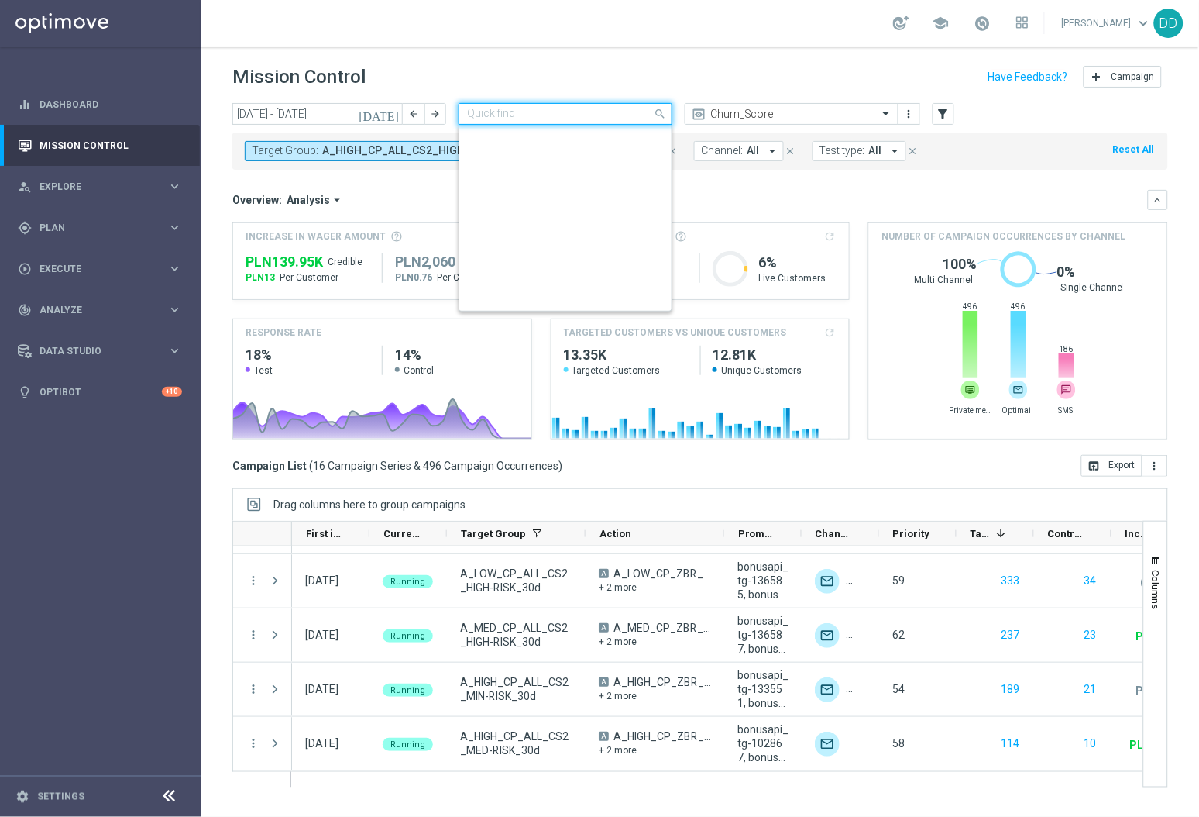
click at [632, 112] on input "text" at bounding box center [550, 114] width 166 height 13
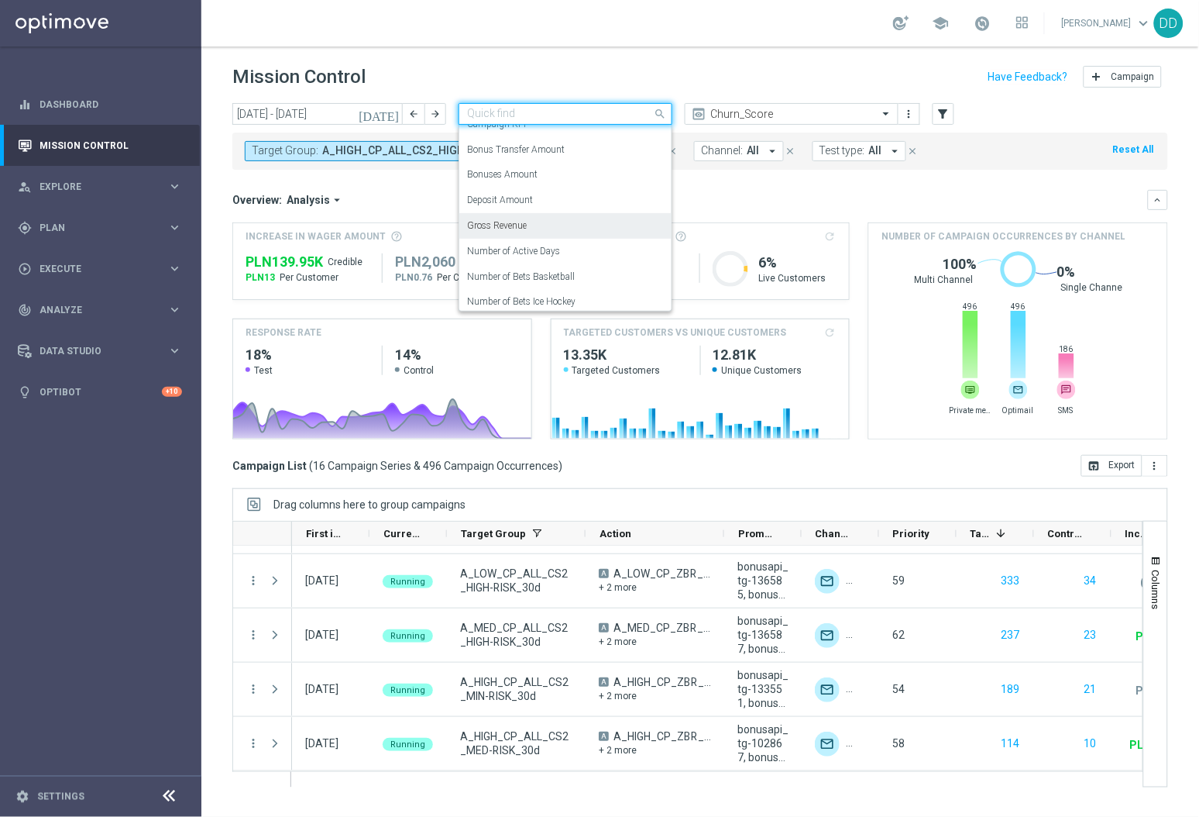
scroll to position [0, 0]
click at [544, 221] on div "Deposit Amount" at bounding box center [565, 214] width 197 height 26
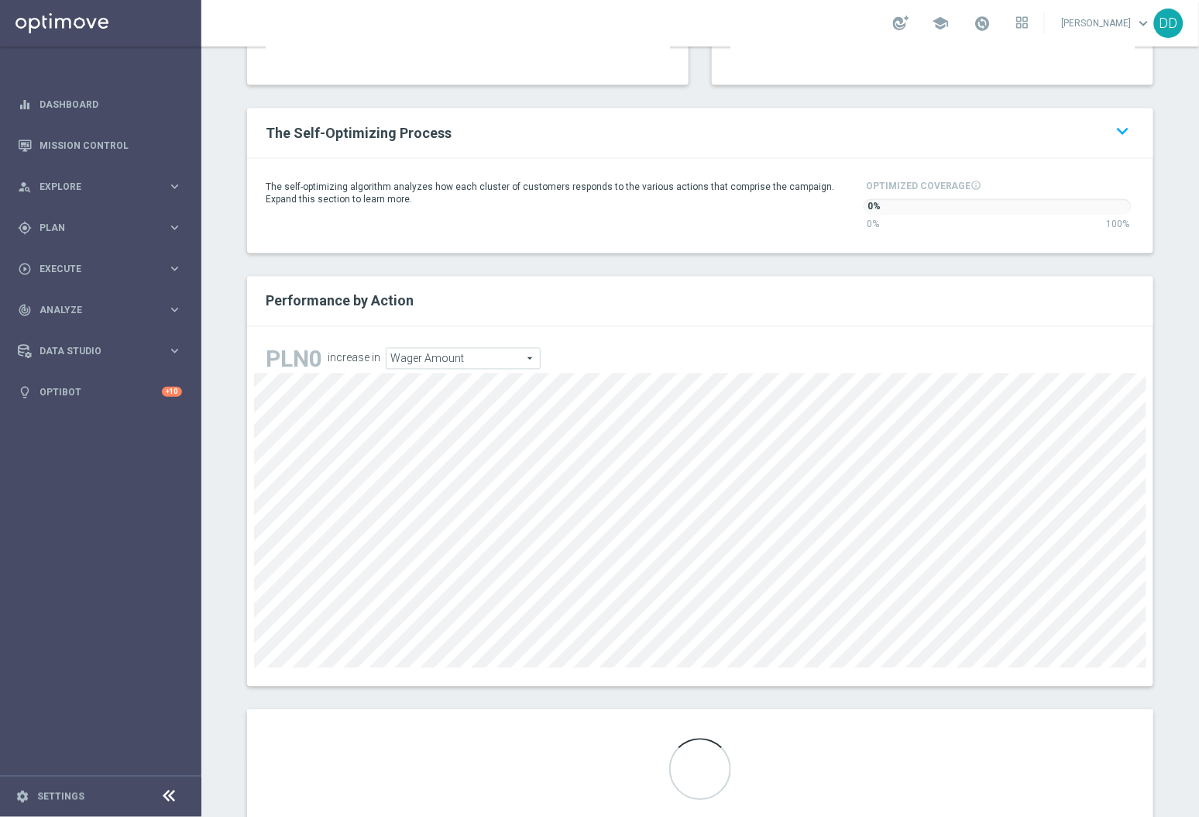
scroll to position [1188, 0]
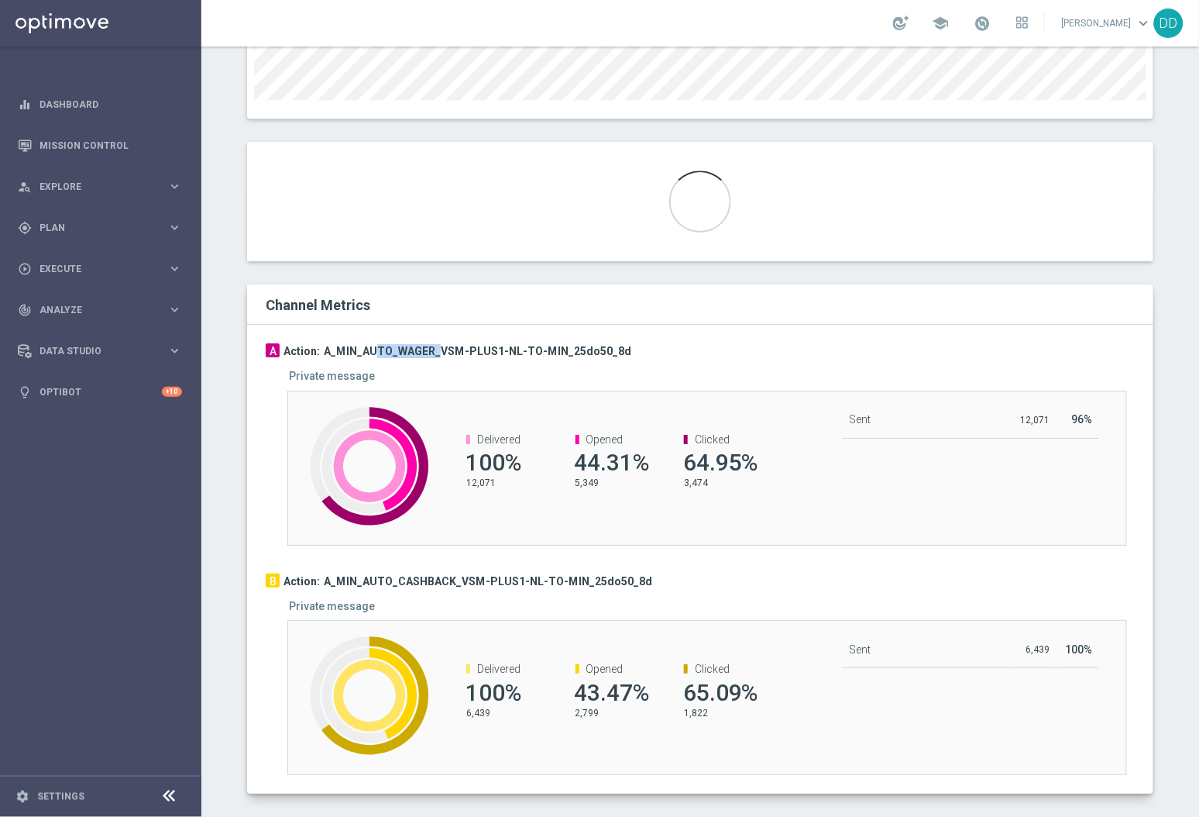
drag, startPoint x: 373, startPoint y: 331, endPoint x: 480, endPoint y: 353, distance: 108.5
click at [449, 344] on h3 "A_MIN_AUTO_WAGER_VSM-PLUS1-NL-TO-MIN_25do50_8d" at bounding box center [478, 351] width 308 height 14
drag, startPoint x: 415, startPoint y: 557, endPoint x: 535, endPoint y: 556, distance: 120.1
click at [481, 558] on div "B Action: A_MIN_AUTO_CASHBACK_VSM-PLUS1-NL-TO-MIN_25do50_8d Private message Cre…" at bounding box center [700, 660] width 869 height 230
click at [779, 545] on div at bounding box center [700, 559] width 869 height 28
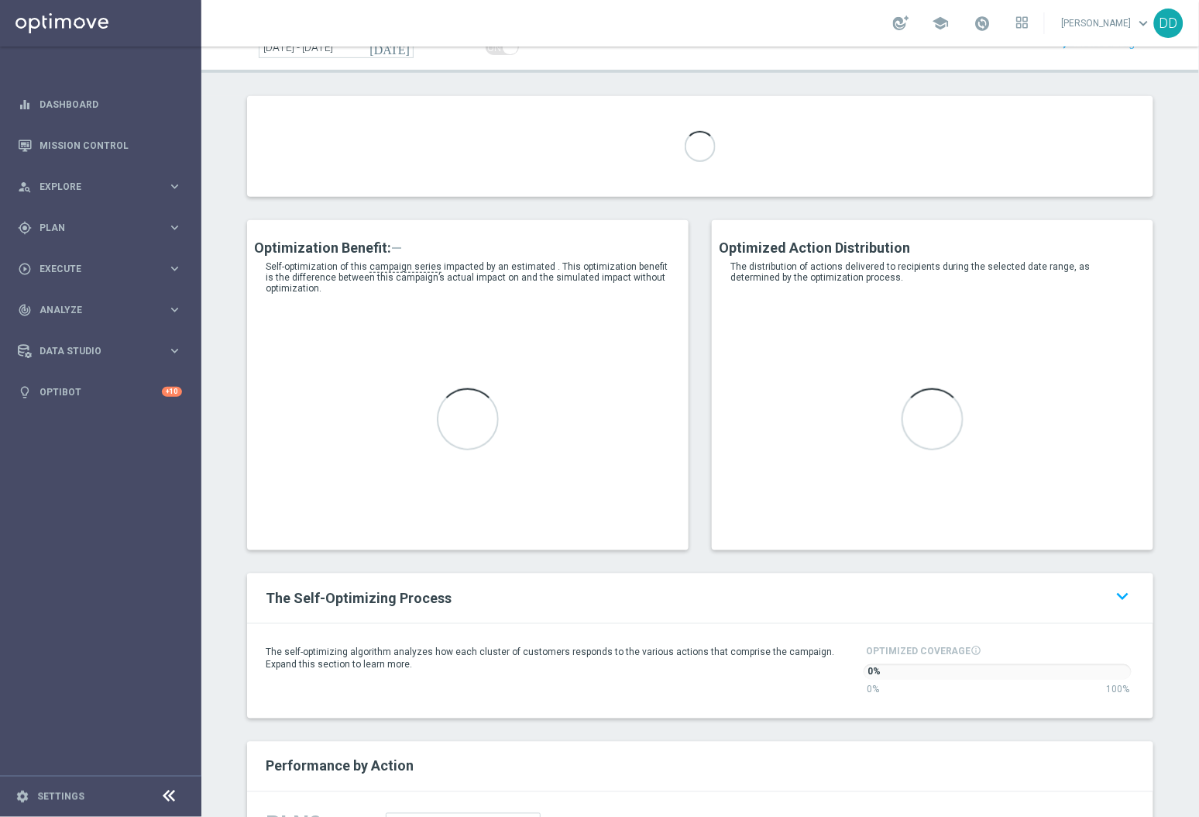
scroll to position [0, 0]
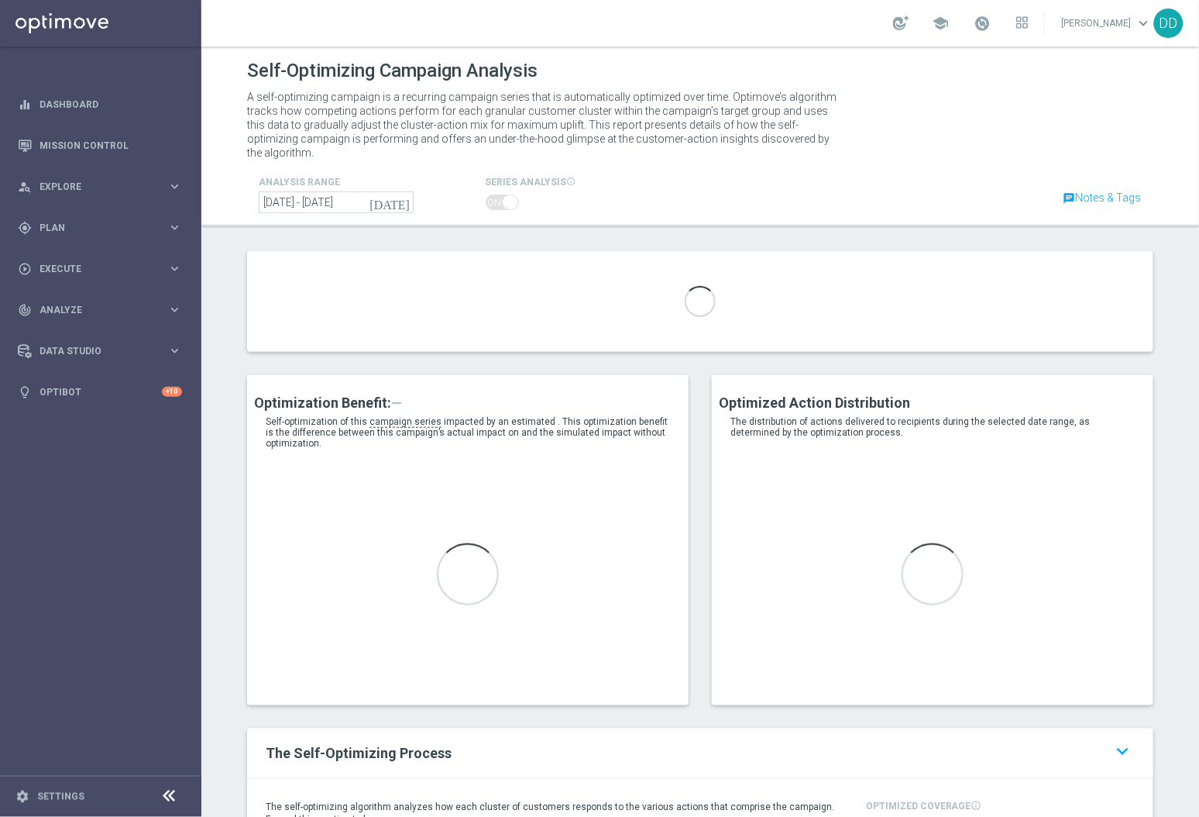
type input "A_MIN_AUTO_WAGER_VSM-PLUS1-NL-TO-MIN_25do50_8d"
